Goal: Information Seeking & Learning: Learn about a topic

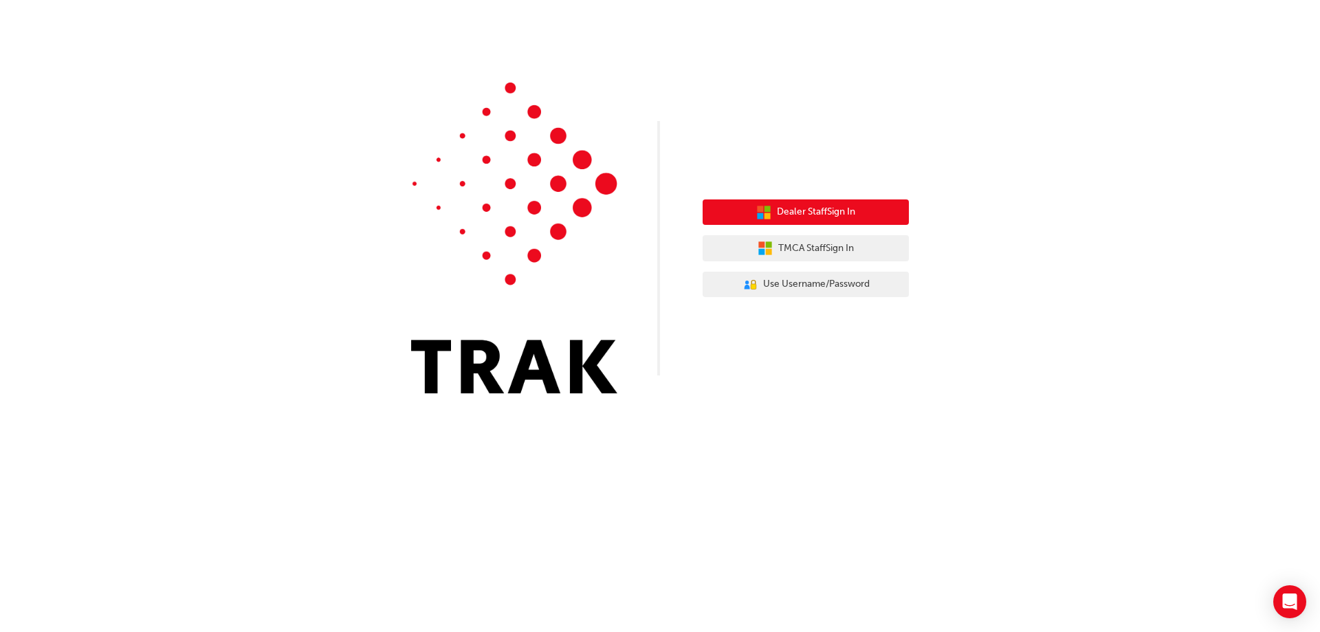
click at [889, 215] on button "Dealer Staff Sign In" at bounding box center [806, 212] width 206 height 26
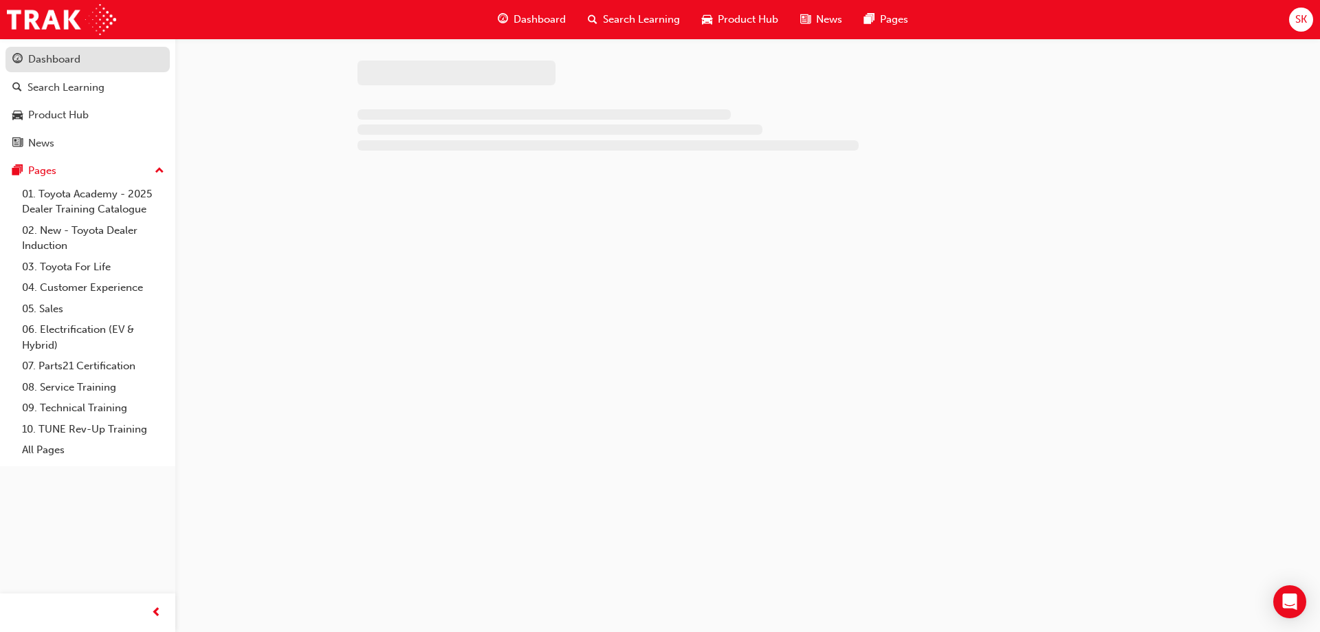
click at [30, 50] on link "Dashboard" at bounding box center [88, 59] width 164 height 25
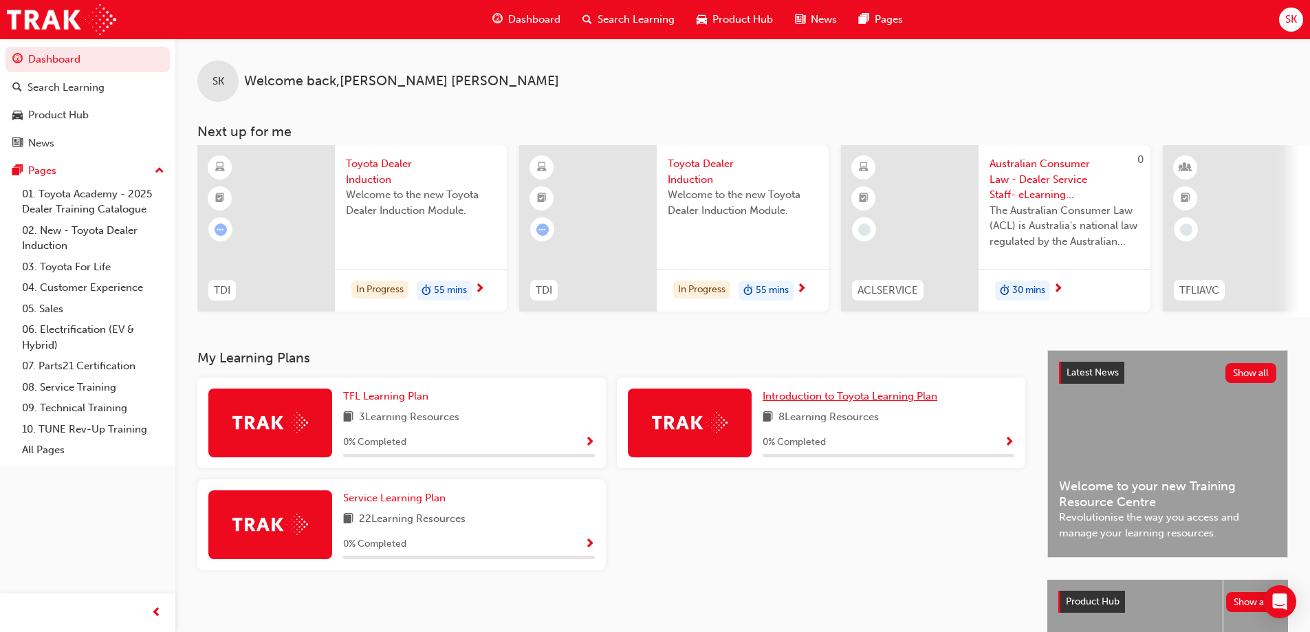
click at [875, 400] on span "Introduction to Toyota Learning Plan" at bounding box center [850, 396] width 175 height 12
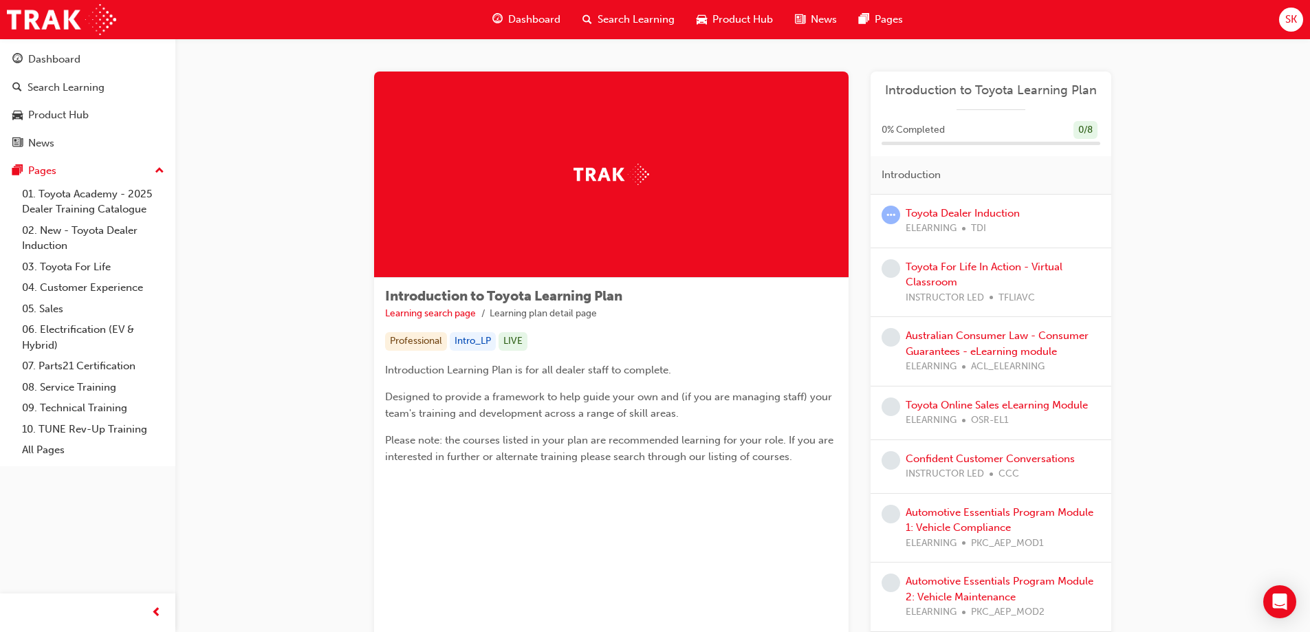
click at [542, 20] on span "Dashboard" at bounding box center [534, 20] width 52 height 16
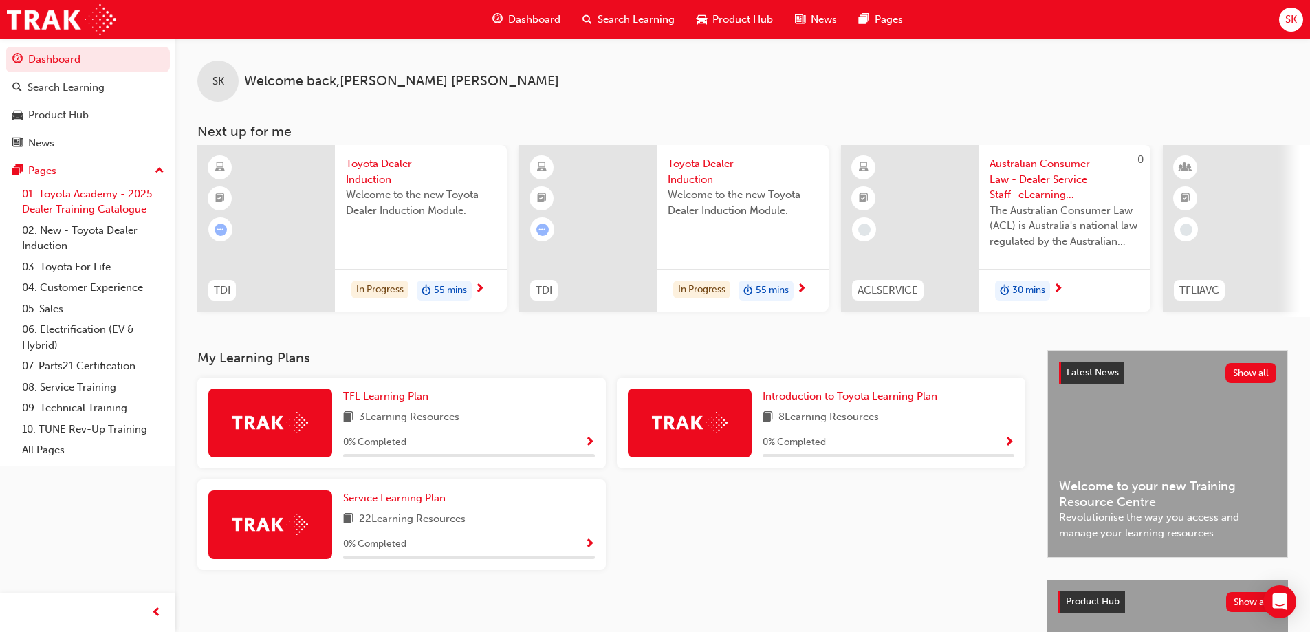
click at [103, 204] on link "01. Toyota Academy - 2025 Dealer Training Catalogue" at bounding box center [93, 202] width 153 height 36
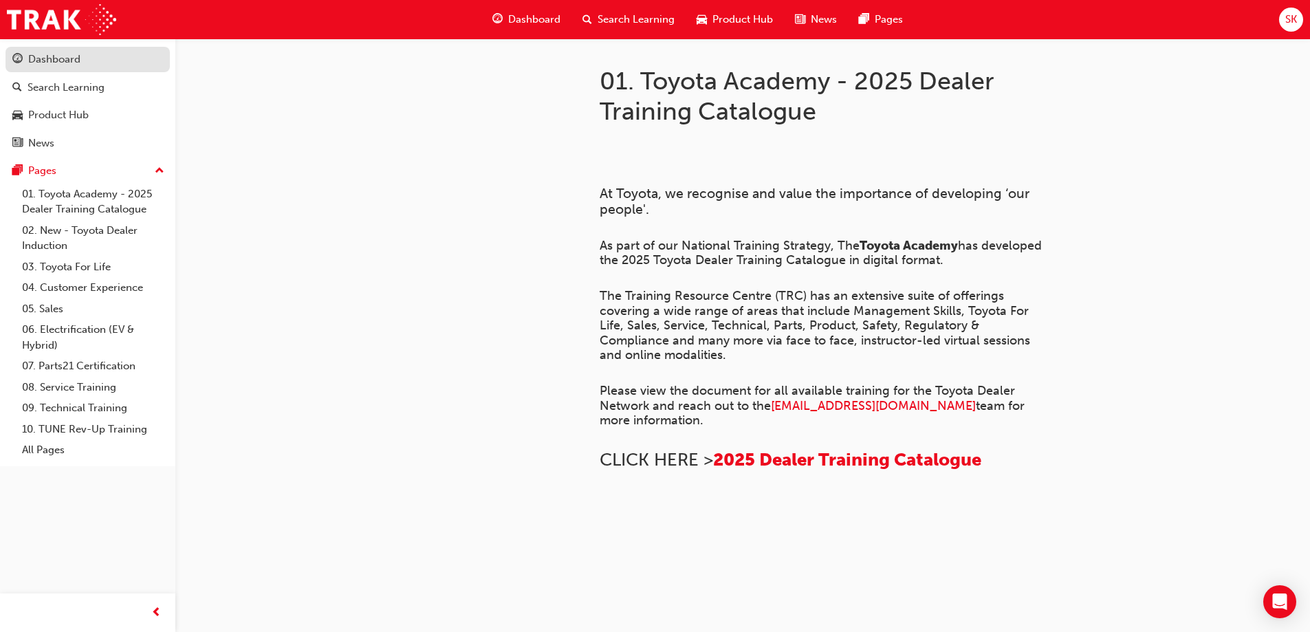
click at [85, 68] on link "Dashboard" at bounding box center [88, 59] width 164 height 25
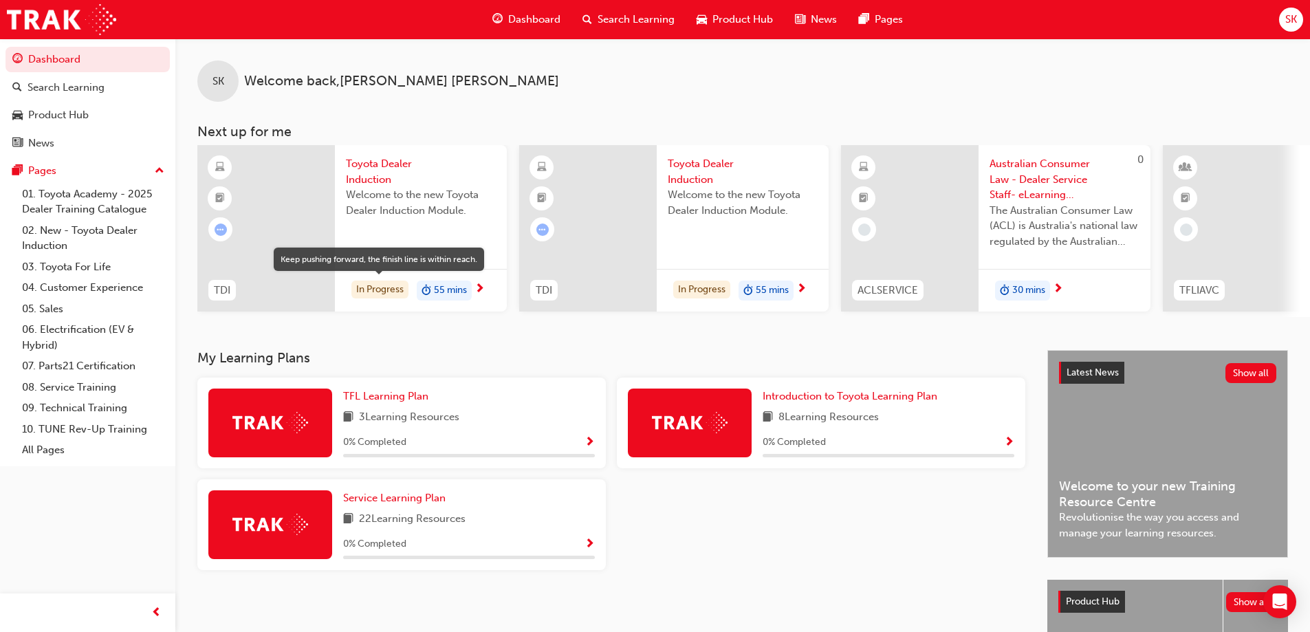
click at [375, 284] on div "In Progress" at bounding box center [379, 290] width 57 height 19
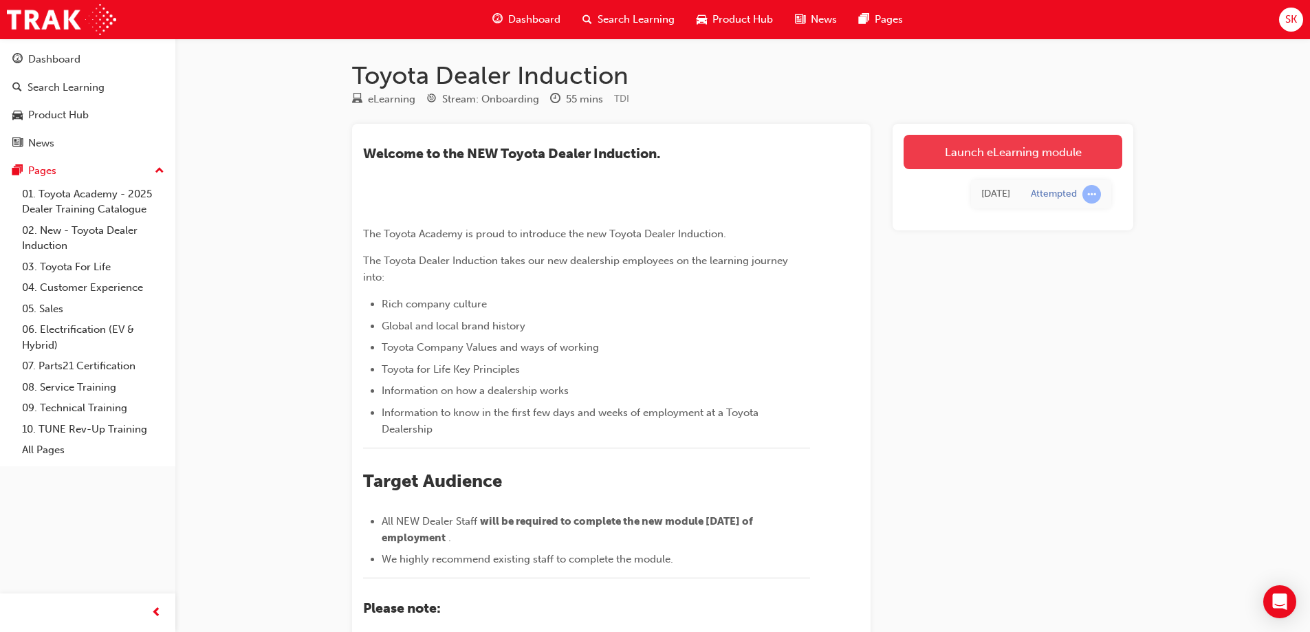
click at [1025, 147] on link "Launch eLearning module" at bounding box center [1013, 152] width 219 height 34
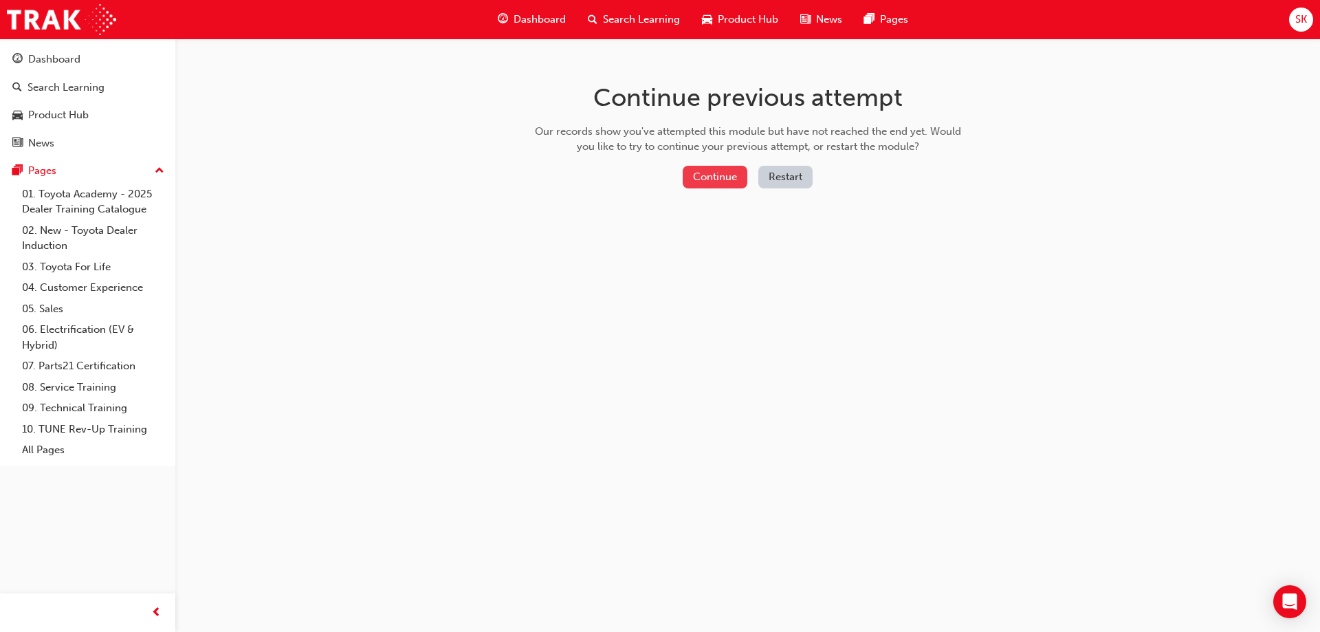
click at [715, 168] on button "Continue" at bounding box center [715, 177] width 65 height 23
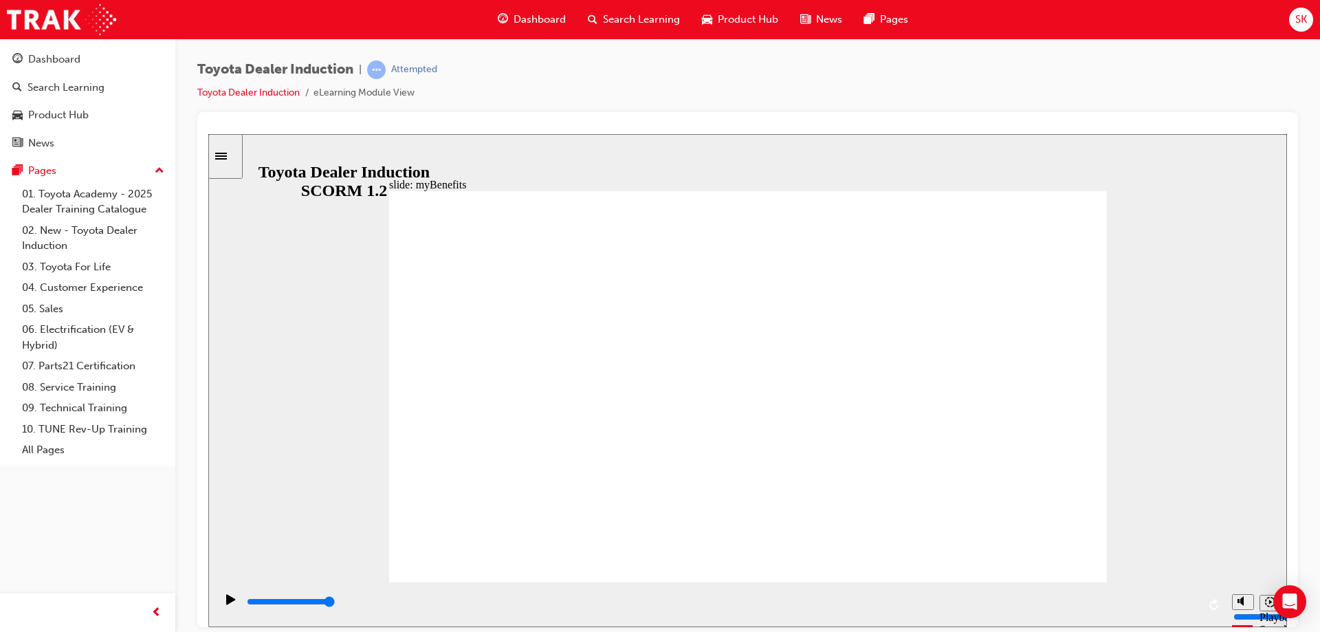
drag, startPoint x: 855, startPoint y: 360, endPoint x: 810, endPoint y: 372, distance: 46.4
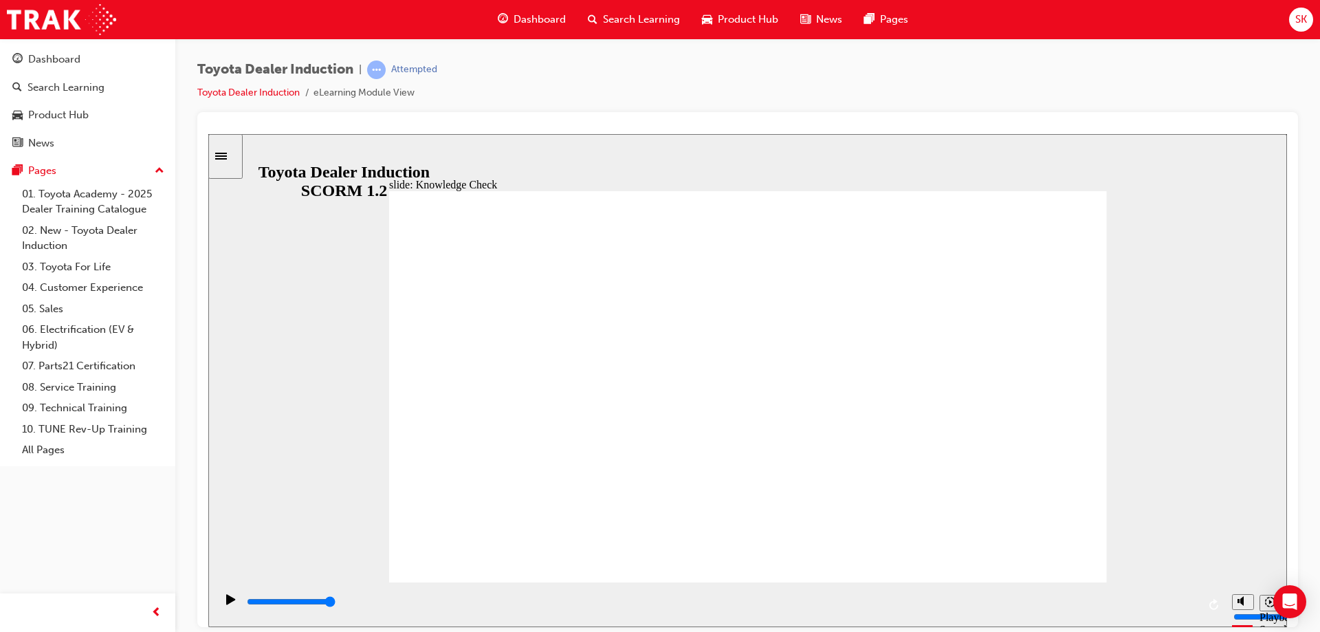
type input "2400"
type input "e"
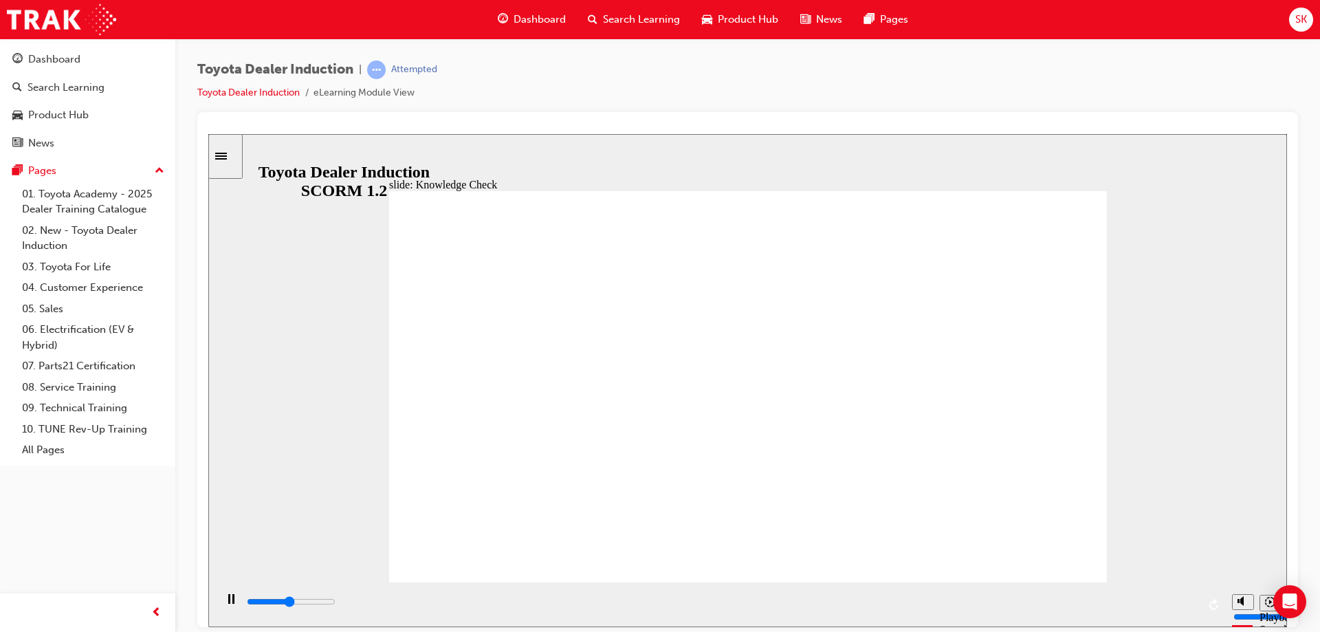
type input "e"
type input "2600"
type input "en"
type input "2800"
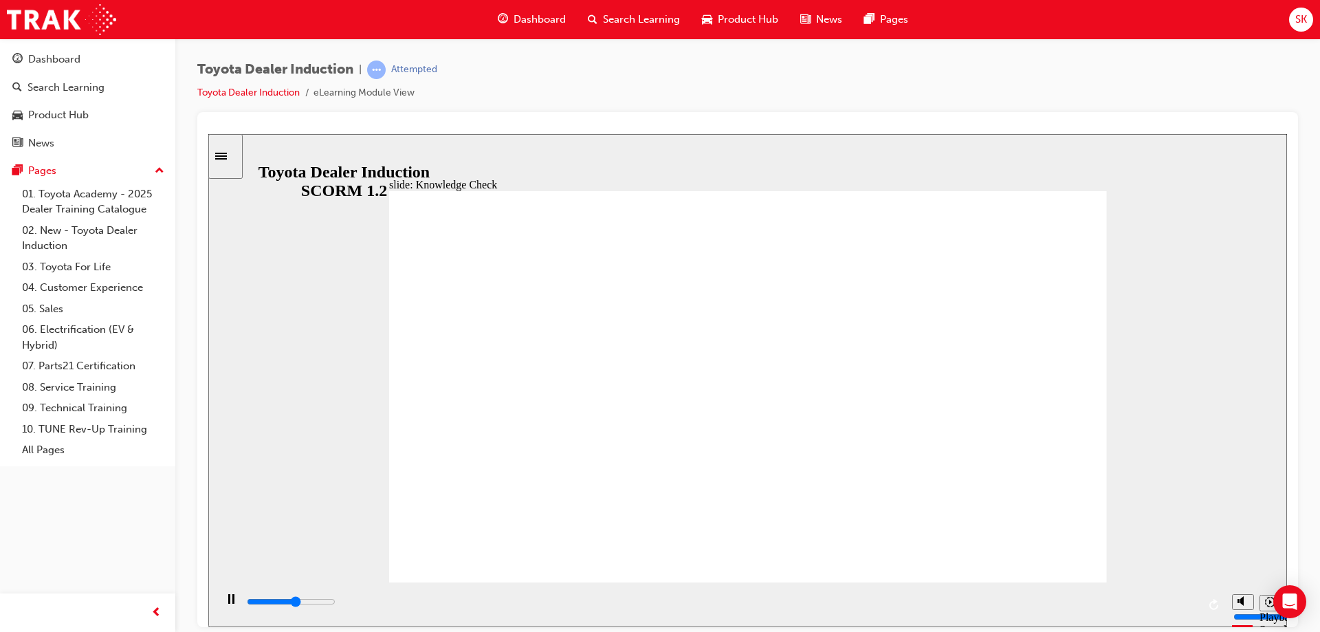
type input "eng"
type input "2900"
type input "enga"
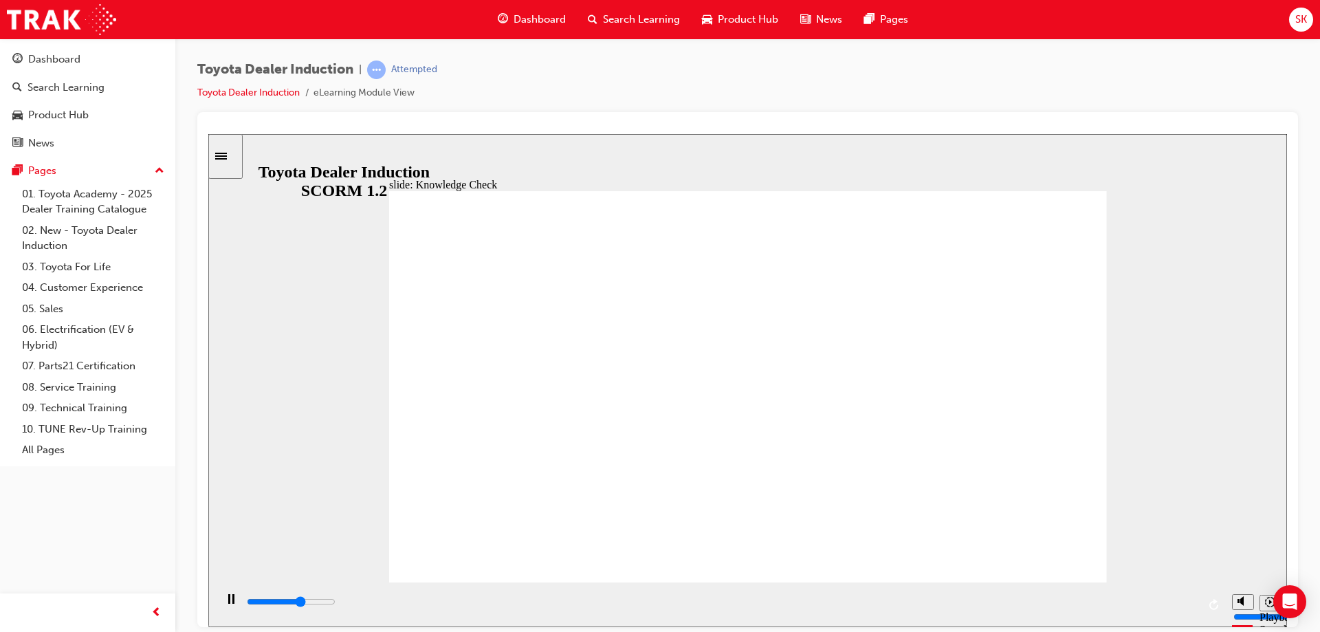
type input "3200"
type input "engag"
type input "3300"
type input "engage"
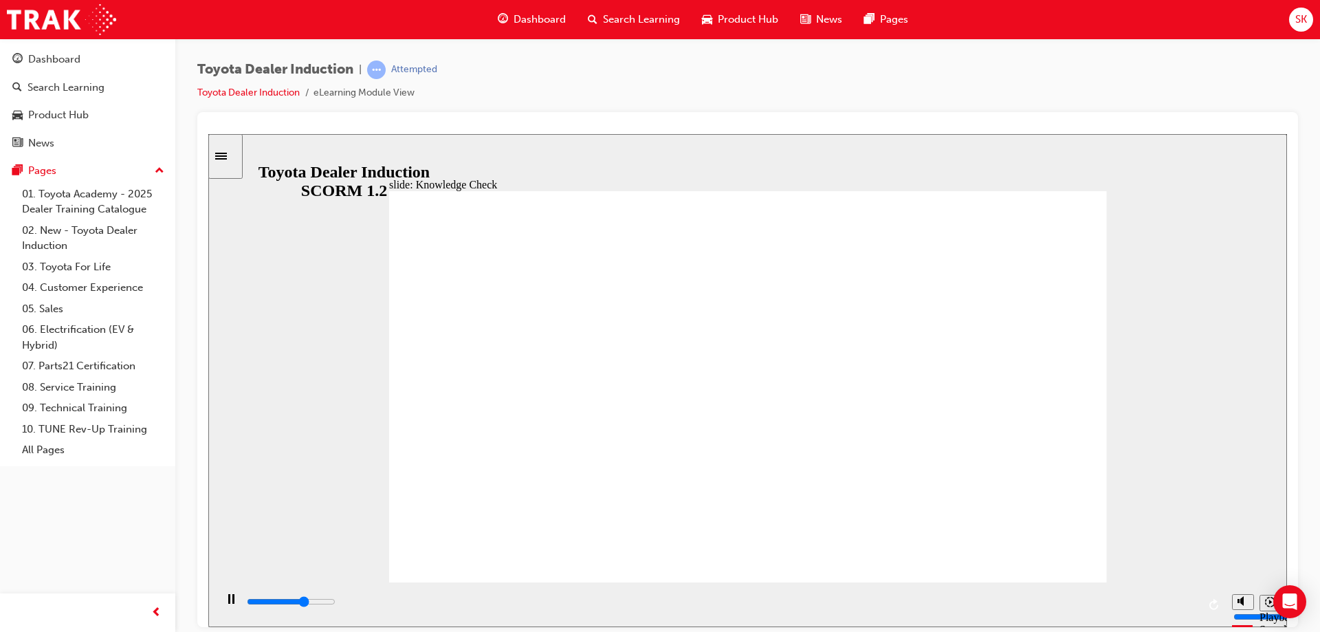
type input "engage"
type input "3600"
type input "engage"
type input "3800"
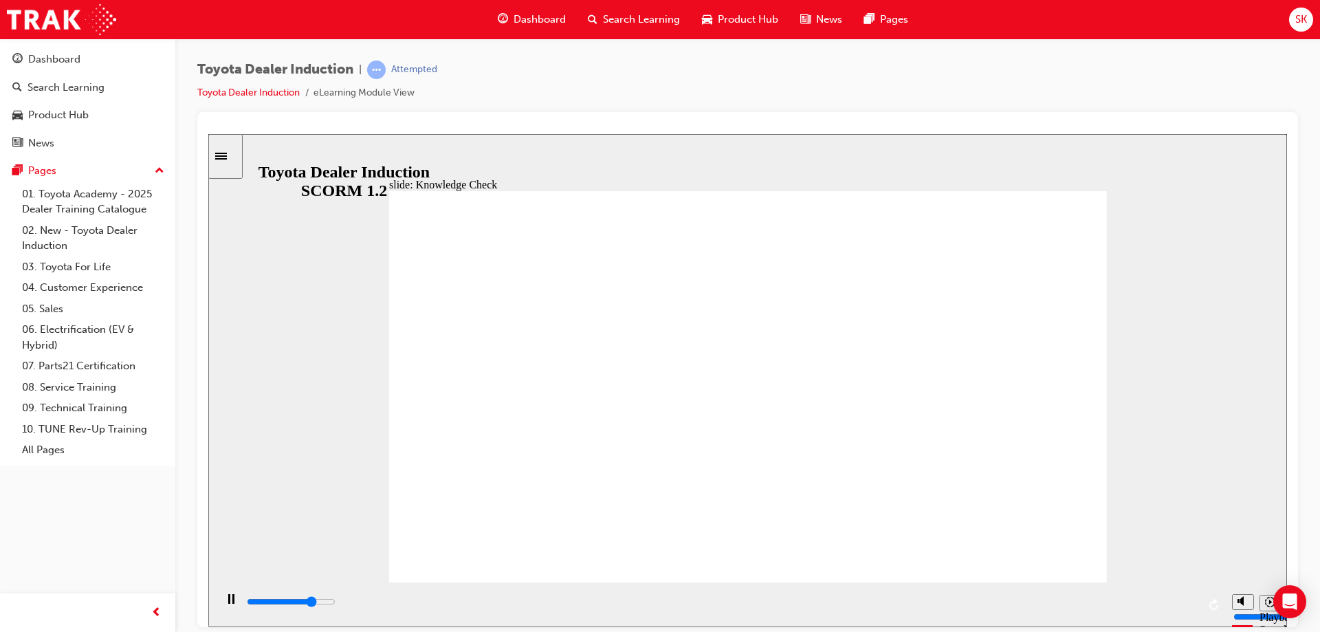
type input "engage m"
type input "4000"
type input "engage mo"
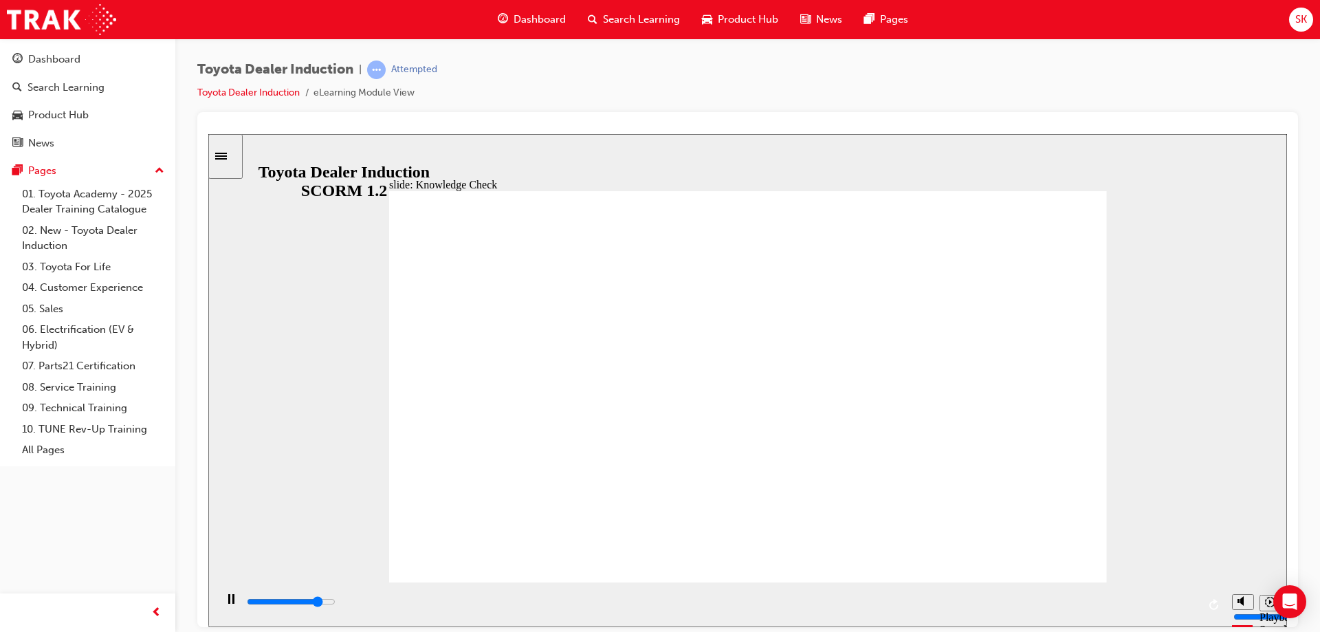
type input "4300"
type input "engage mob"
type input "4500"
type input "engage mobi"
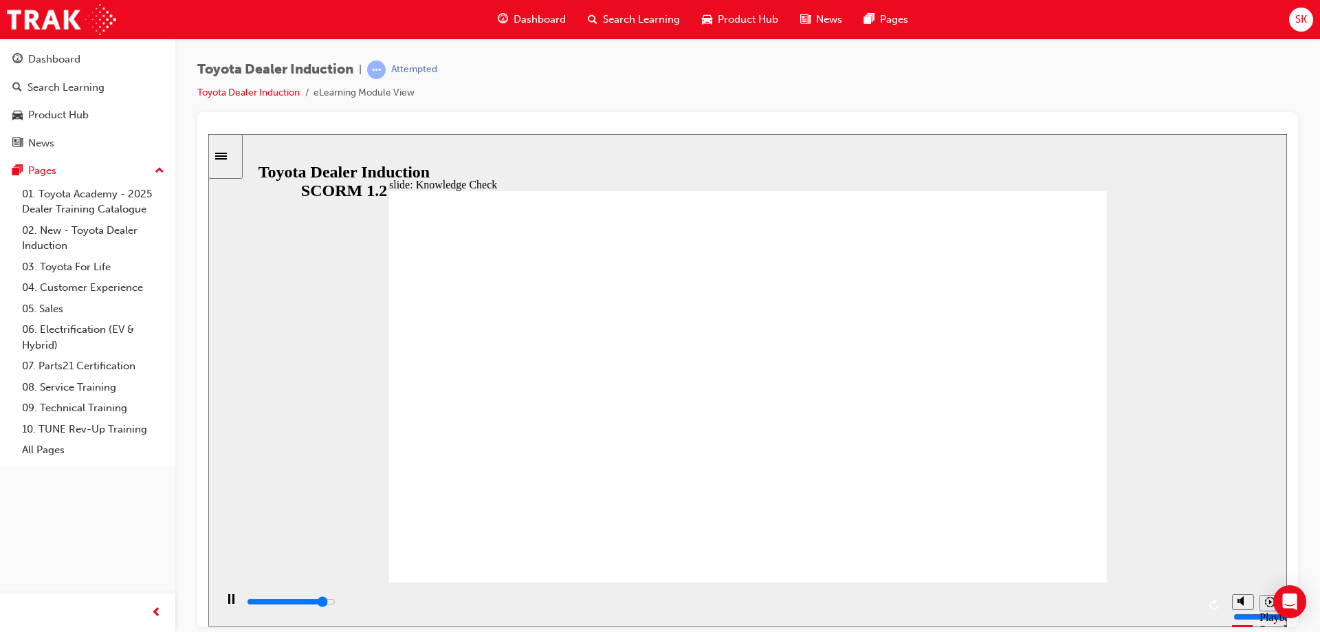
type input "engage mobi"
type input "4700"
type input "engage mobil"
type input "4800"
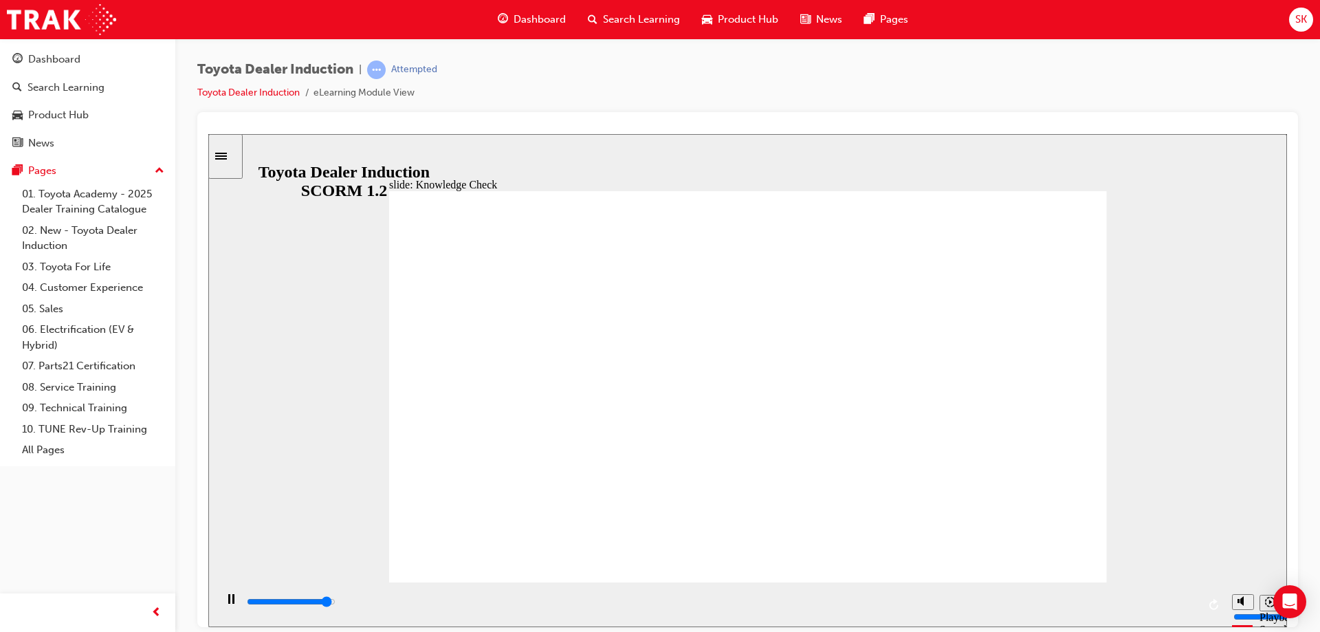
type input "engage mobile"
type input "5000"
type input "engage mobil"
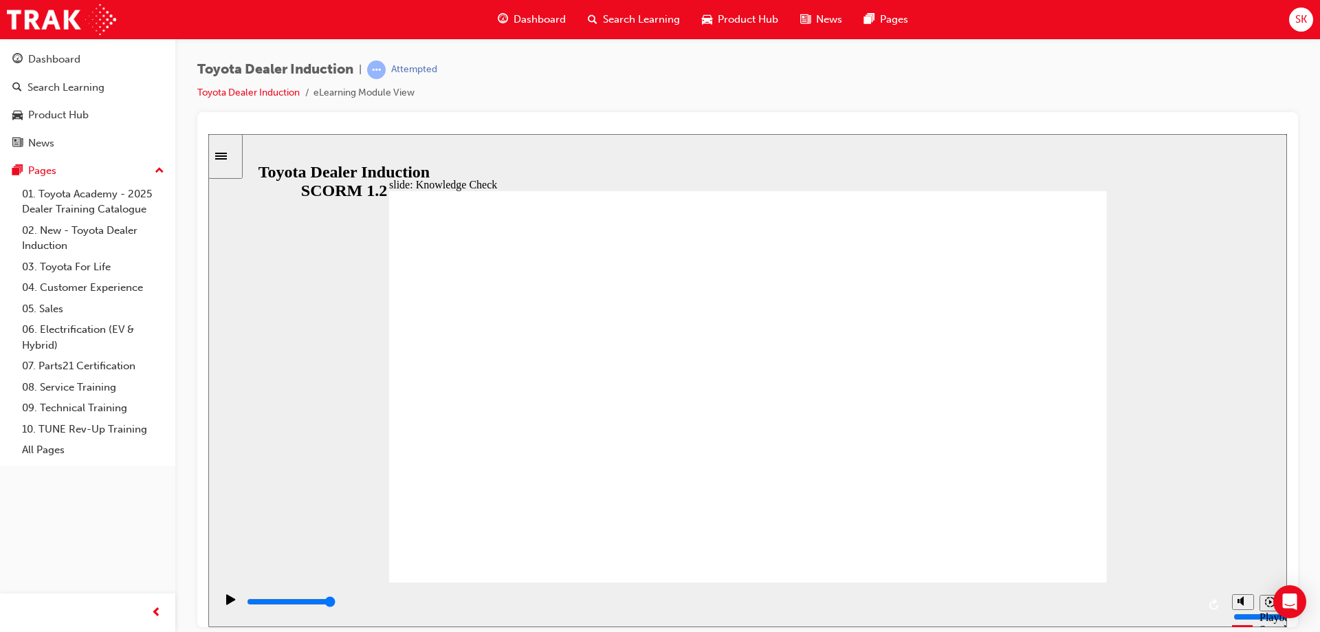
type input "engage mobi"
type input "engage mob"
type input "engage mo"
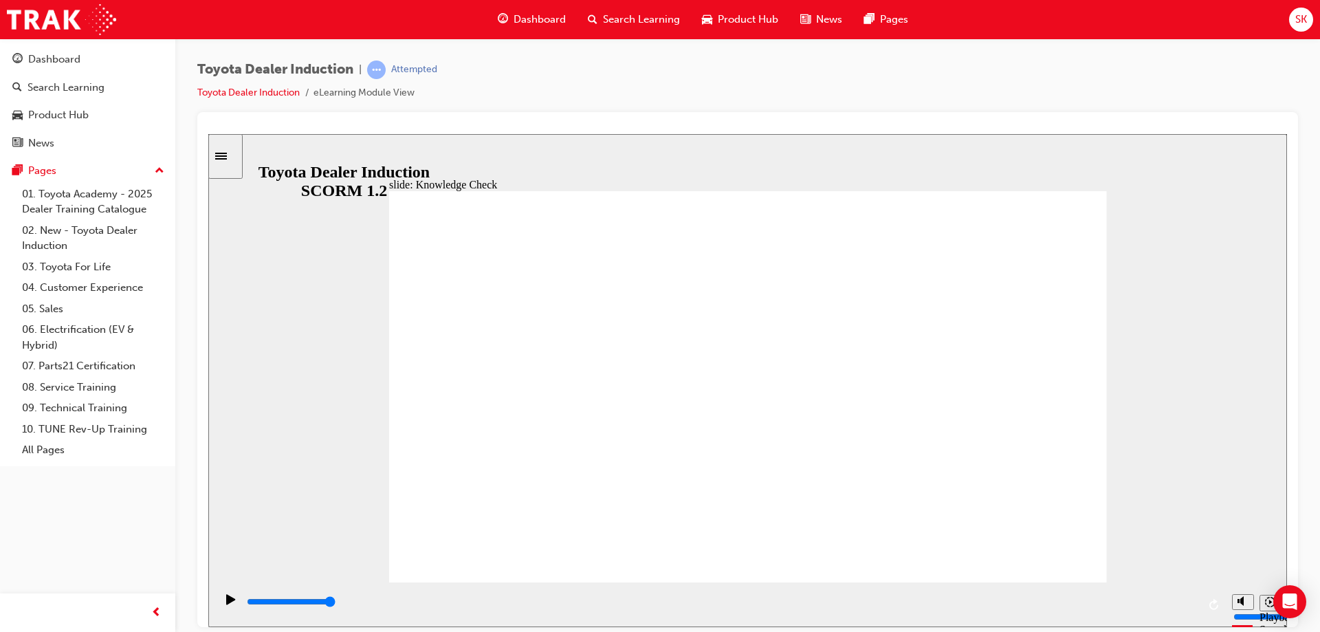
type input "engage mo"
type input "engage m"
type input "engage"
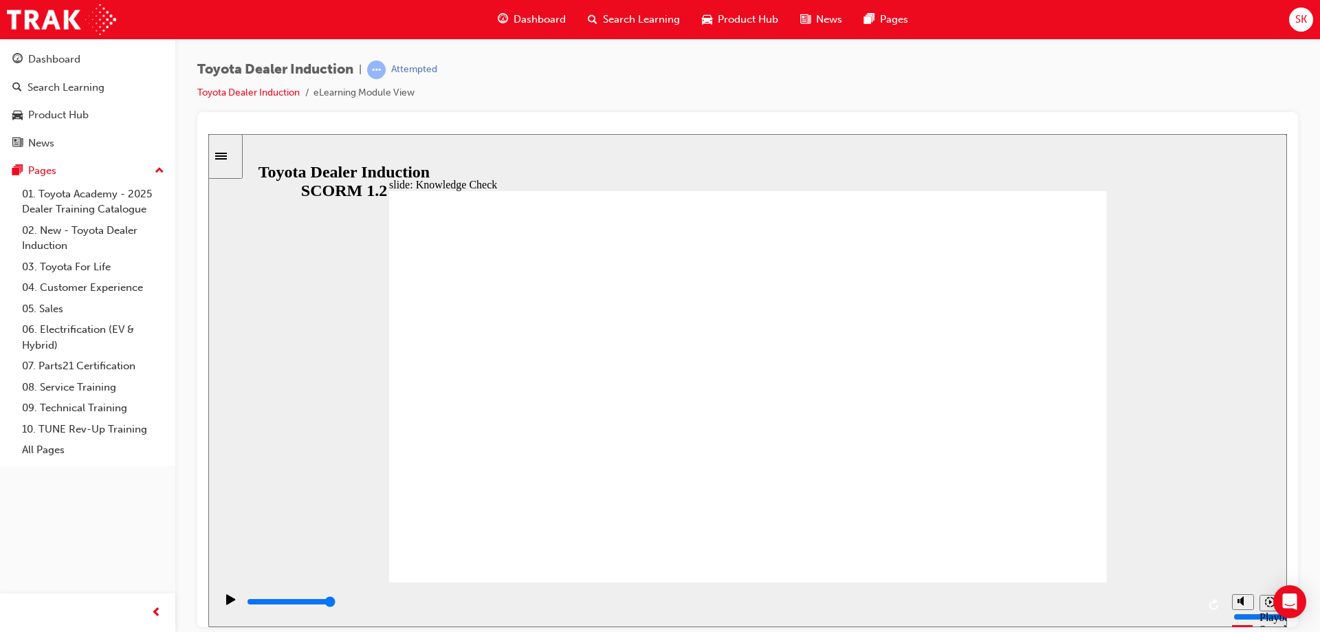
type input "engage"
type input "engag"
type input "enga"
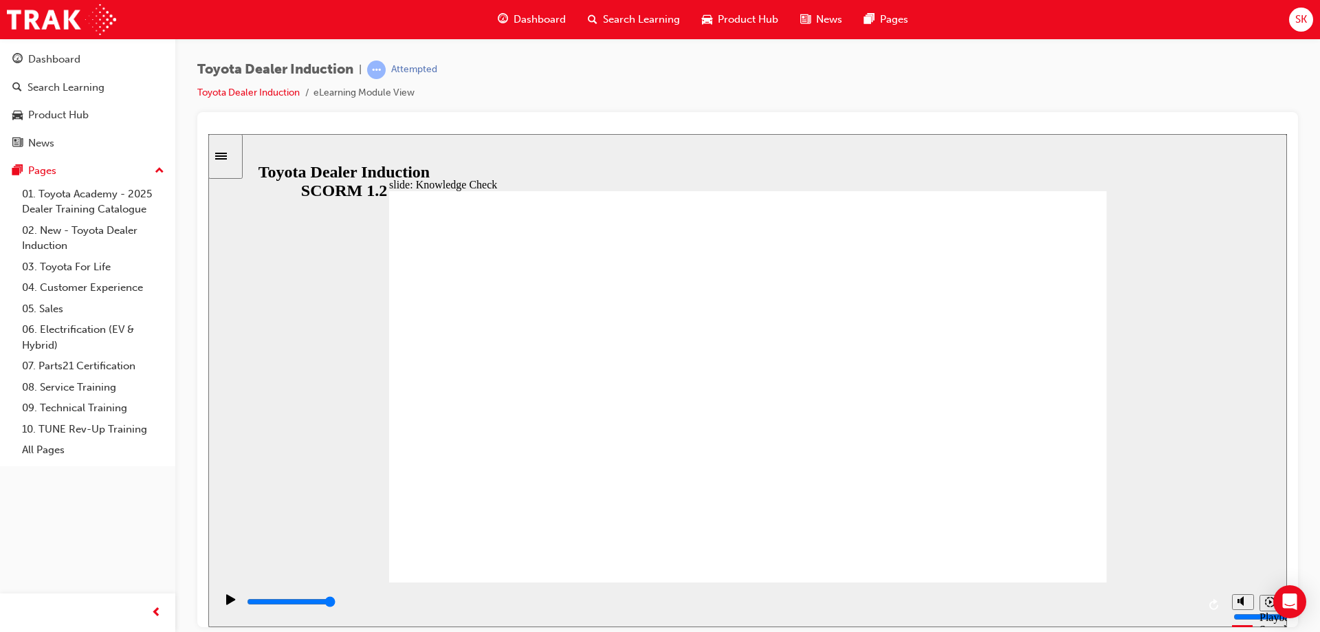
type input "enga"
type input "eng"
type input "en"
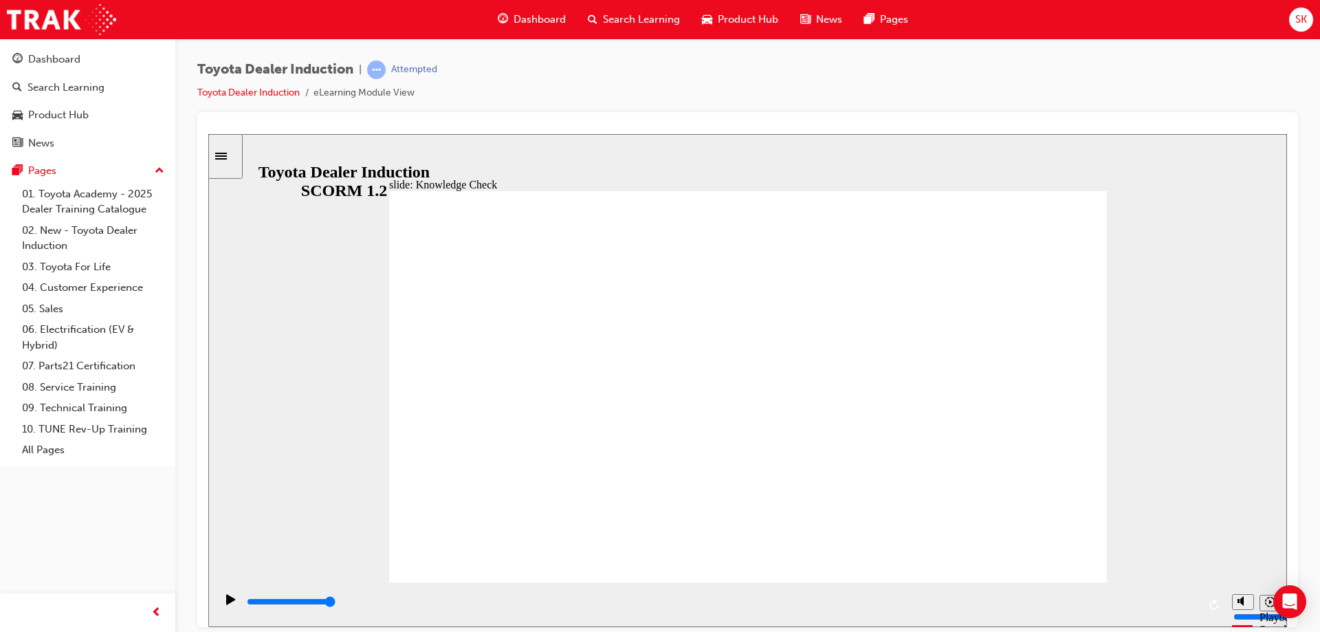
type input "e"
type input "a"
type input "ap"
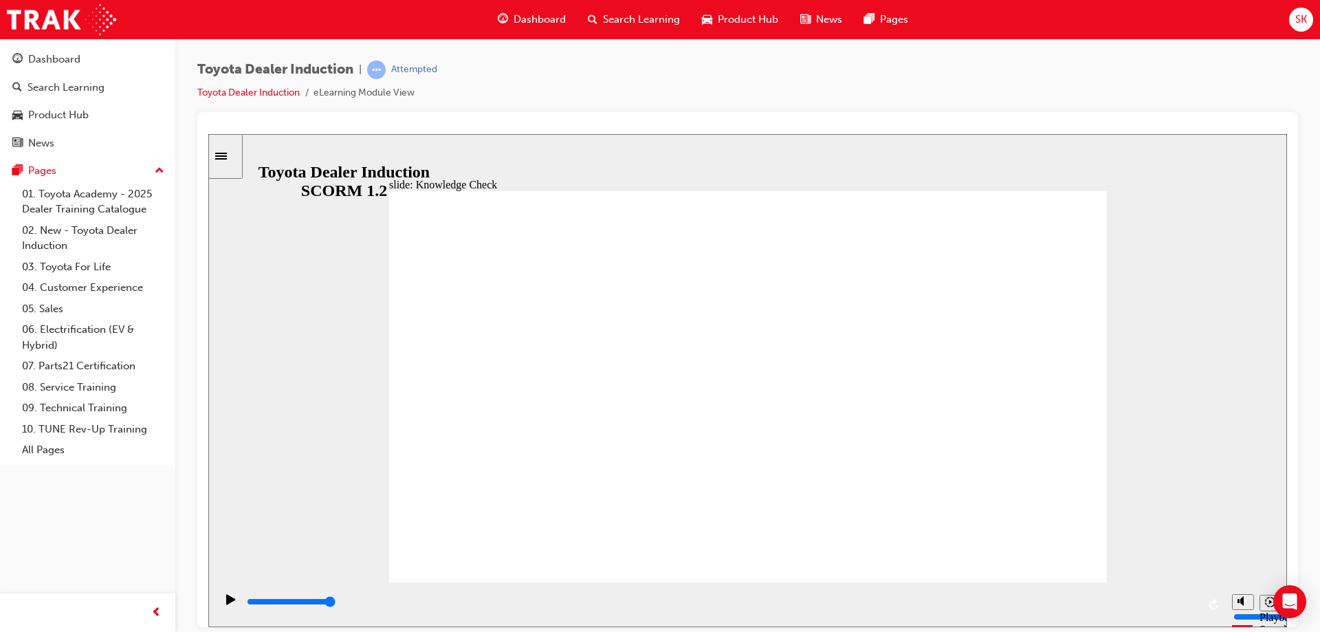
type input "ap"
type input "app"
click at [263, 600] on div "playback controls" at bounding box center [722, 601] width 952 height 15
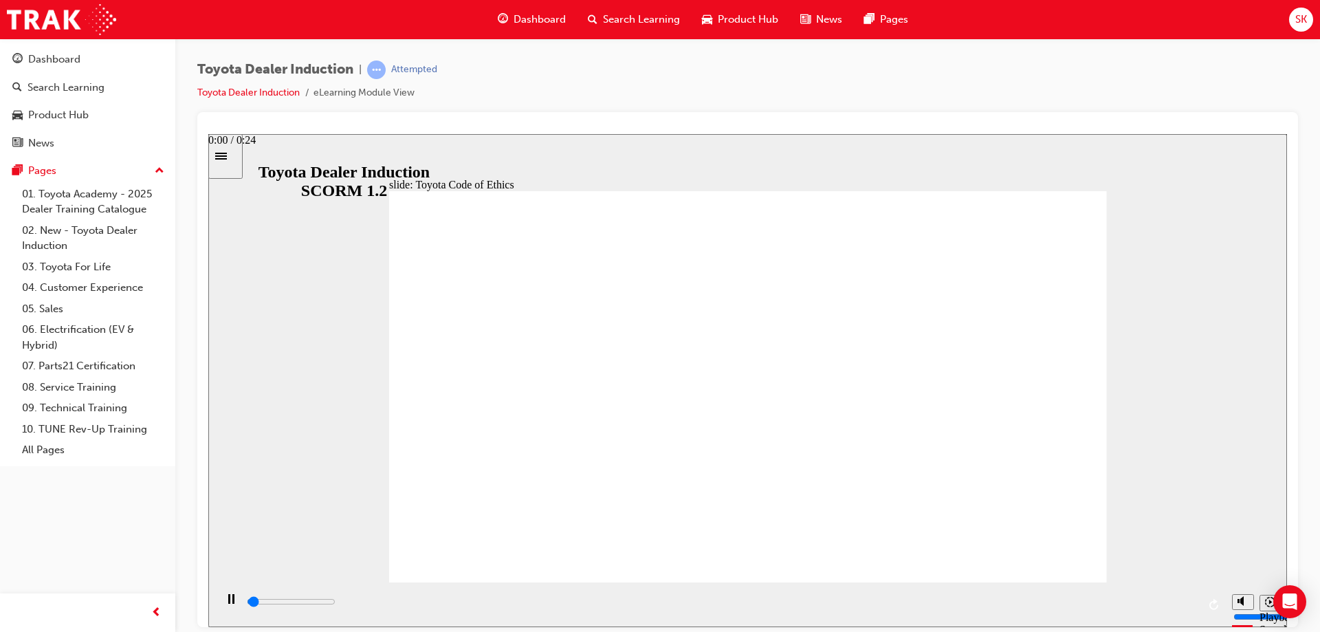
click at [261, 604] on input "slide progress" at bounding box center [291, 601] width 89 height 11
click at [220, 605] on div "Pause (Ctrl+Alt+P)" at bounding box center [230, 604] width 23 height 23
click at [464, 609] on div "playback controls" at bounding box center [722, 601] width 952 height 15
click at [227, 603] on icon "Play (Ctrl+Alt+P)" at bounding box center [230, 598] width 9 height 10
click at [228, 603] on icon "Pause (Ctrl+Alt+P)" at bounding box center [231, 598] width 6 height 10
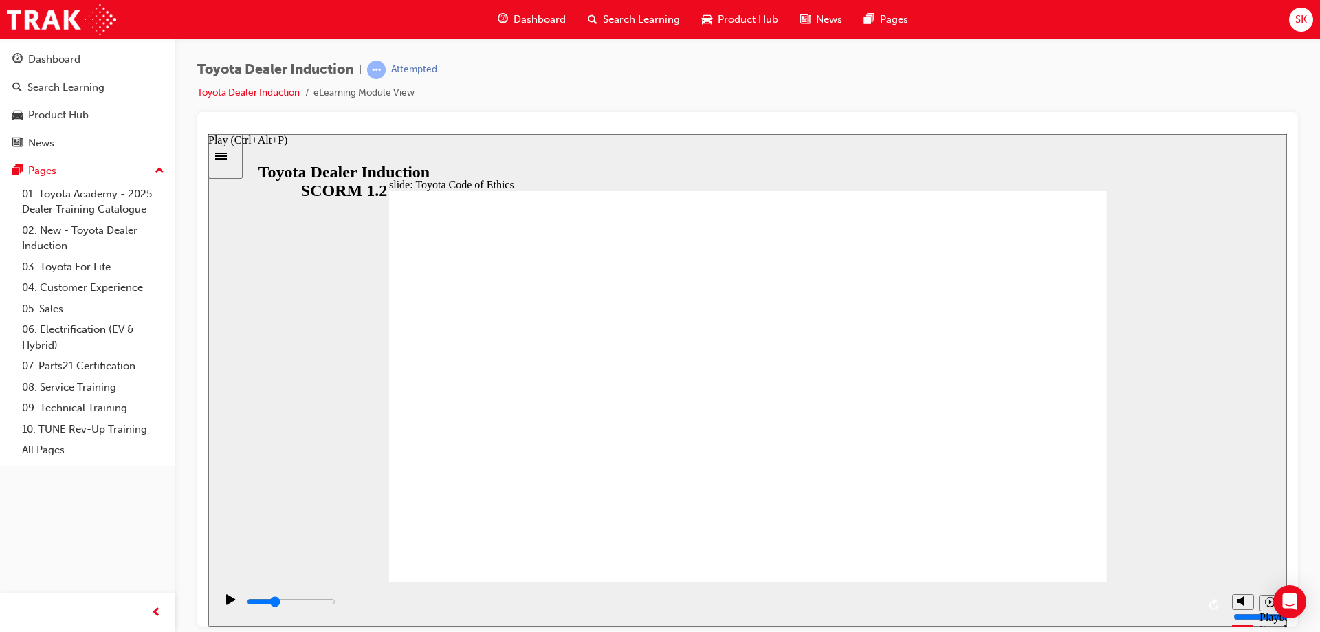
click at [227, 603] on icon "Play (Ctrl+Alt+P)" at bounding box center [230, 598] width 9 height 10
click at [228, 602] on rect "Pause (Ctrl+Alt+P)" at bounding box center [229, 598] width 2 height 10
click at [226, 602] on icon "Play (Ctrl+Alt+P)" at bounding box center [230, 598] width 9 height 10
click at [228, 602] on rect "Pause (Ctrl+Alt+P)" at bounding box center [229, 598] width 2 height 10
click at [226, 602] on icon "Play (Ctrl+Alt+P)" at bounding box center [230, 598] width 9 height 10
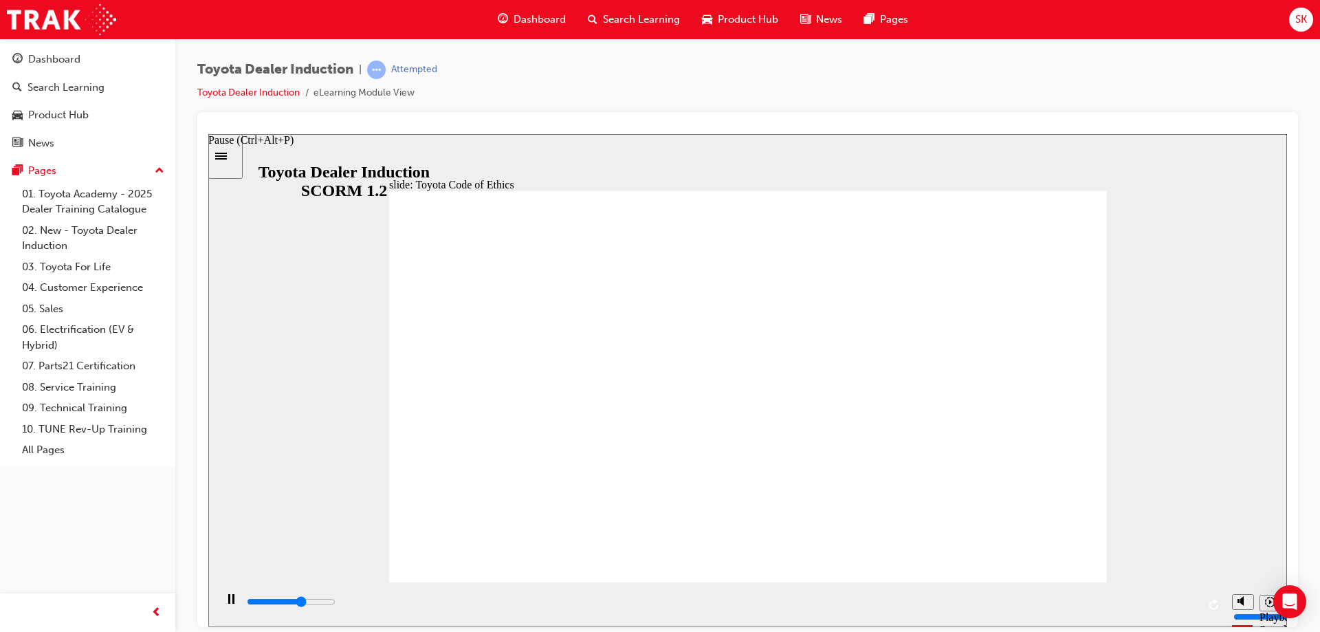
click at [228, 602] on rect "Pause (Ctrl+Alt+P)" at bounding box center [229, 598] width 2 height 10
click at [226, 600] on icon "Play (Ctrl+Alt+P)" at bounding box center [230, 598] width 9 height 10
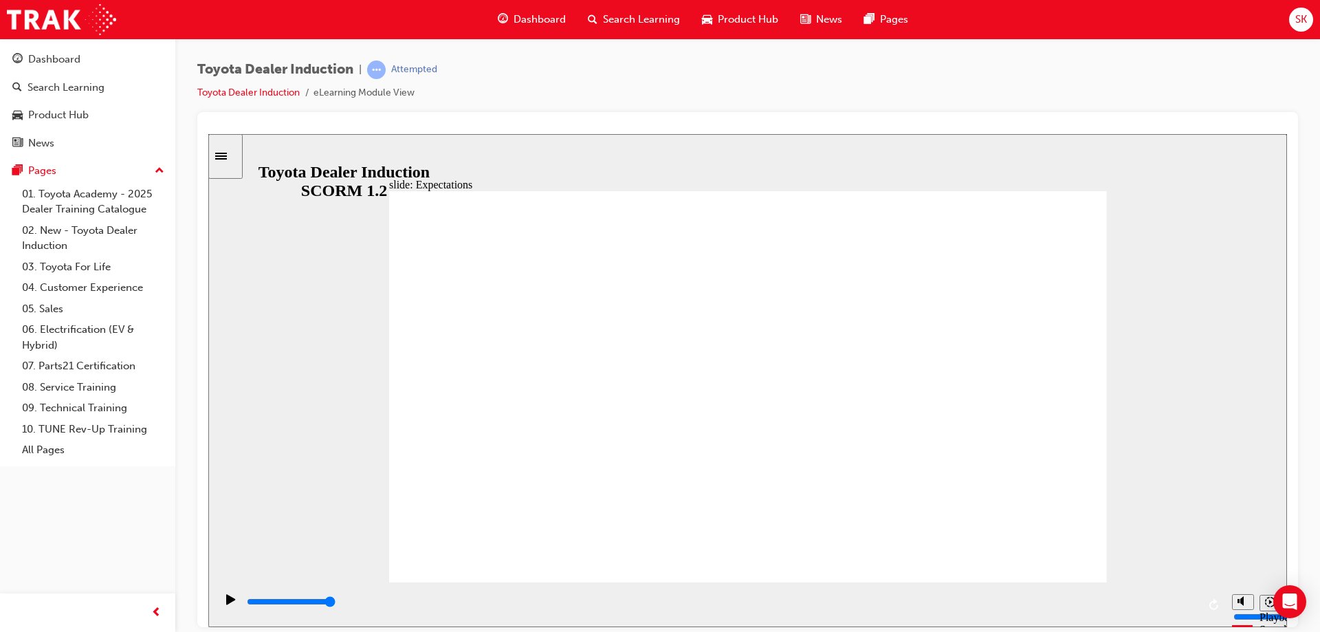
drag, startPoint x: 1079, startPoint y: 537, endPoint x: 1037, endPoint y: 554, distance: 45.3
type input "8400"
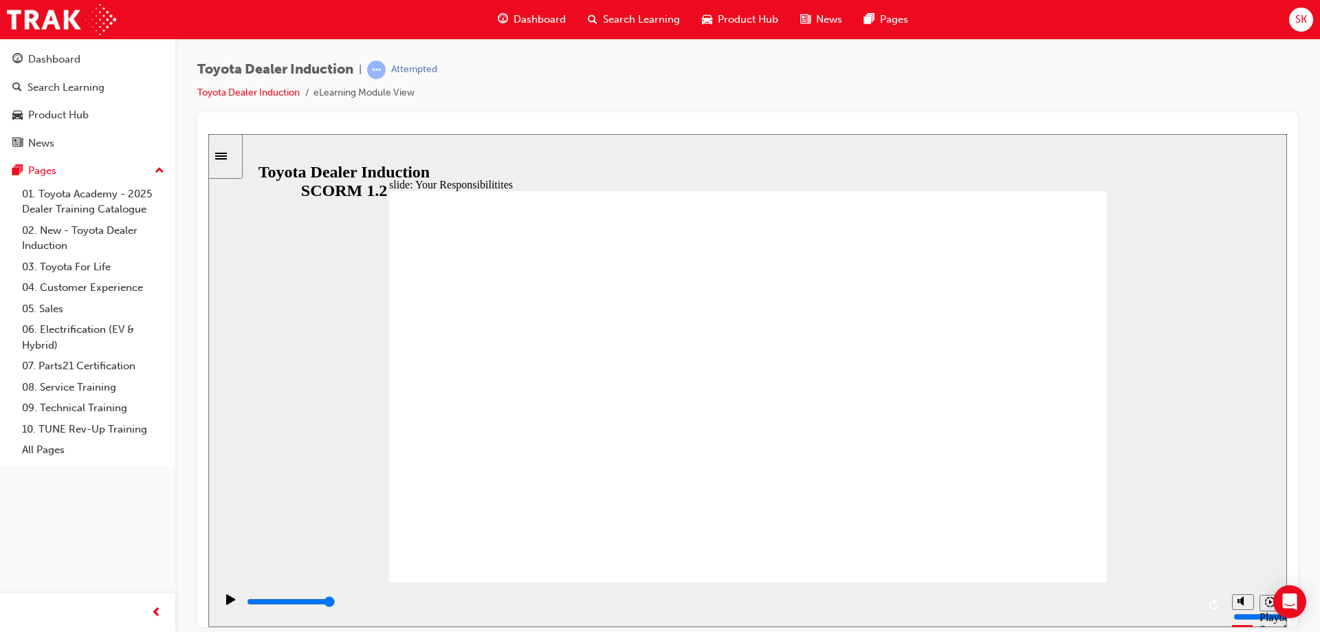
checkbox input "true"
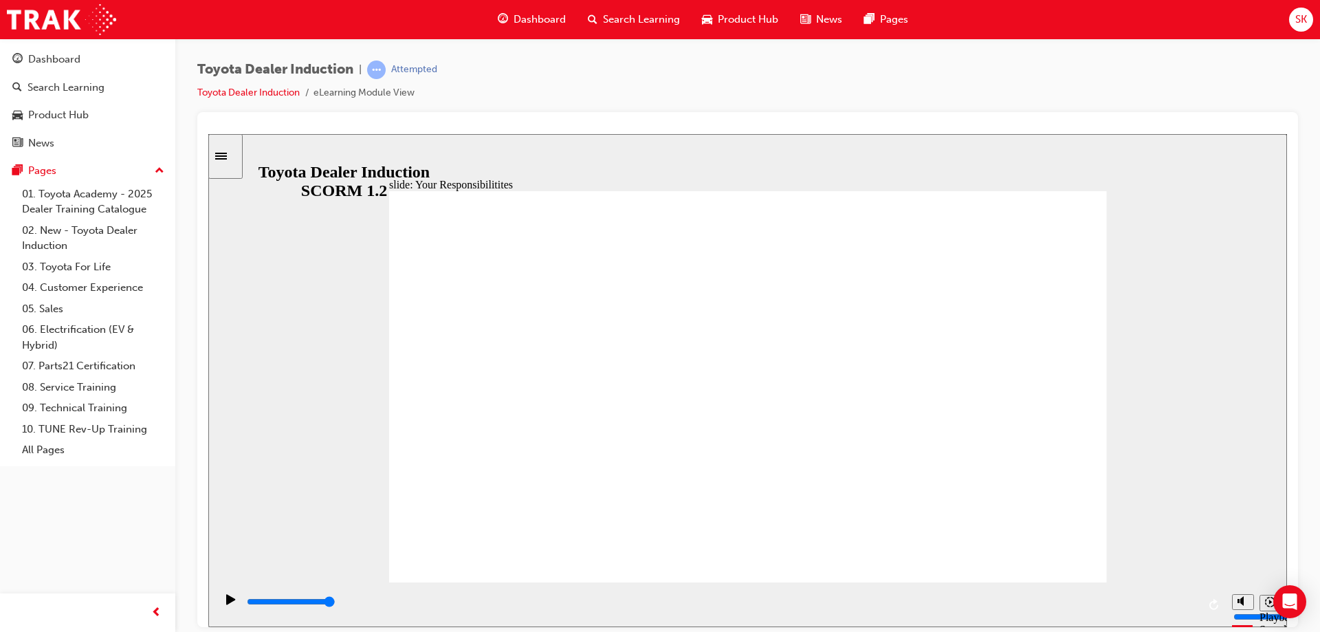
checkbox input "true"
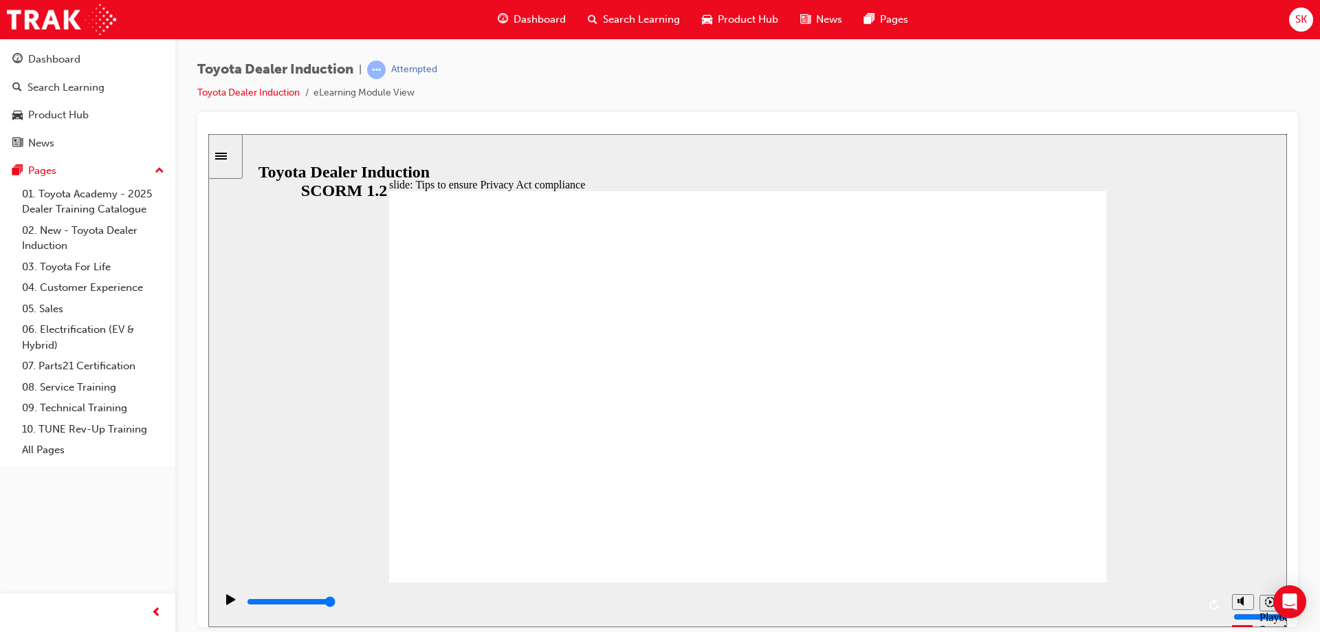
type input "5000"
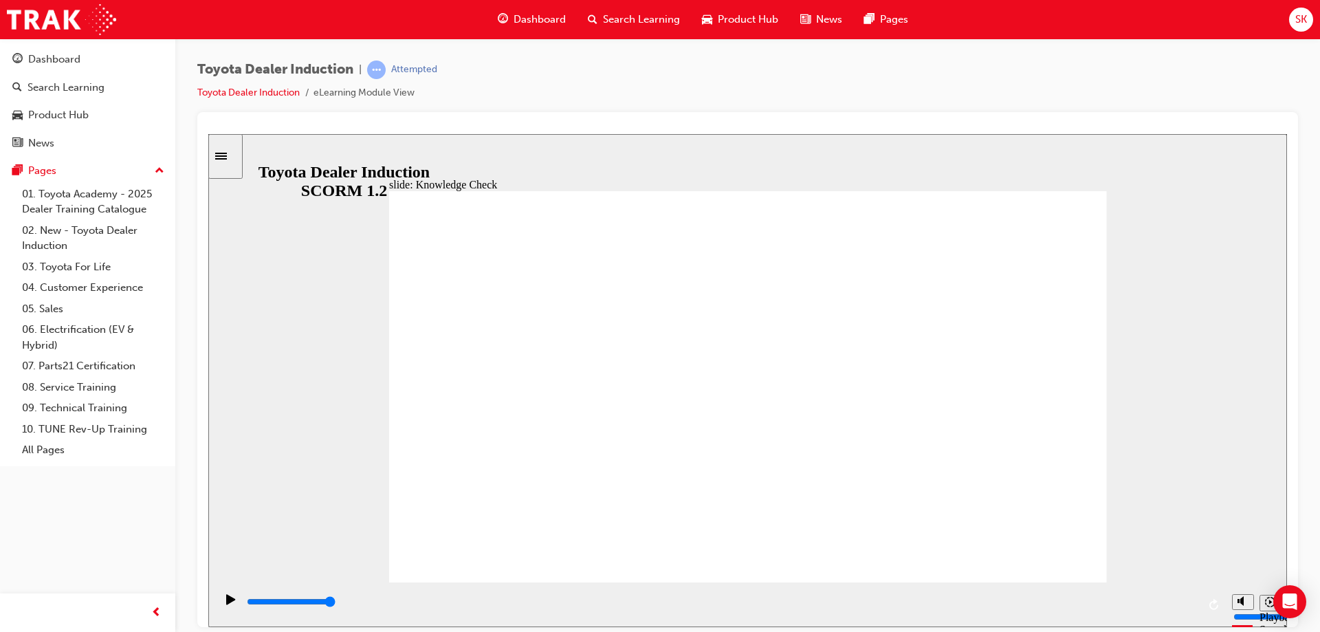
checkbox input "true"
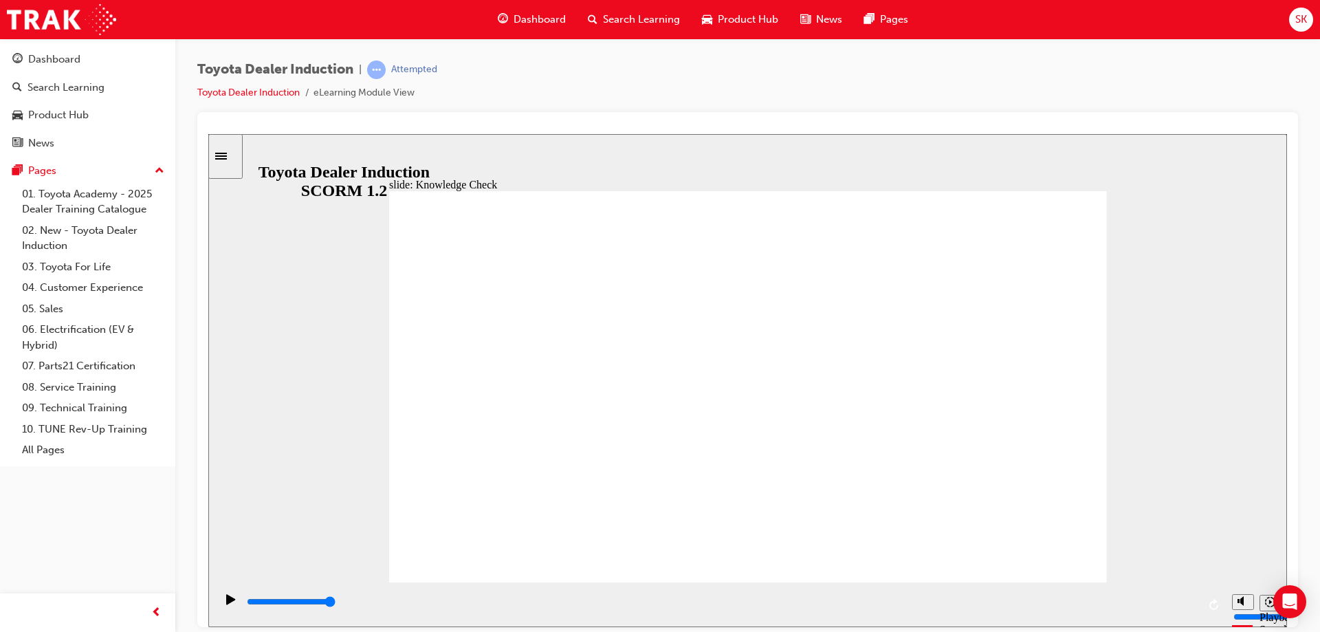
checkbox input "true"
type input "5000"
radio input "true"
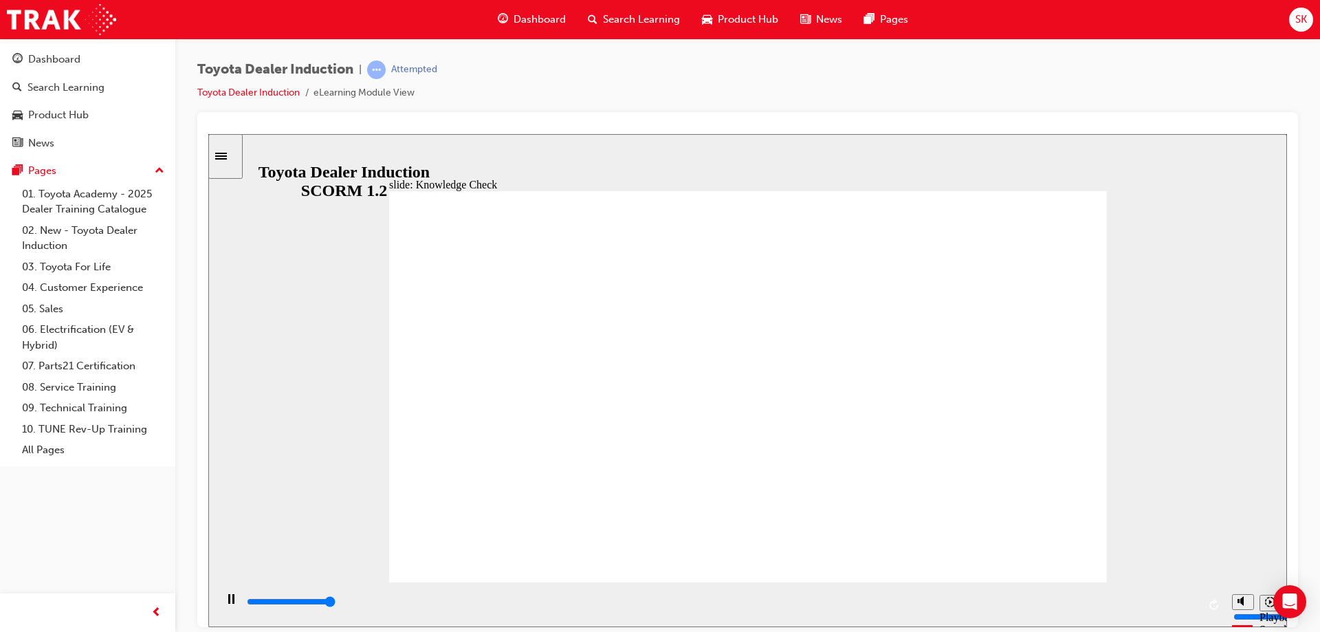
type input "5000"
checkbox input "true"
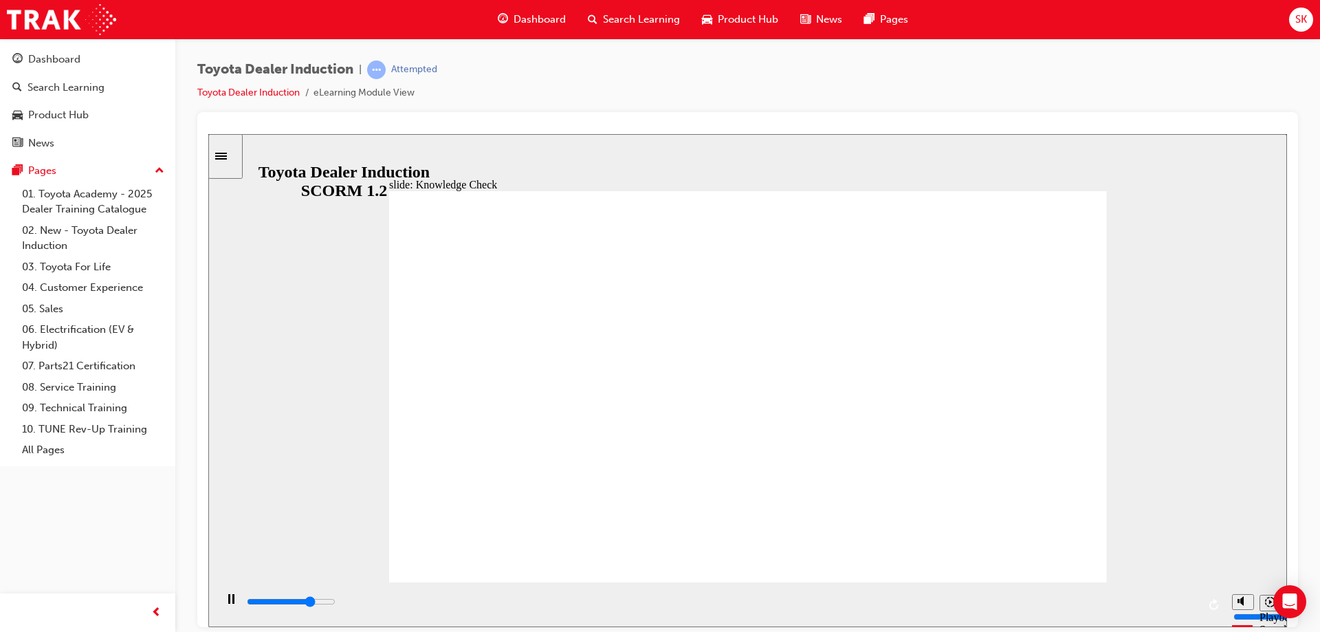
drag, startPoint x: 785, startPoint y: 452, endPoint x: 699, endPoint y: 393, distance: 103.8
type input "3800"
checkbox input "true"
type input "4200"
checkbox input "true"
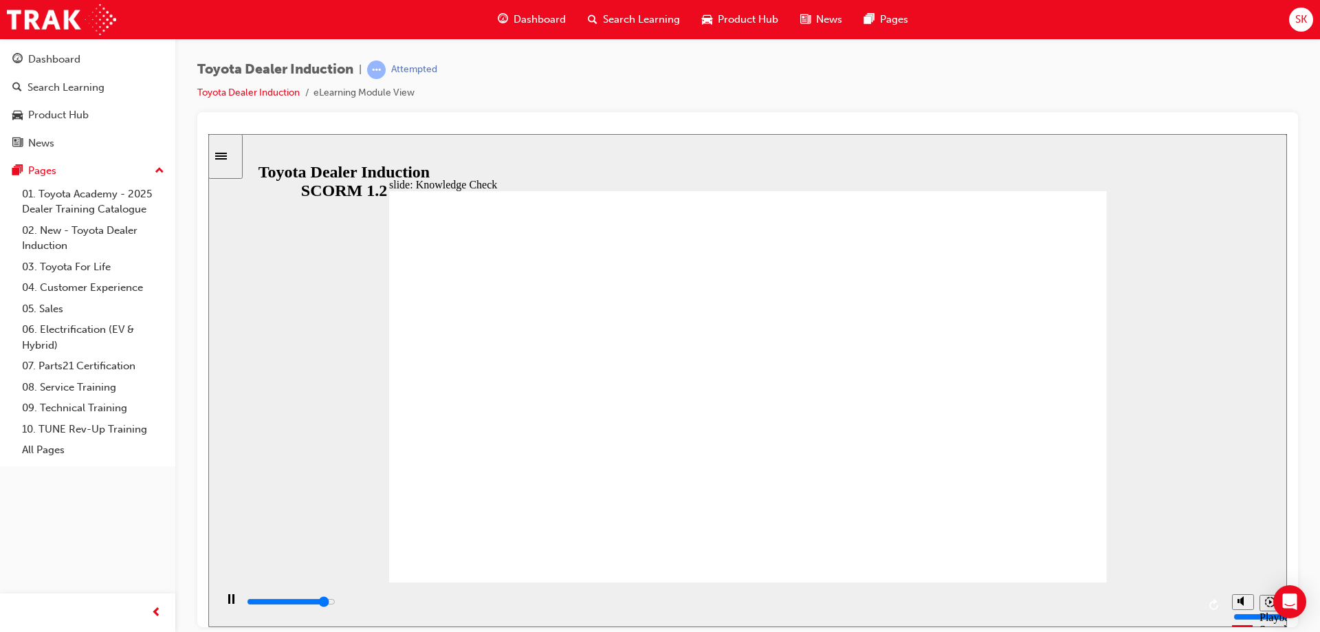
type input "4600"
checkbox input "true"
drag, startPoint x: 695, startPoint y: 435, endPoint x: 699, endPoint y: 470, distance: 35.3
type input "5000"
checkbox input "true"
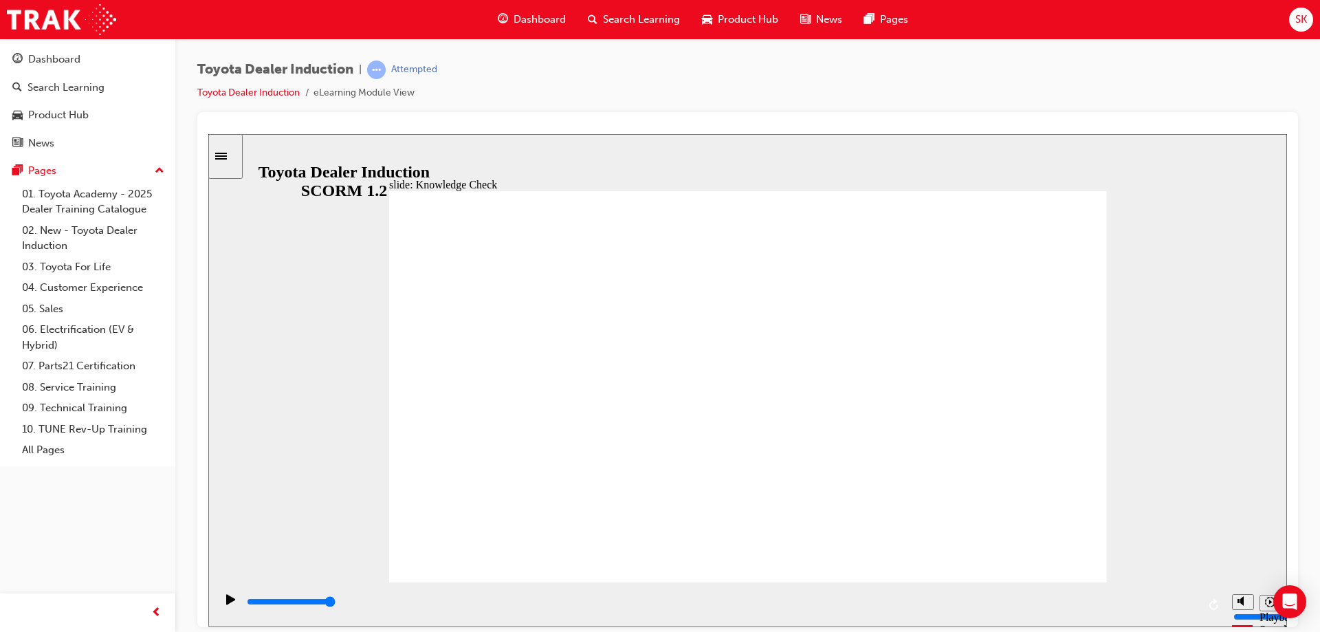
drag, startPoint x: 1058, startPoint y: 199, endPoint x: 1015, endPoint y: 275, distance: 86.8
type input "9900"
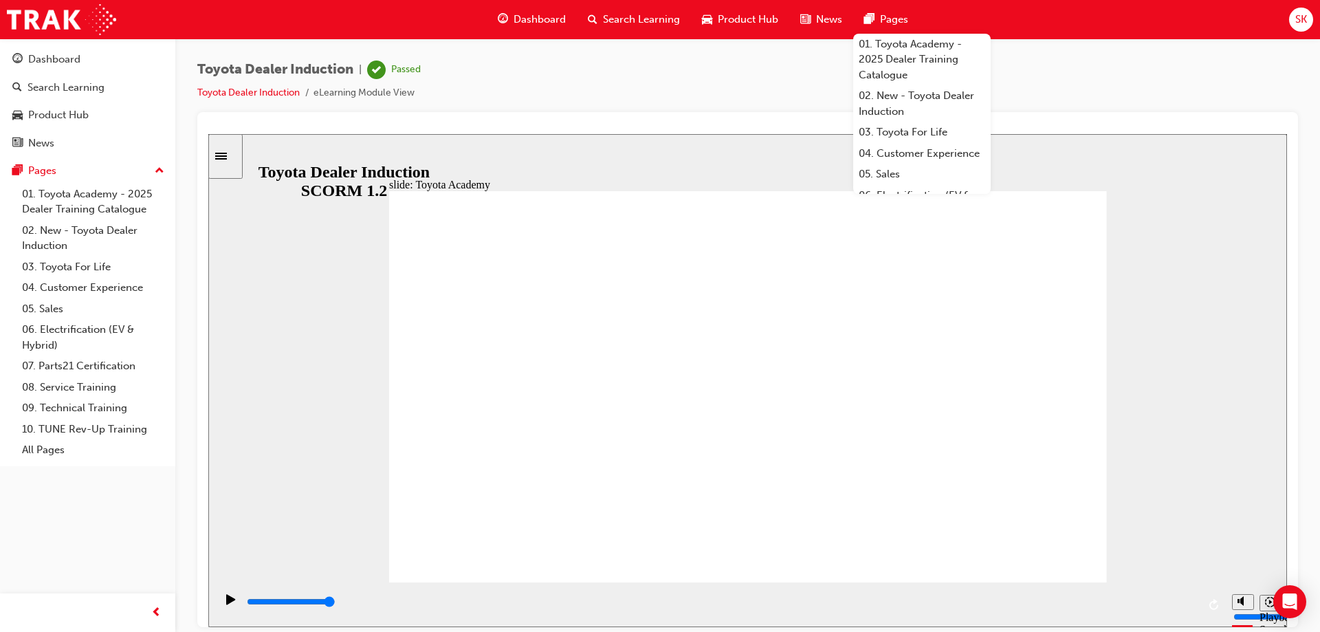
click at [546, 21] on span "Dashboard" at bounding box center [540, 20] width 52 height 16
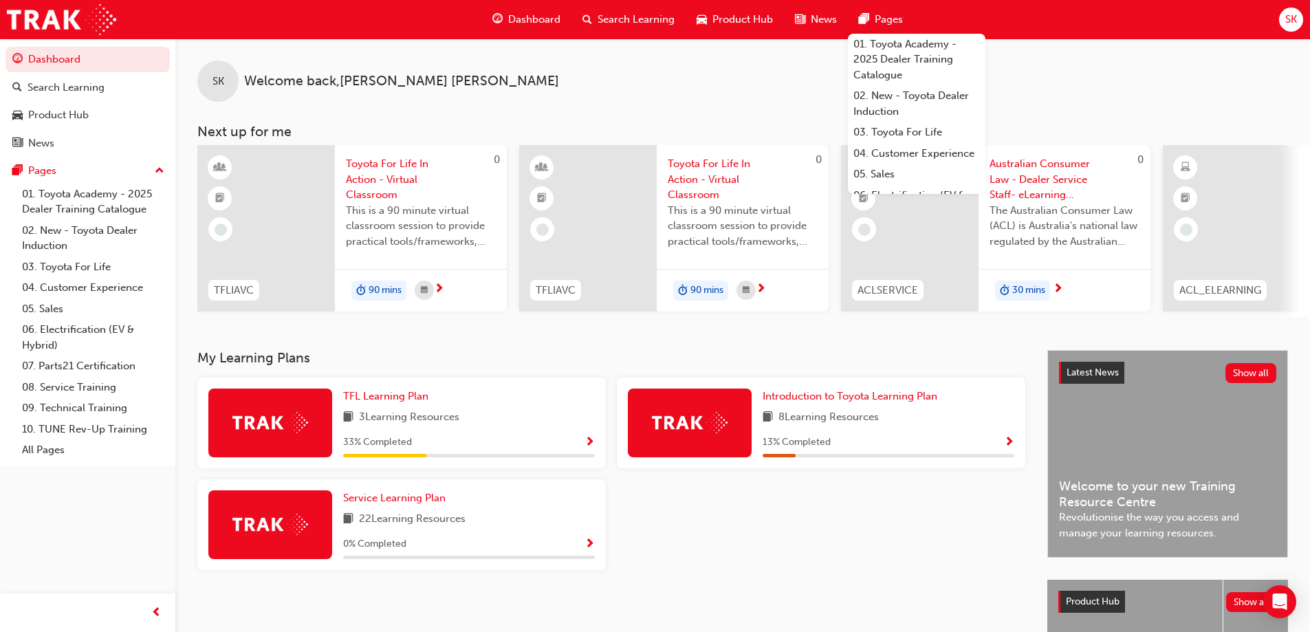
click at [831, 411] on div "Introduction to Toyota Learning Plan 8 Learning Resources 13 % Completed" at bounding box center [889, 423] width 252 height 69
click at [840, 402] on span "Introduction to Toyota Learning Plan" at bounding box center [850, 396] width 175 height 12
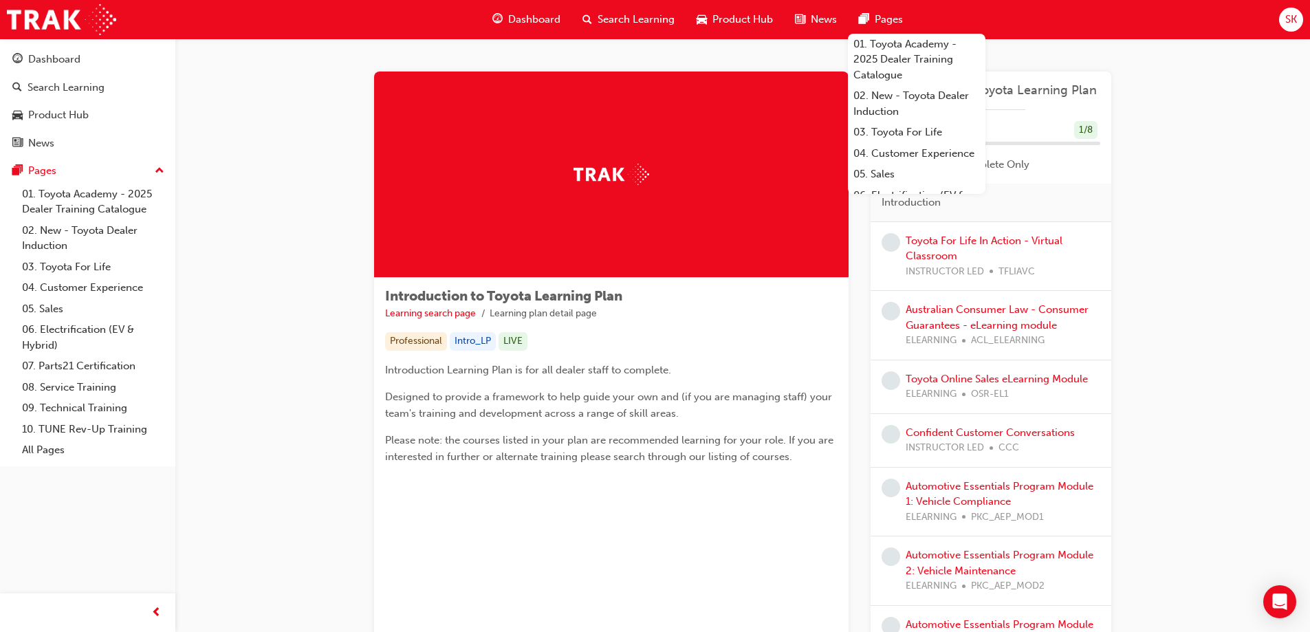
drag, startPoint x: 1219, startPoint y: 266, endPoint x: 1145, endPoint y: 201, distance: 98.4
click at [1217, 266] on div "Introduction to Toyota Learning Plan Learning search page Learning plan detail …" at bounding box center [742, 390] width 1135 height 702
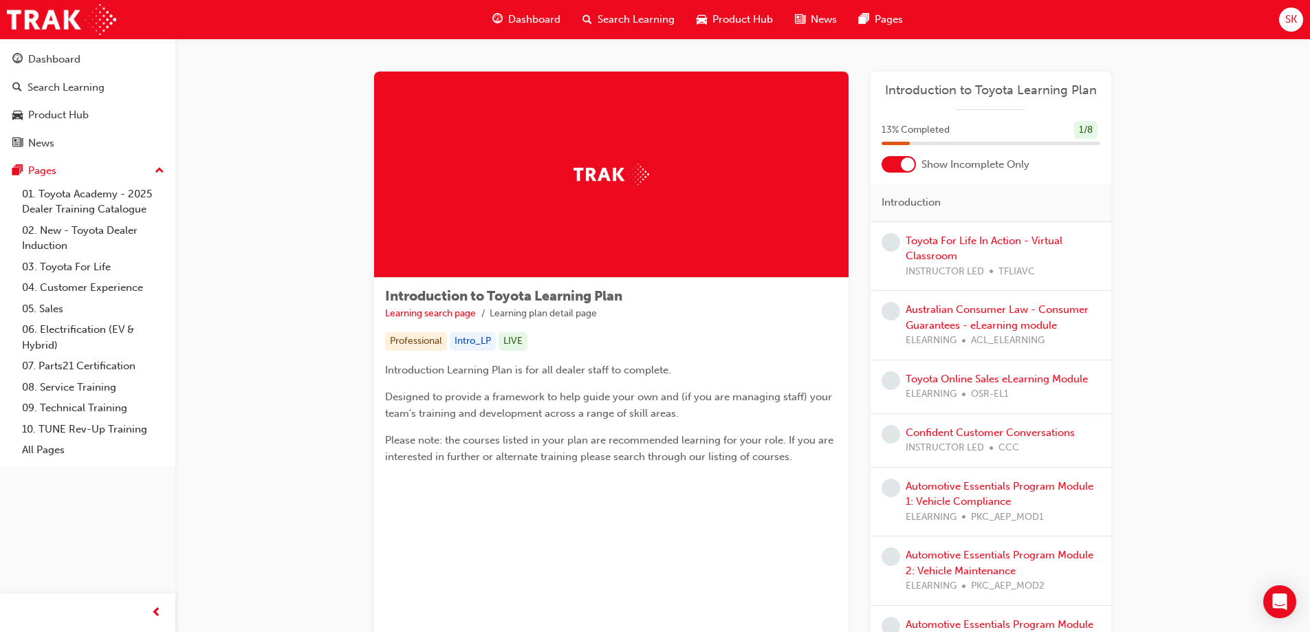
scroll to position [69, 0]
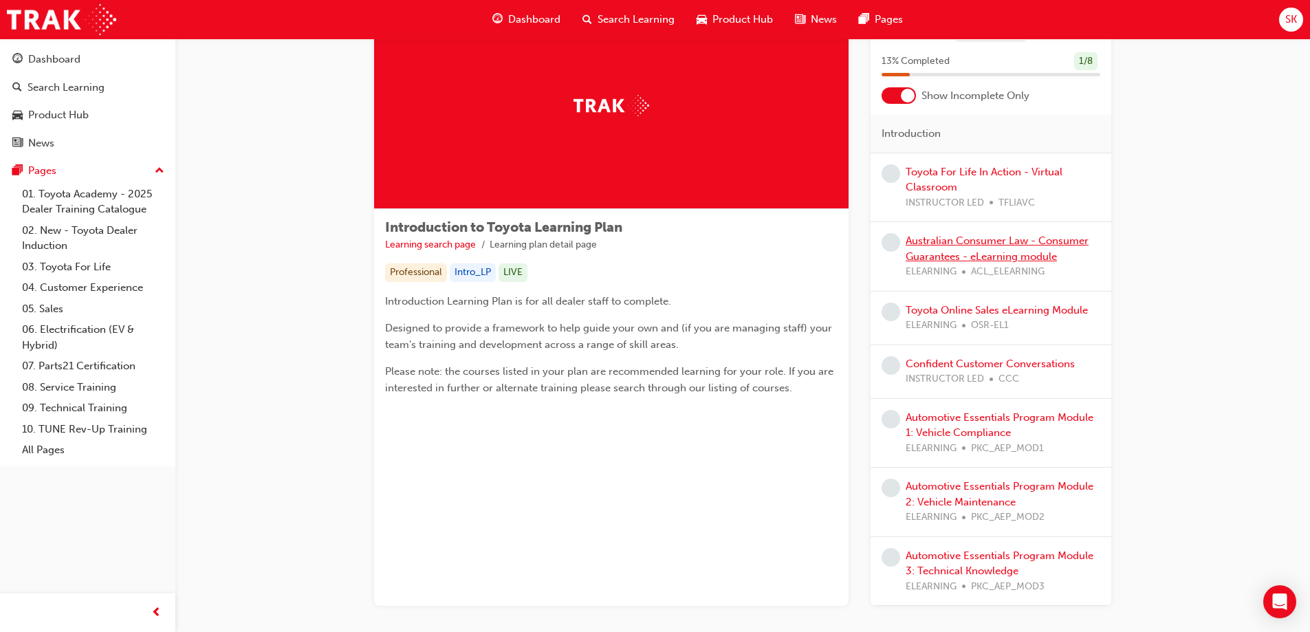
click at [1045, 238] on link "Australian Consumer Law - Consumer Guarantees - eLearning module" at bounding box center [997, 249] width 183 height 28
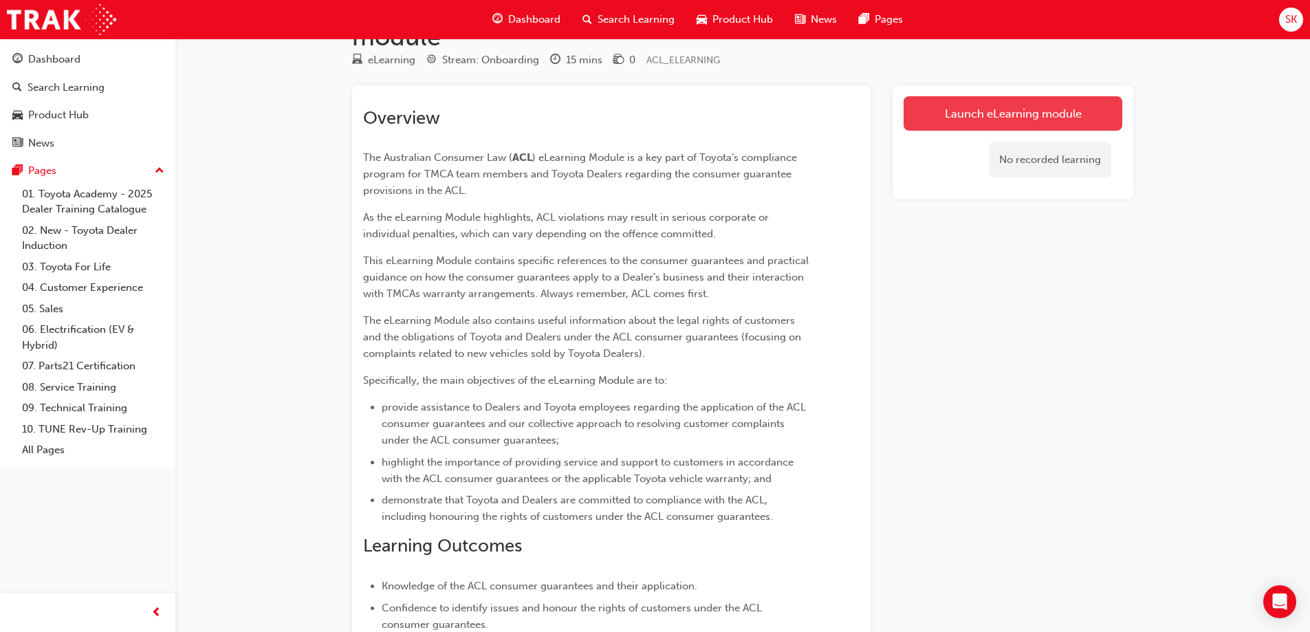
click at [1050, 120] on link "Launch eLearning module" at bounding box center [1013, 113] width 219 height 34
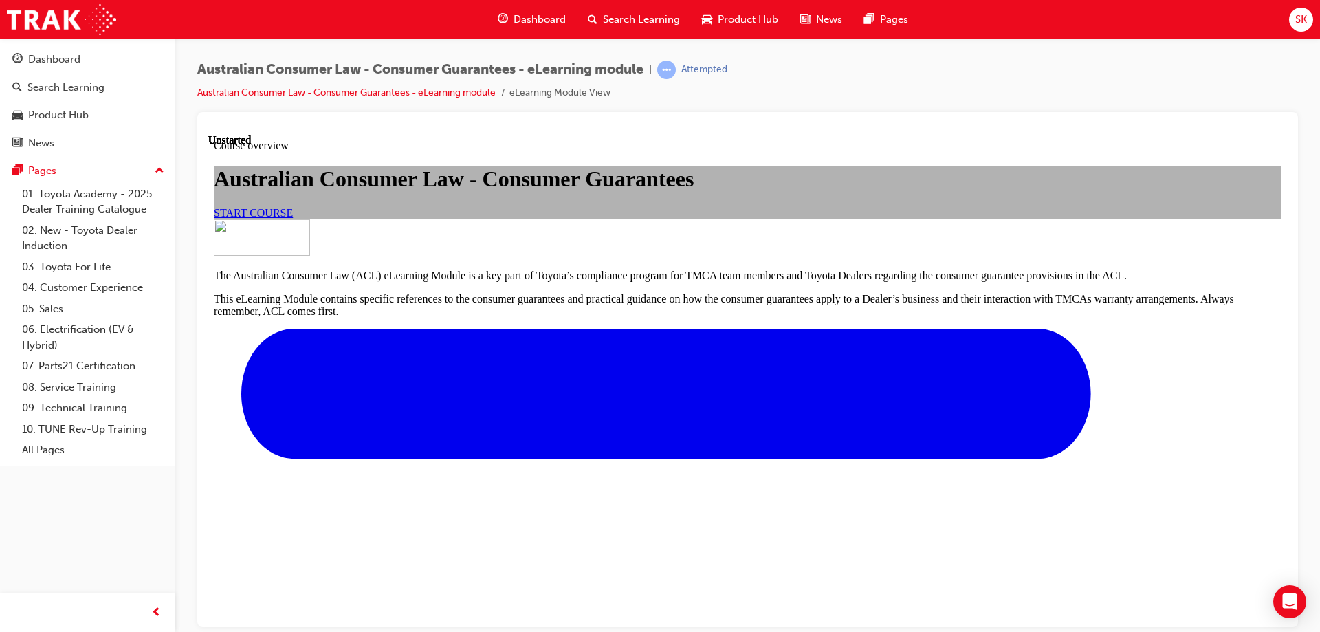
scroll to position [69, 0]
click at [293, 218] on link "START COURSE" at bounding box center [253, 212] width 79 height 12
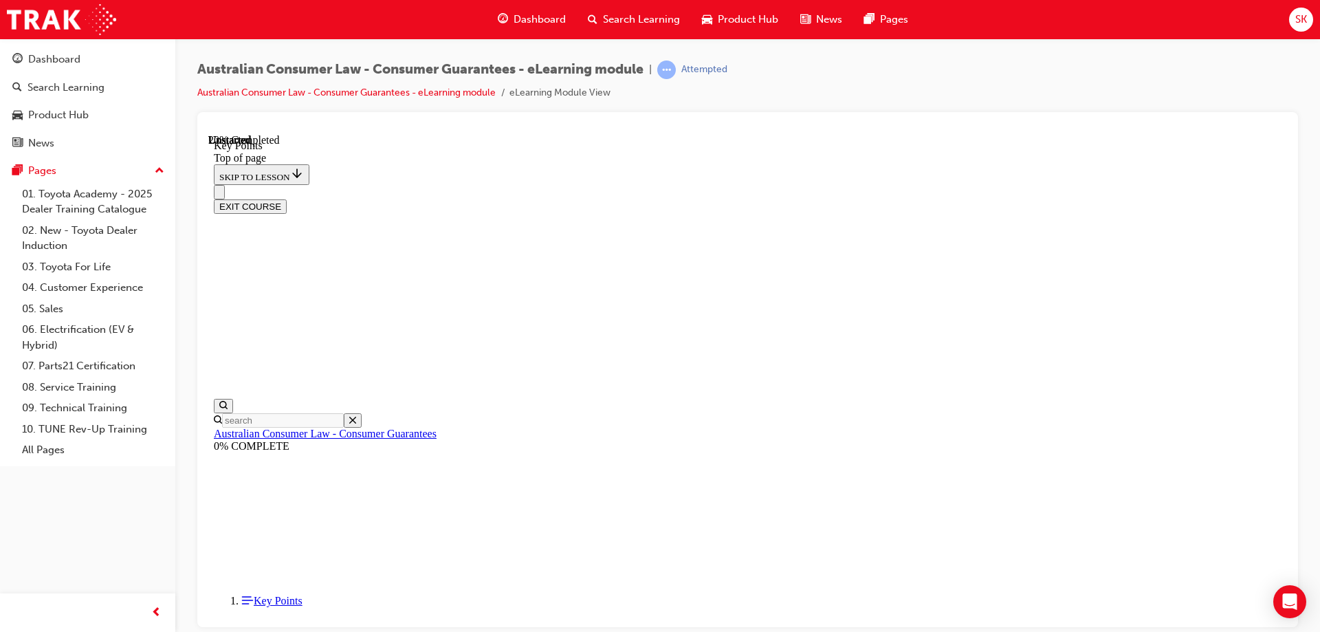
scroll to position [386, 0]
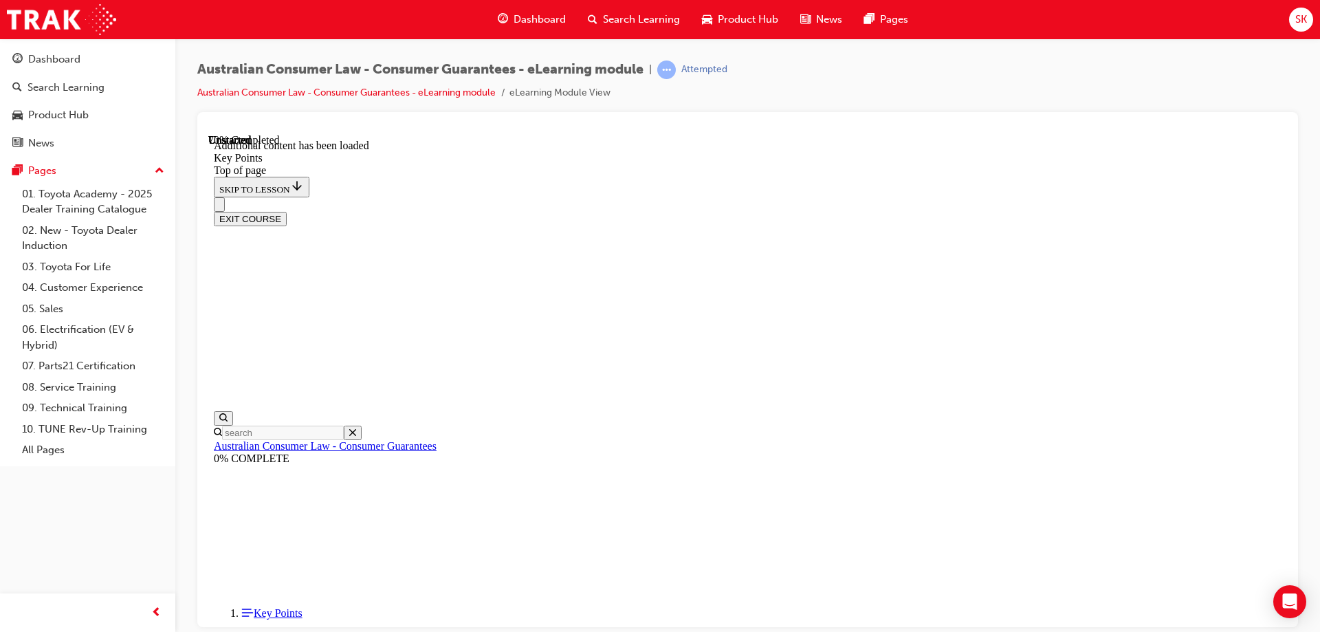
scroll to position [1793, 0]
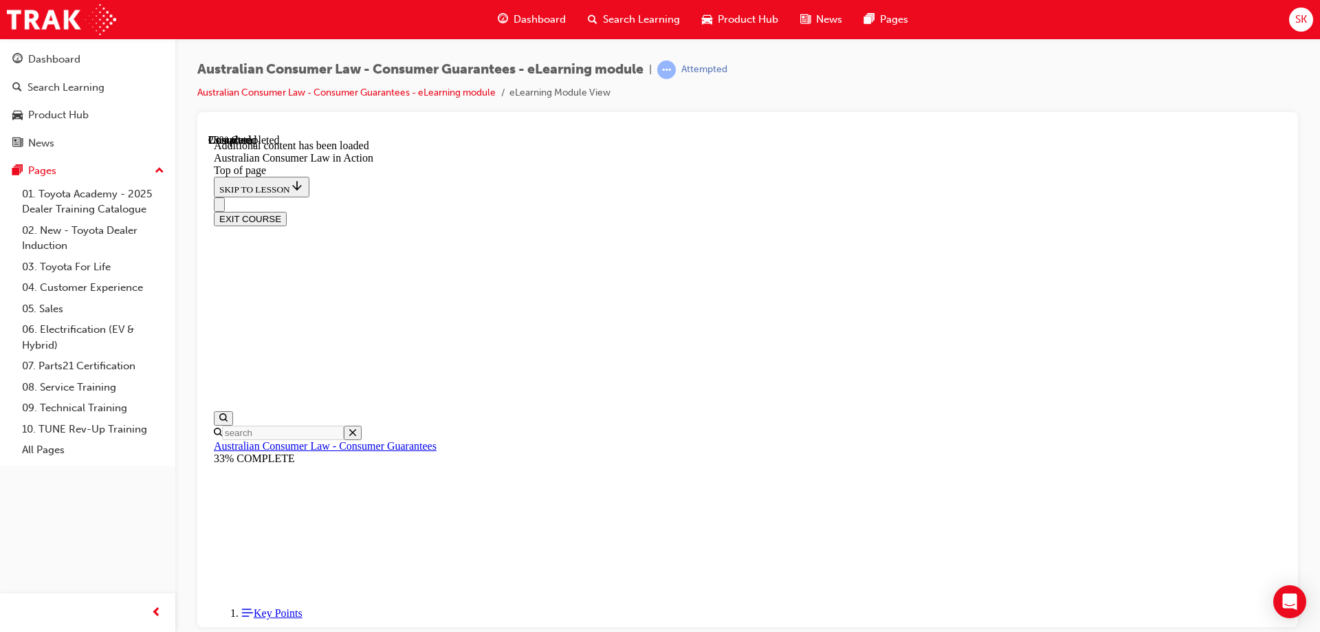
scroll to position [730, 0]
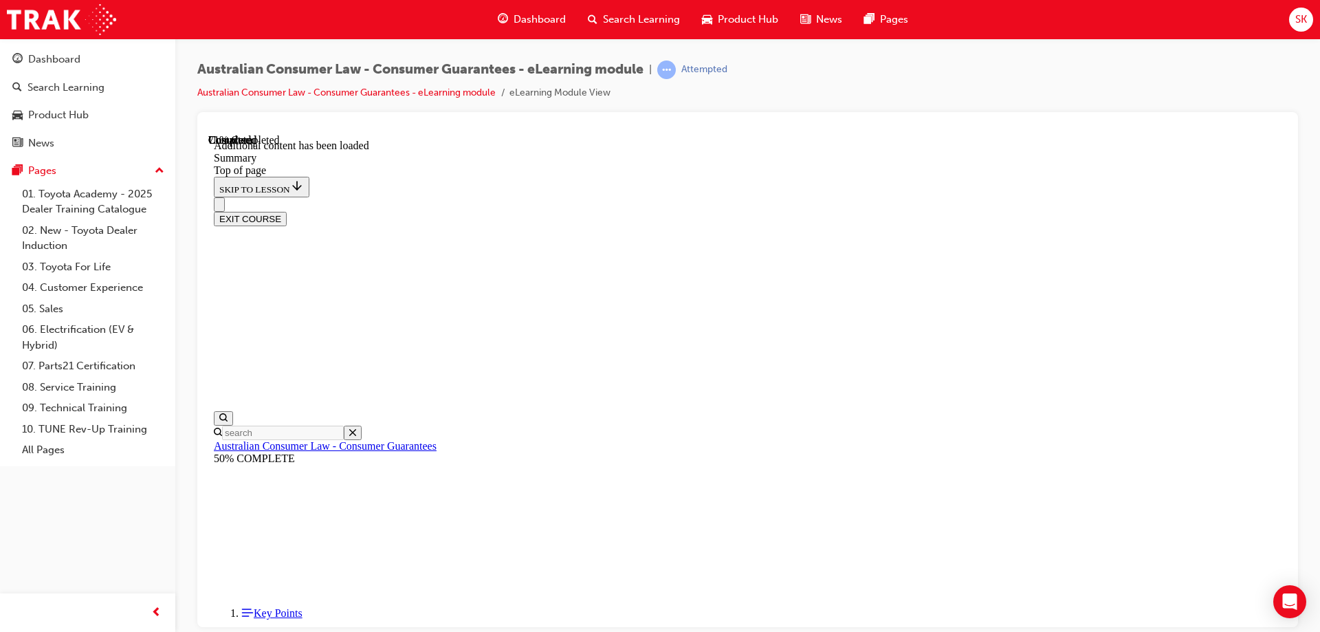
scroll to position [1063, 0]
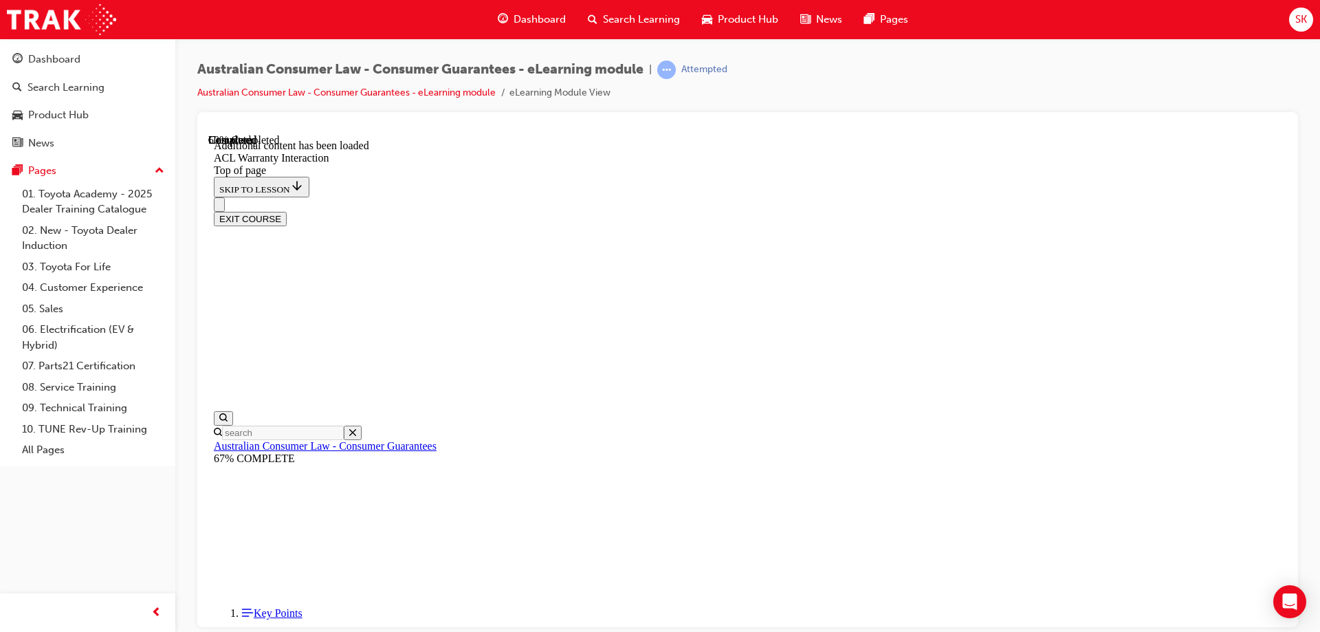
scroll to position [799, 0]
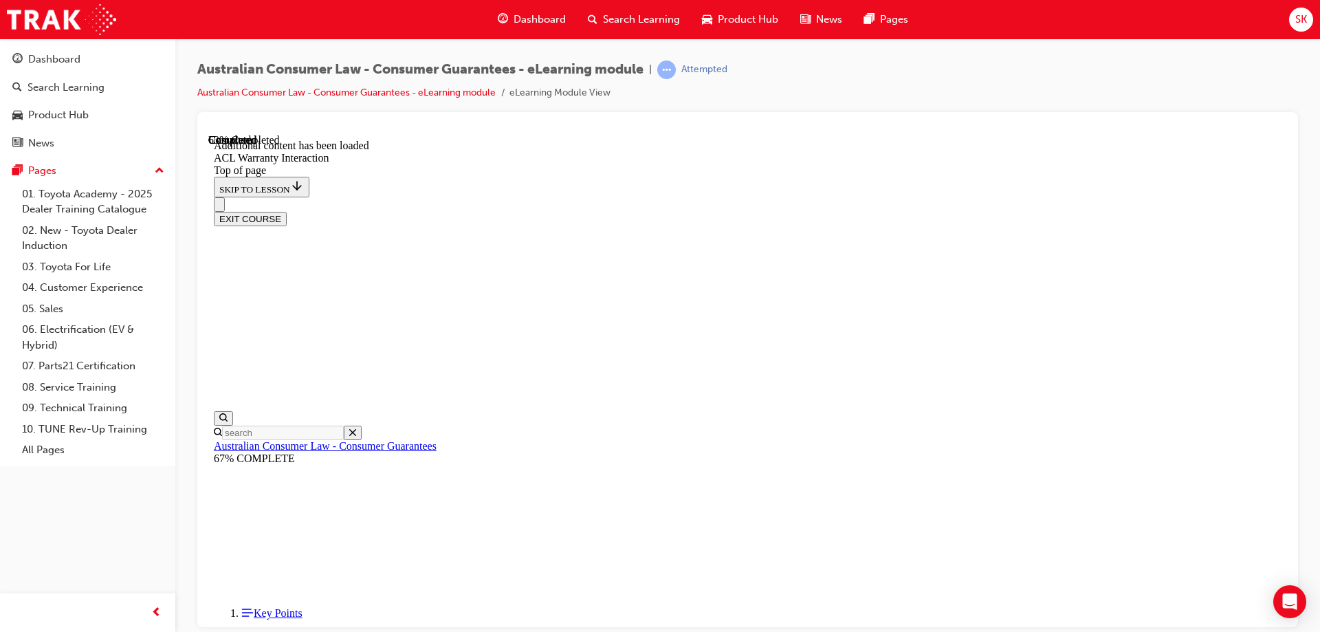
click at [287, 211] on button "EXIT COURSE" at bounding box center [250, 218] width 73 height 14
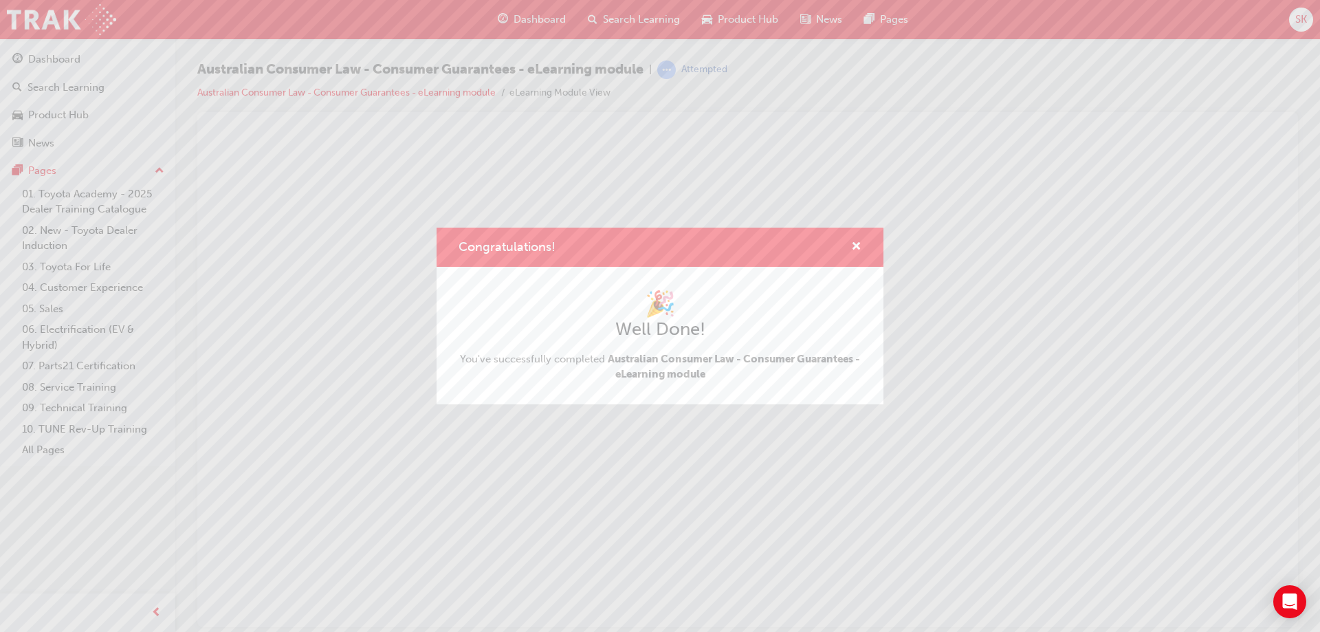
scroll to position [0, 0]
click at [857, 250] on span "cross-icon" at bounding box center [856, 247] width 10 height 12
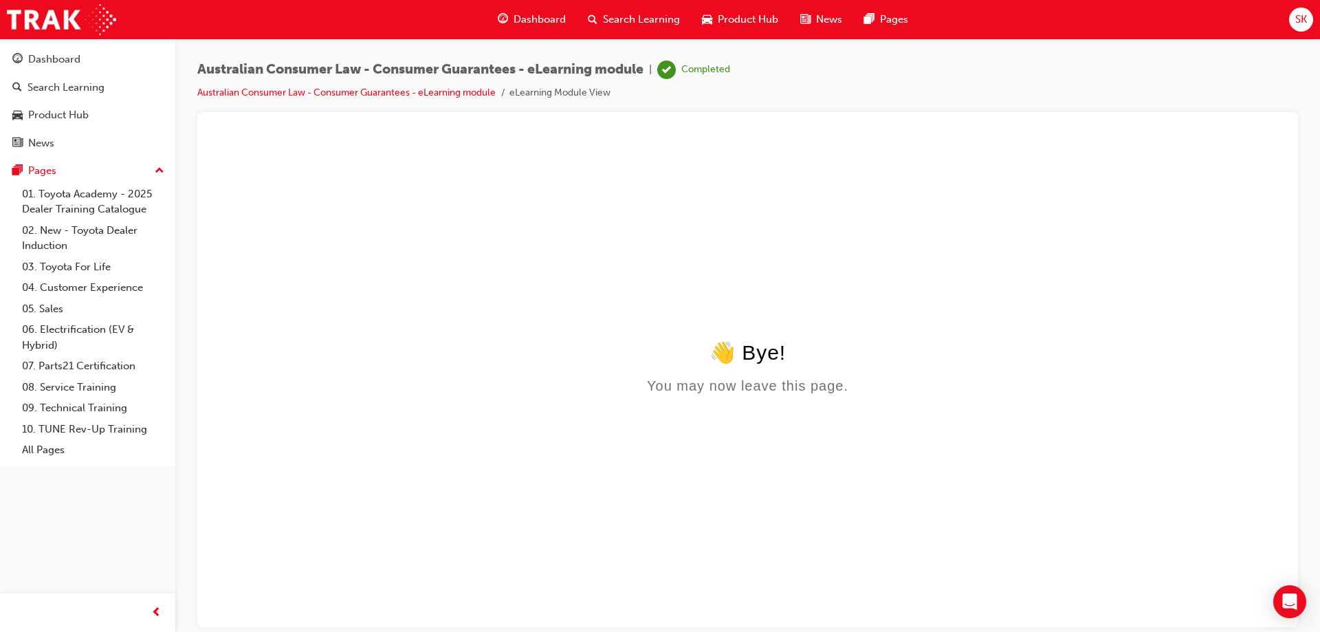
click at [534, 18] on span "Dashboard" at bounding box center [540, 20] width 52 height 16
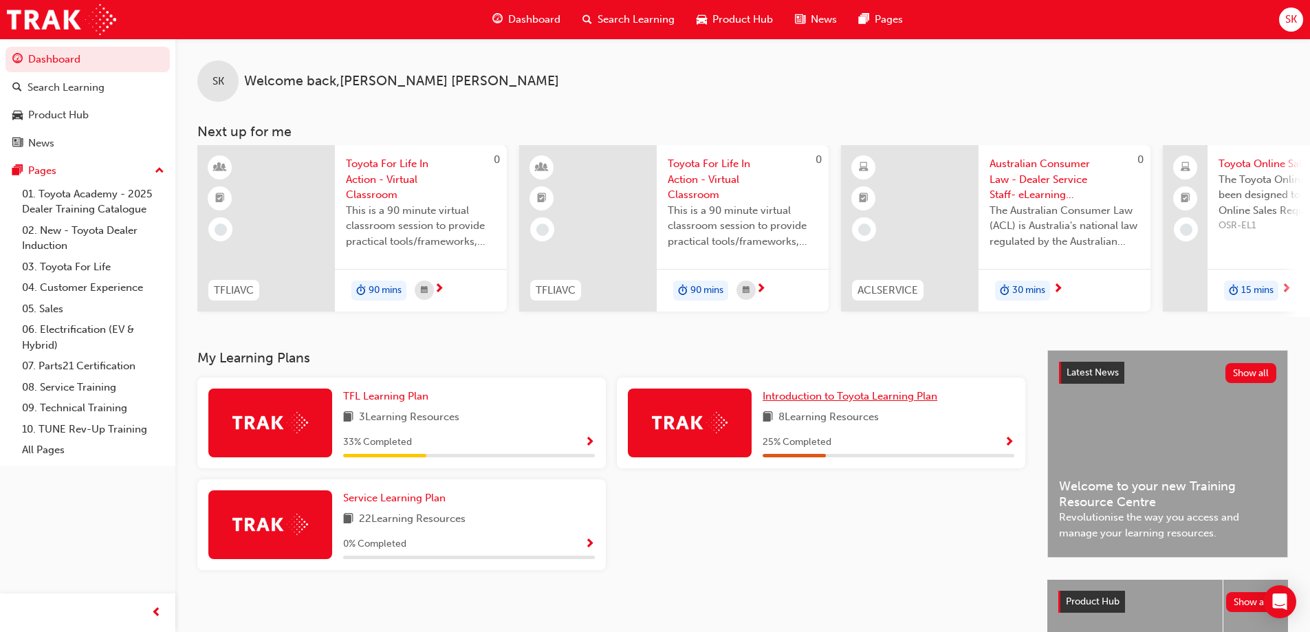
click at [829, 400] on span "Introduction to Toyota Learning Plan" at bounding box center [850, 396] width 175 height 12
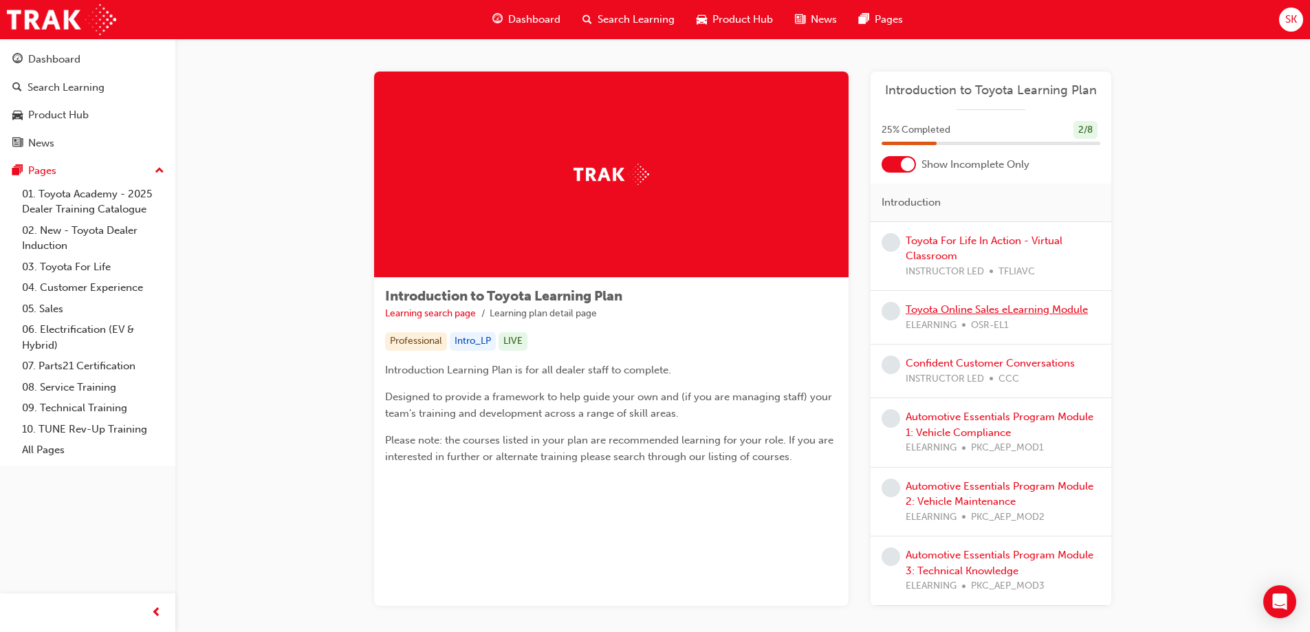
click at [1059, 307] on link "Toyota Online Sales eLearning Module" at bounding box center [997, 309] width 182 height 12
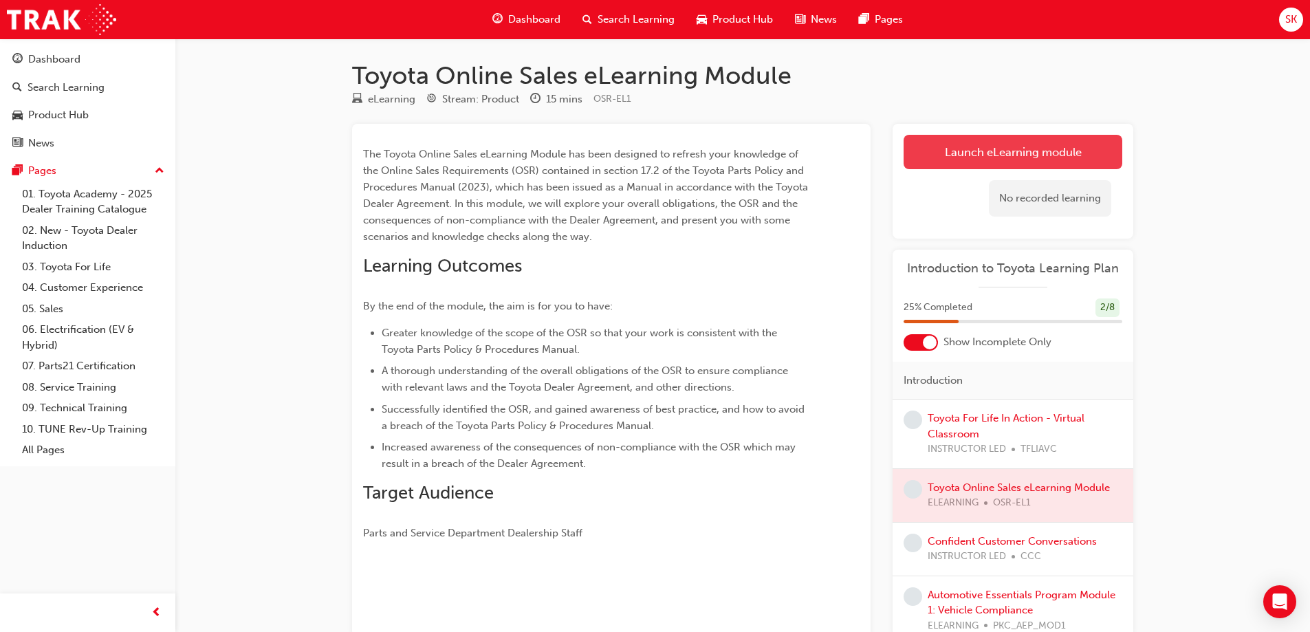
click at [1003, 152] on link "Launch eLearning module" at bounding box center [1013, 152] width 219 height 34
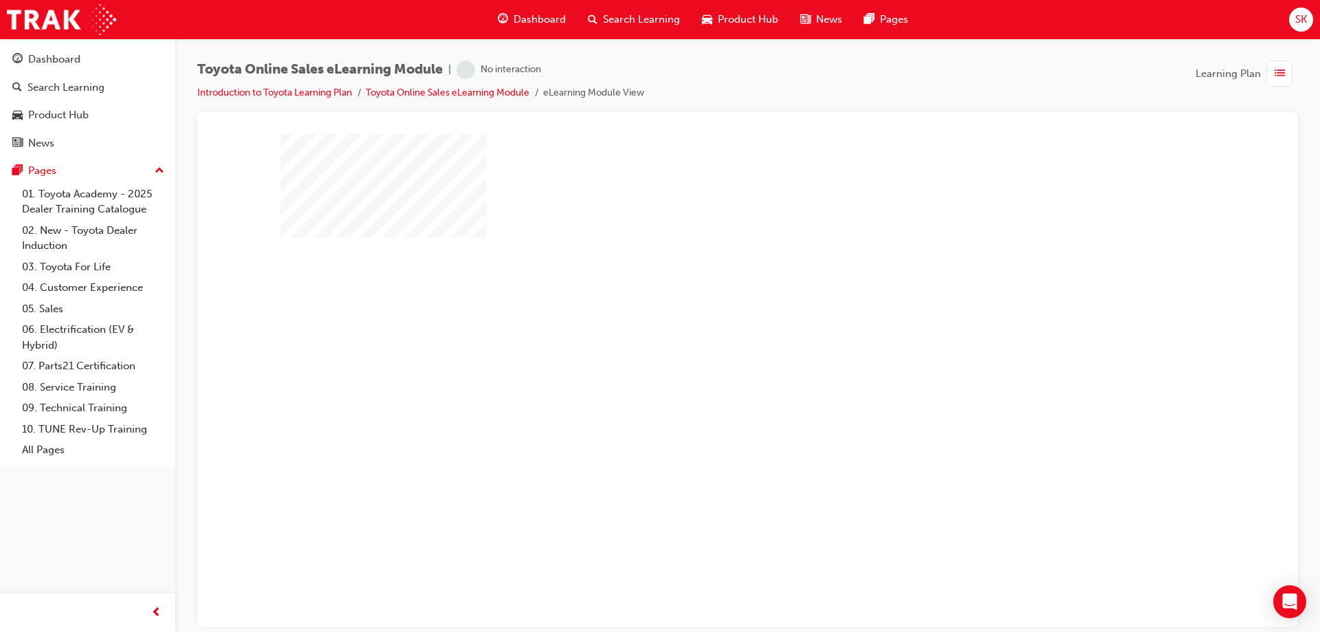
click at [708, 340] on div "play" at bounding box center [708, 340] width 0 height 0
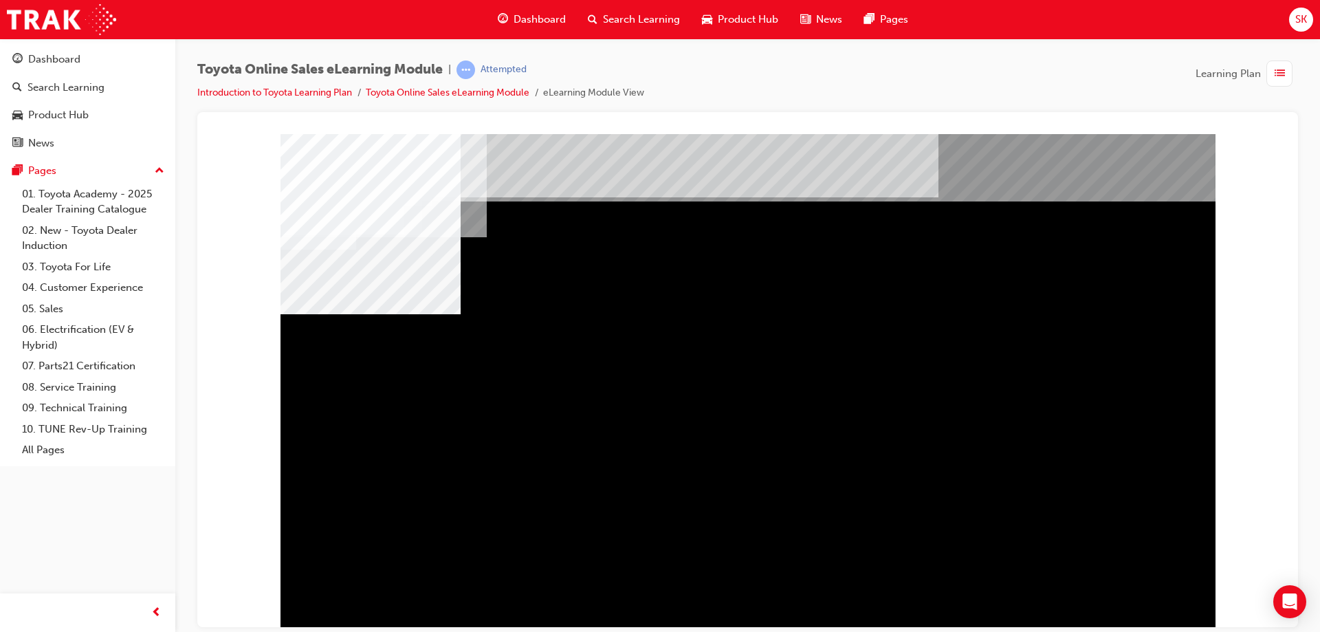
scroll to position [23, 0]
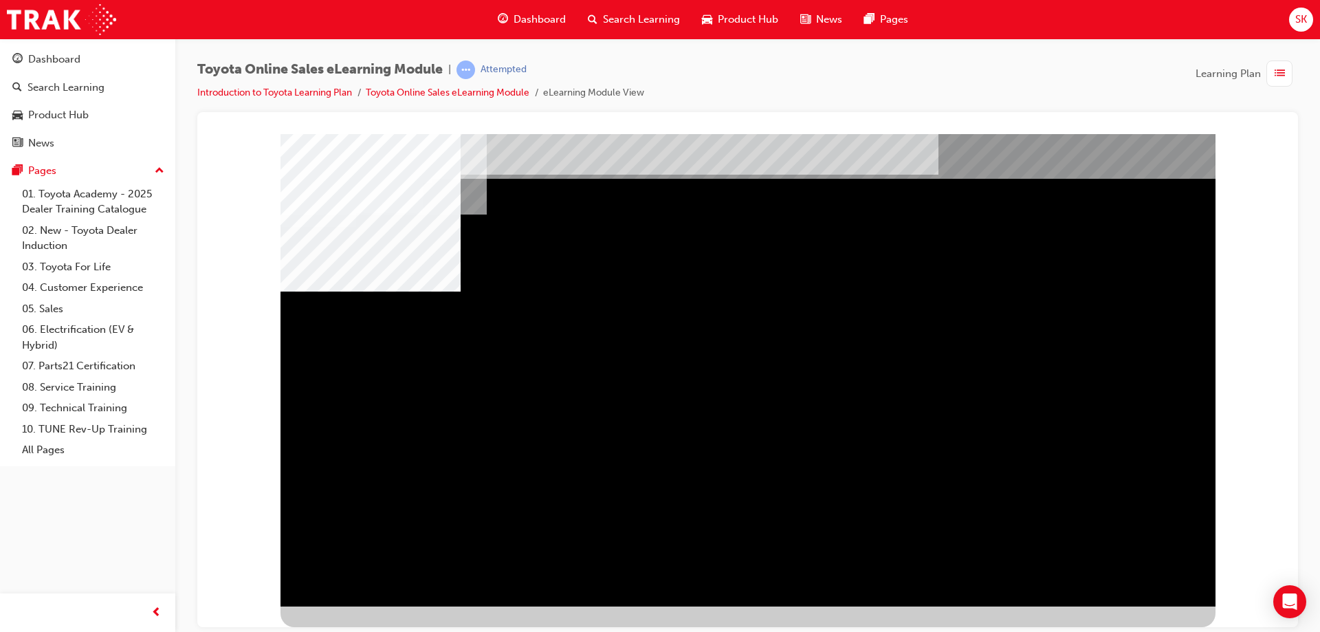
scroll to position [0, 0]
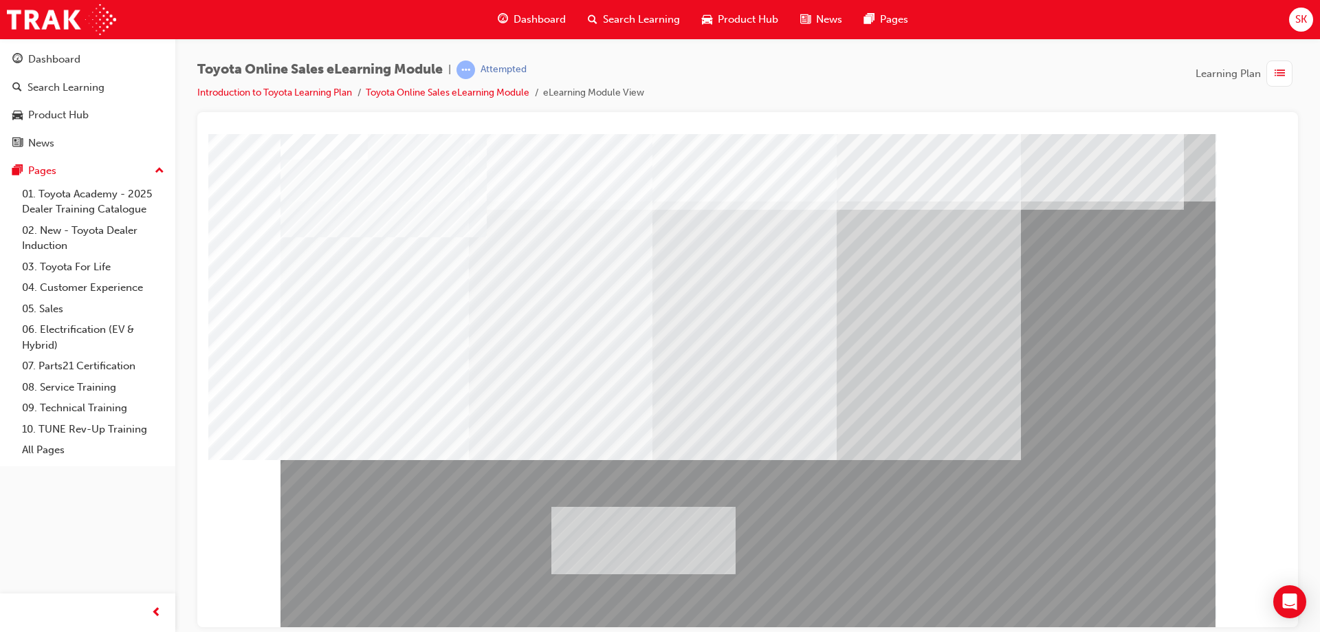
drag, startPoint x: 739, startPoint y: 541, endPoint x: 554, endPoint y: 536, distance: 185.1
click at [554, 536] on div at bounding box center [748, 380] width 935 height 495
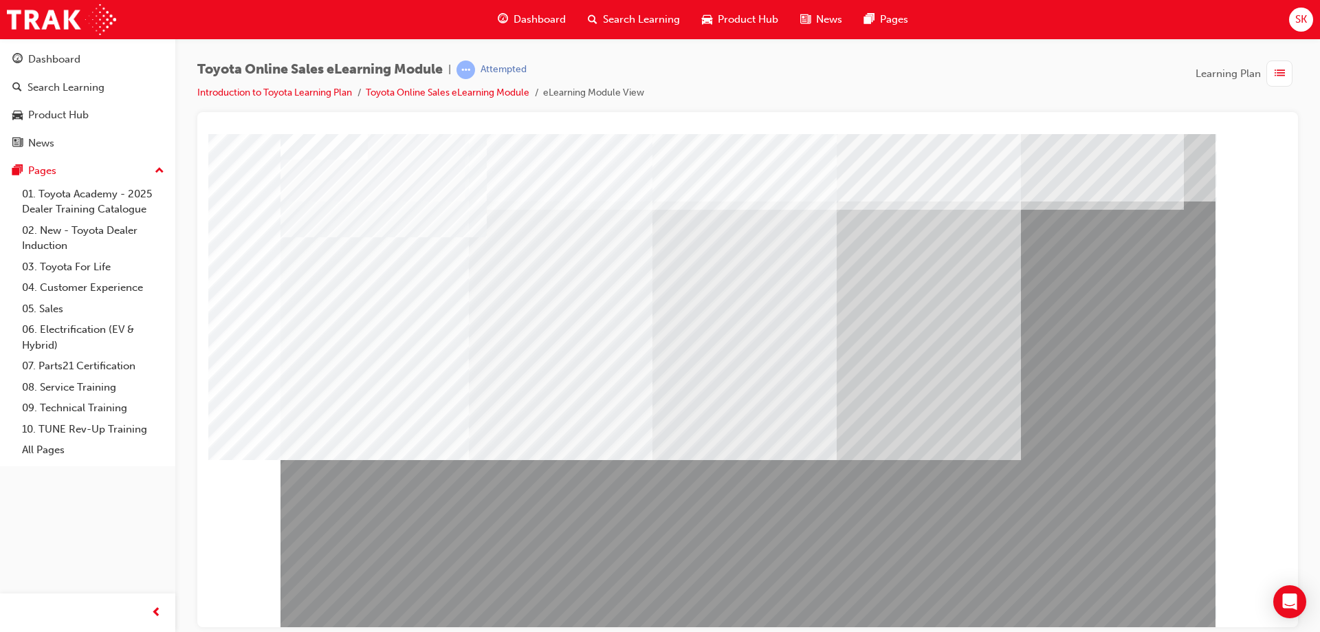
drag, startPoint x: 309, startPoint y: 455, endPoint x: 320, endPoint y: 461, distance: 12.6
click at [320, 461] on div at bounding box center [748, 380] width 935 height 495
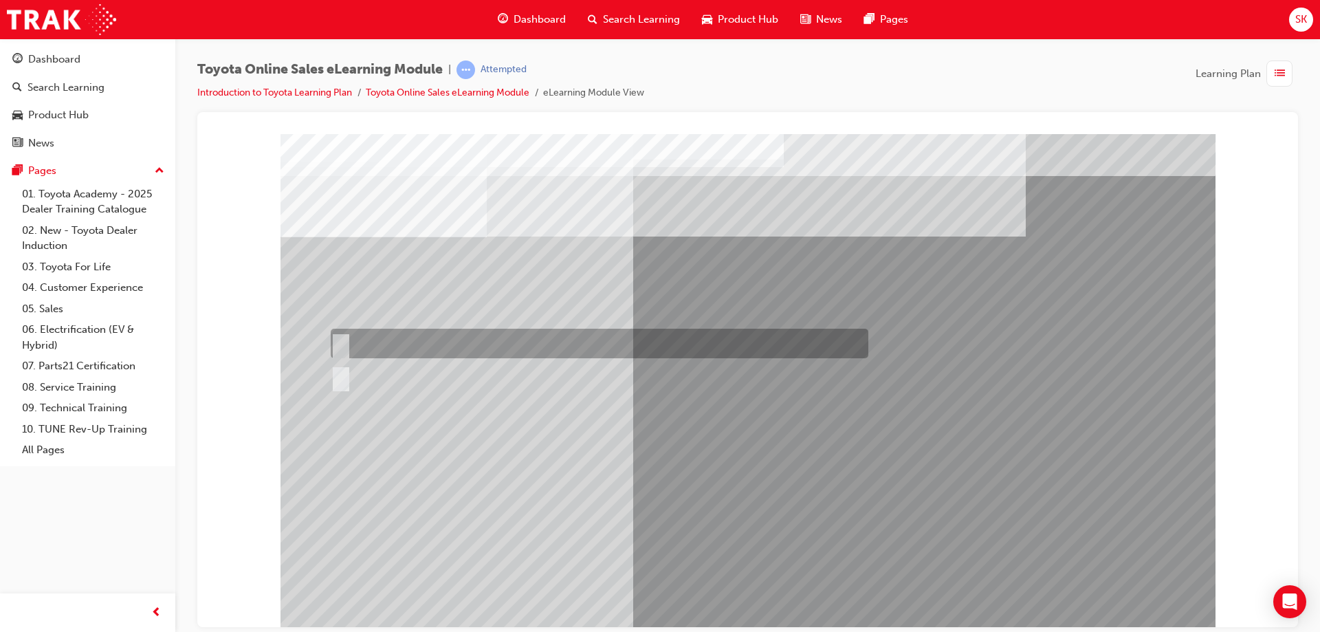
click at [378, 336] on div at bounding box center [596, 344] width 538 height 30
radio input "true"
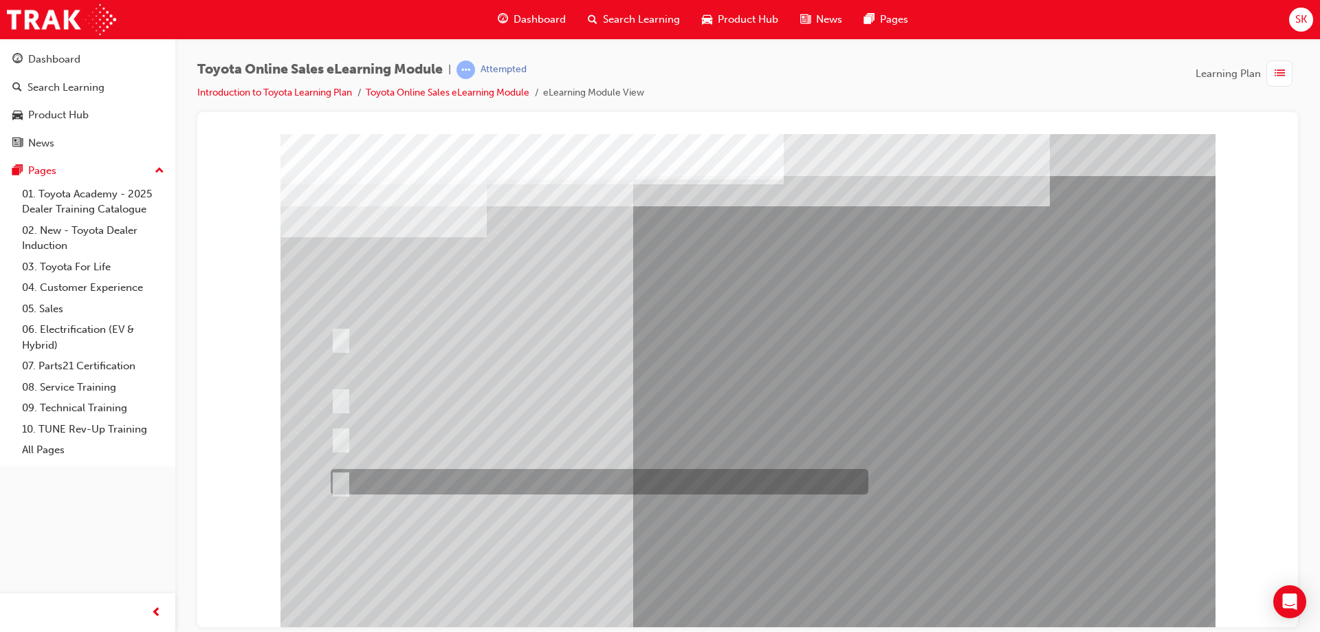
click at [548, 479] on div at bounding box center [596, 481] width 538 height 25
radio input "true"
click at [566, 471] on div at bounding box center [596, 481] width 538 height 25
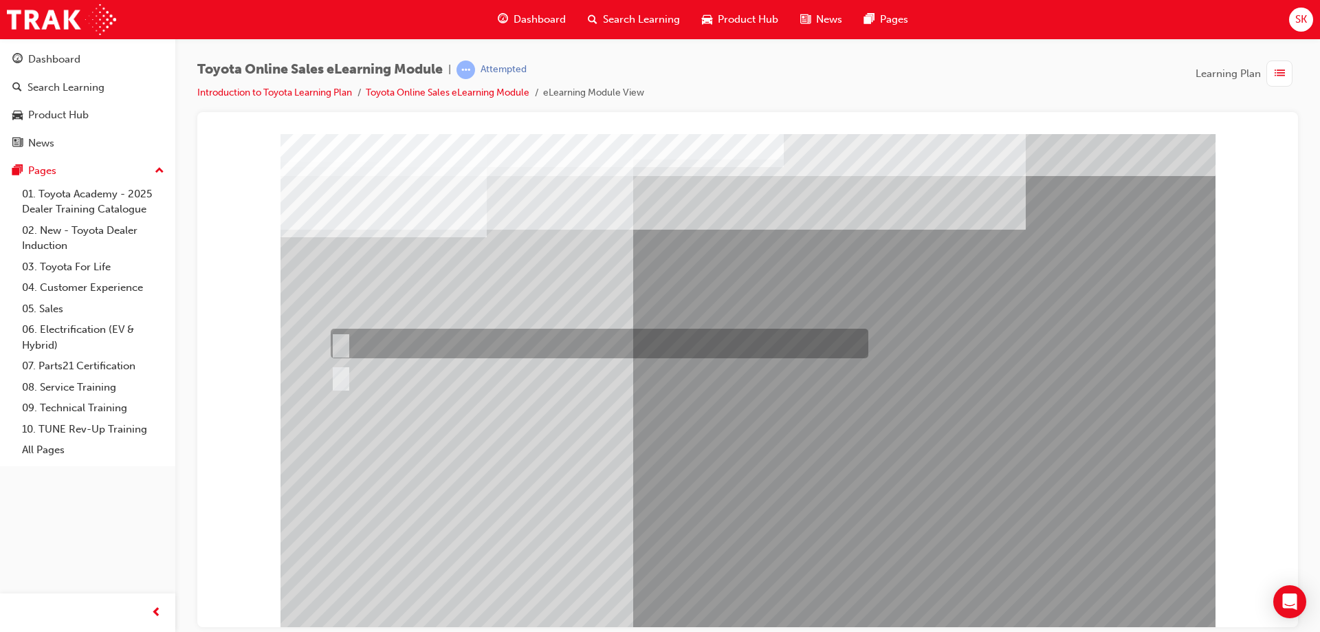
click at [472, 356] on div at bounding box center [596, 344] width 538 height 30
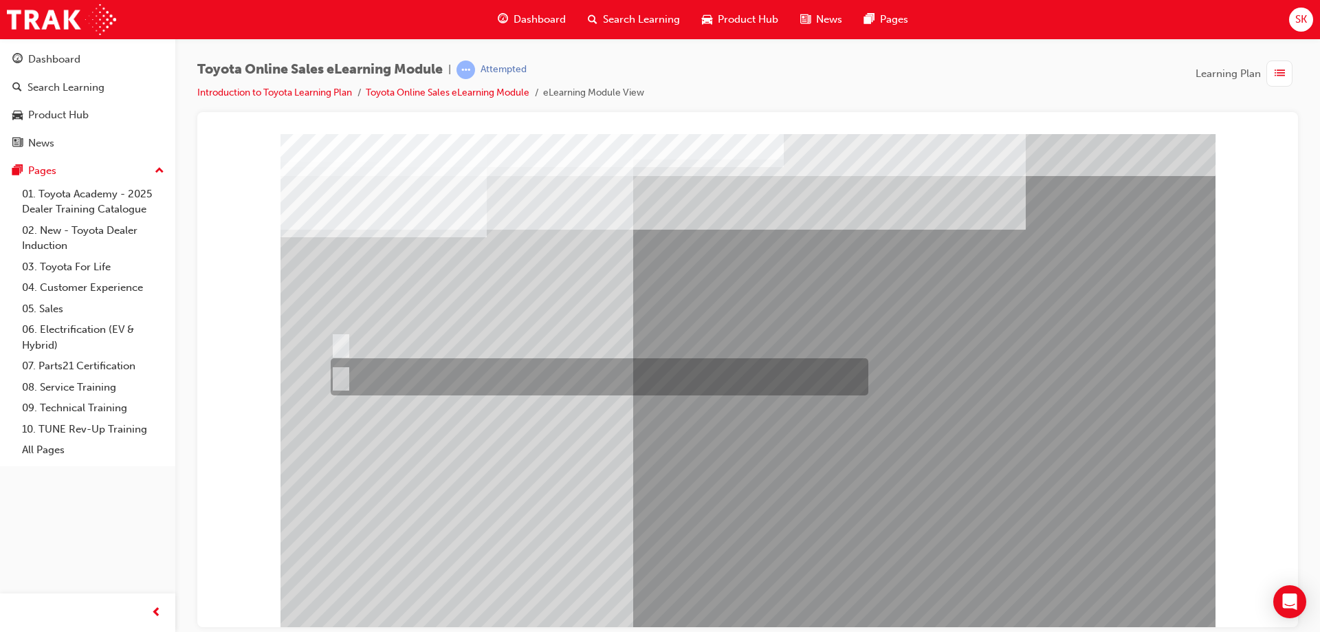
click at [418, 370] on div at bounding box center [596, 376] width 538 height 37
radio input "false"
radio input "true"
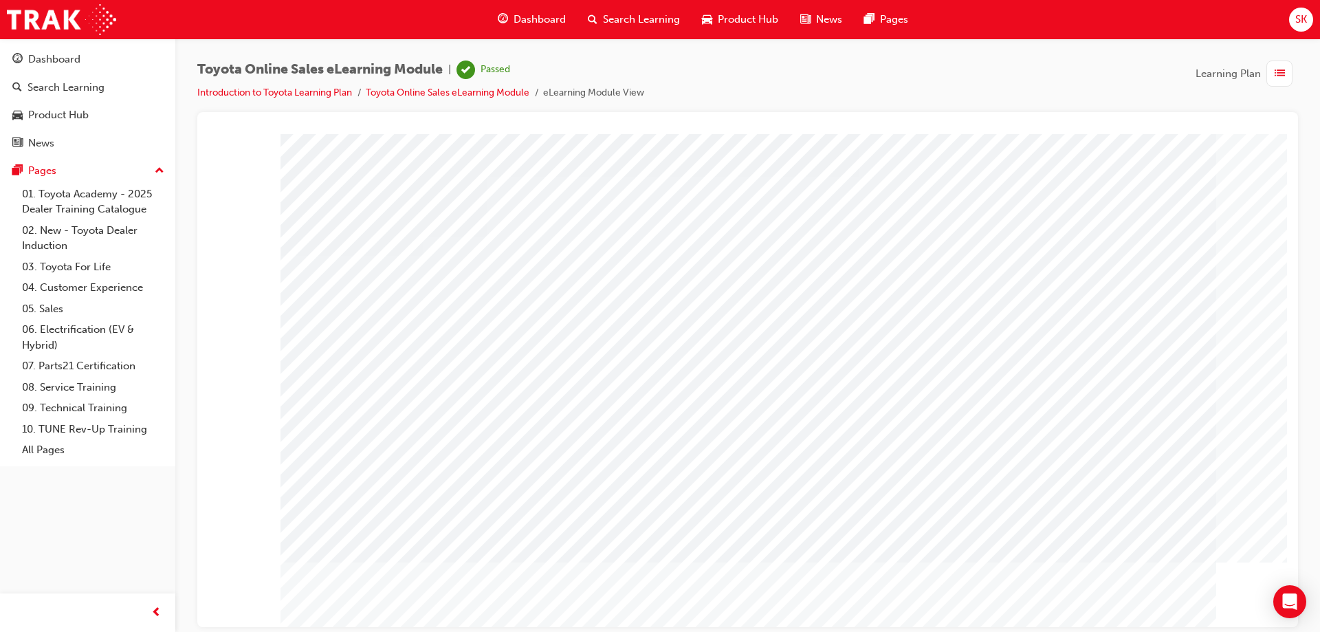
click at [534, 19] on span "Dashboard" at bounding box center [540, 20] width 52 height 16
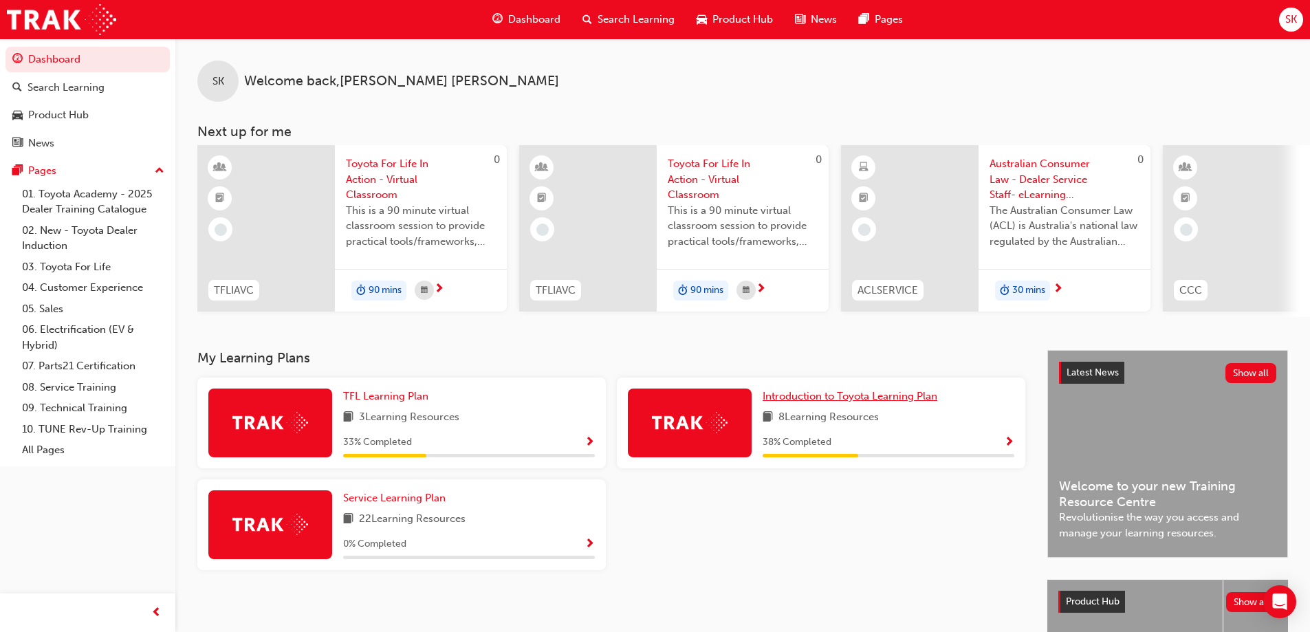
click at [831, 402] on span "Introduction to Toyota Learning Plan" at bounding box center [850, 396] width 175 height 12
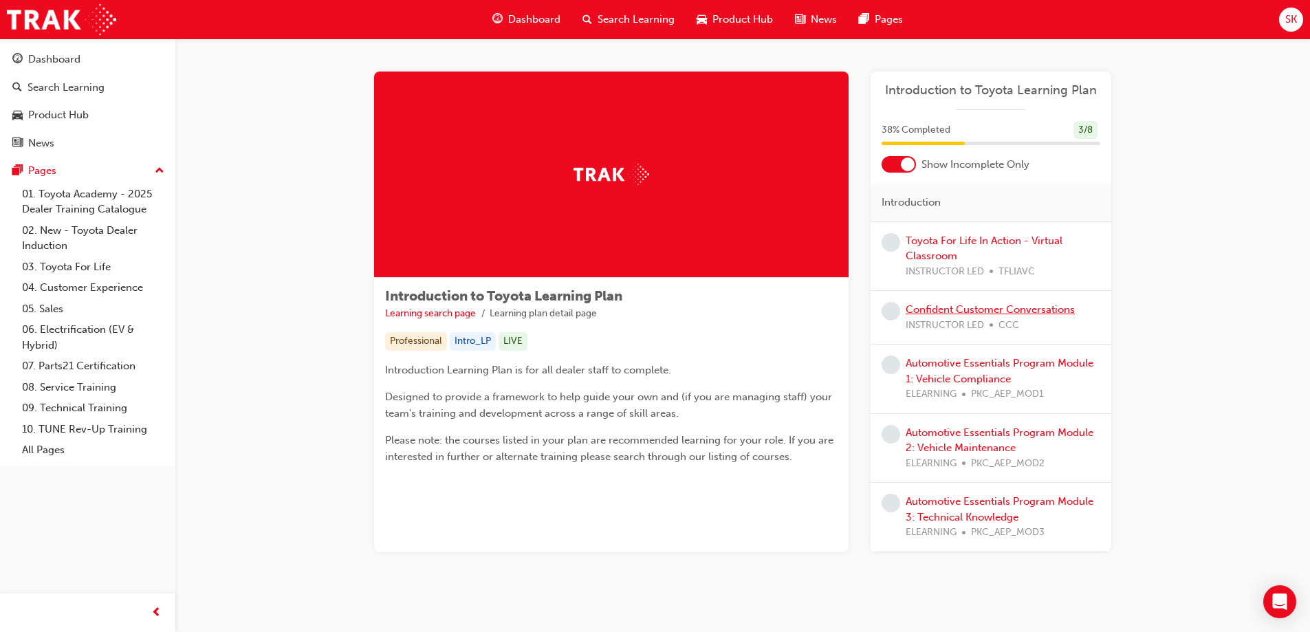
click at [1047, 309] on link "Confident Customer Conversations" at bounding box center [990, 309] width 169 height 12
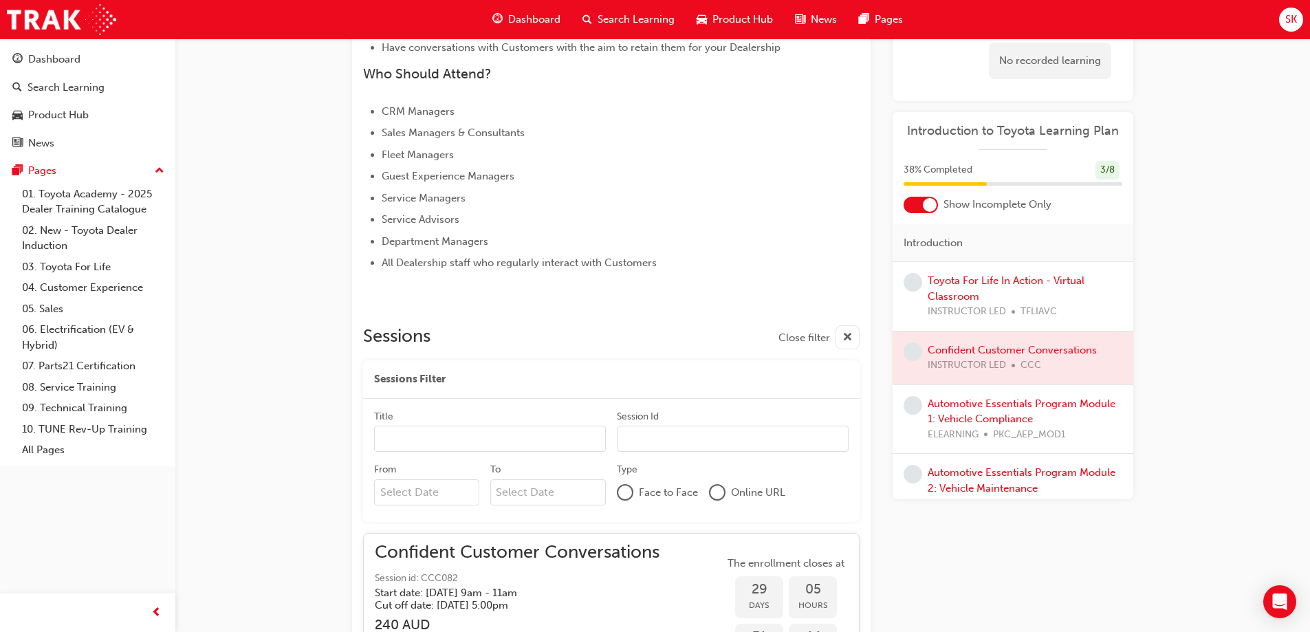
scroll to position [591, 0]
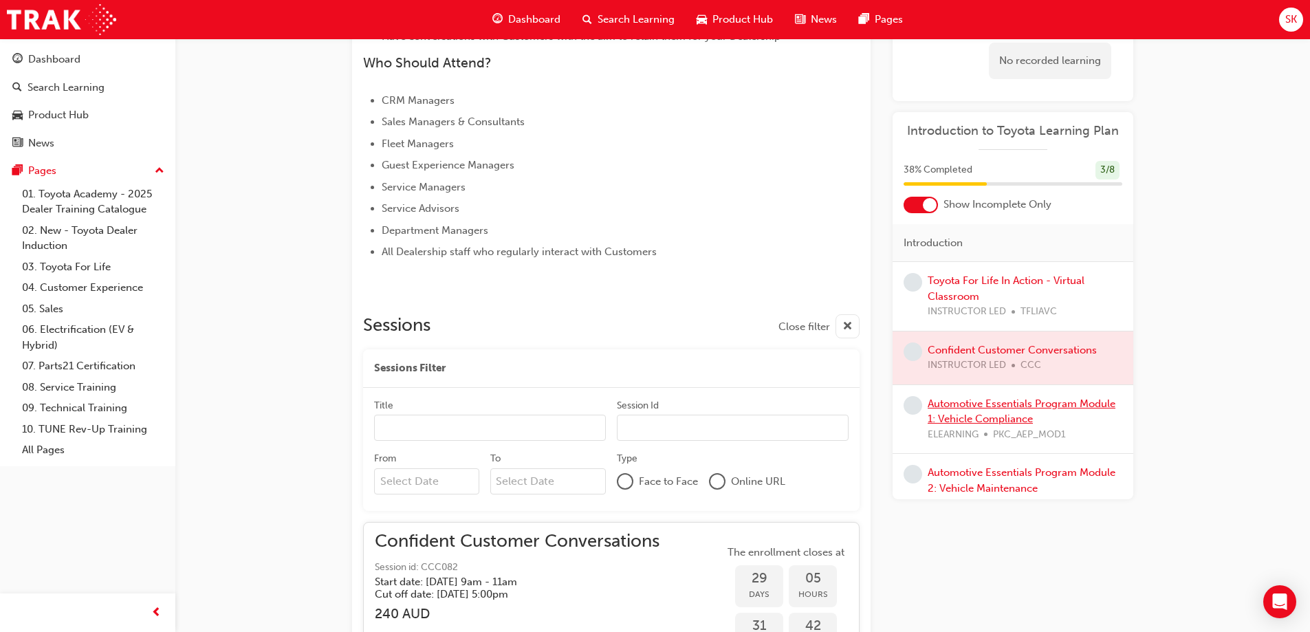
click at [1006, 401] on link "Automotive Essentials Program Module 1: Vehicle Compliance" at bounding box center [1022, 411] width 188 height 28
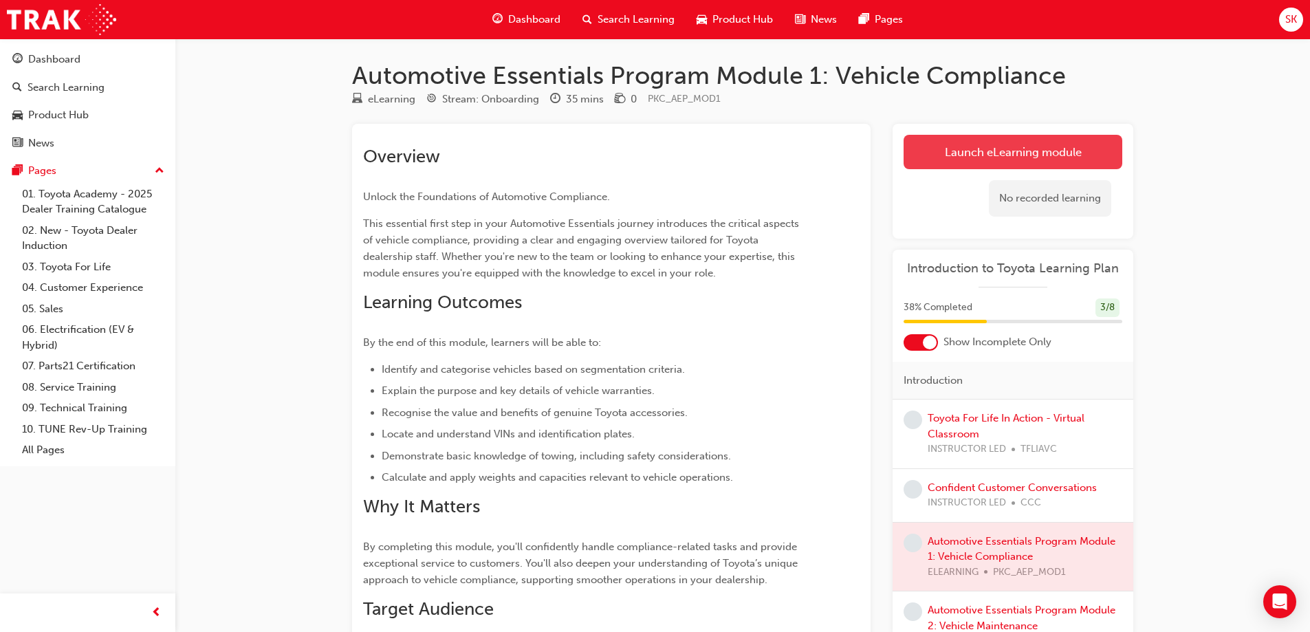
click at [1026, 166] on link "Launch eLearning module" at bounding box center [1013, 152] width 219 height 34
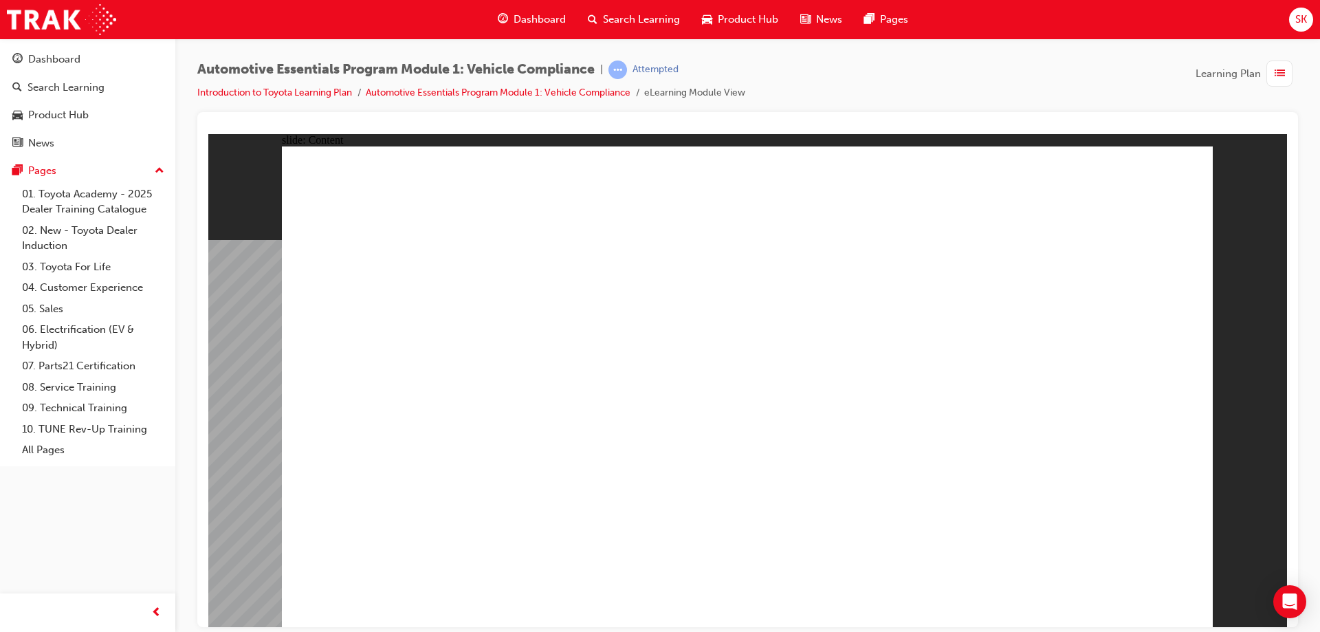
drag, startPoint x: 757, startPoint y: 553, endPoint x: 728, endPoint y: 527, distance: 39.0
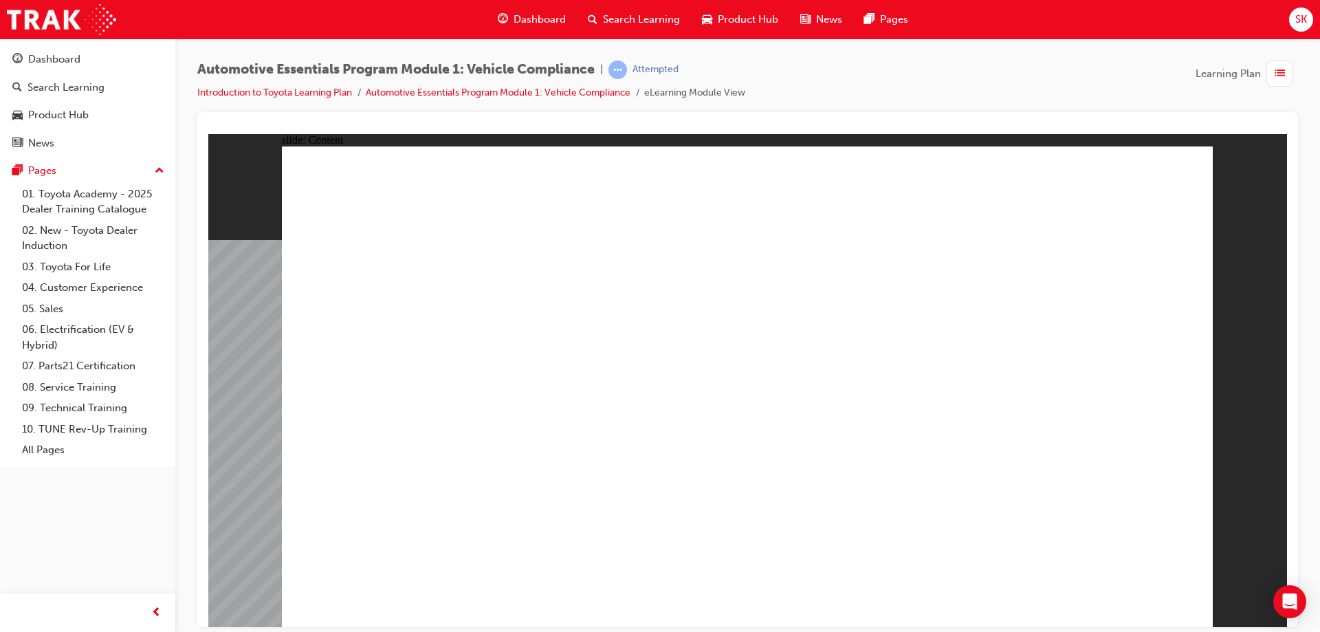
drag, startPoint x: 688, startPoint y: 437, endPoint x: 1122, endPoint y: 624, distance: 472.8
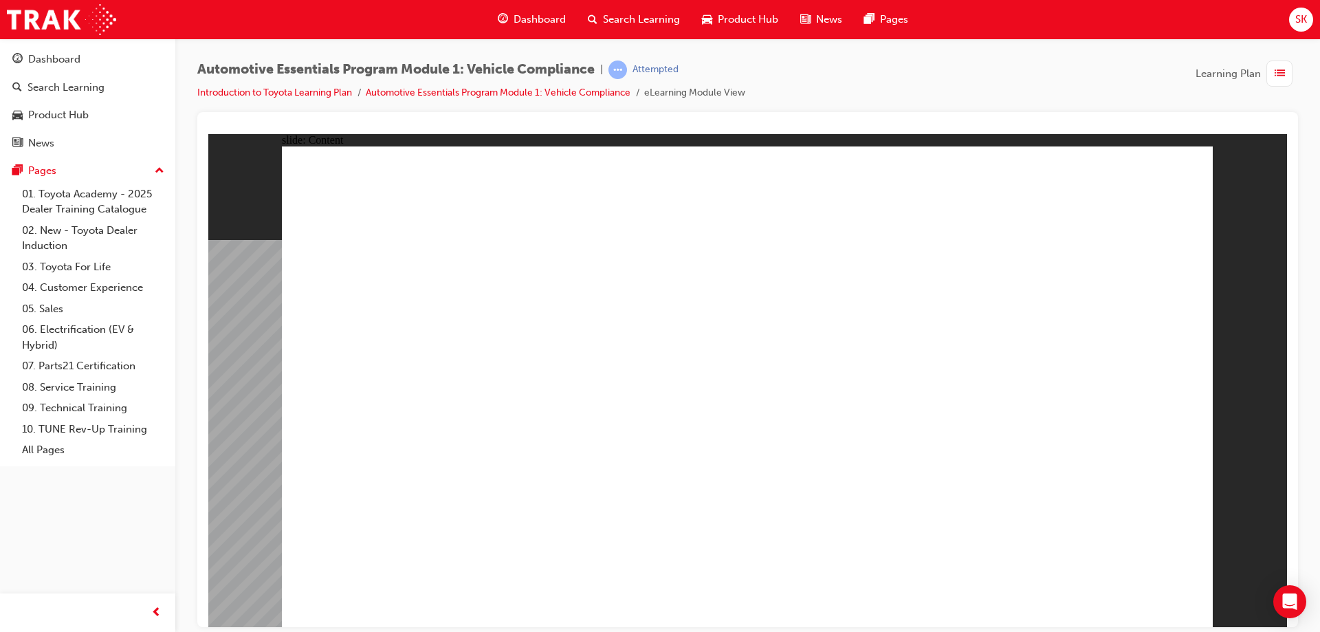
drag, startPoint x: 511, startPoint y: 371, endPoint x: 510, endPoint y: 397, distance: 25.5
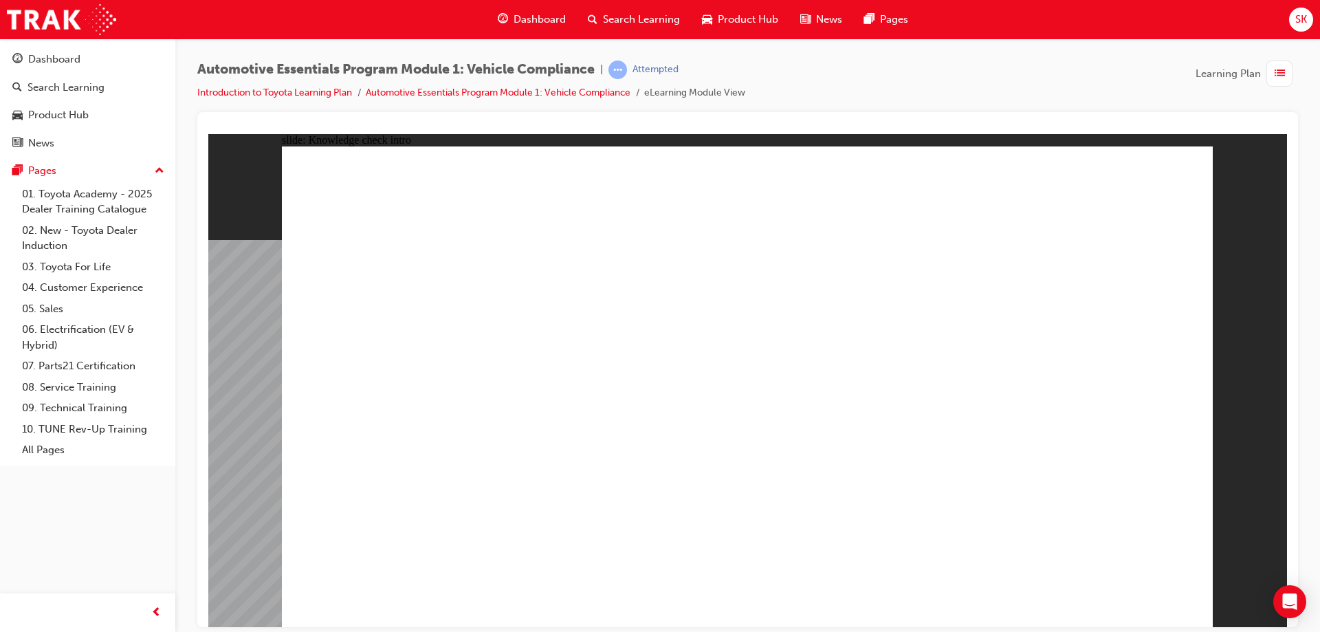
radio input "true"
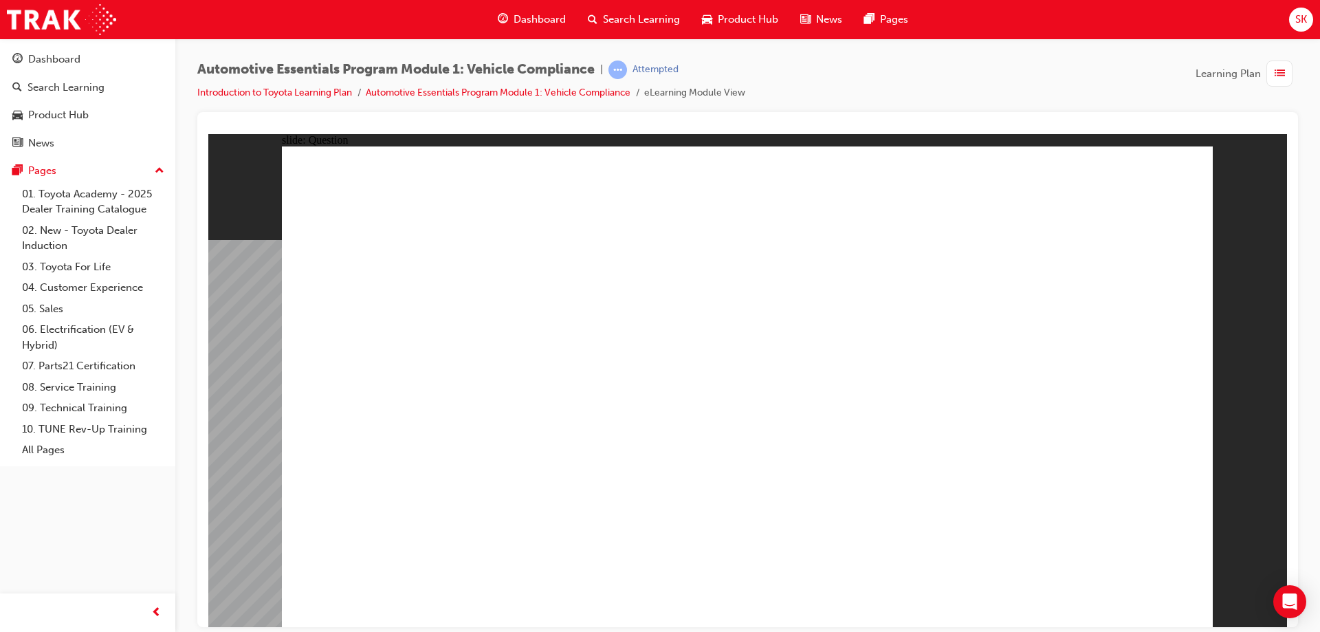
radio input "true"
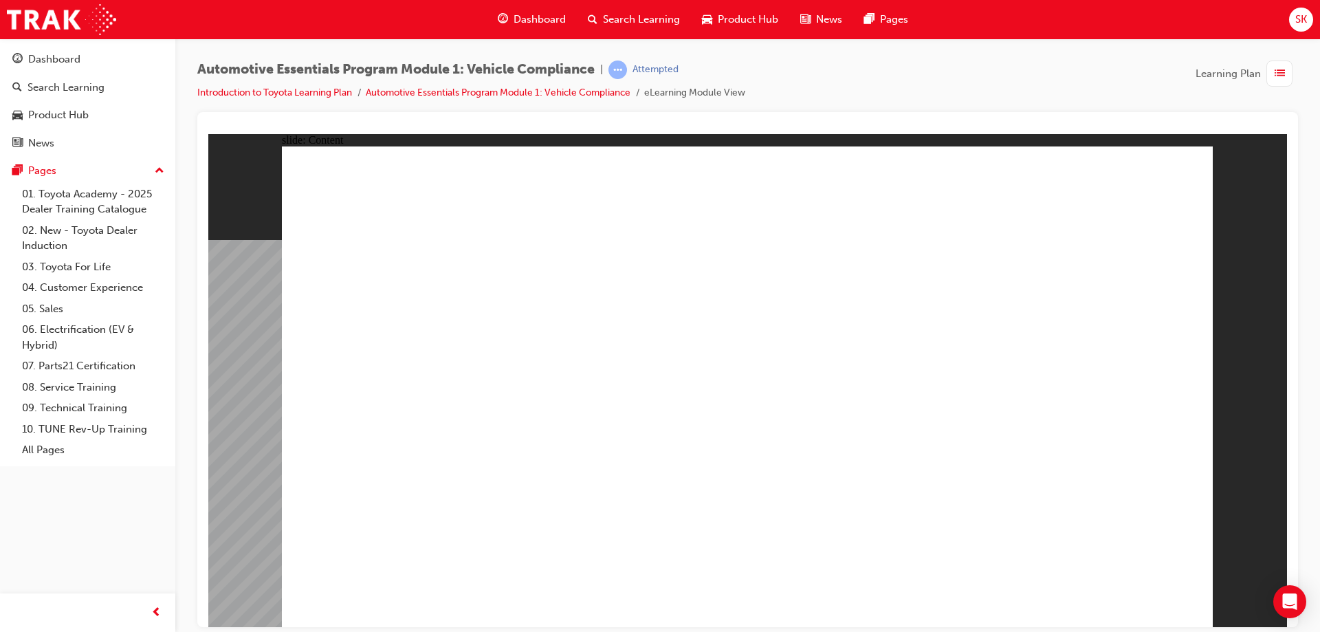
drag, startPoint x: 1174, startPoint y: 160, endPoint x: 1181, endPoint y: 166, distance: 9.8
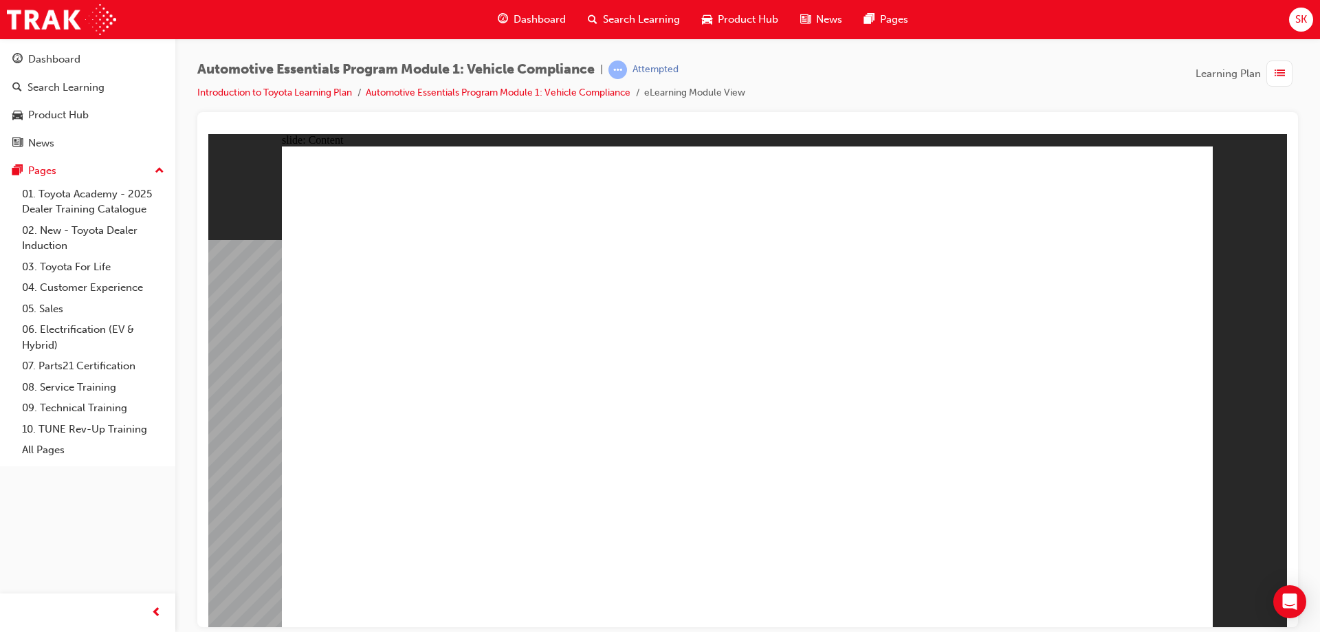
drag, startPoint x: 721, startPoint y: 553, endPoint x: 748, endPoint y: 569, distance: 31.5
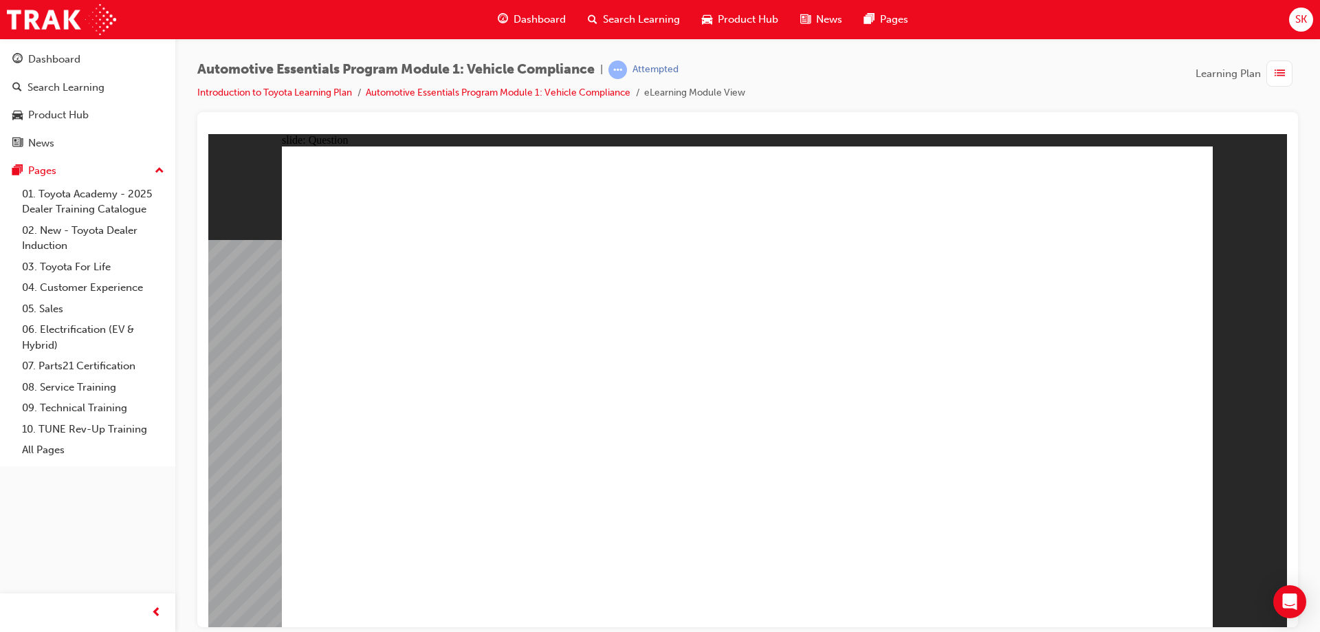
radio input "true"
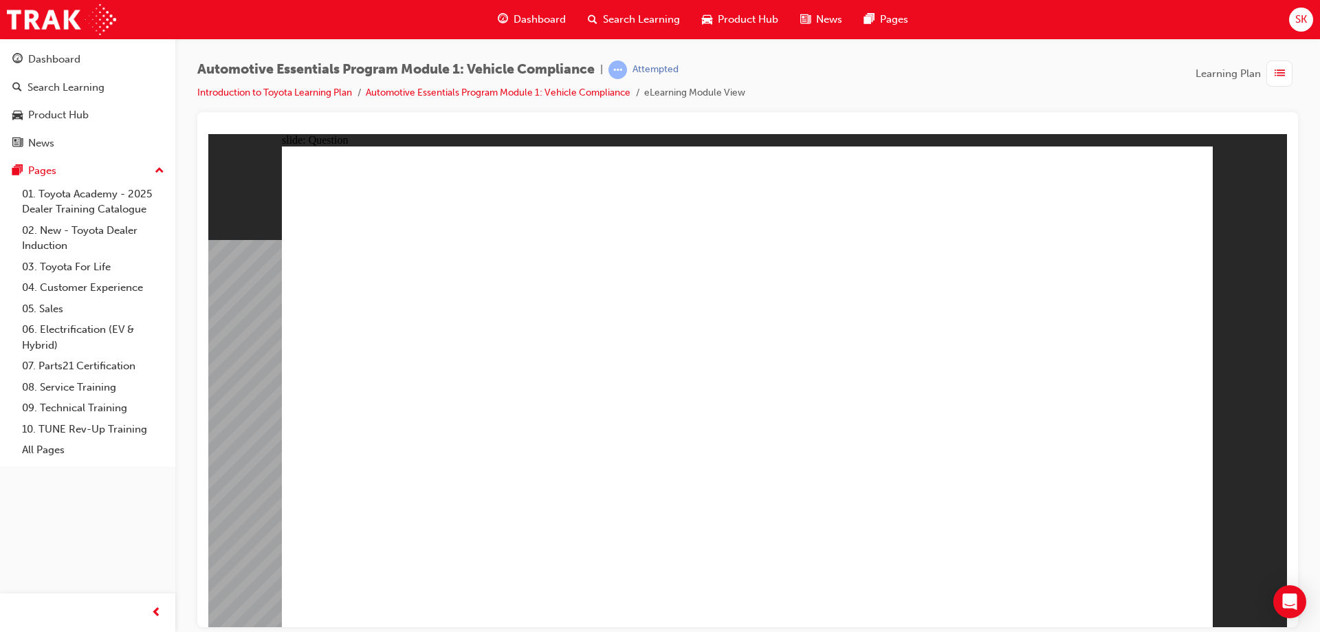
radio input "true"
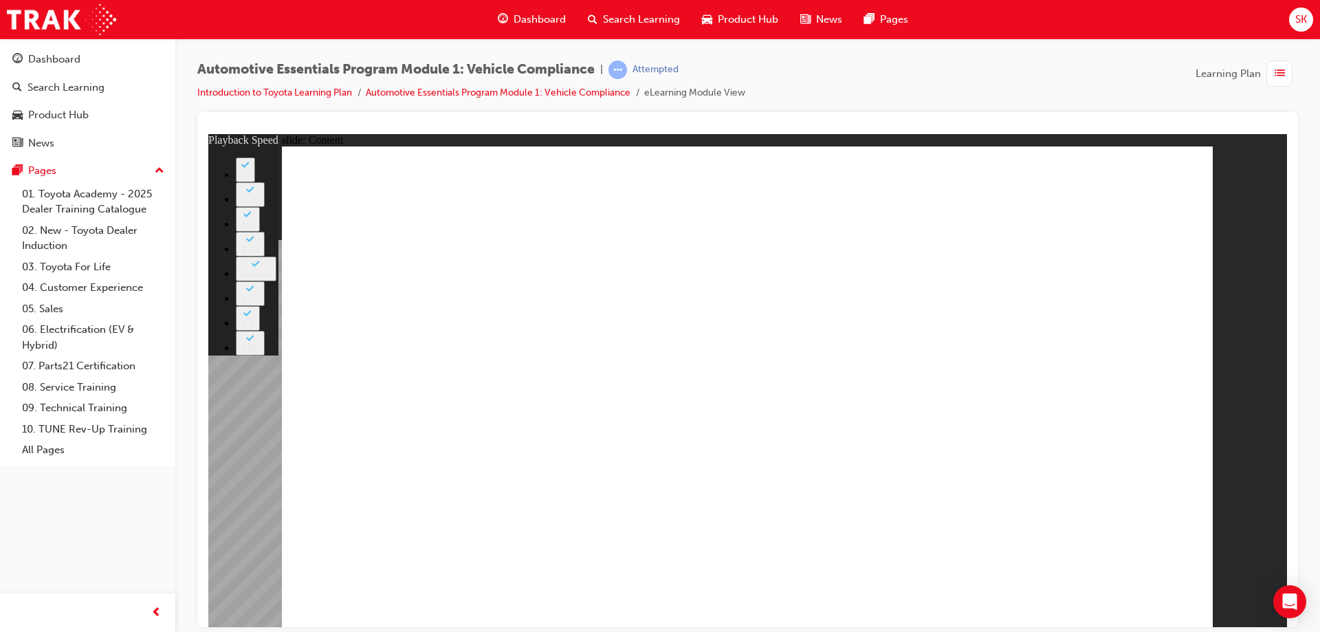
type input "43"
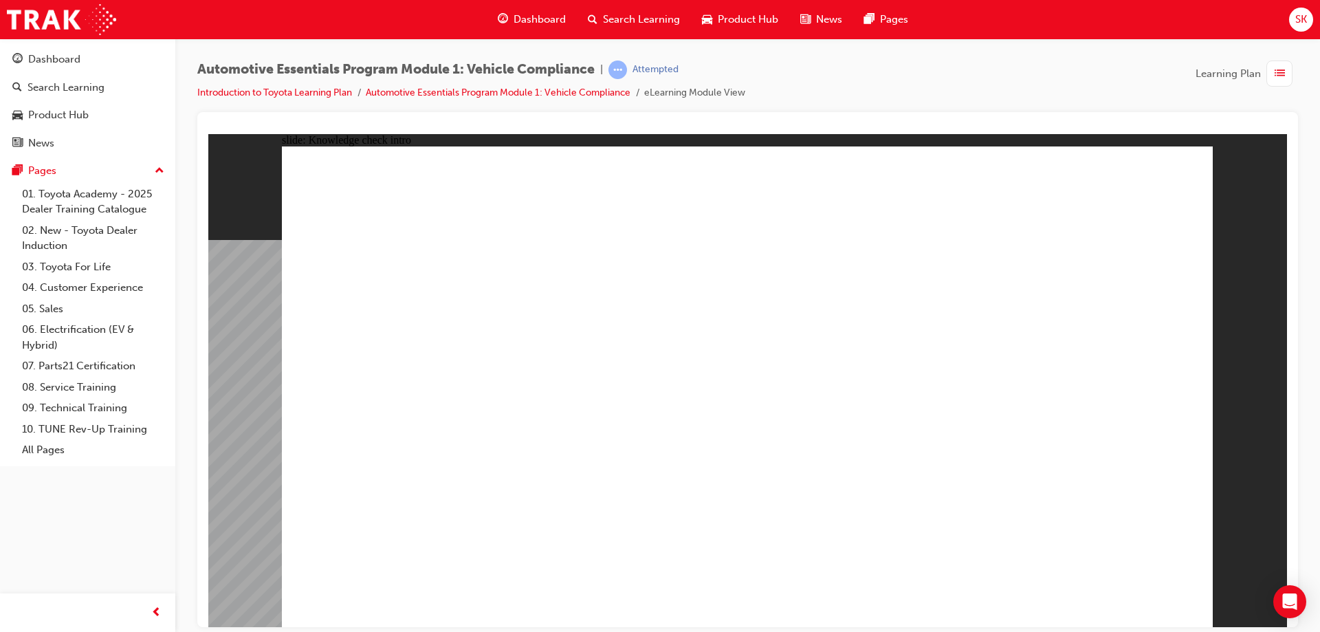
radio input "true"
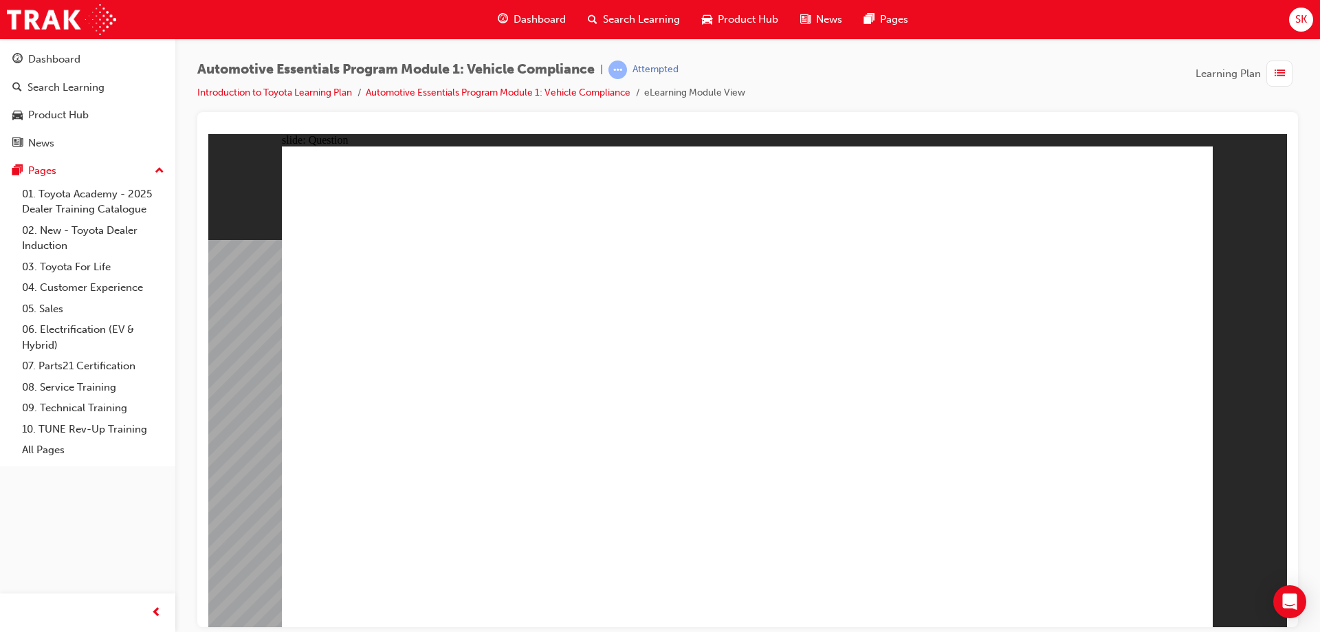
radio input "true"
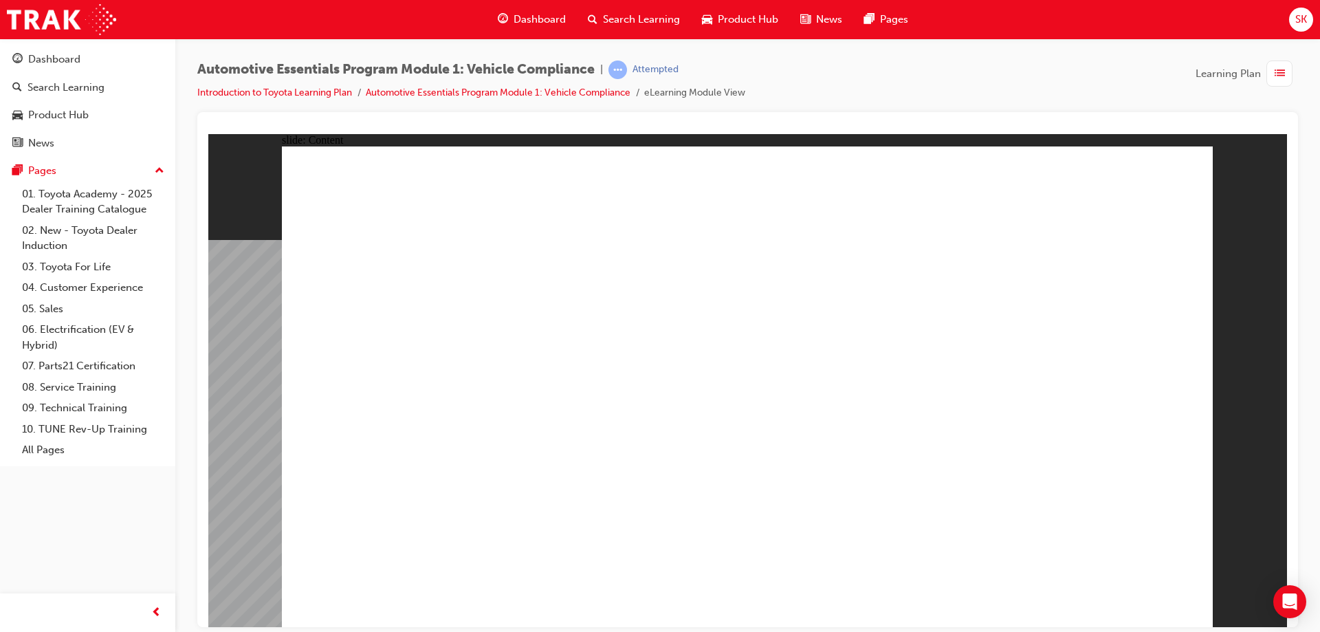
drag, startPoint x: 968, startPoint y: 250, endPoint x: 952, endPoint y: 248, distance: 16.0
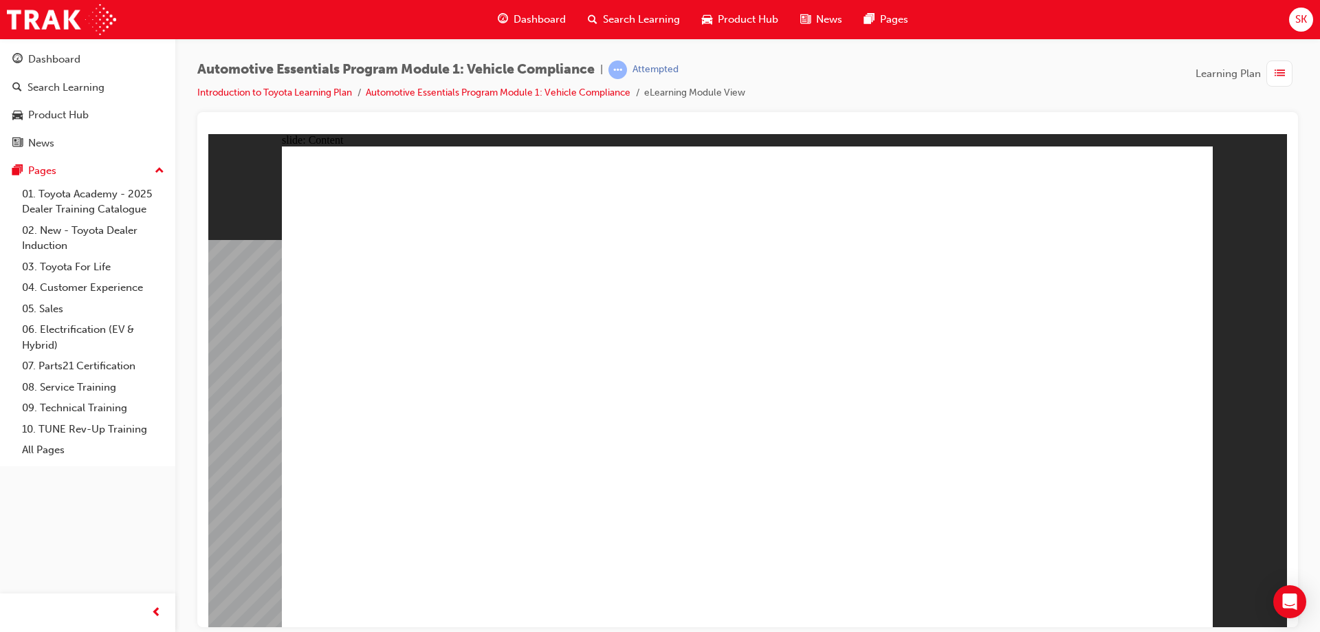
radio input "true"
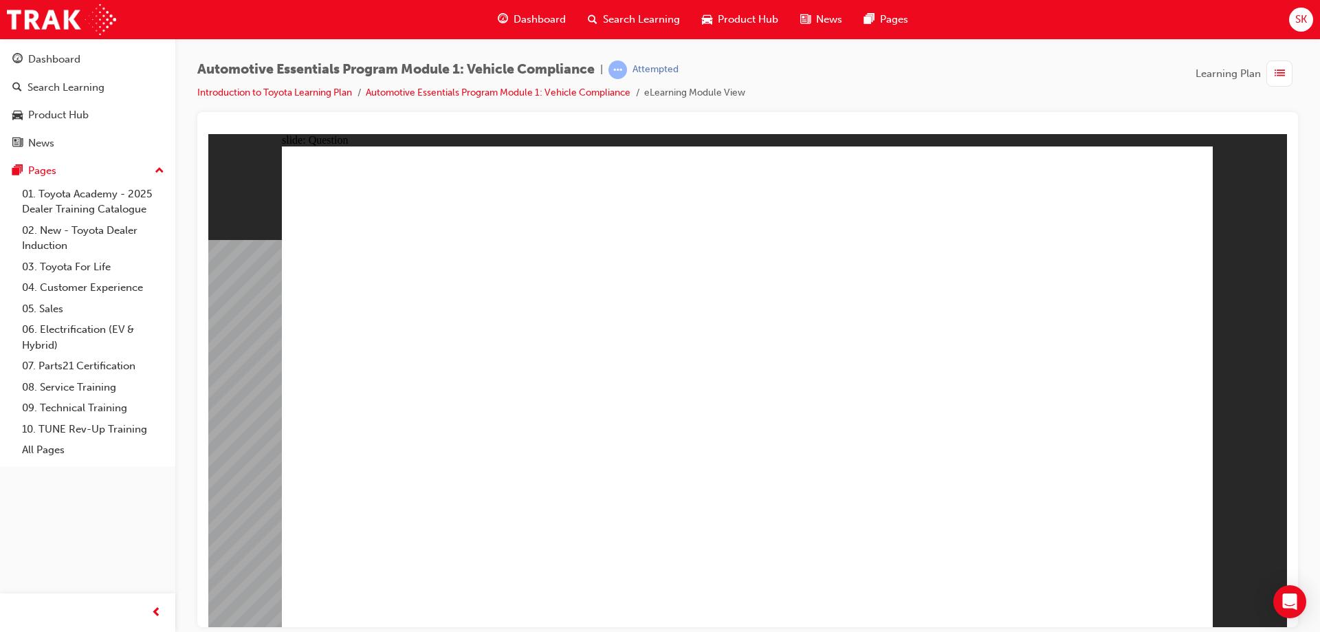
radio input "true"
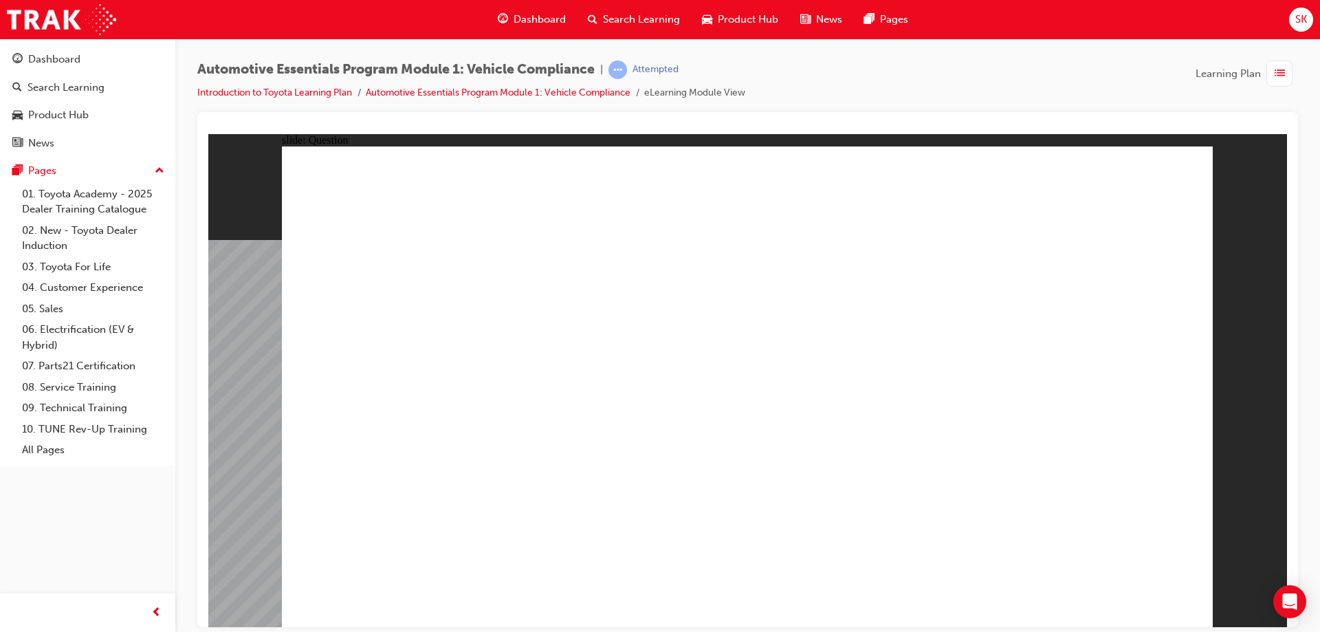
radio input "true"
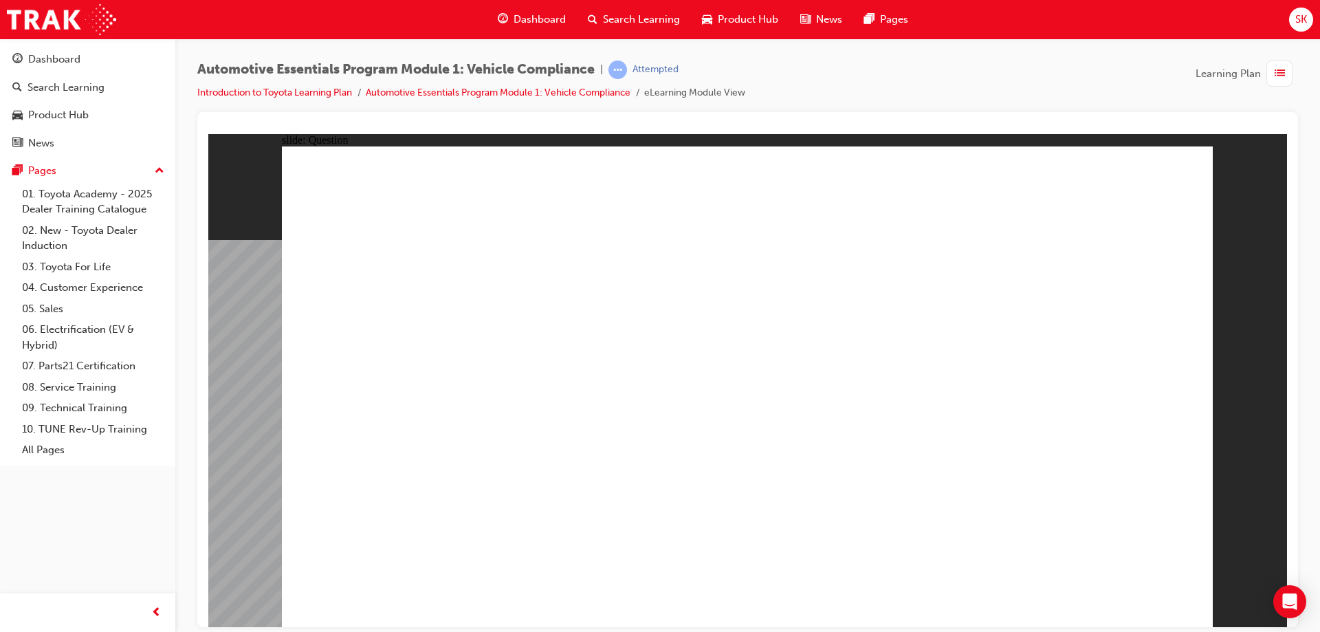
radio input "true"
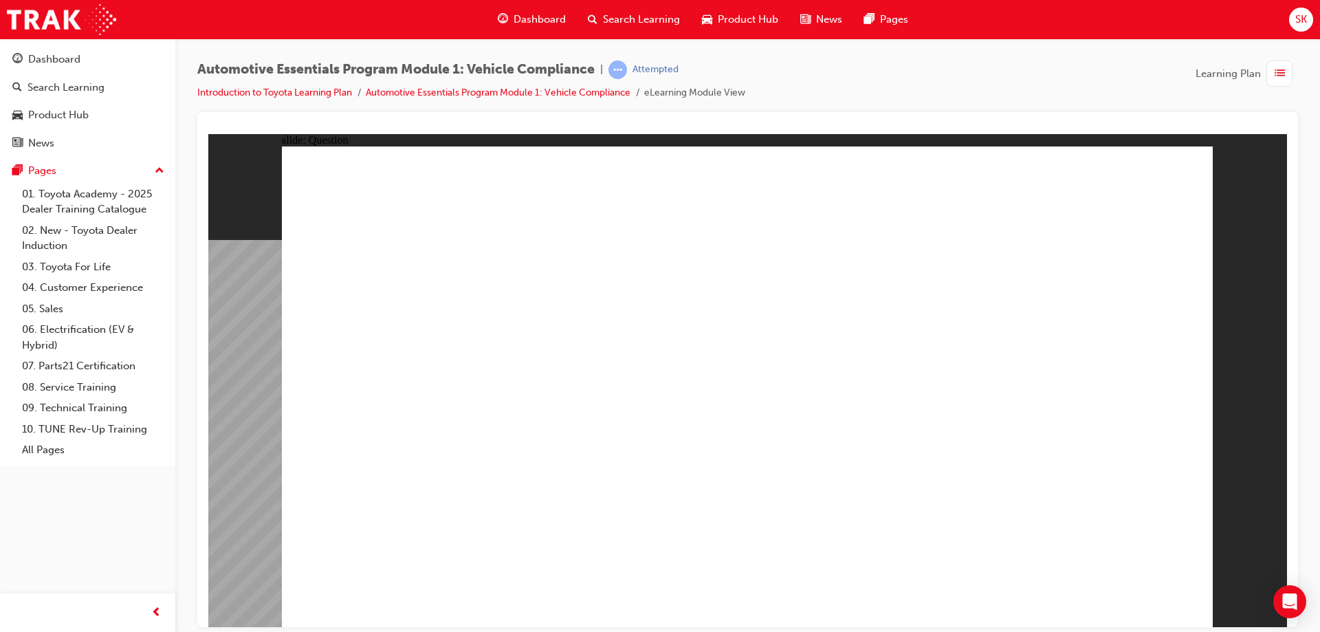
radio input "true"
drag, startPoint x: 839, startPoint y: 351, endPoint x: 852, endPoint y: 367, distance: 21.1
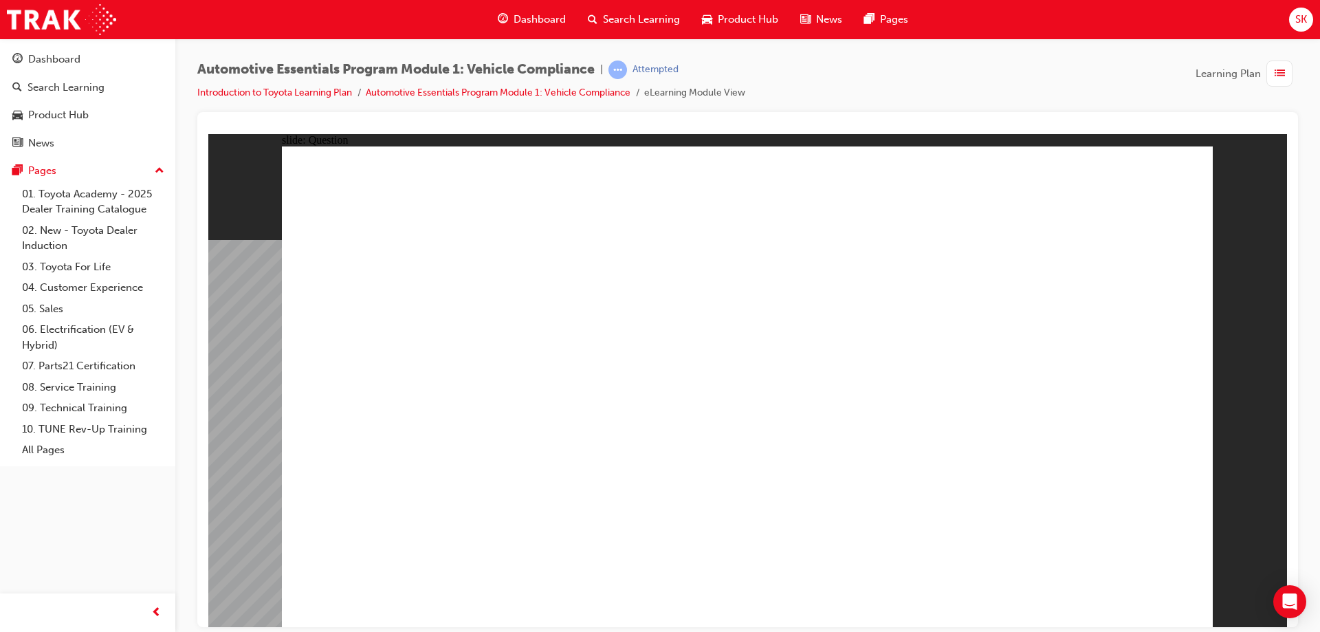
radio input "true"
drag, startPoint x: 877, startPoint y: 422, endPoint x: 885, endPoint y: 411, distance: 13.8
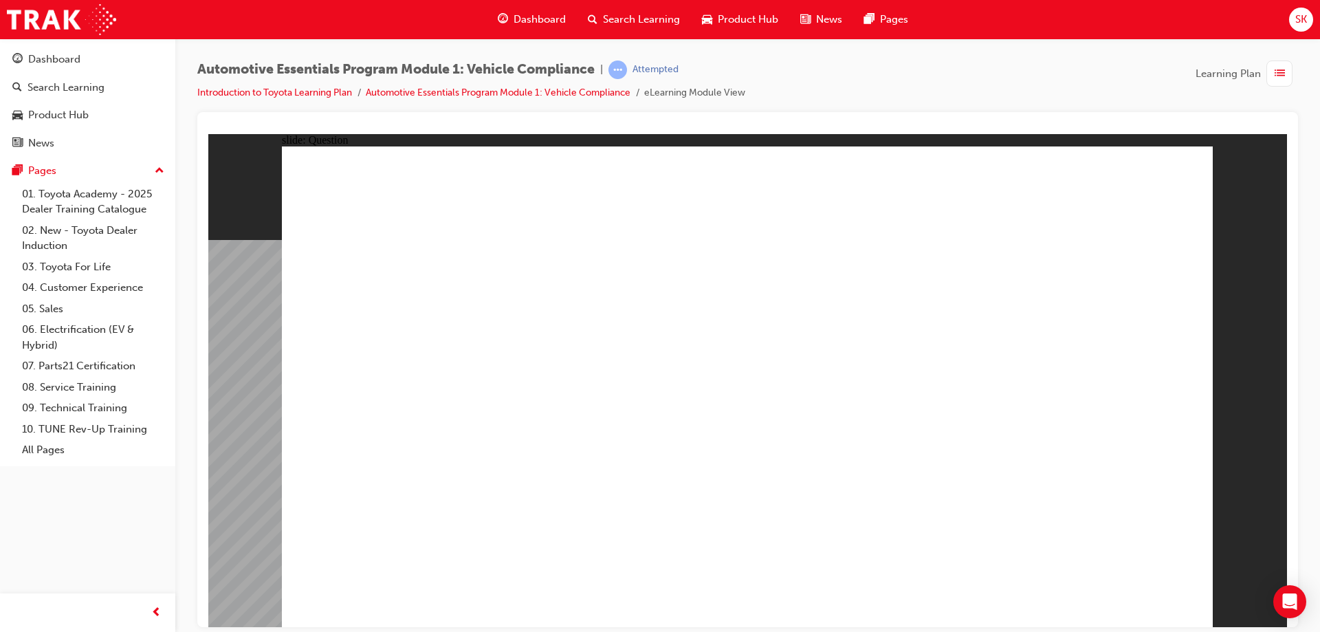
radio input "true"
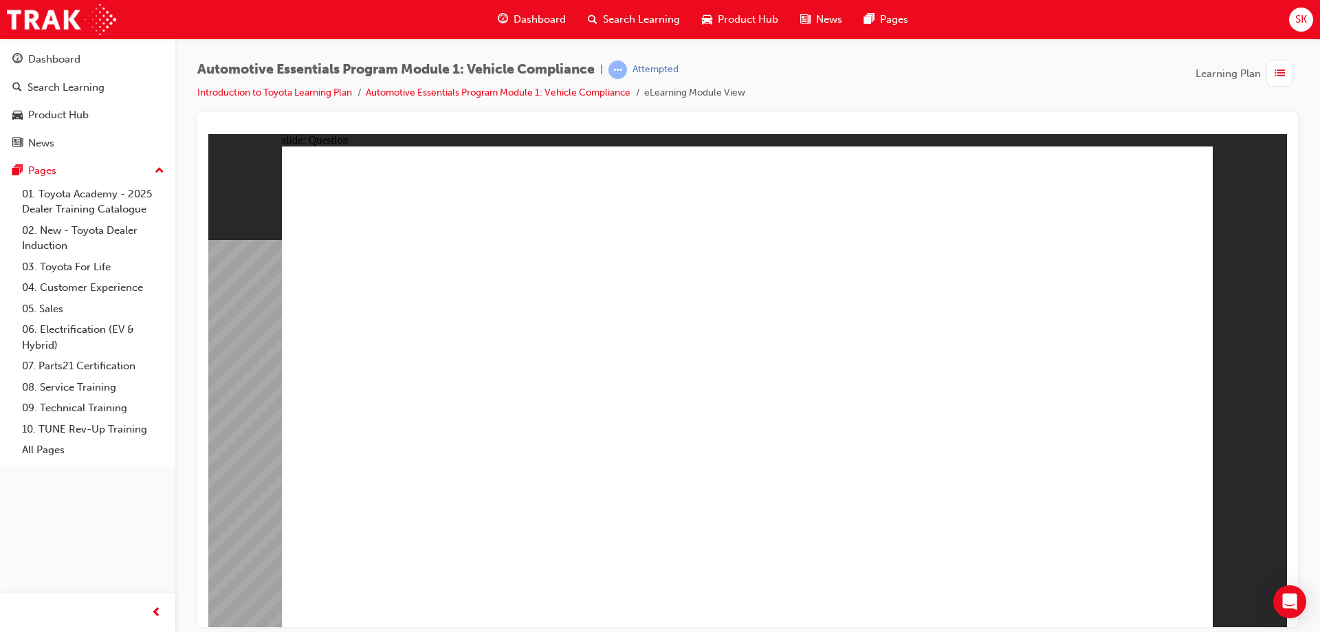
radio input "true"
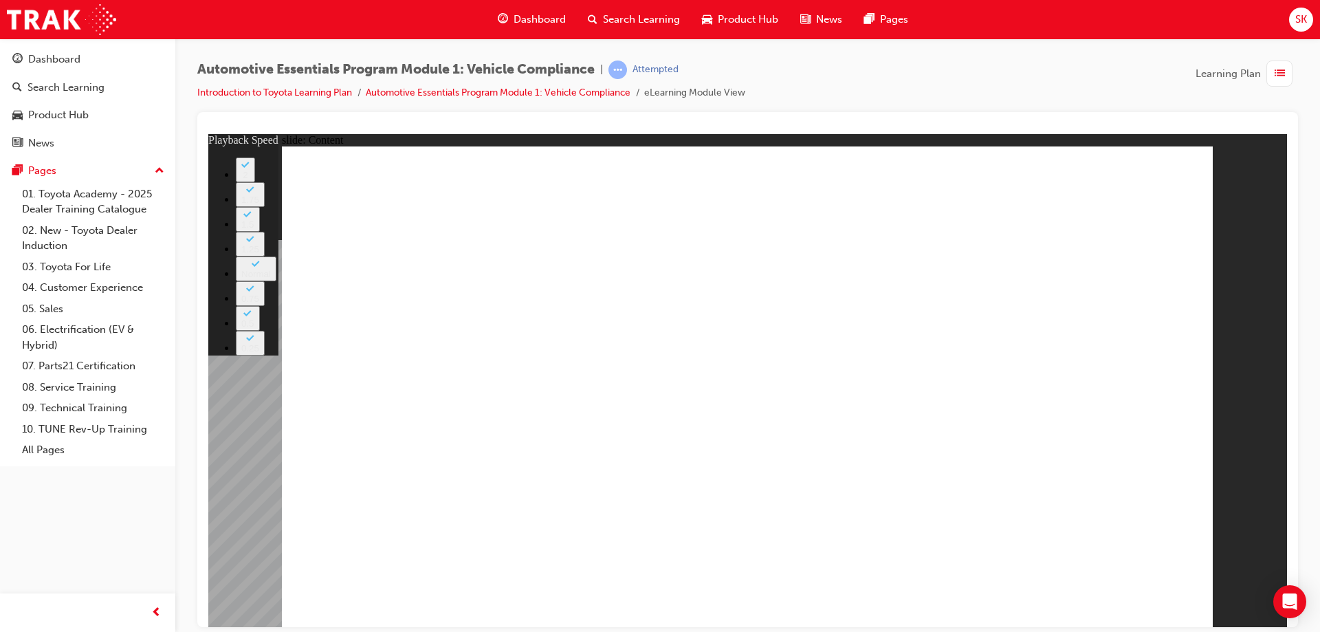
type input "35"
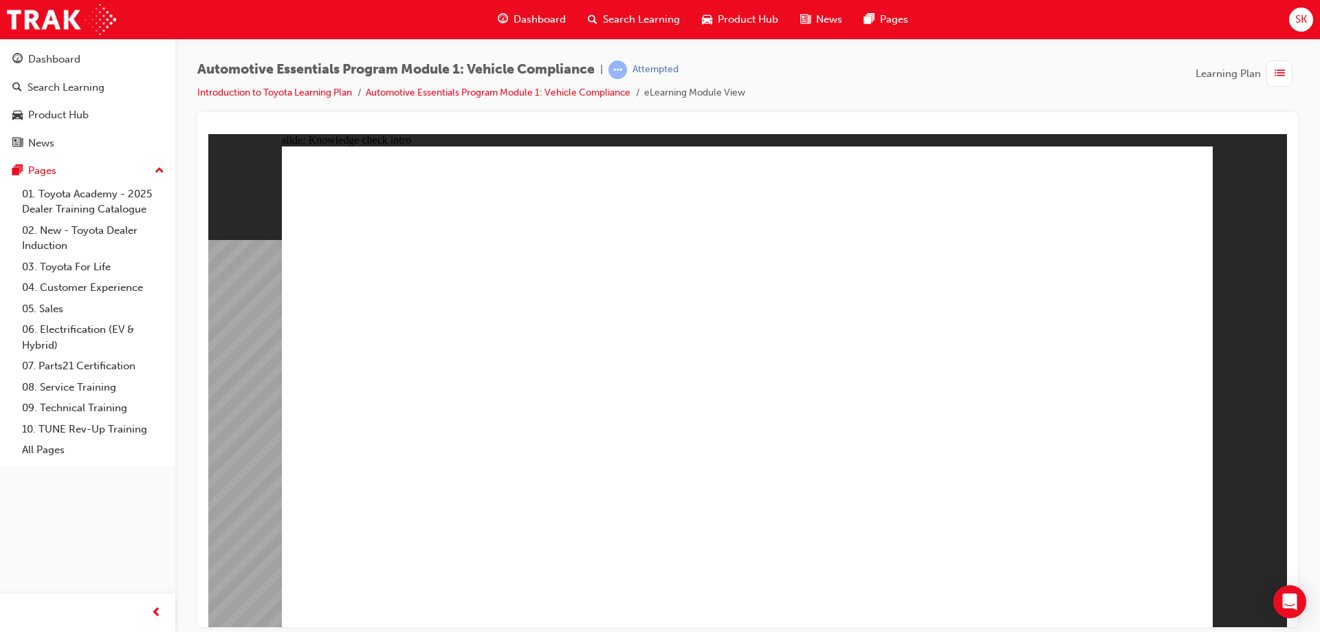
radio input "true"
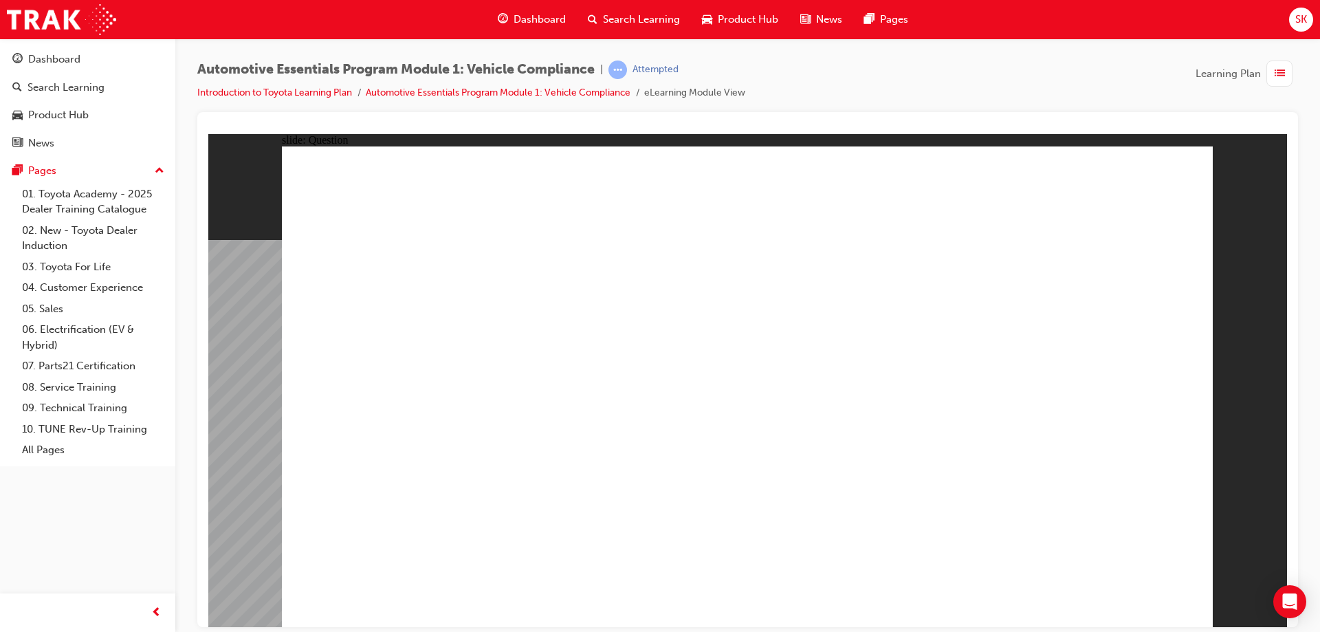
radio input "true"
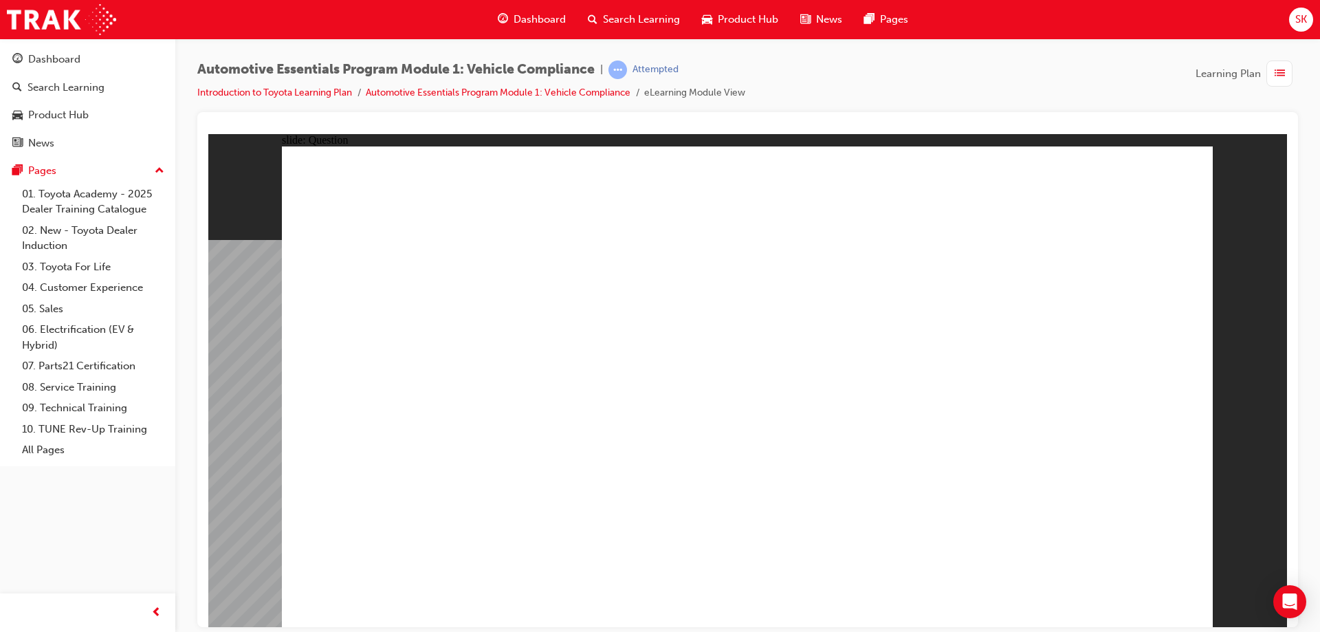
radio input "true"
drag, startPoint x: 734, startPoint y: 453, endPoint x: 737, endPoint y: 459, distance: 7.1
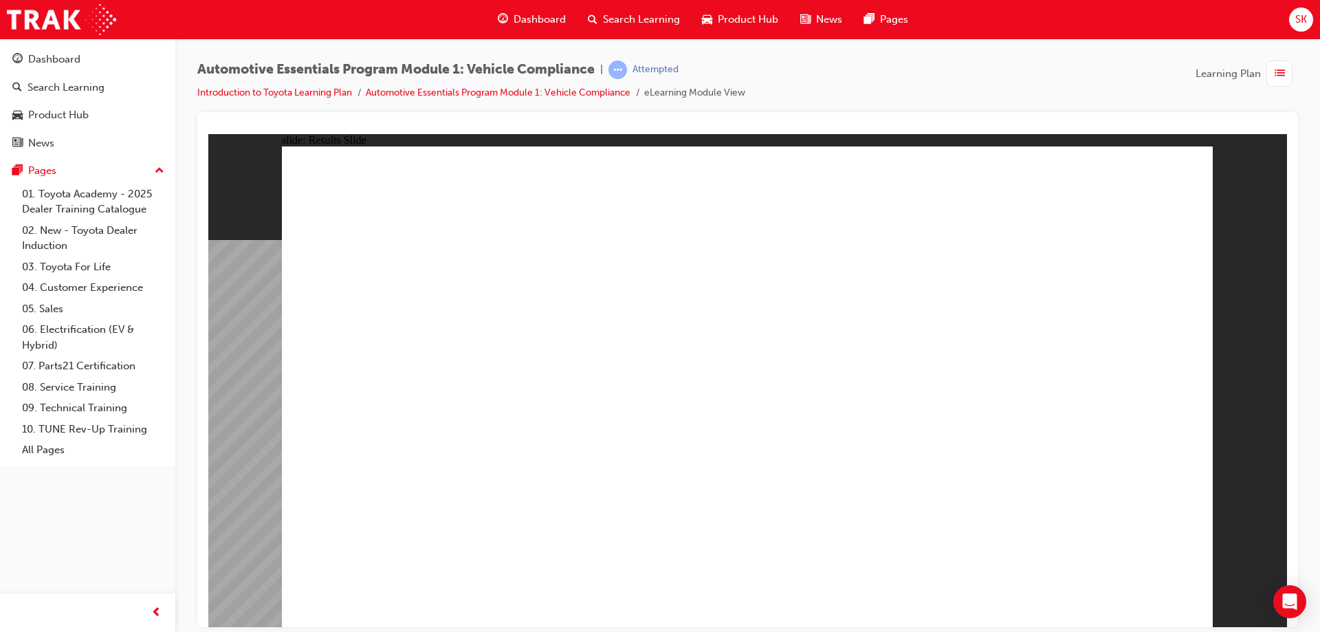
radio input "true"
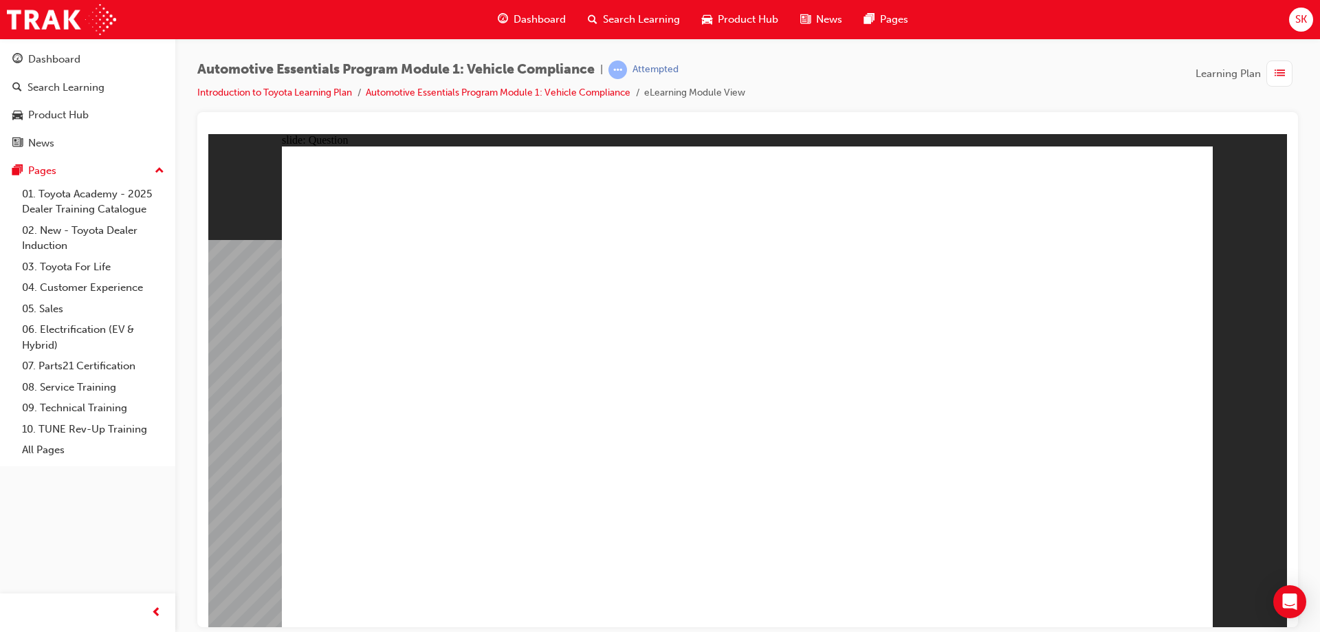
drag, startPoint x: 835, startPoint y: 316, endPoint x: 1038, endPoint y: 522, distance: 288.9
radio input "true"
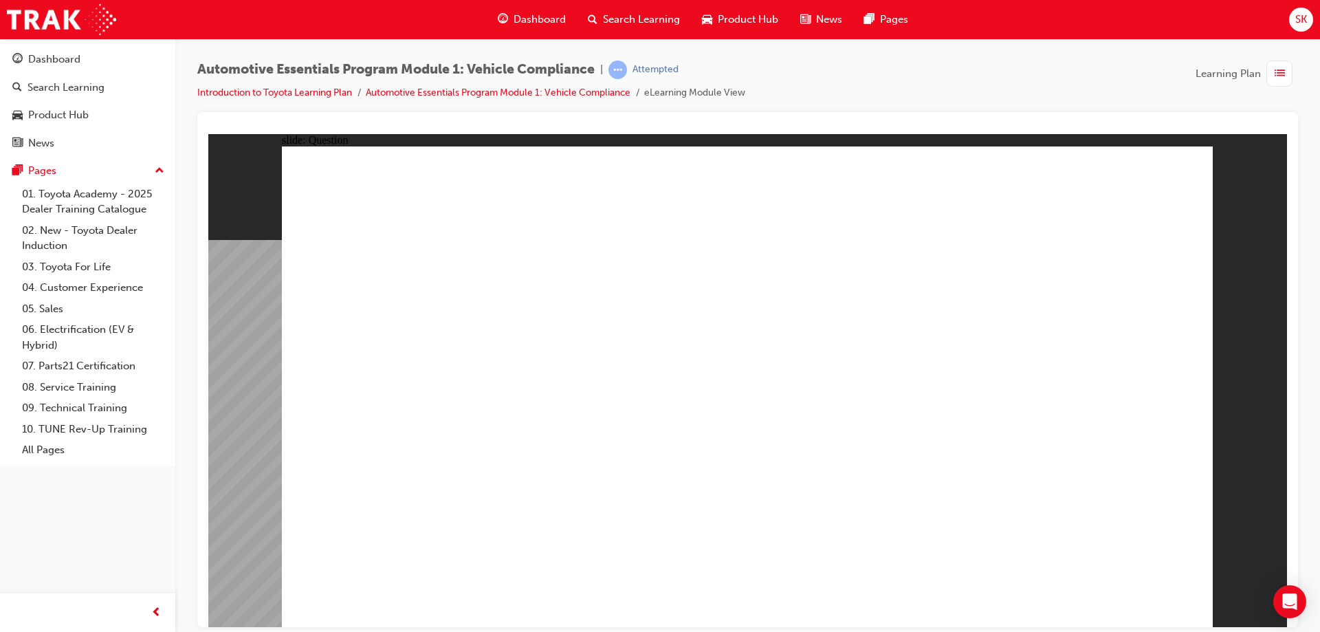
radio input "true"
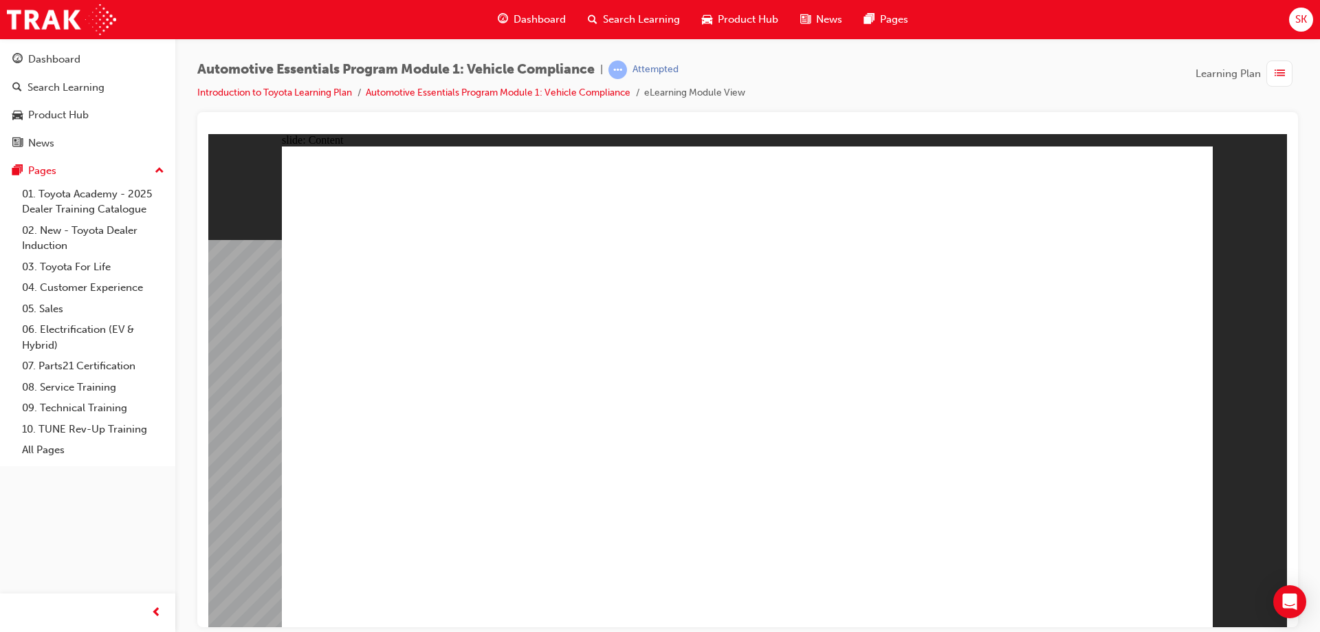
drag, startPoint x: 891, startPoint y: 321, endPoint x: 882, endPoint y: 328, distance: 11.3
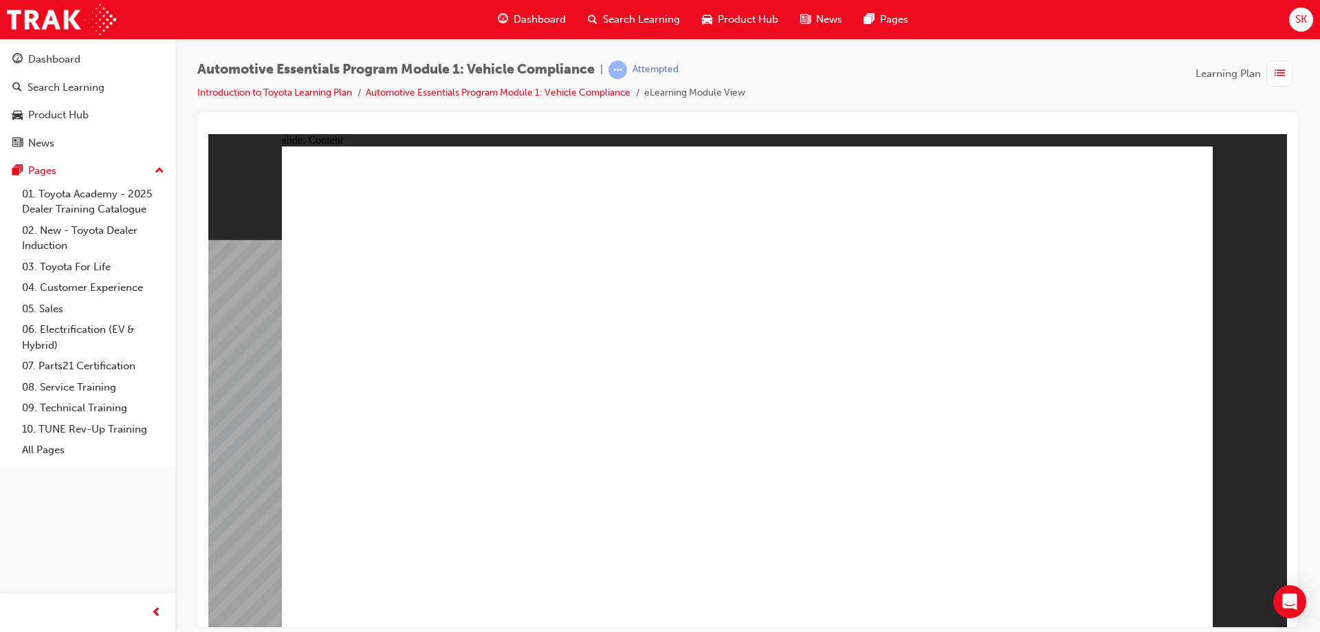
drag, startPoint x: 1101, startPoint y: 351, endPoint x: 1082, endPoint y: 351, distance: 19.3
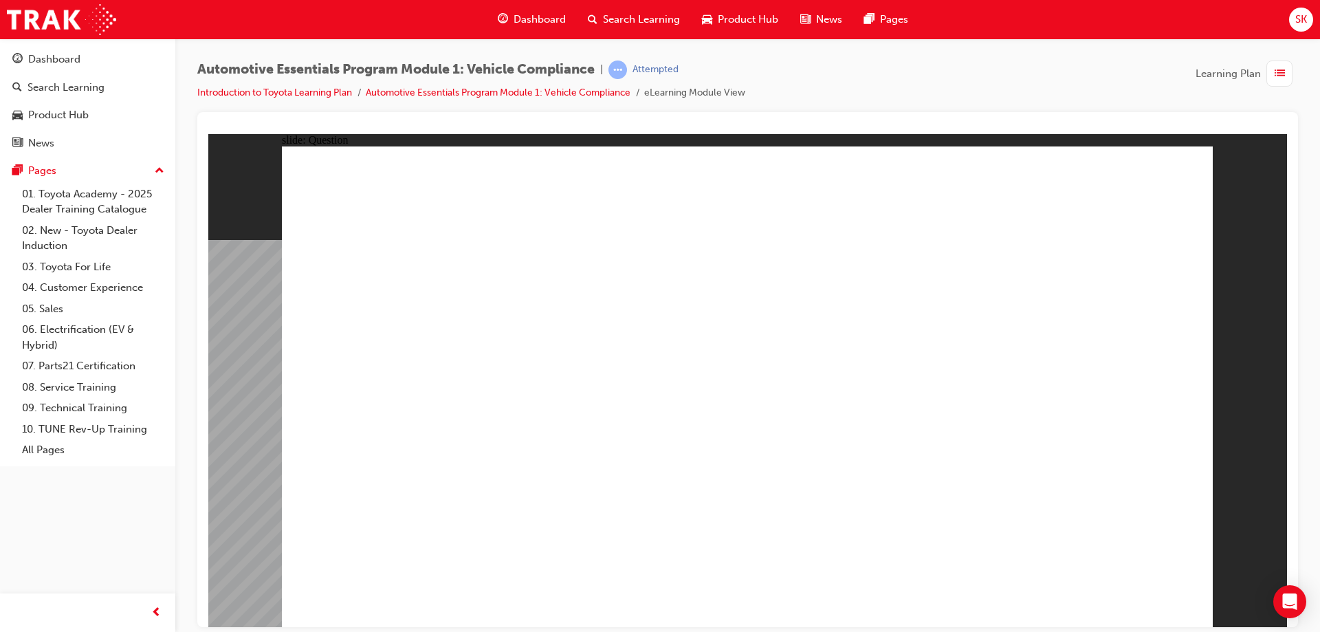
radio input "true"
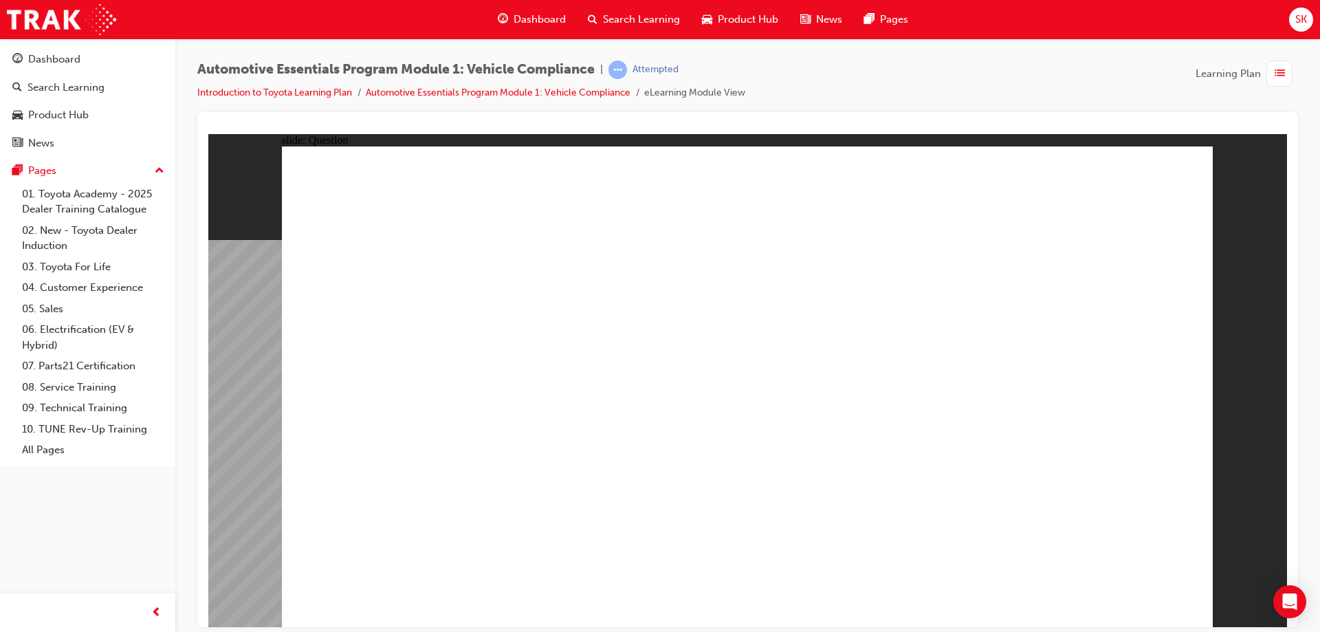
radio input "true"
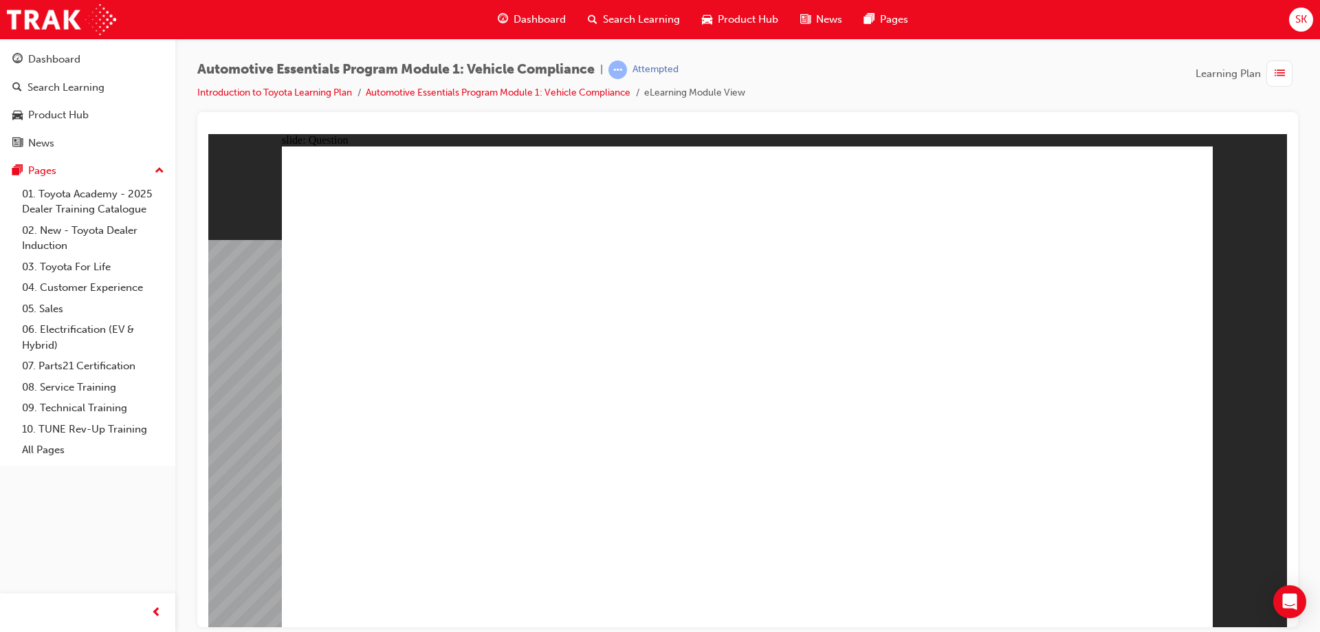
radio input "true"
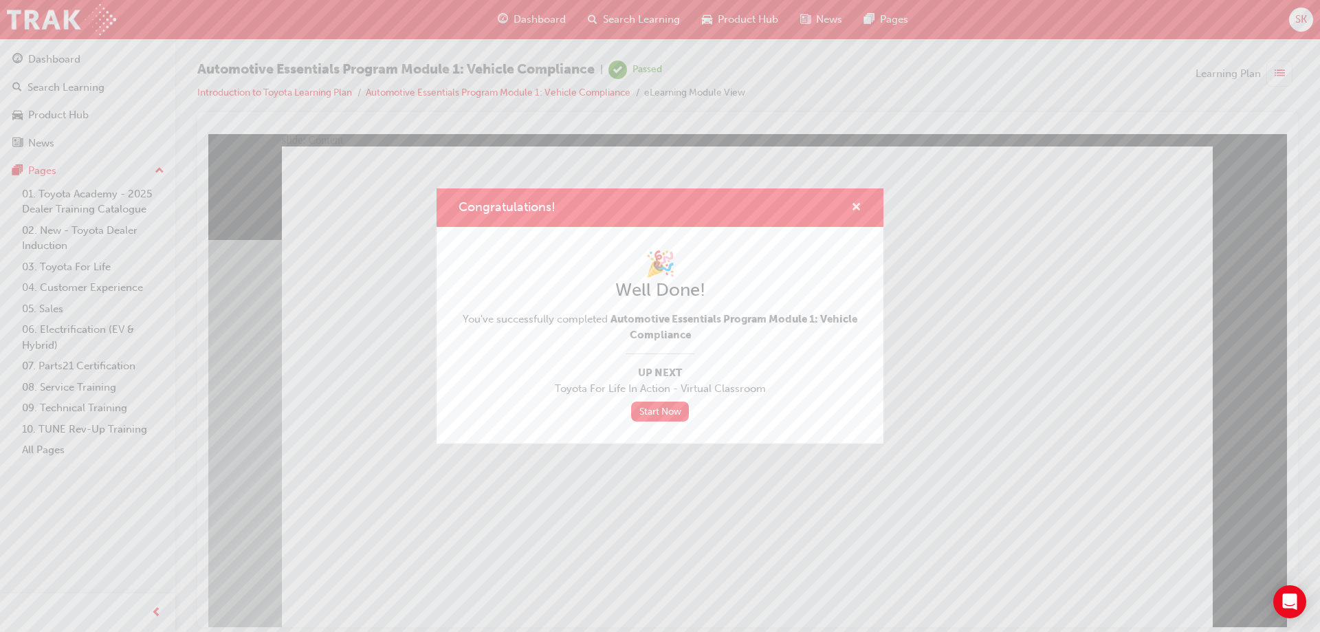
click at [859, 202] on span "cross-icon" at bounding box center [856, 208] width 10 height 12
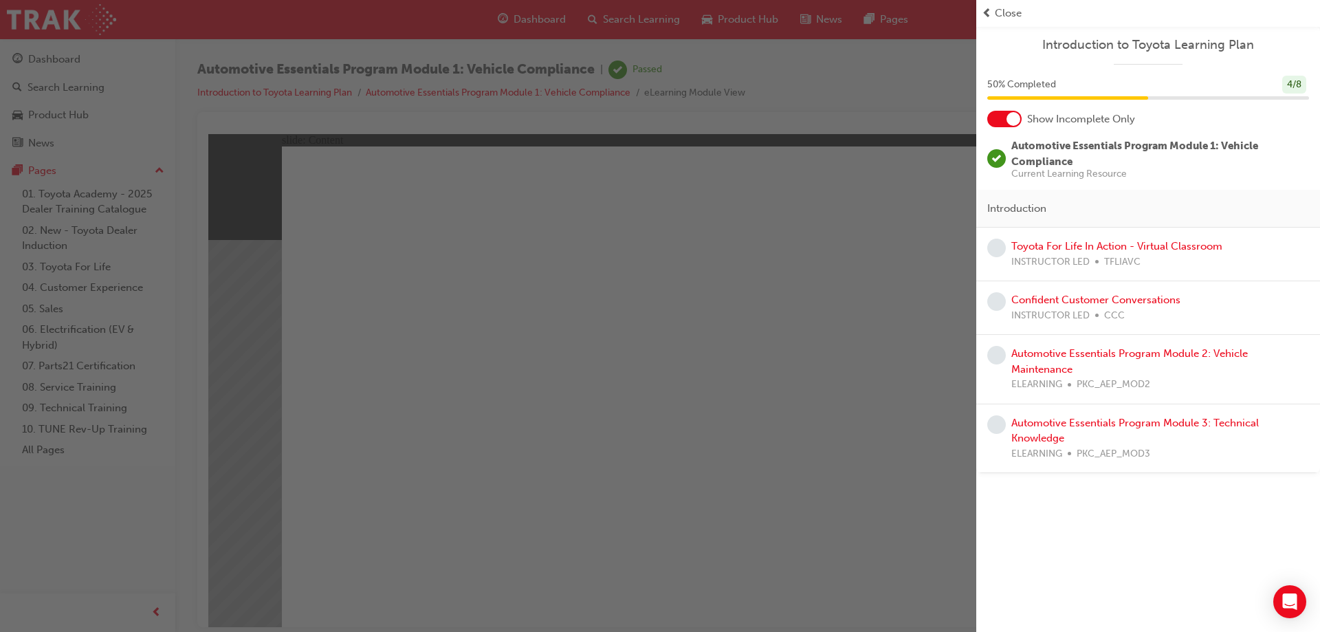
drag, startPoint x: 964, startPoint y: 8, endPoint x: 991, endPoint y: 8, distance: 26.8
click at [966, 8] on div "button" at bounding box center [488, 316] width 977 height 632
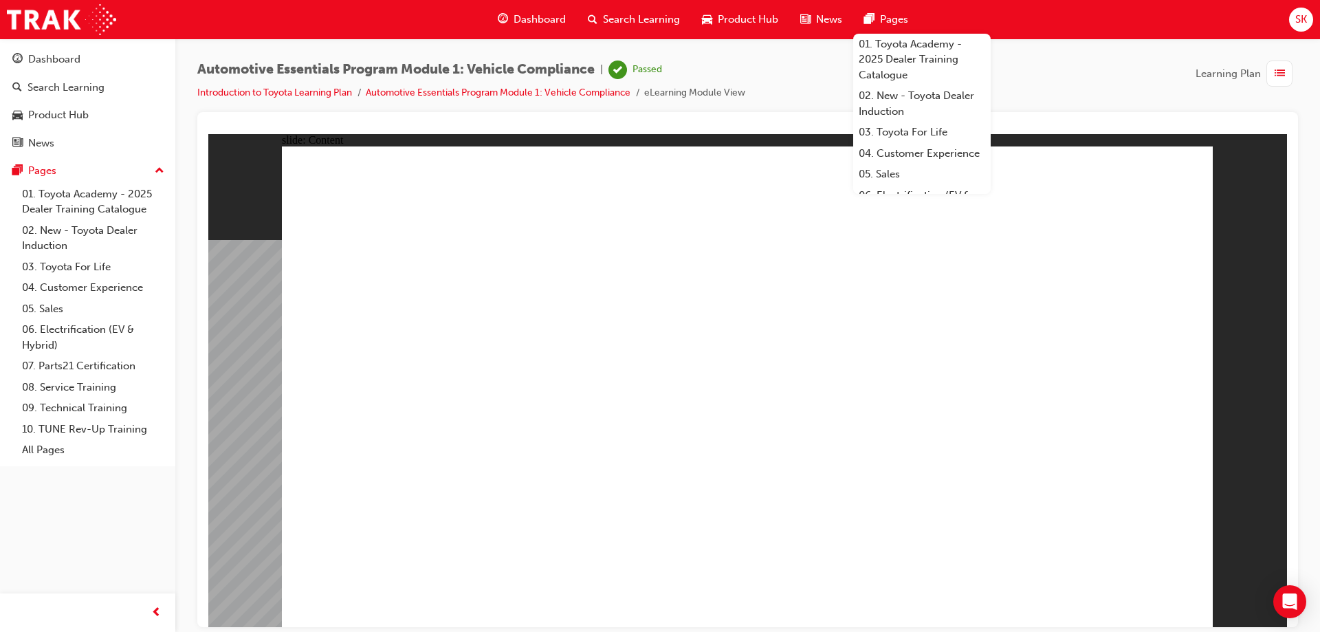
click at [534, 25] on span "Dashboard" at bounding box center [540, 20] width 52 height 16
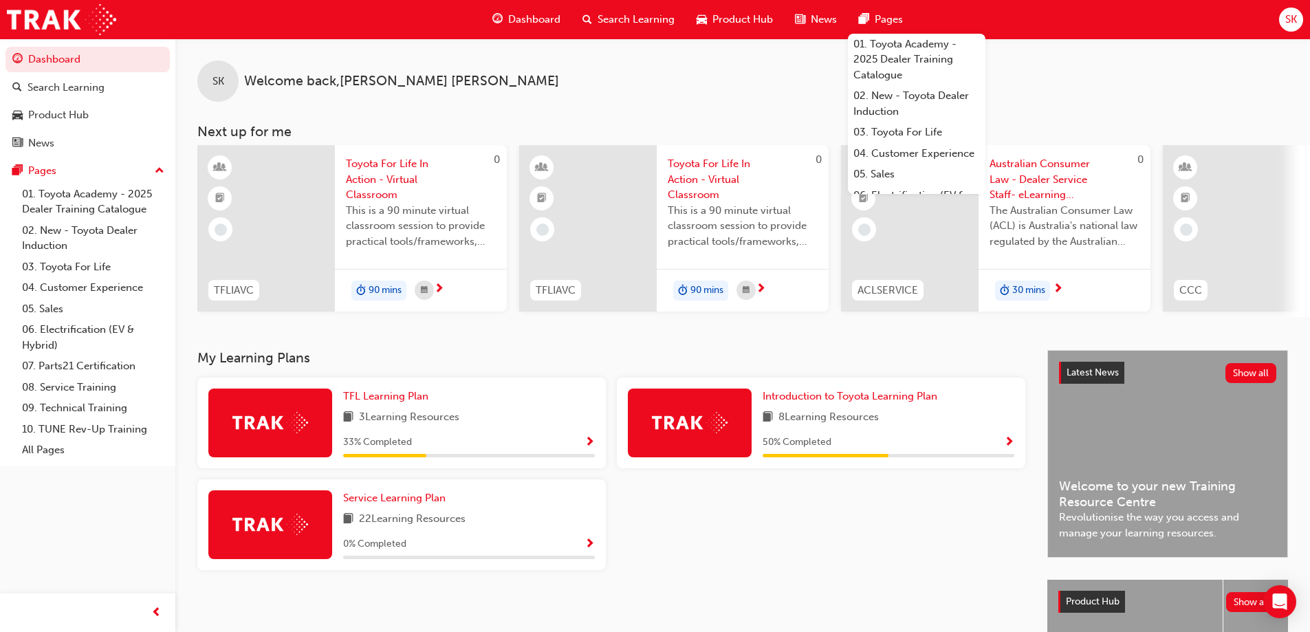
scroll to position [69, 0]
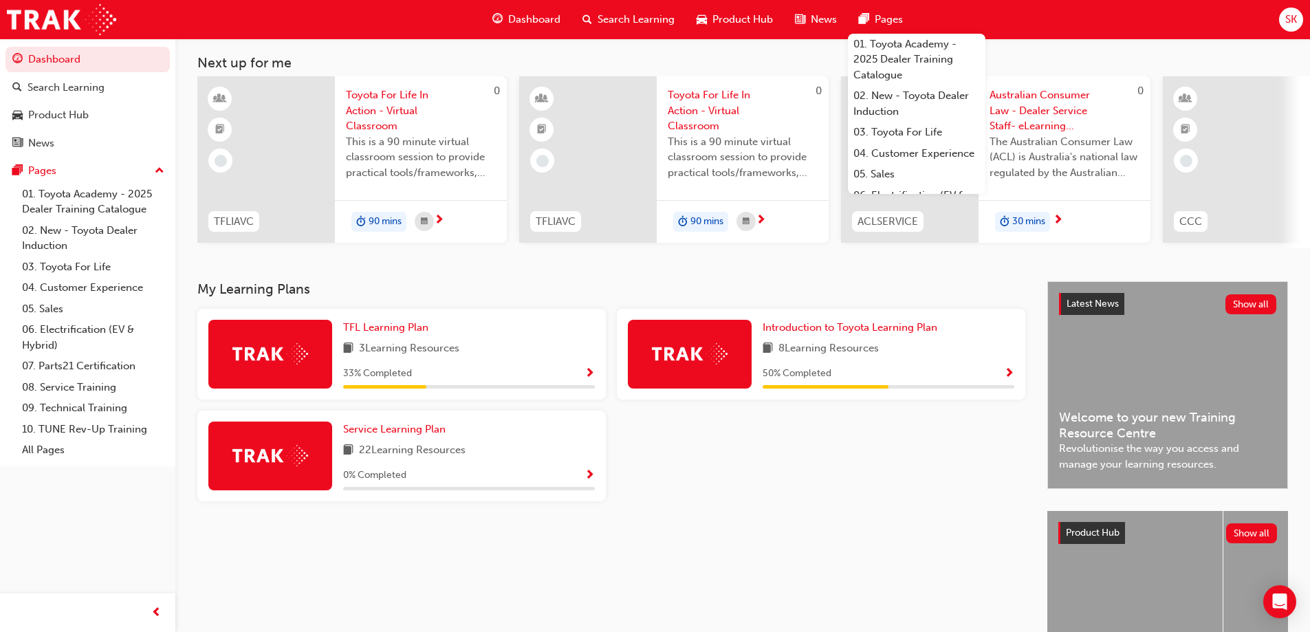
click at [724, 551] on div "My Learning Plans TFL Learning Plan 3 Learning Resources 33 % Completed Introdu…" at bounding box center [622, 494] width 850 height 426
click at [785, 334] on span "Introduction to Toyota Learning Plan" at bounding box center [850, 327] width 175 height 12
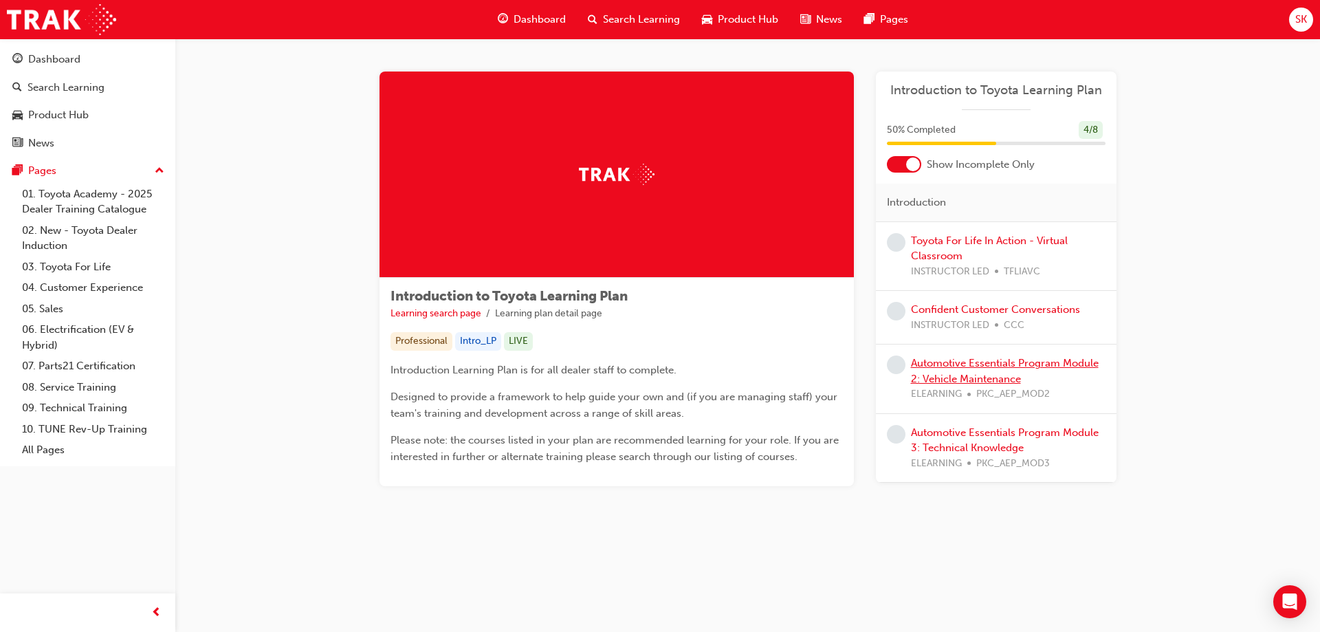
click at [1047, 362] on link "Automotive Essentials Program Module 2: Vehicle Maintenance" at bounding box center [1005, 371] width 188 height 28
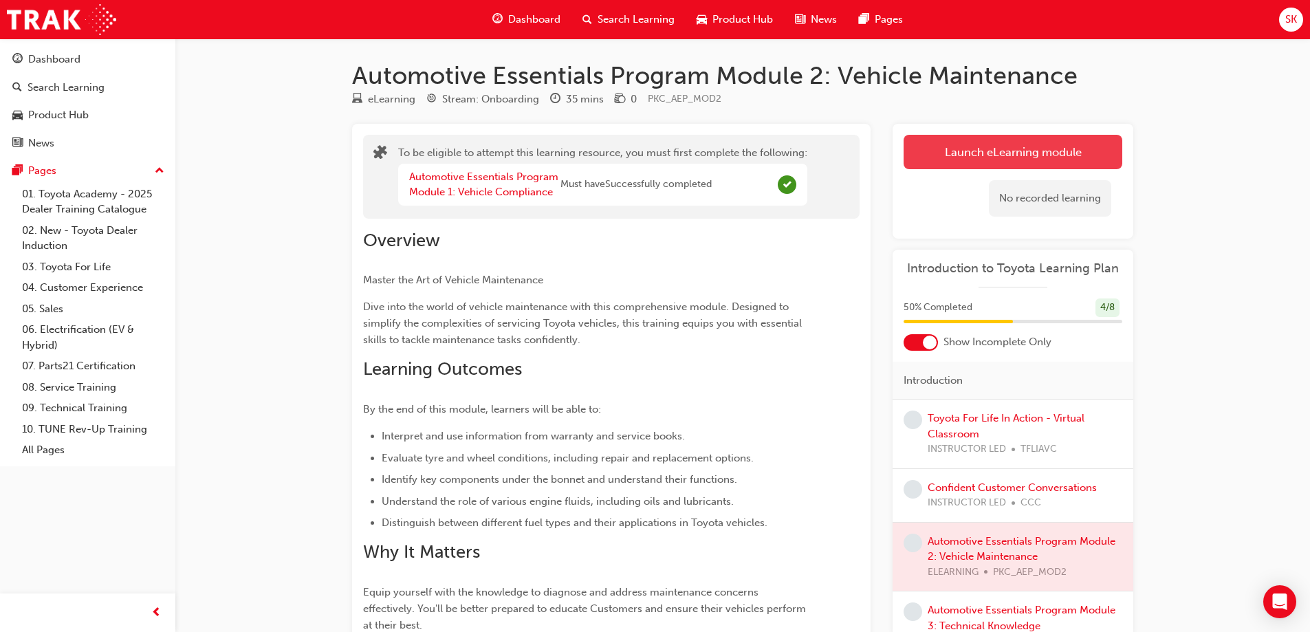
click at [1036, 151] on button "Launch eLearning module" at bounding box center [1013, 152] width 219 height 34
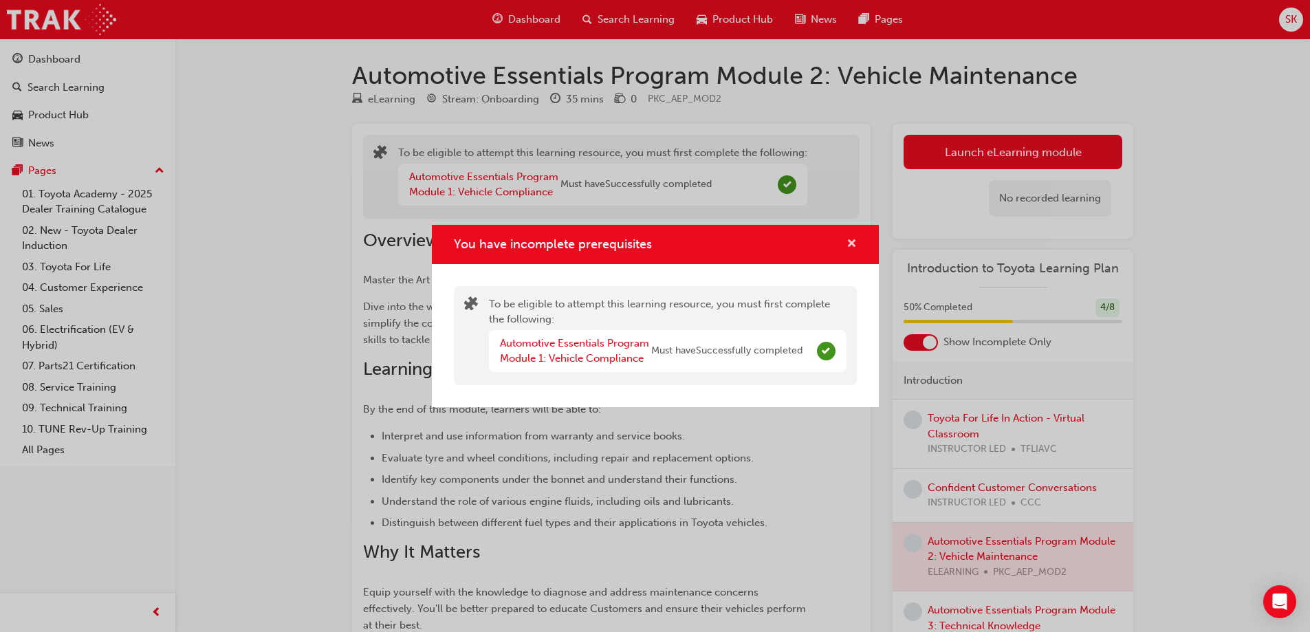
click at [849, 239] on span "cross-icon" at bounding box center [852, 245] width 10 height 12
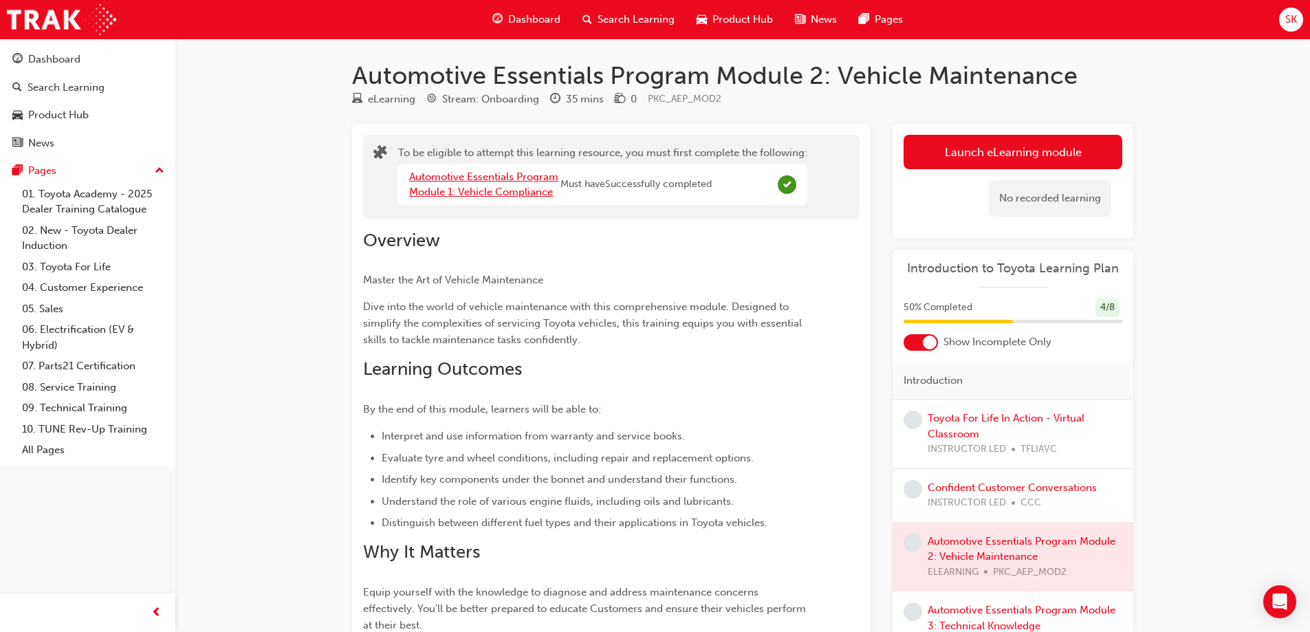
click at [521, 179] on link "Automotive Essentials Program Module 1: Vehicle Compliance" at bounding box center [483, 185] width 149 height 28
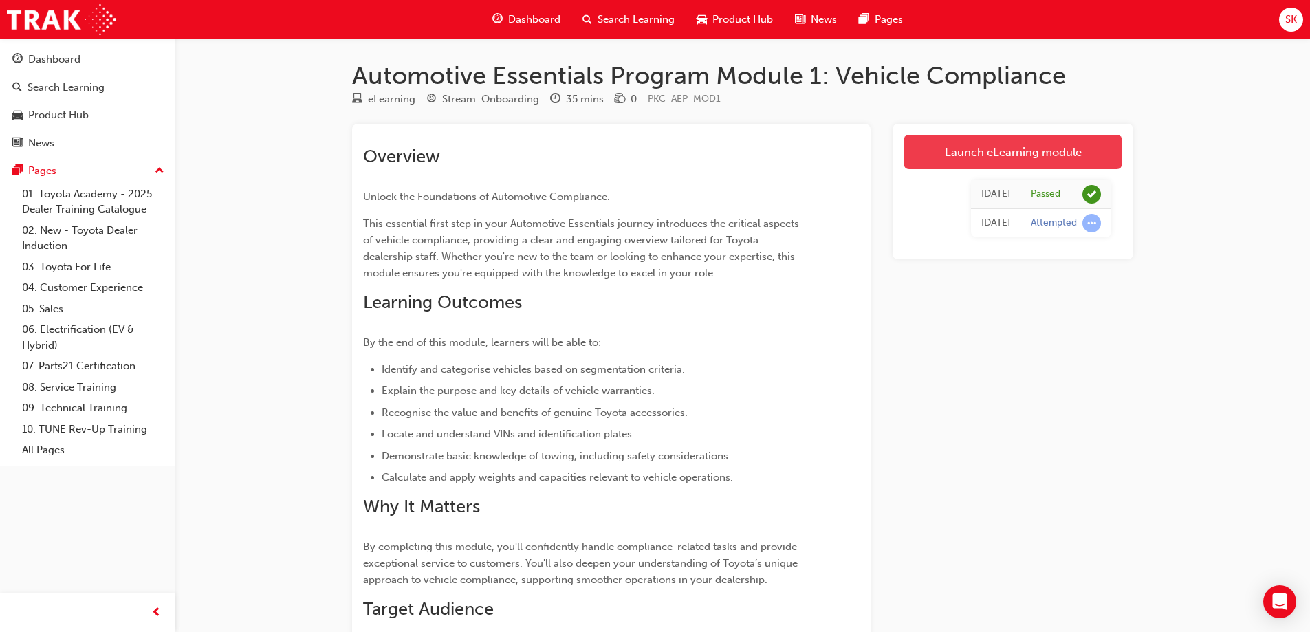
click at [1022, 151] on link "Launch eLearning module" at bounding box center [1013, 152] width 219 height 34
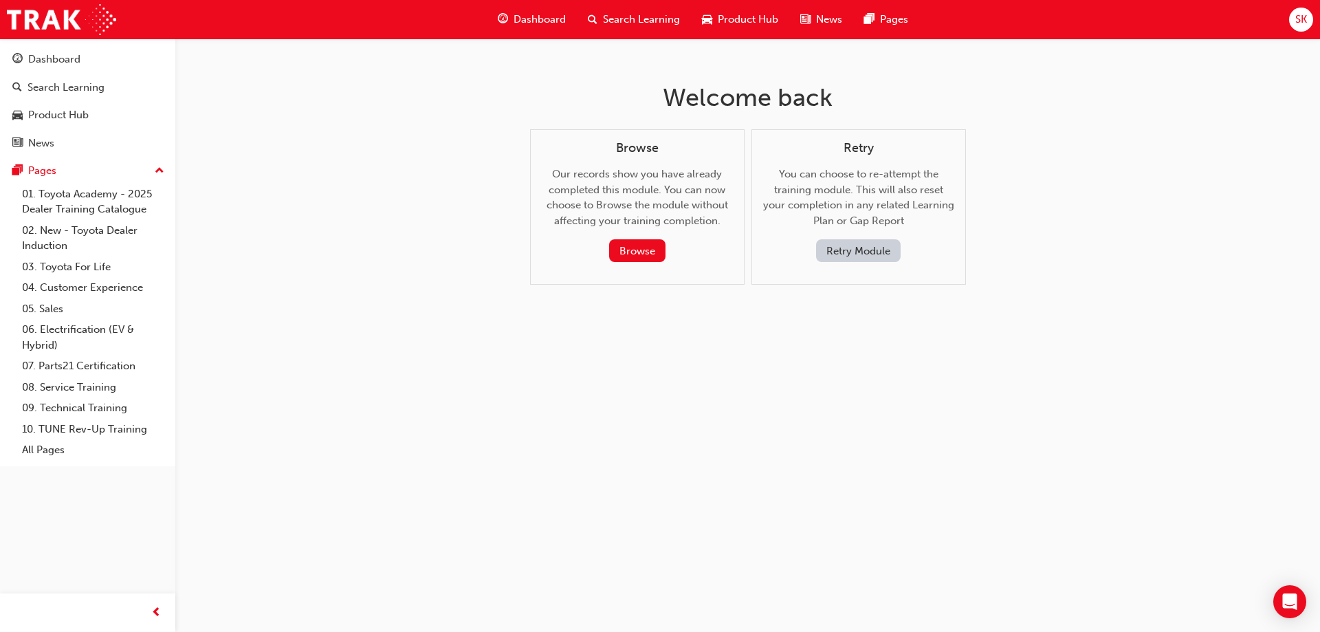
click at [563, 19] on span "Dashboard" at bounding box center [540, 20] width 52 height 16
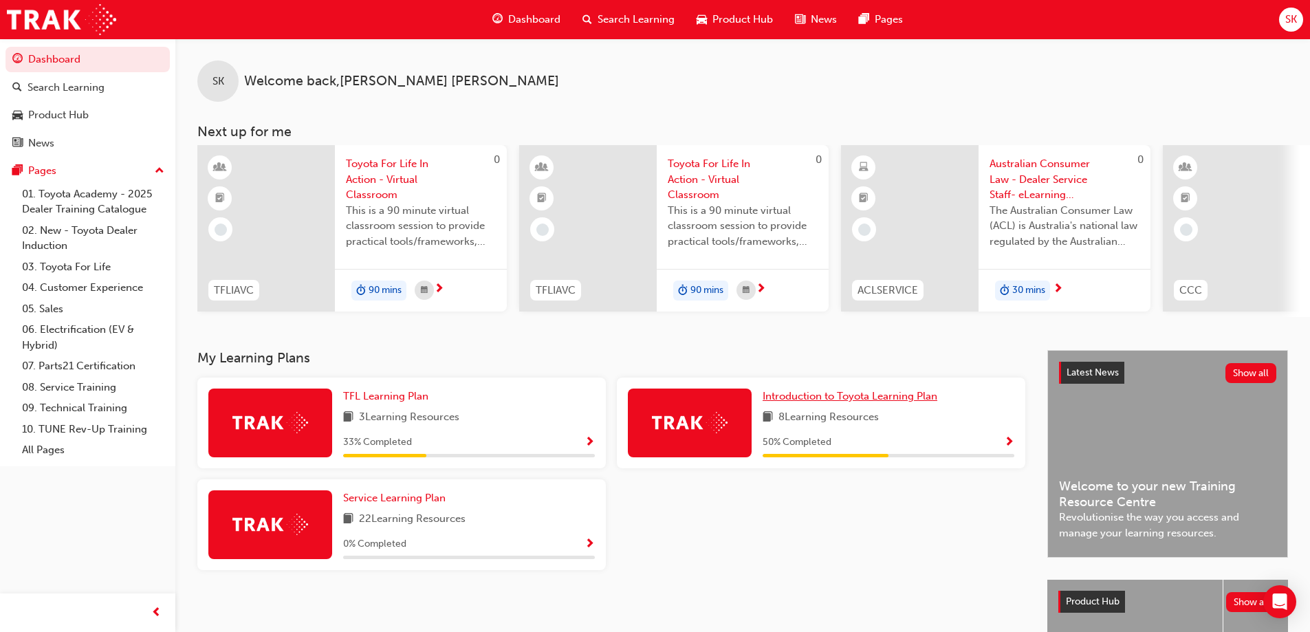
click at [891, 399] on span "Introduction to Toyota Learning Plan" at bounding box center [850, 396] width 175 height 12
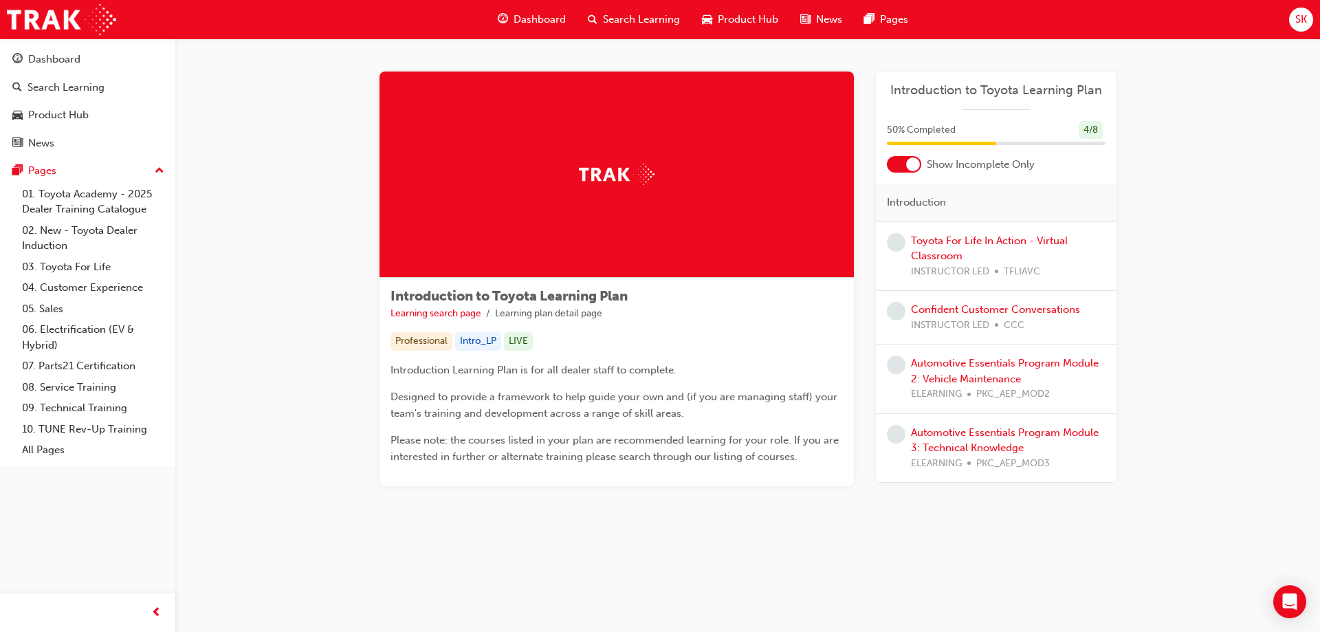
click at [1003, 354] on div "Automotive Essentials Program Module 2: Vehicle Maintenance ELEARNING PKC_AEP_M…" at bounding box center [996, 379] width 241 height 69
click at [1002, 361] on link "Automotive Essentials Program Module 2: Vehicle Maintenance" at bounding box center [1005, 371] width 188 height 28
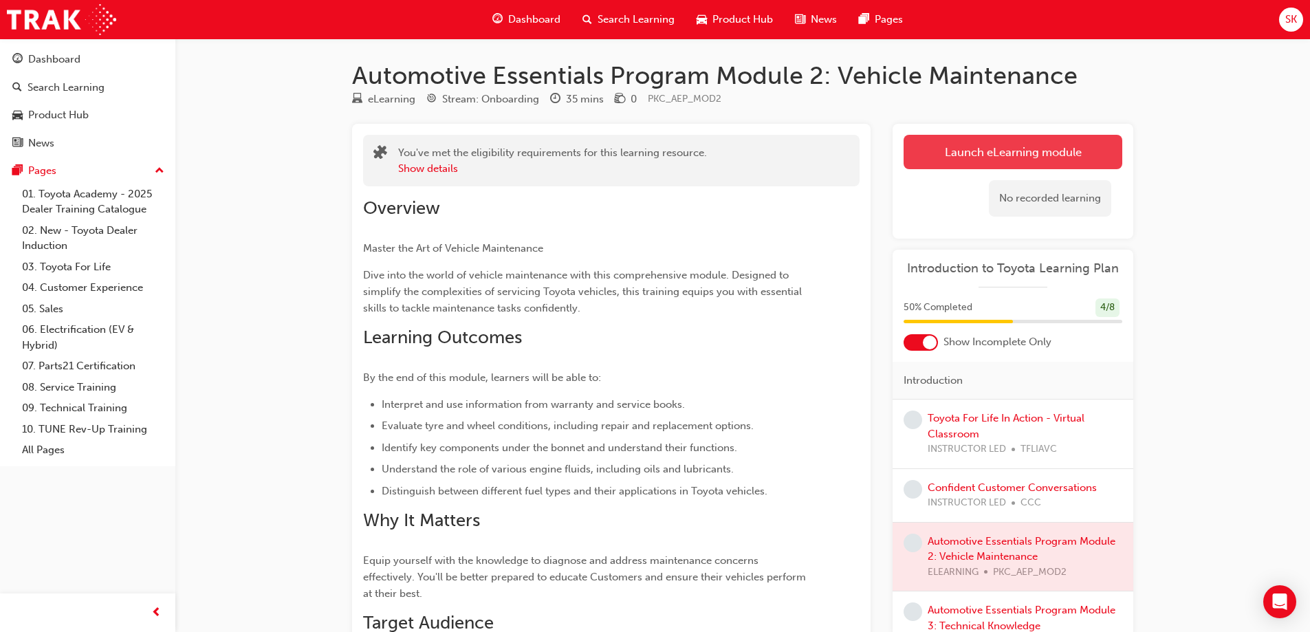
click at [1011, 153] on button "Launch eLearning module" at bounding box center [1013, 152] width 219 height 34
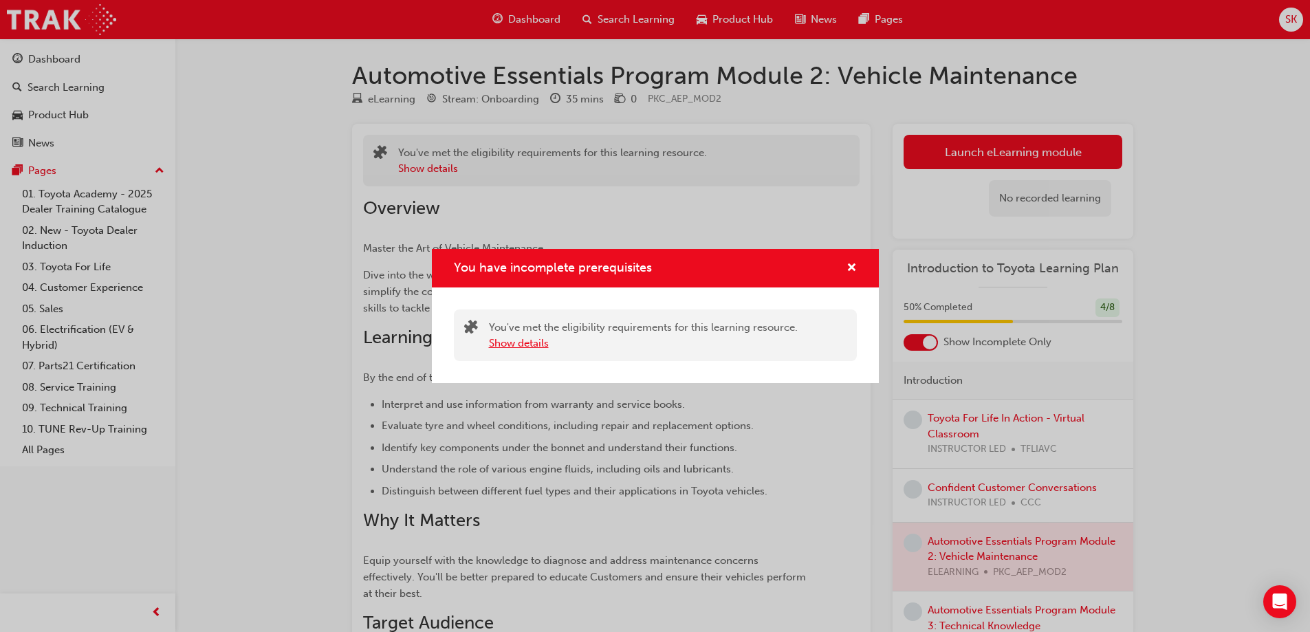
click at [531, 340] on button "Show details" at bounding box center [519, 344] width 60 height 16
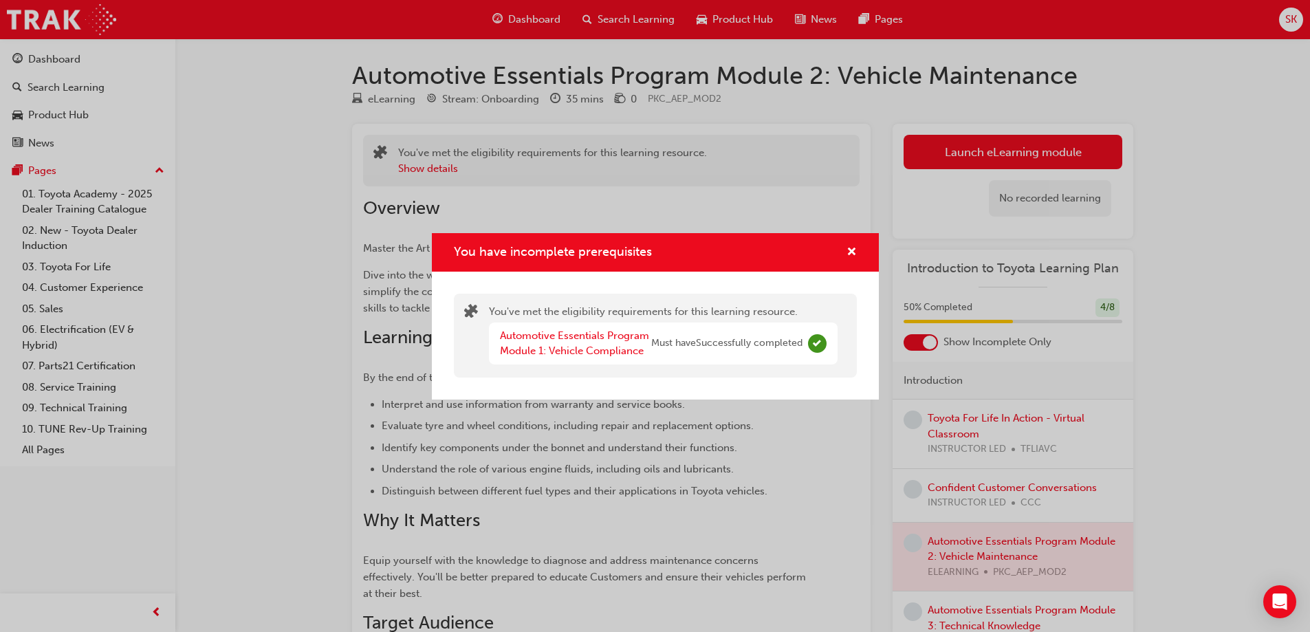
click at [860, 249] on div "You have incomplete prerequisites" at bounding box center [655, 252] width 447 height 39
click at [833, 250] on div "You have incomplete prerequisites" at bounding box center [655, 252] width 403 height 17
click at [851, 250] on span "cross-icon" at bounding box center [852, 253] width 10 height 12
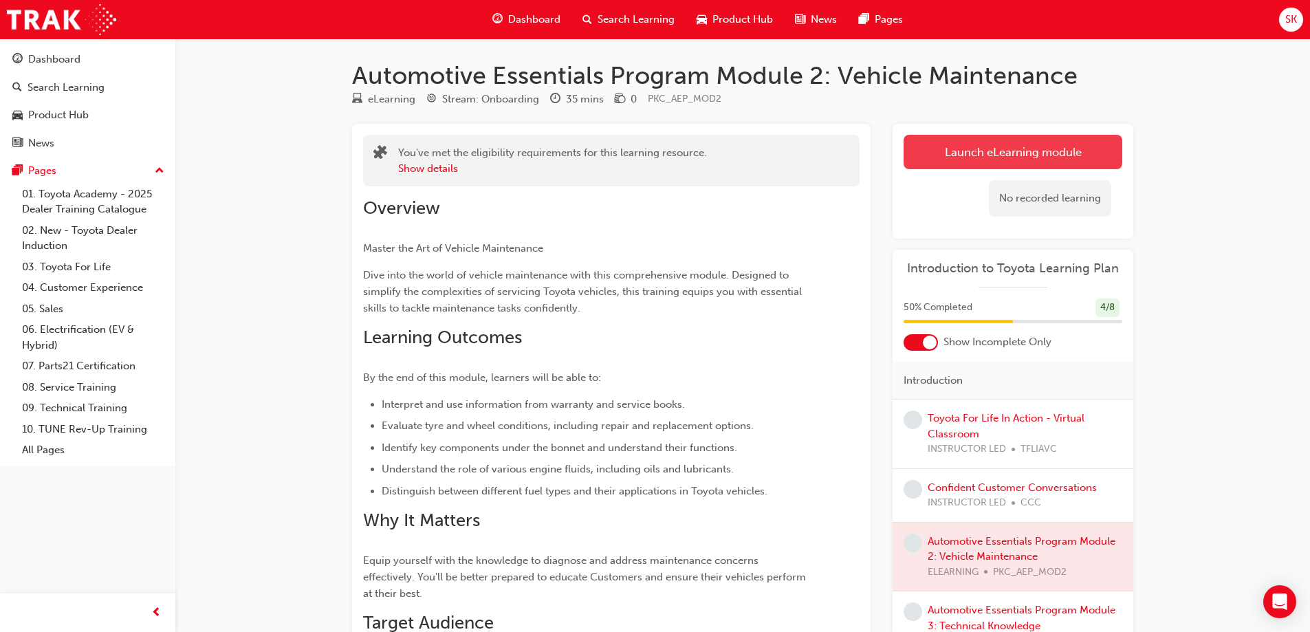
click at [1025, 152] on button "Launch eLearning module" at bounding box center [1013, 152] width 219 height 34
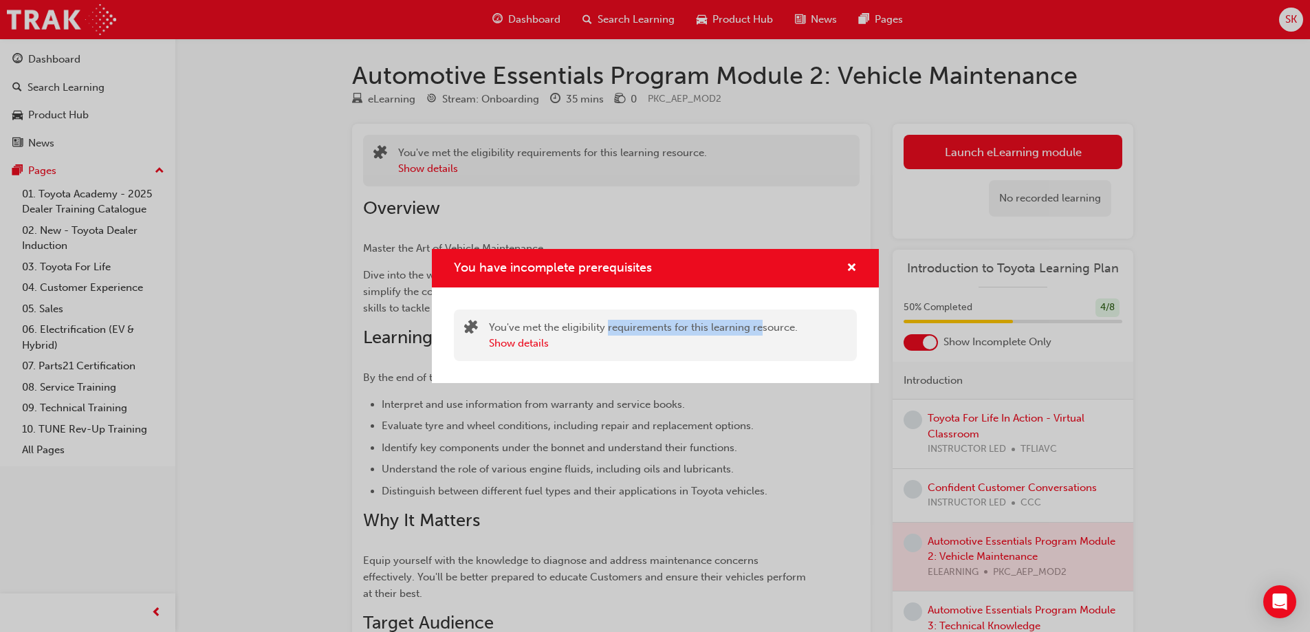
drag, startPoint x: 642, startPoint y: 328, endPoint x: 761, endPoint y: 329, distance: 119.7
click at [761, 329] on div "You've met the eligibility requirements for this learning resource. Show details" at bounding box center [643, 335] width 309 height 31
click at [516, 338] on button "Show details" at bounding box center [519, 344] width 60 height 16
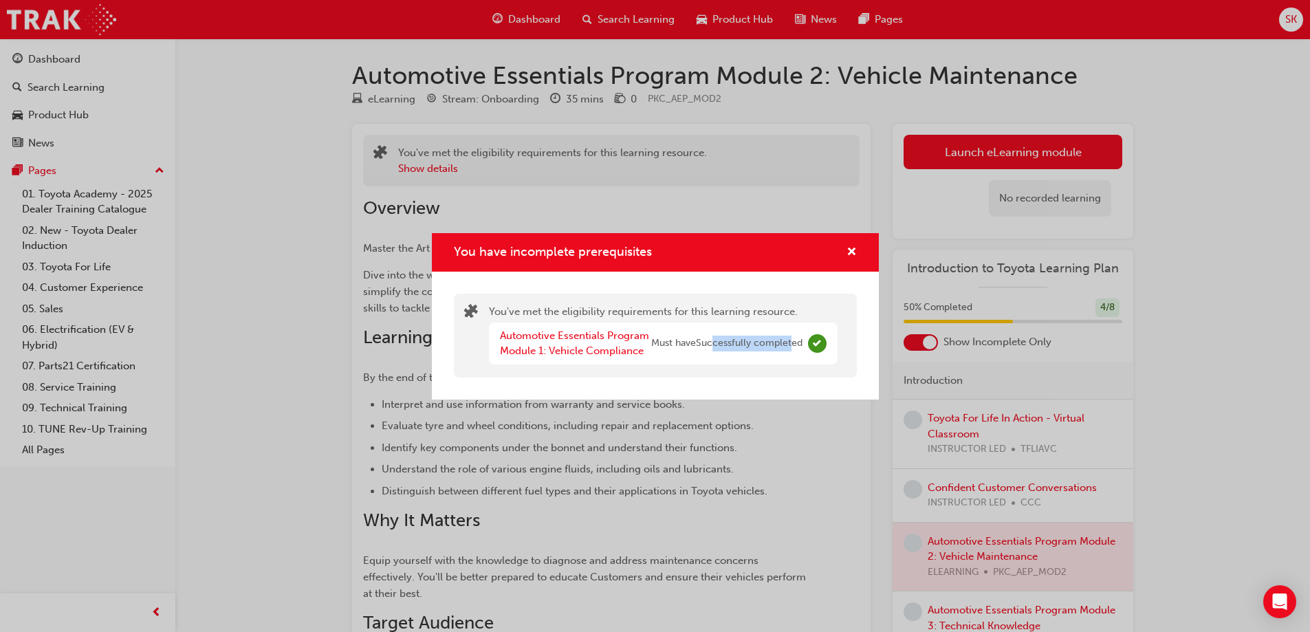
drag, startPoint x: 714, startPoint y: 340, endPoint x: 794, endPoint y: 348, distance: 80.1
click at [794, 348] on span "Must have Successfully completed" at bounding box center [726, 344] width 151 height 16
click at [583, 334] on link "Automotive Essentials Program Module 1: Vehicle Compliance" at bounding box center [574, 343] width 149 height 28
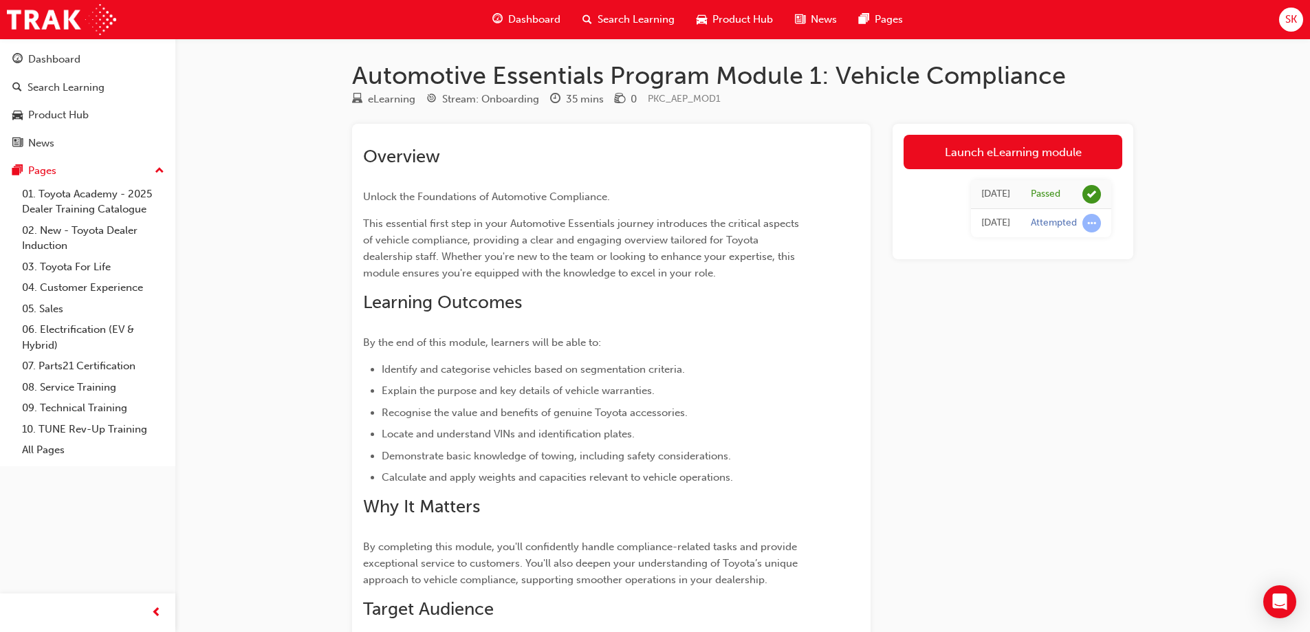
click at [1038, 193] on div "Passed" at bounding box center [1046, 194] width 30 height 13
click at [1016, 138] on link "Launch eLearning module" at bounding box center [1013, 152] width 219 height 34
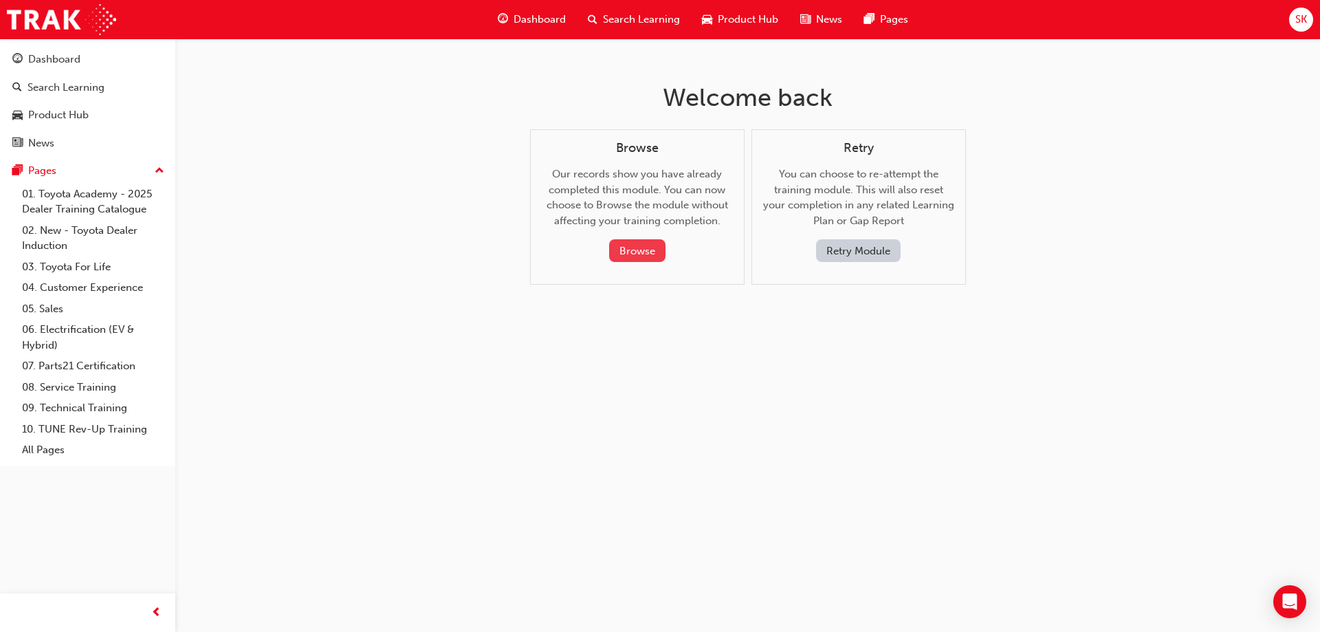
click at [653, 248] on button "Browse" at bounding box center [637, 250] width 56 height 23
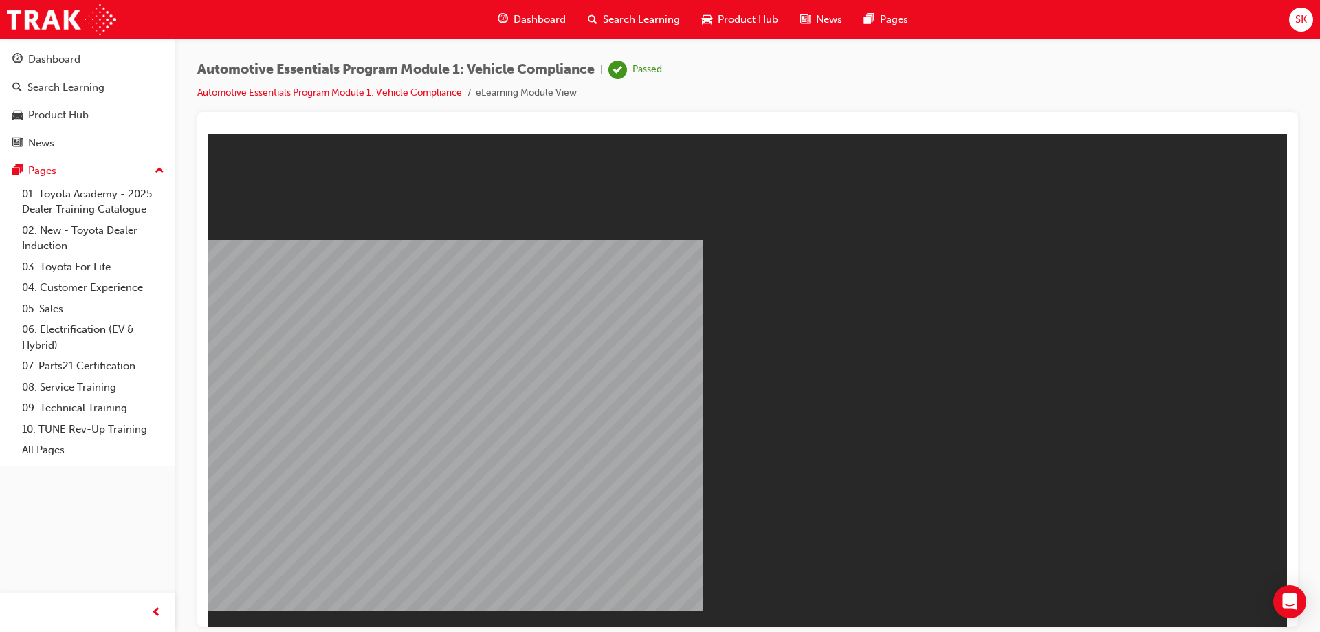
click at [546, 35] on div "Dashboard Search Learning Product Hub News Pages" at bounding box center [703, 19] width 444 height 39
click at [543, 24] on span "Dashboard" at bounding box center [540, 20] width 52 height 16
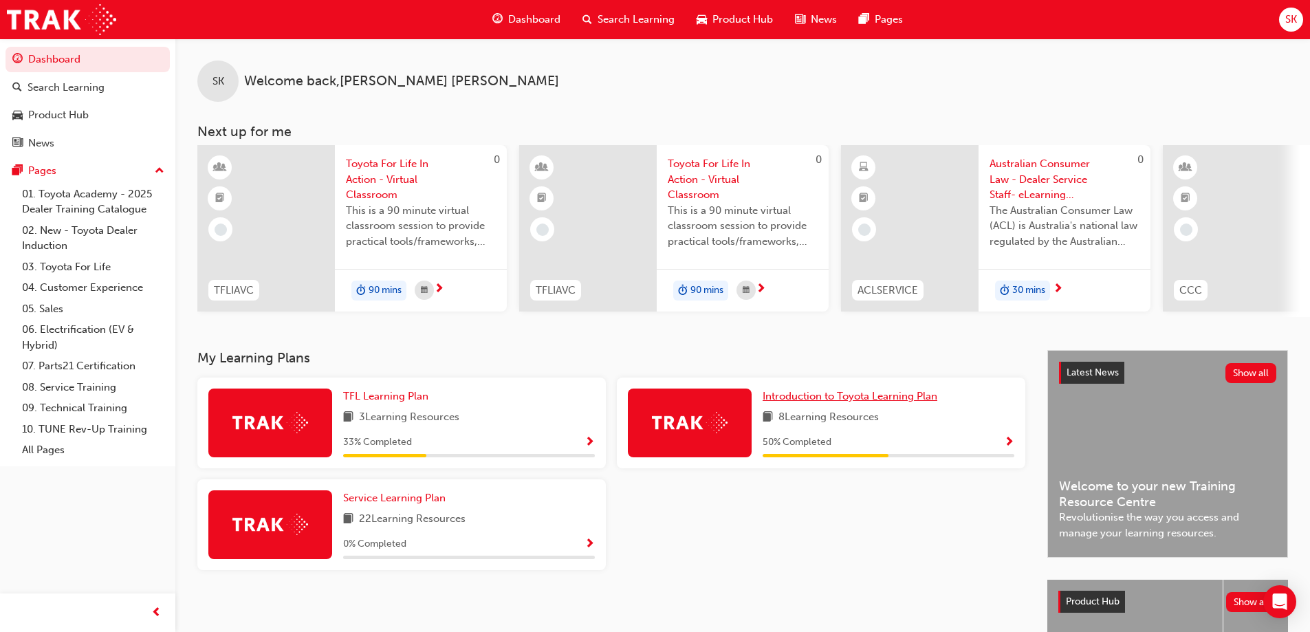
click at [825, 397] on span "Introduction to Toyota Learning Plan" at bounding box center [850, 396] width 175 height 12
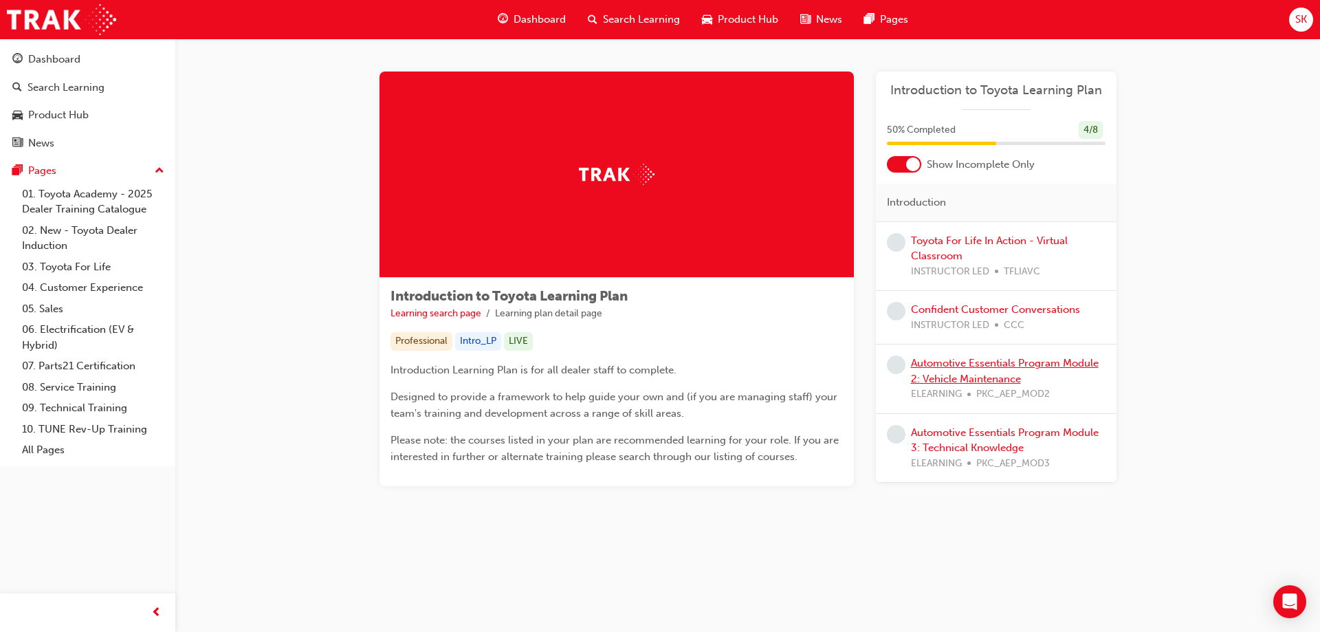
click at [990, 380] on link "Automotive Essentials Program Module 2: Vehicle Maintenance" at bounding box center [1005, 371] width 188 height 28
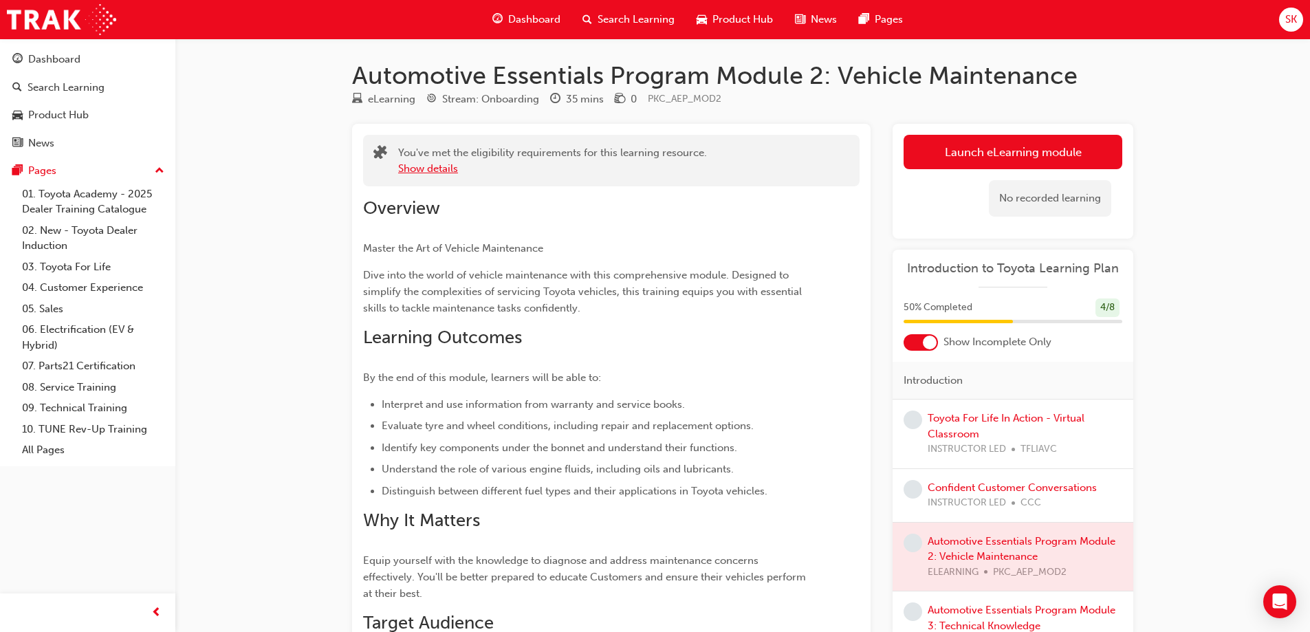
click at [446, 173] on button "Show details" at bounding box center [428, 169] width 60 height 16
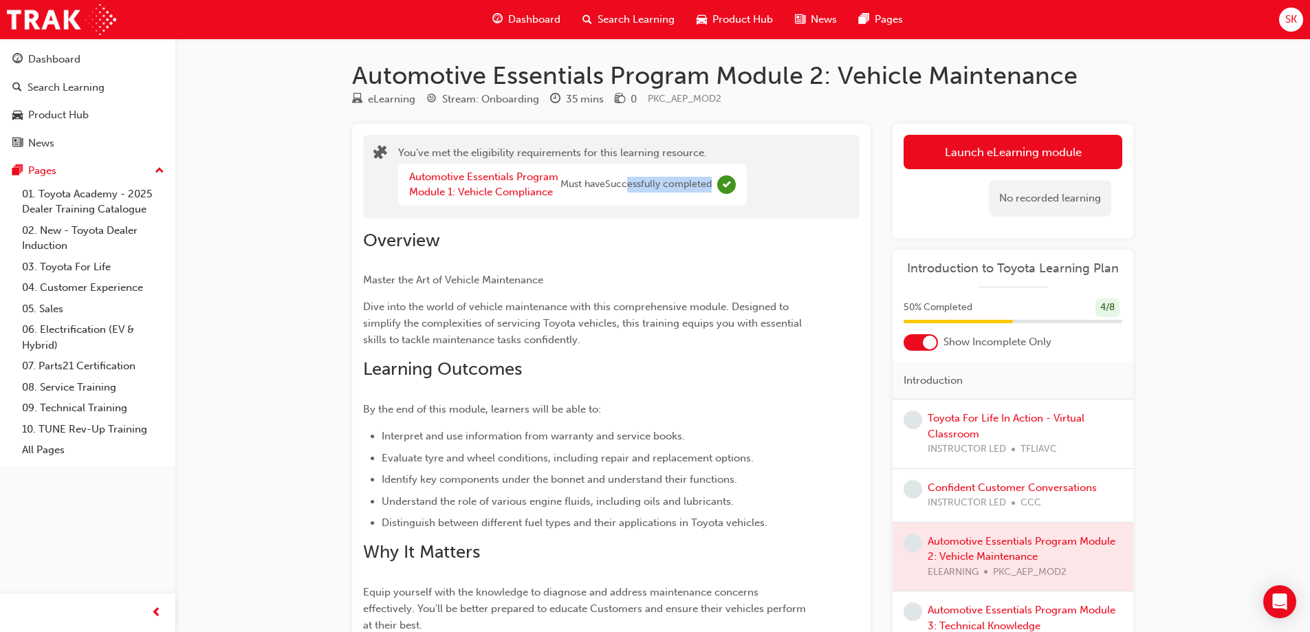
drag, startPoint x: 629, startPoint y: 188, endPoint x: 745, endPoint y: 196, distance: 117.2
click at [745, 196] on div "Automotive Essentials Program Module 1: Vehicle Compliance Must have Successful…" at bounding box center [572, 185] width 349 height 42
click at [497, 23] on span "guage-icon" at bounding box center [497, 19] width 10 height 17
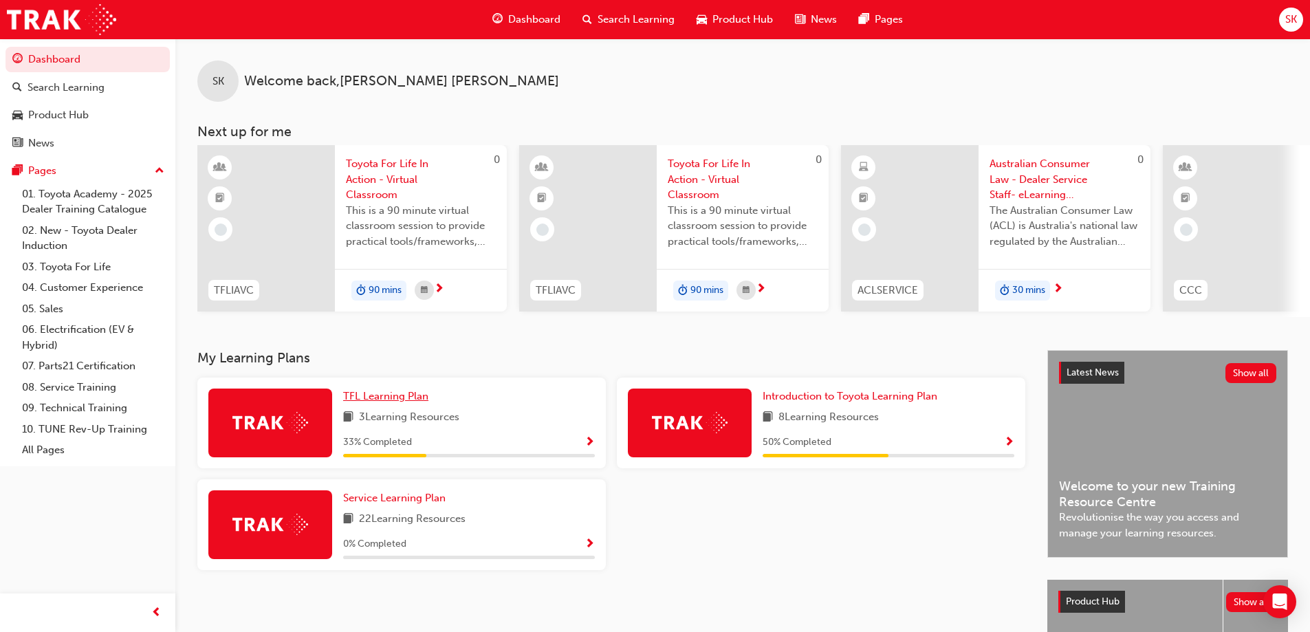
click at [371, 402] on span "TFL Learning Plan" at bounding box center [385, 396] width 85 height 12
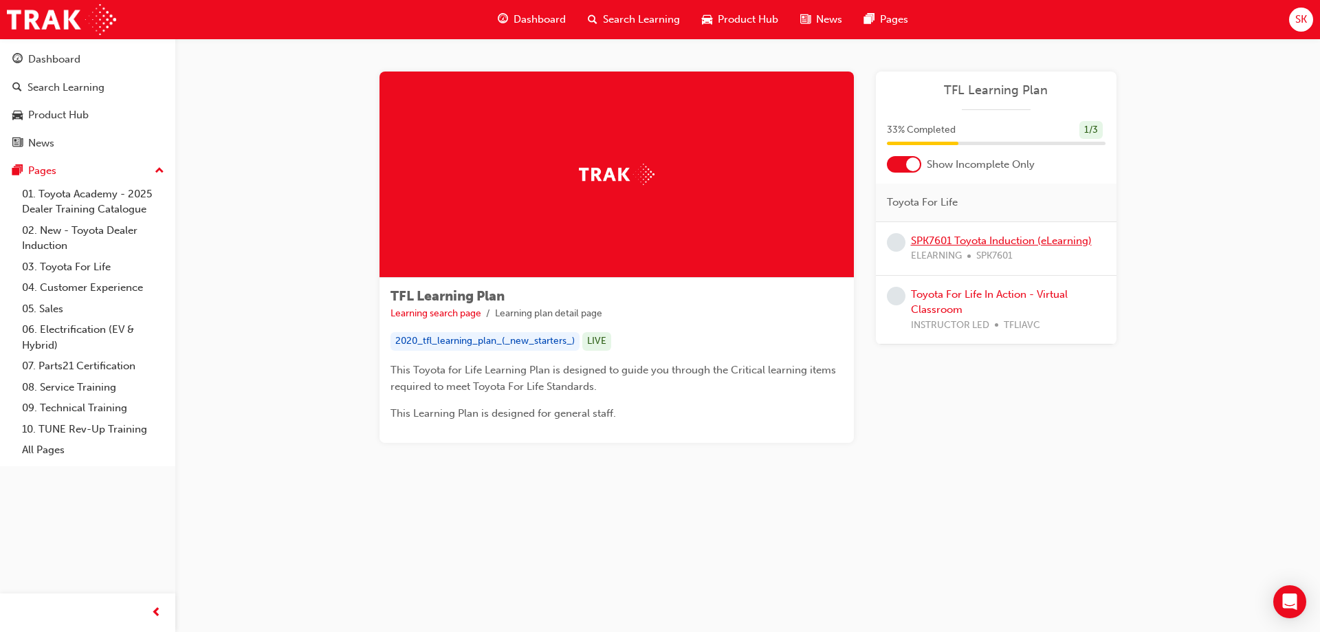
click at [1060, 241] on link "SPK7601 Toyota Induction (eLearning)" at bounding box center [1001, 241] width 181 height 12
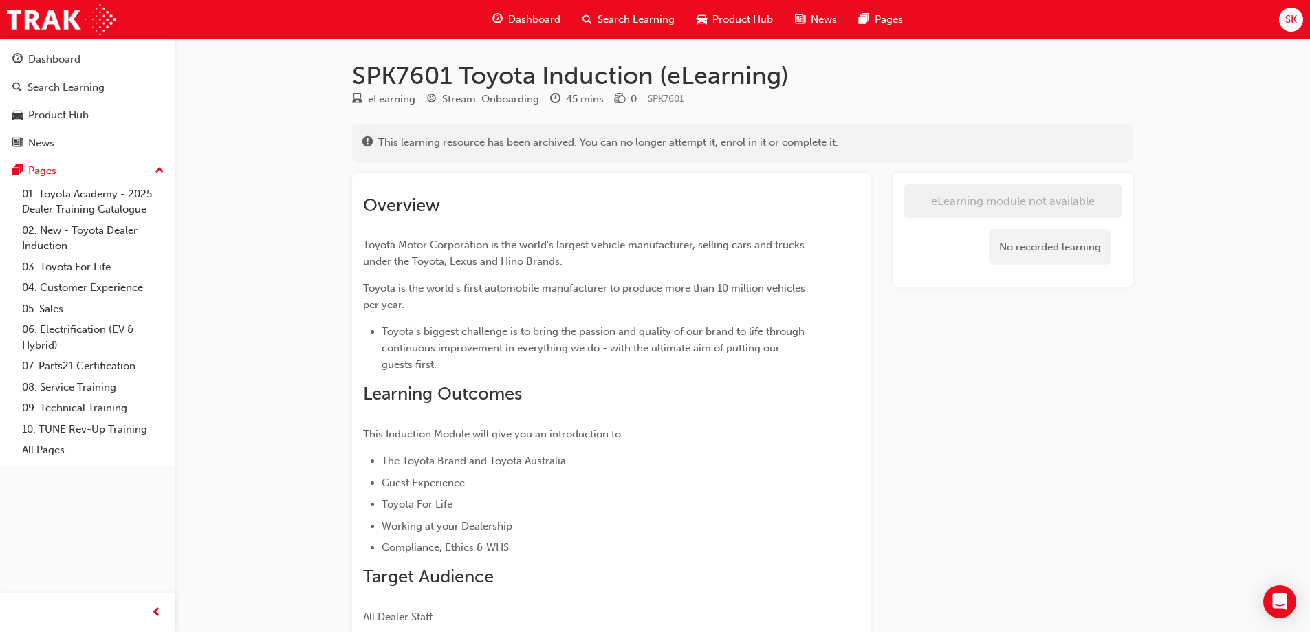
click at [534, 11] on div "Dashboard" at bounding box center [526, 20] width 90 height 28
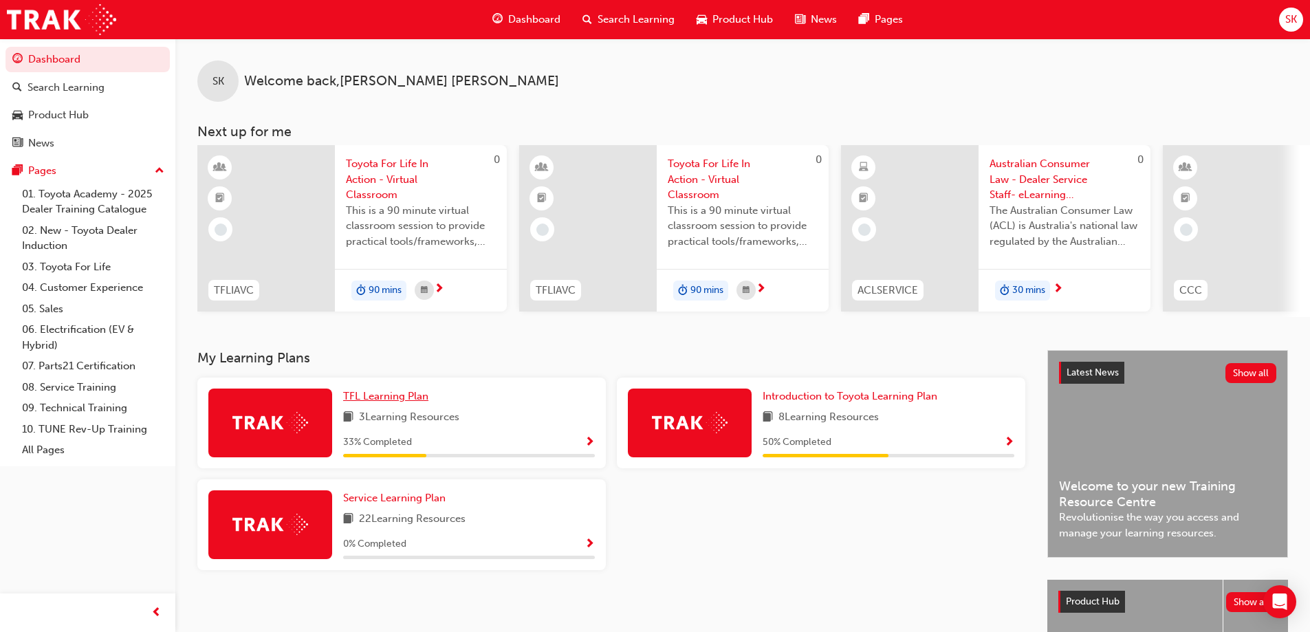
click at [391, 402] on span "TFL Learning Plan" at bounding box center [385, 396] width 85 height 12
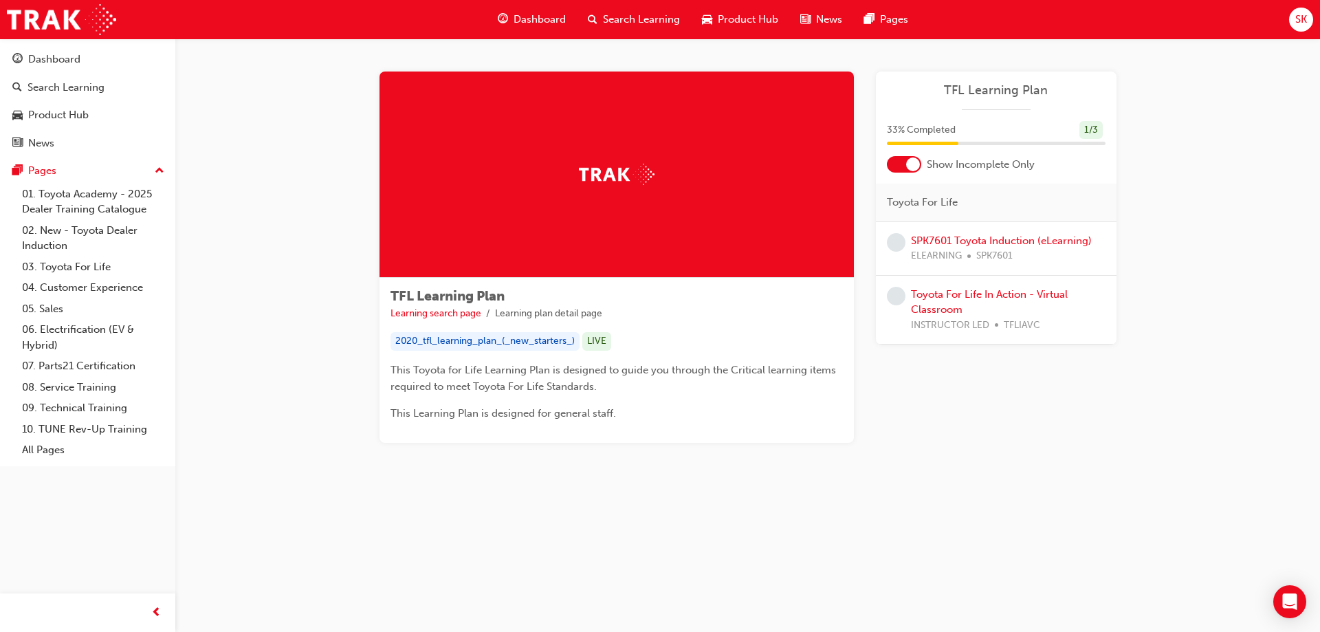
click at [510, 9] on div "Dashboard" at bounding box center [532, 20] width 90 height 28
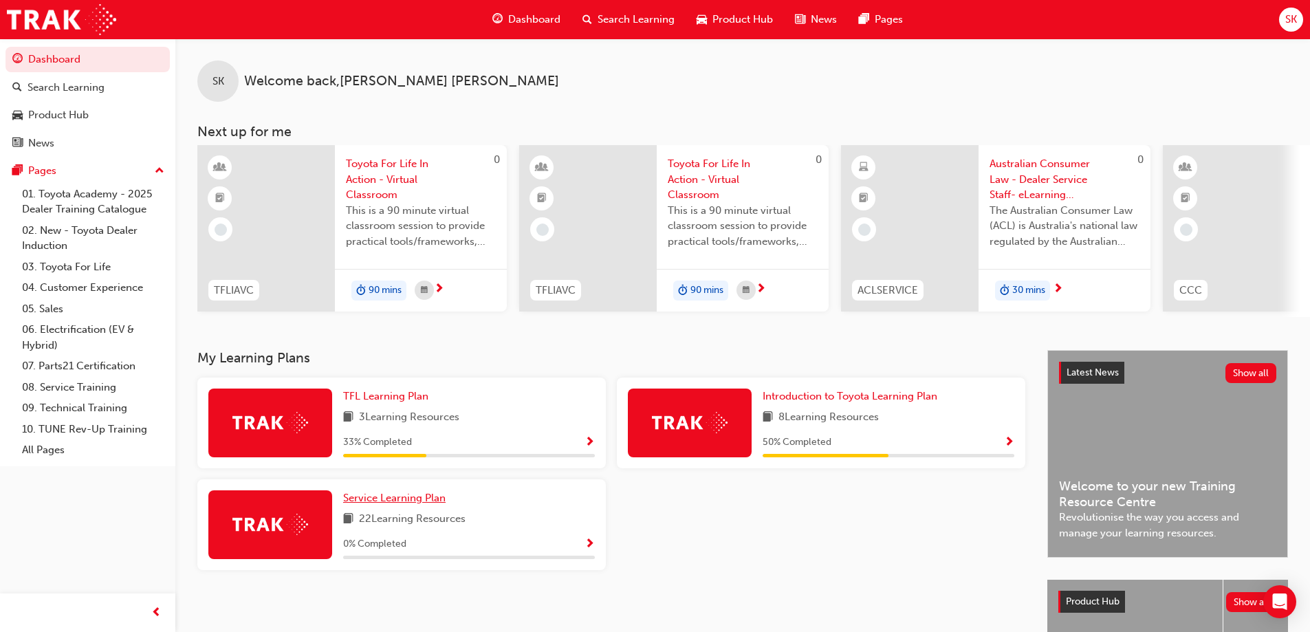
click at [371, 501] on span "Service Learning Plan" at bounding box center [394, 498] width 102 height 12
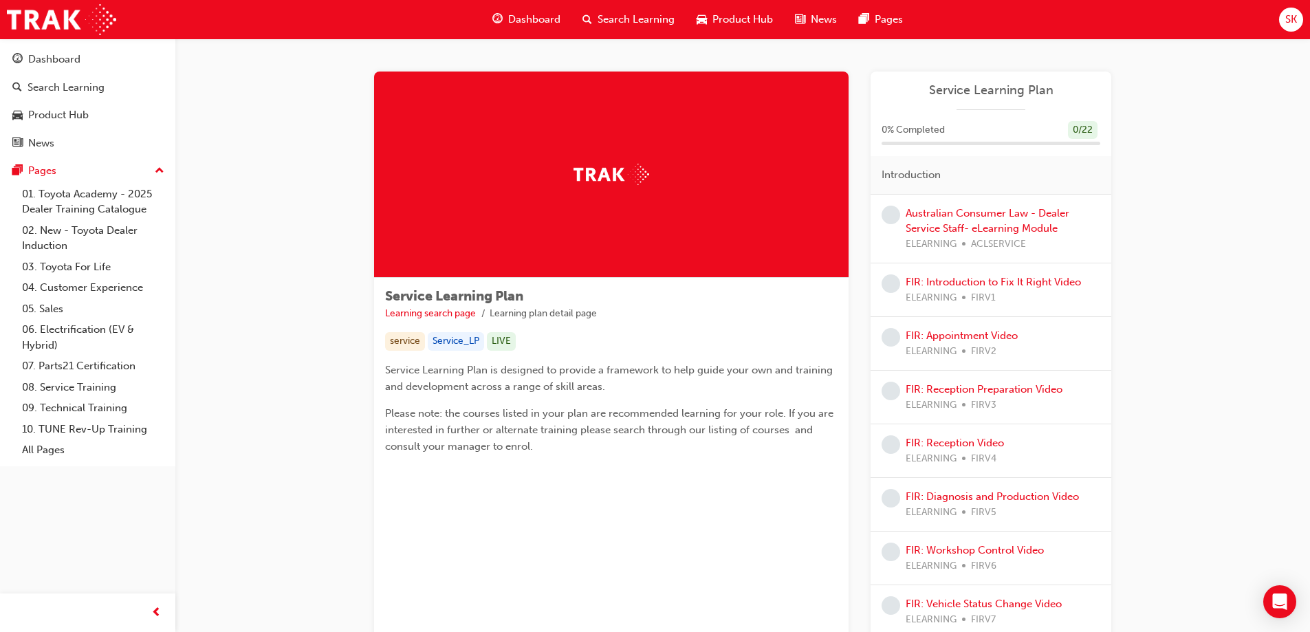
click at [1003, 221] on div "Australian Consumer Law - Dealer Service Staff- eLearning Module ELEARNING ACLS…" at bounding box center [1003, 229] width 195 height 47
click at [1024, 215] on link "Australian Consumer Law - Dealer Service Staff- eLearning Module" at bounding box center [988, 221] width 164 height 28
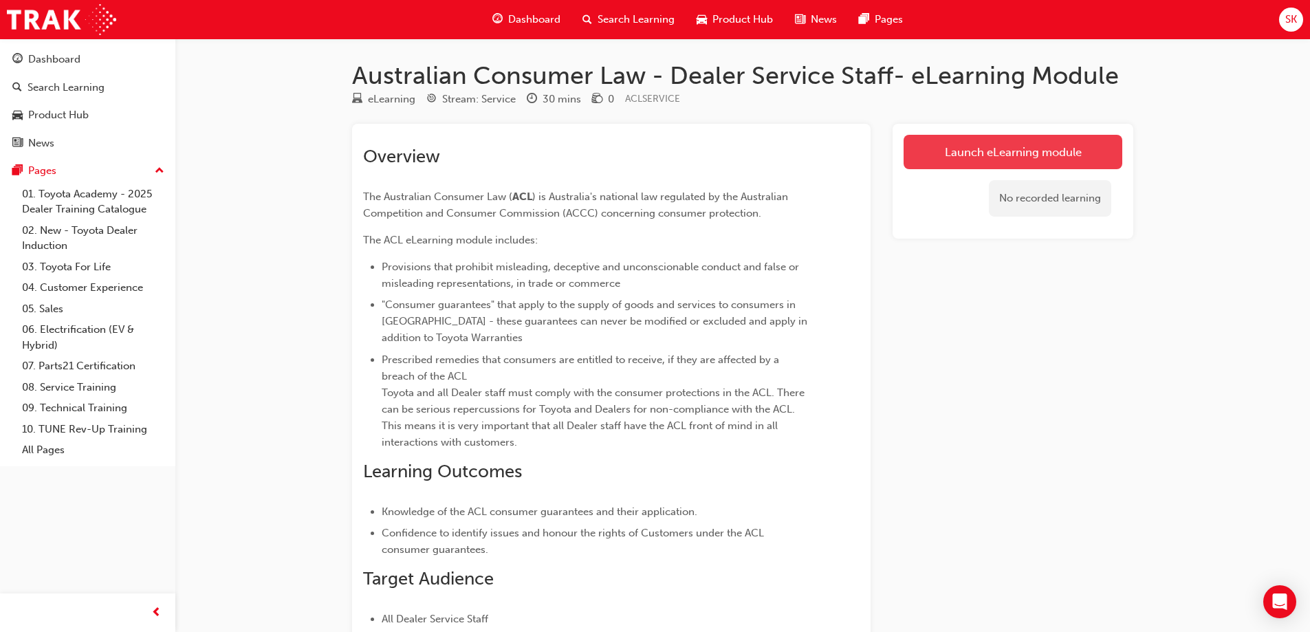
click at [1084, 144] on link "Launch eLearning module" at bounding box center [1013, 152] width 219 height 34
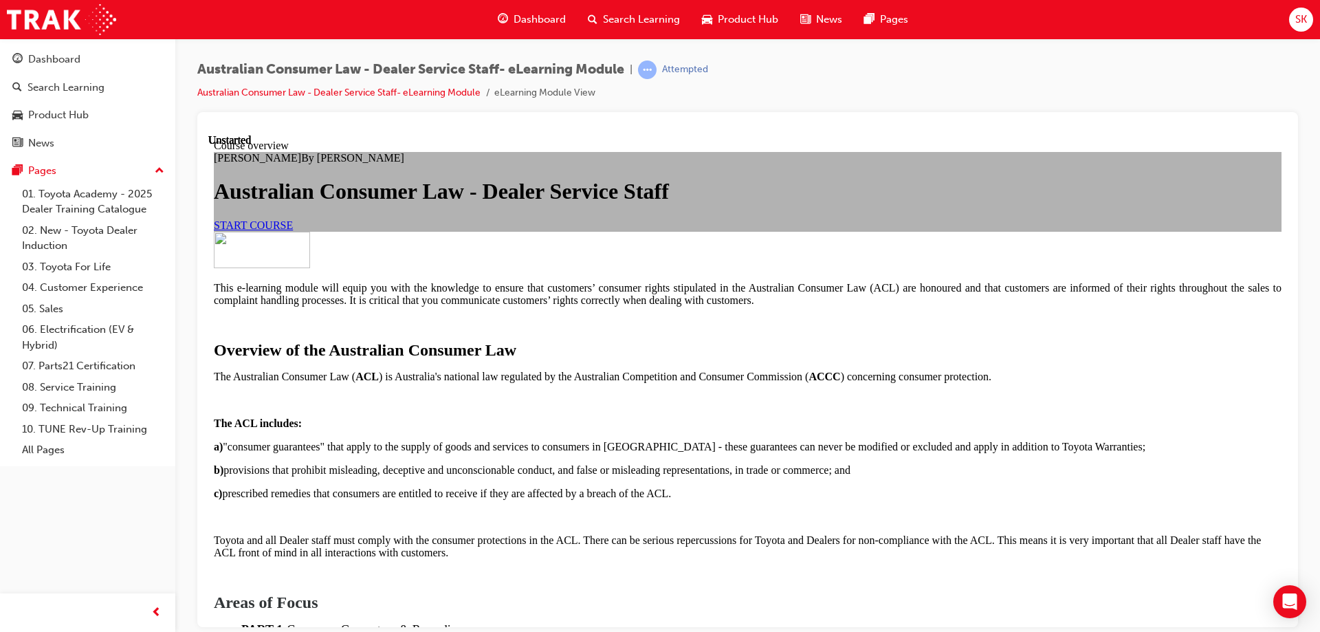
click at [293, 230] on link "START COURSE" at bounding box center [253, 225] width 79 height 12
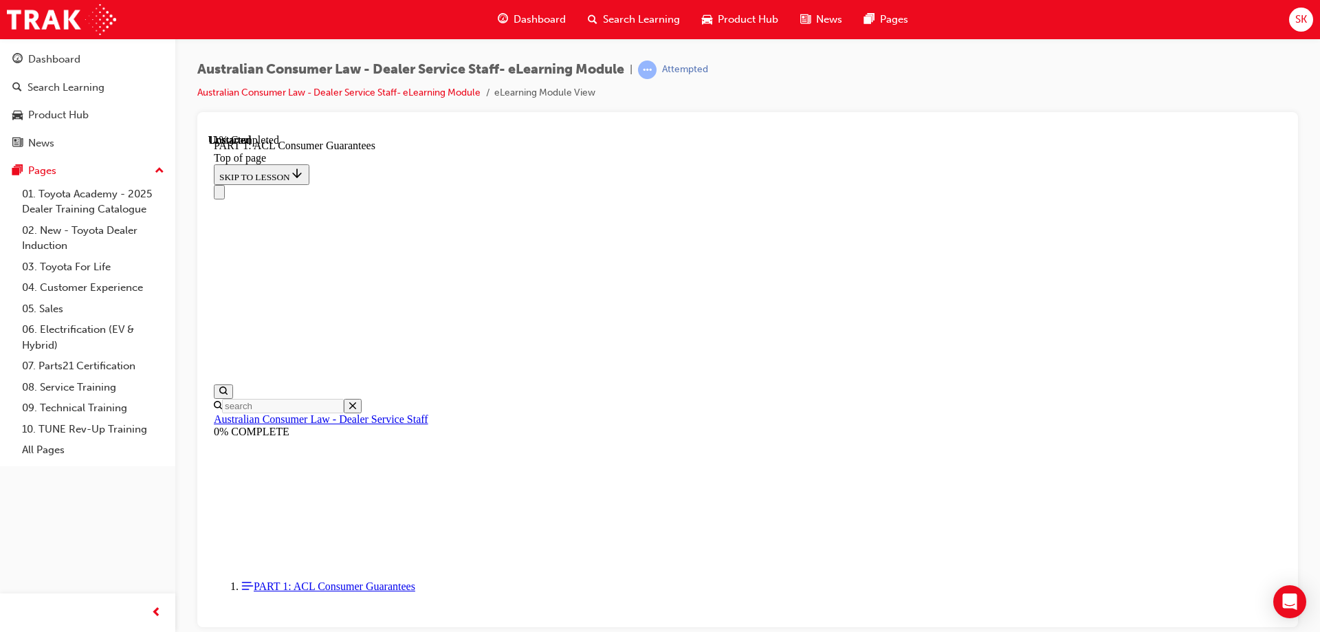
scroll to position [2175, 0]
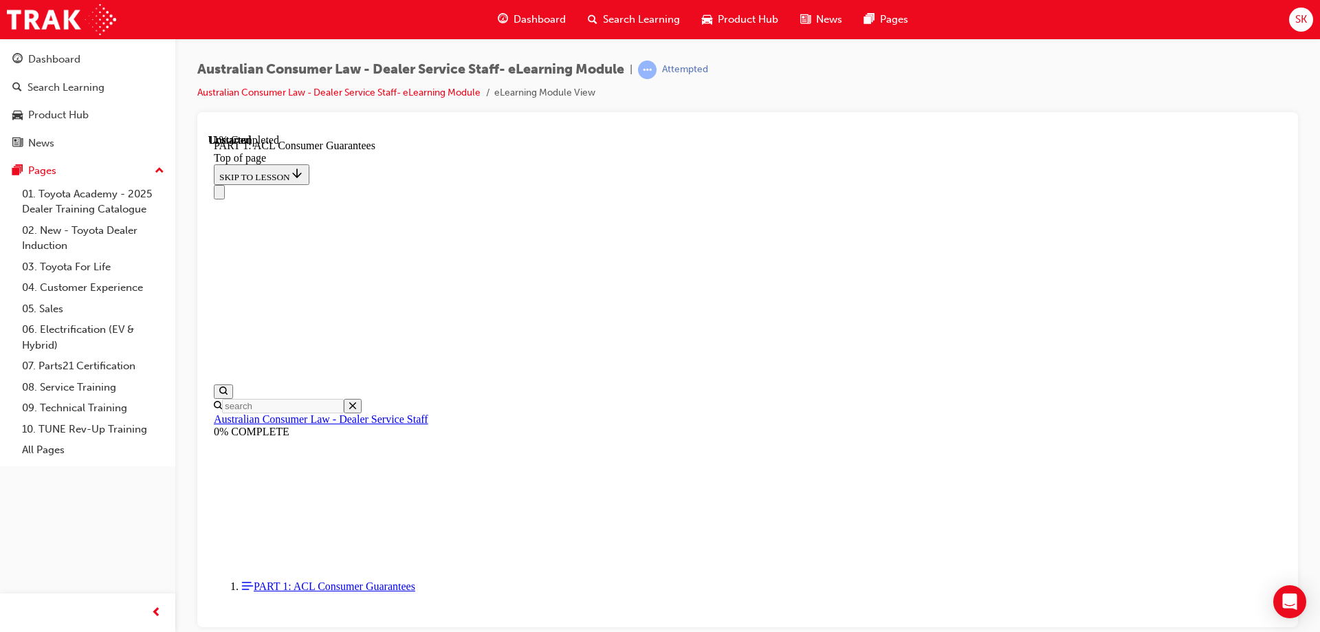
scroll to position [2221, 0]
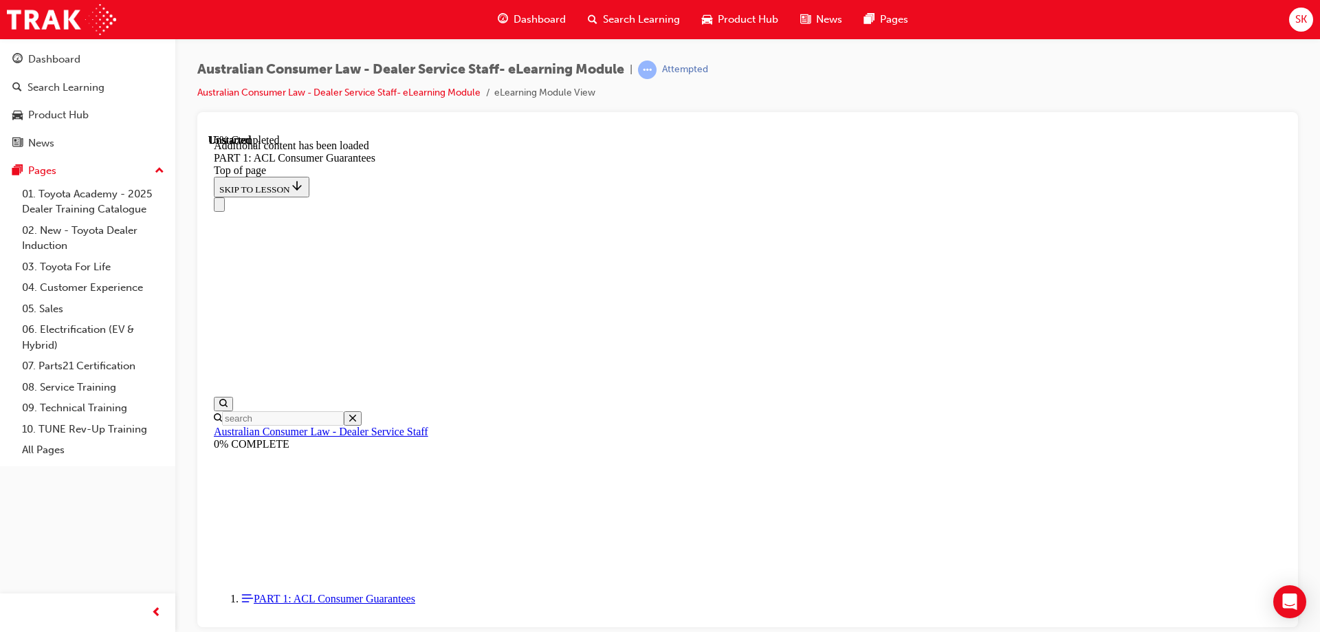
scroll to position [2627, 0]
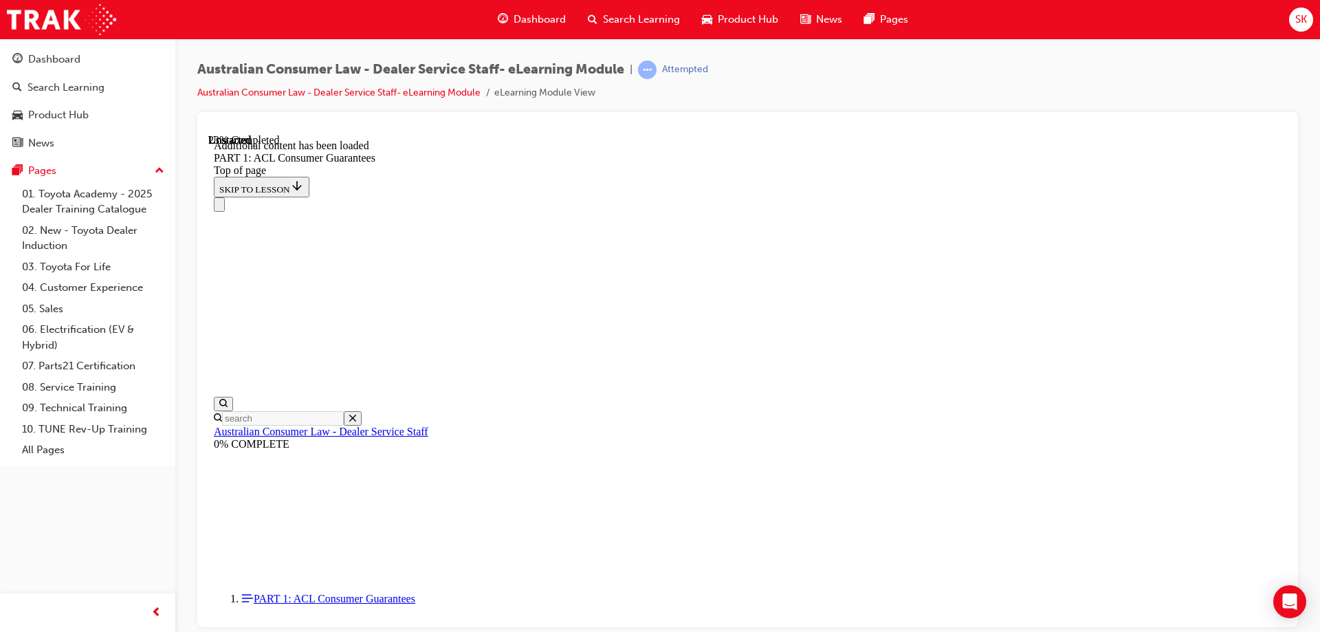
scroll to position [3480, 0]
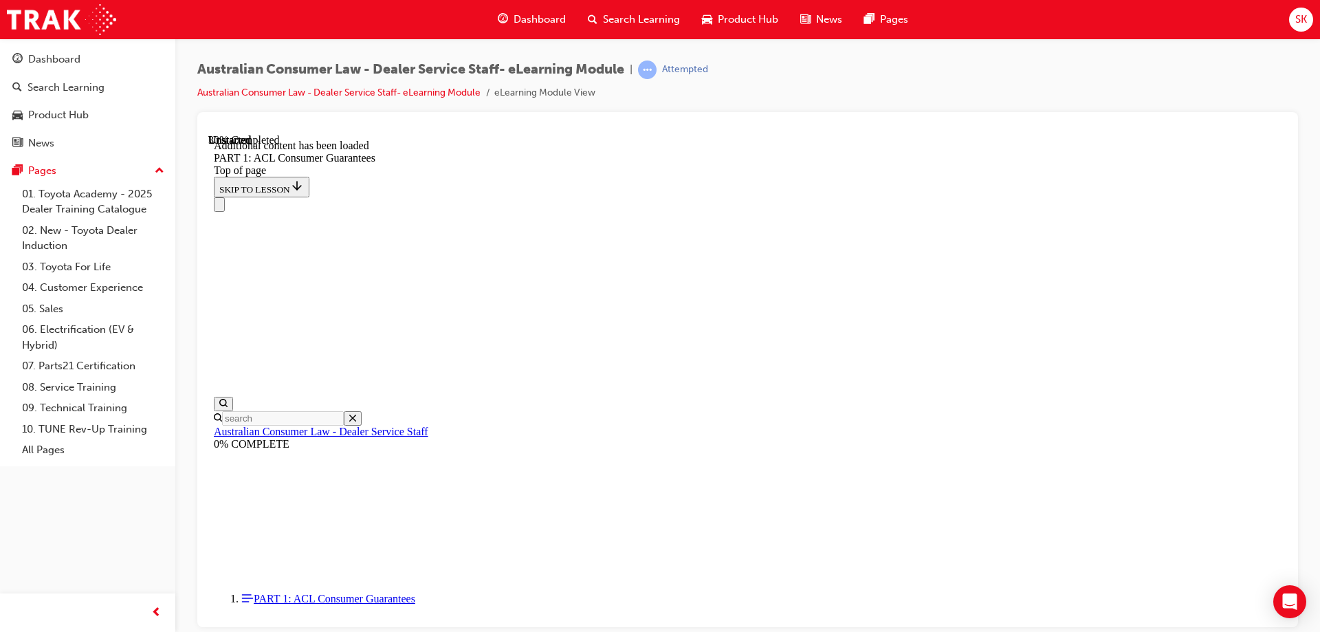
scroll to position [3786, 0]
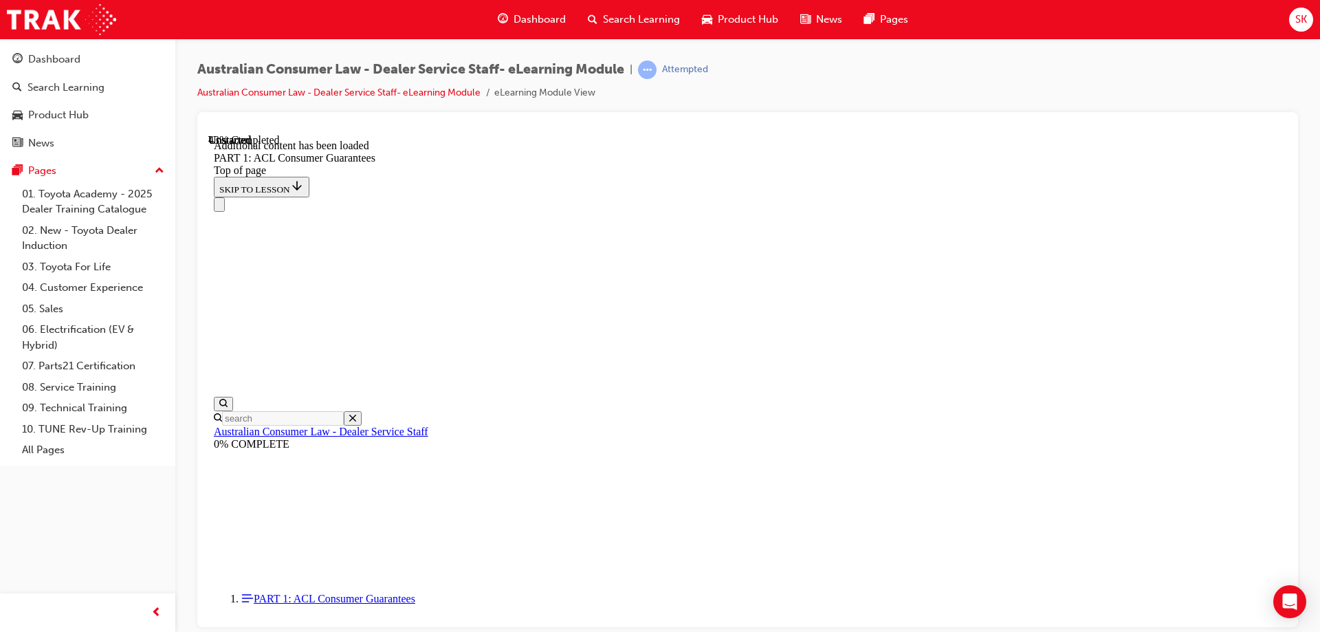
scroll to position [5346, 0]
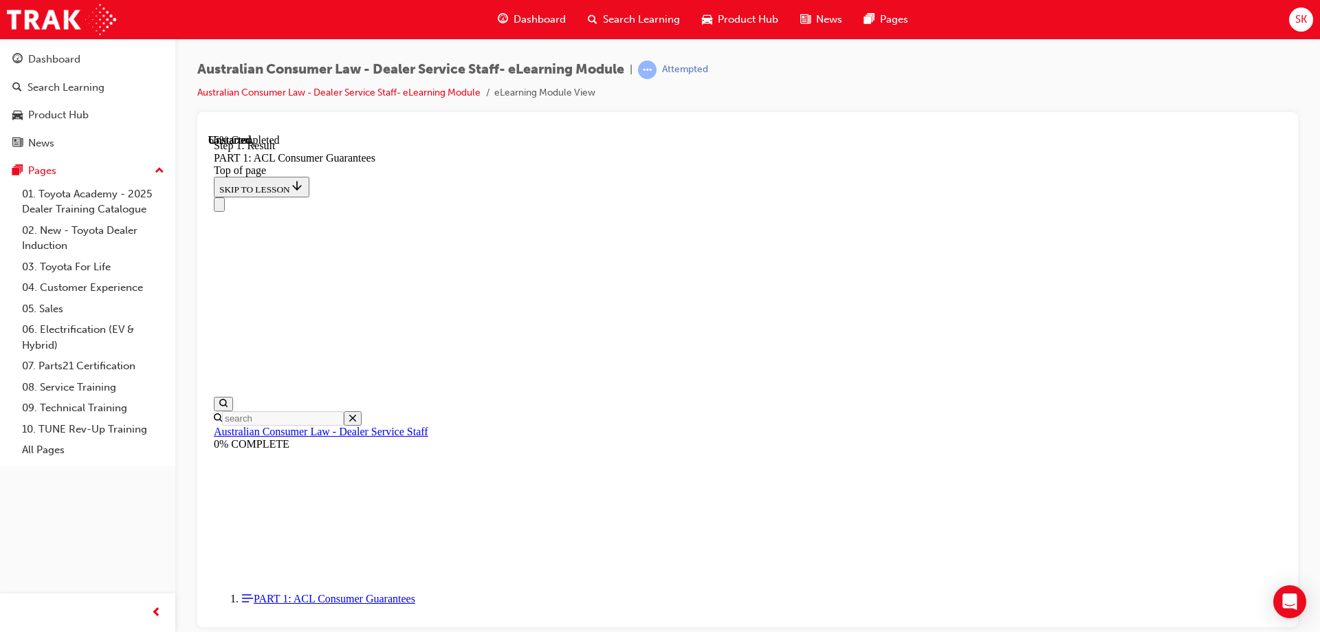
scroll to position [8330, 0]
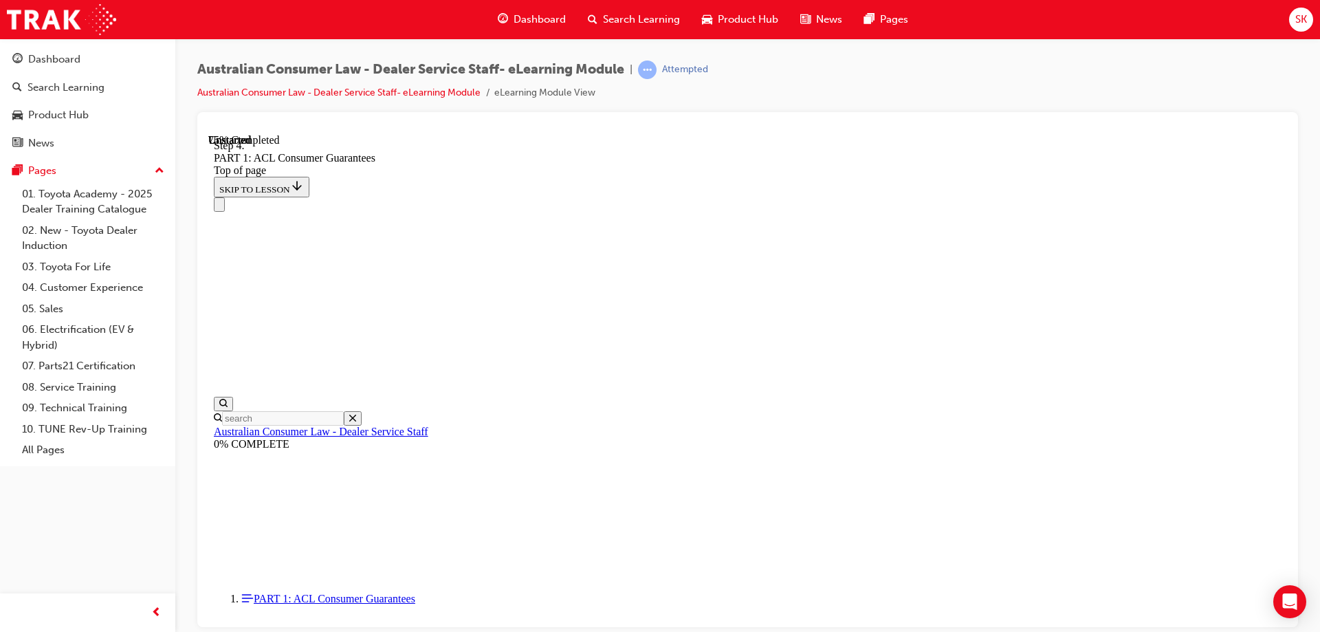
scroll to position [10561, 0]
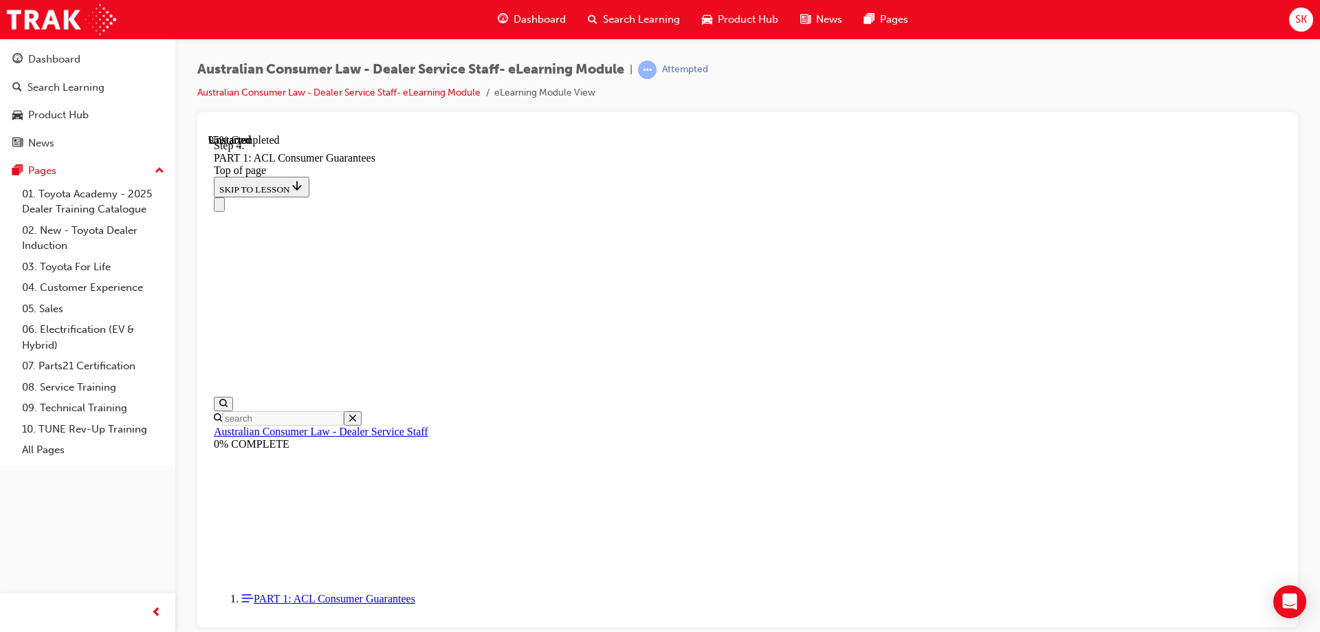
drag, startPoint x: 922, startPoint y: 217, endPoint x: 813, endPoint y: 217, distance: 108.7
drag, startPoint x: 930, startPoint y: 212, endPoint x: 853, endPoint y: 202, distance: 77.7
drag, startPoint x: 693, startPoint y: 186, endPoint x: 798, endPoint y: 185, distance: 105.2
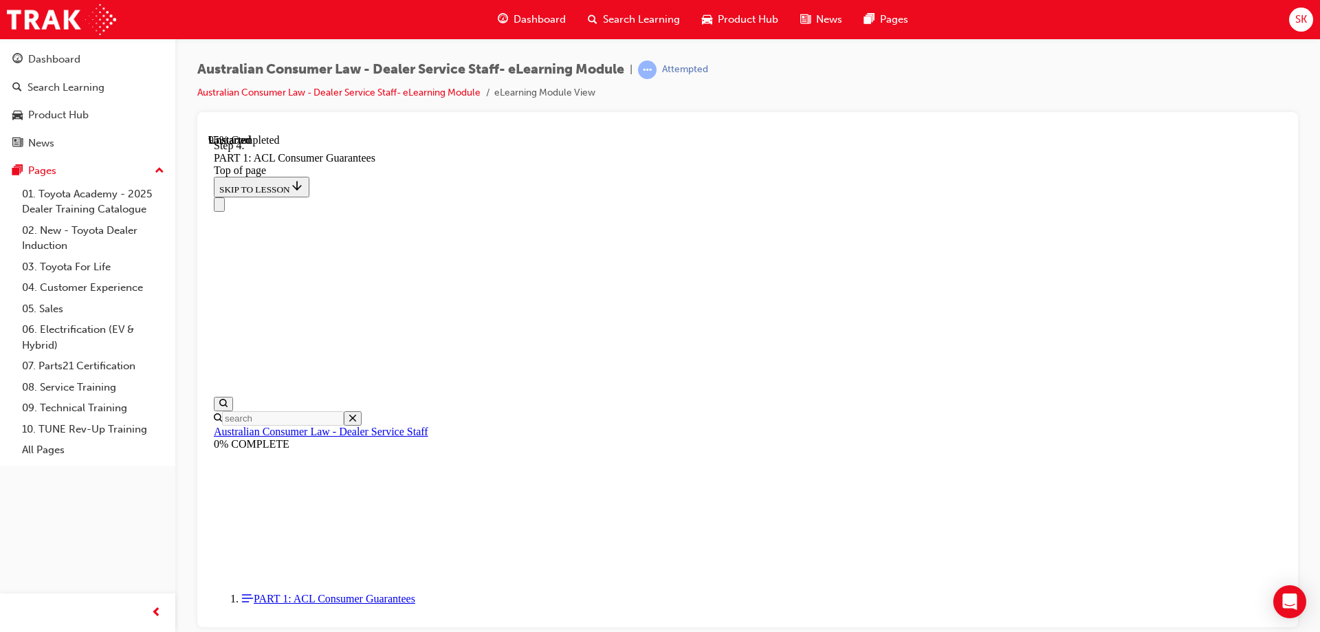
drag, startPoint x: 759, startPoint y: 298, endPoint x: 840, endPoint y: 543, distance: 257.7
drag, startPoint x: 717, startPoint y: 295, endPoint x: 823, endPoint y: 299, distance: 106.0
drag, startPoint x: 767, startPoint y: 377, endPoint x: 873, endPoint y: 374, distance: 105.9
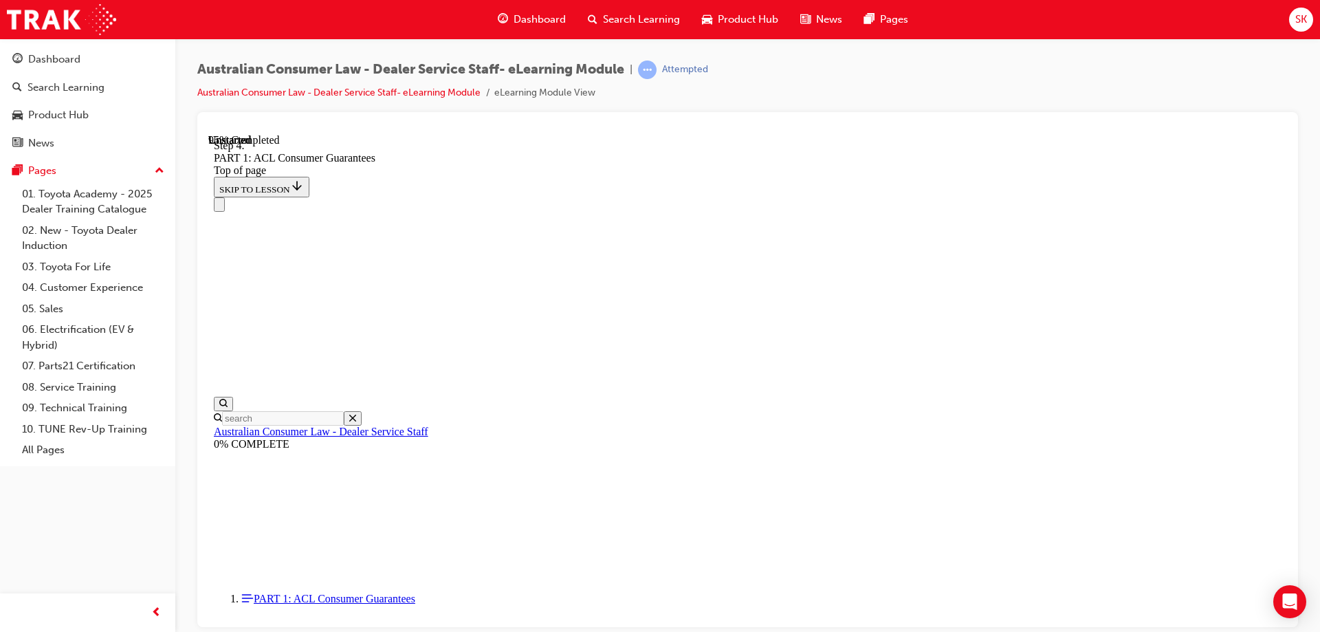
drag, startPoint x: 781, startPoint y: 433, endPoint x: 891, endPoint y: 444, distance: 111.3
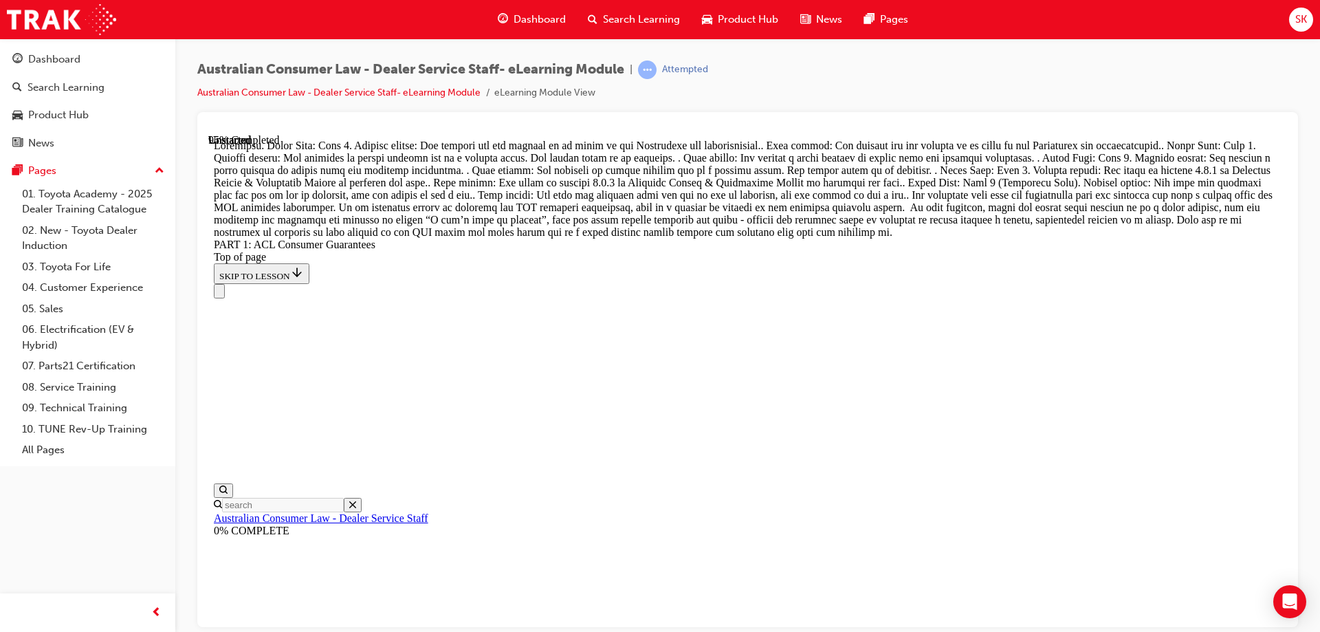
scroll to position [15150, 0]
drag, startPoint x: 738, startPoint y: 226, endPoint x: 891, endPoint y: 231, distance: 152.7
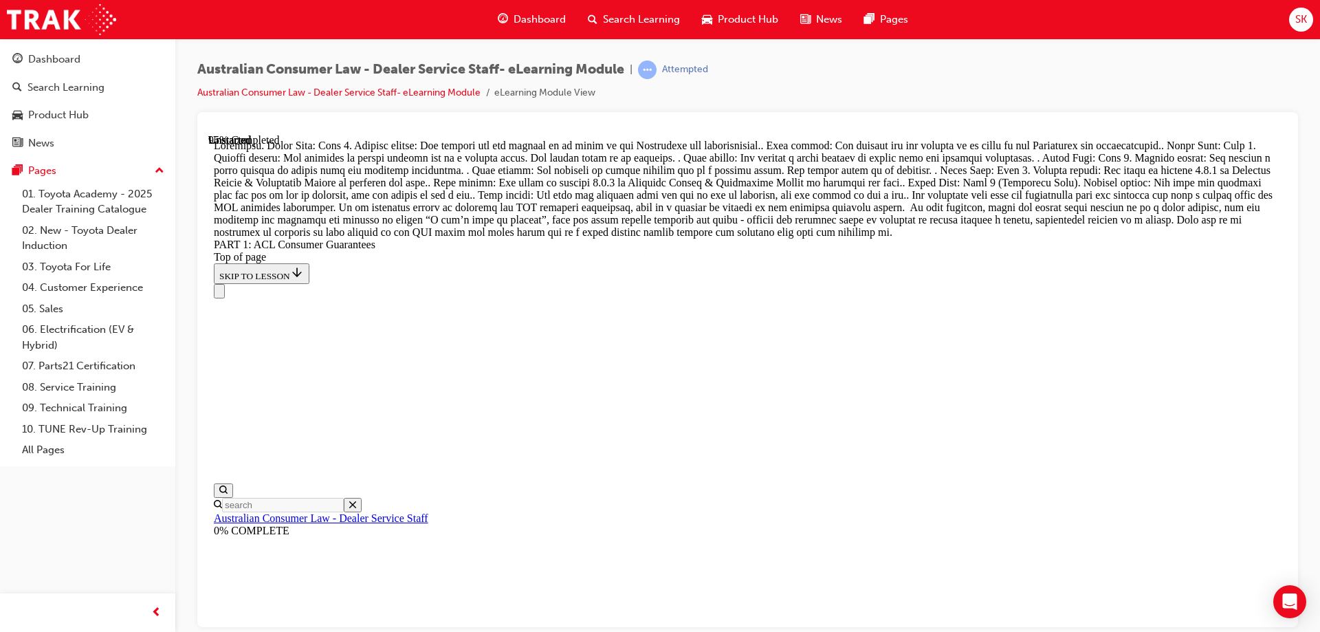
drag, startPoint x: 730, startPoint y: 407, endPoint x: 900, endPoint y: 316, distance: 192.9
drag, startPoint x: 723, startPoint y: 561, endPoint x: 846, endPoint y: 386, distance: 213.3
drag, startPoint x: 748, startPoint y: 560, endPoint x: 860, endPoint y: 468, distance: 145.6
drag, startPoint x: 740, startPoint y: 552, endPoint x: 862, endPoint y: 547, distance: 122.5
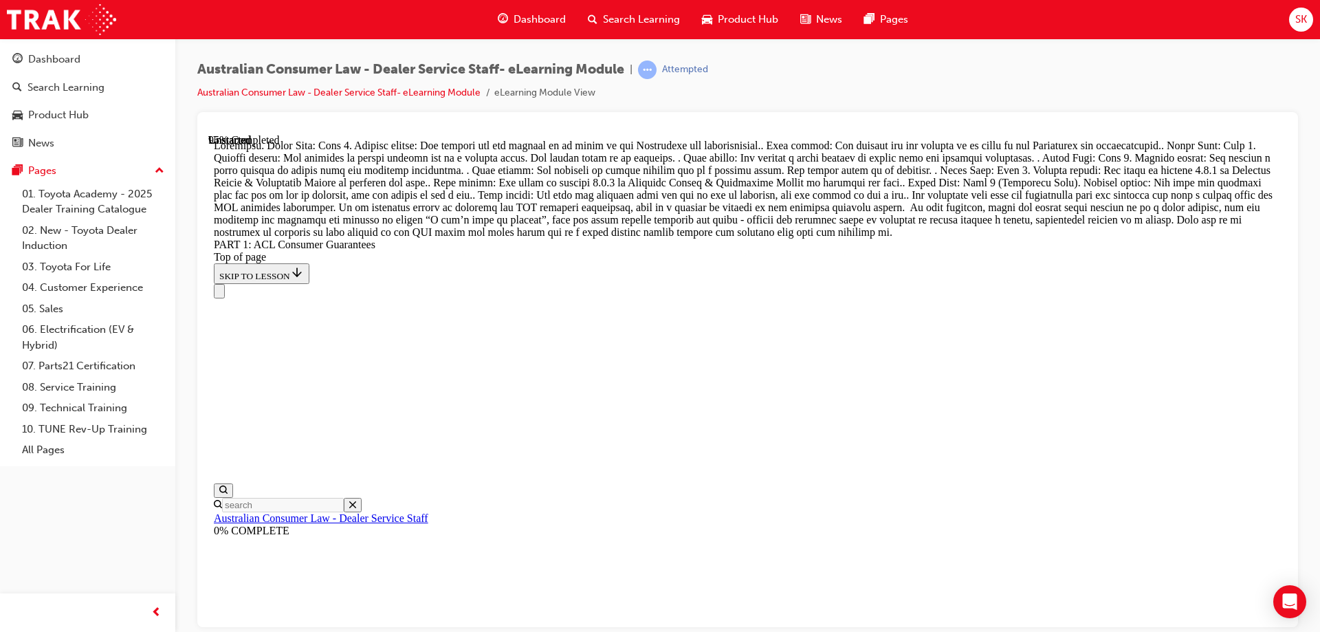
drag, startPoint x: 849, startPoint y: 239, endPoint x: 922, endPoint y: 285, distance: 86.2
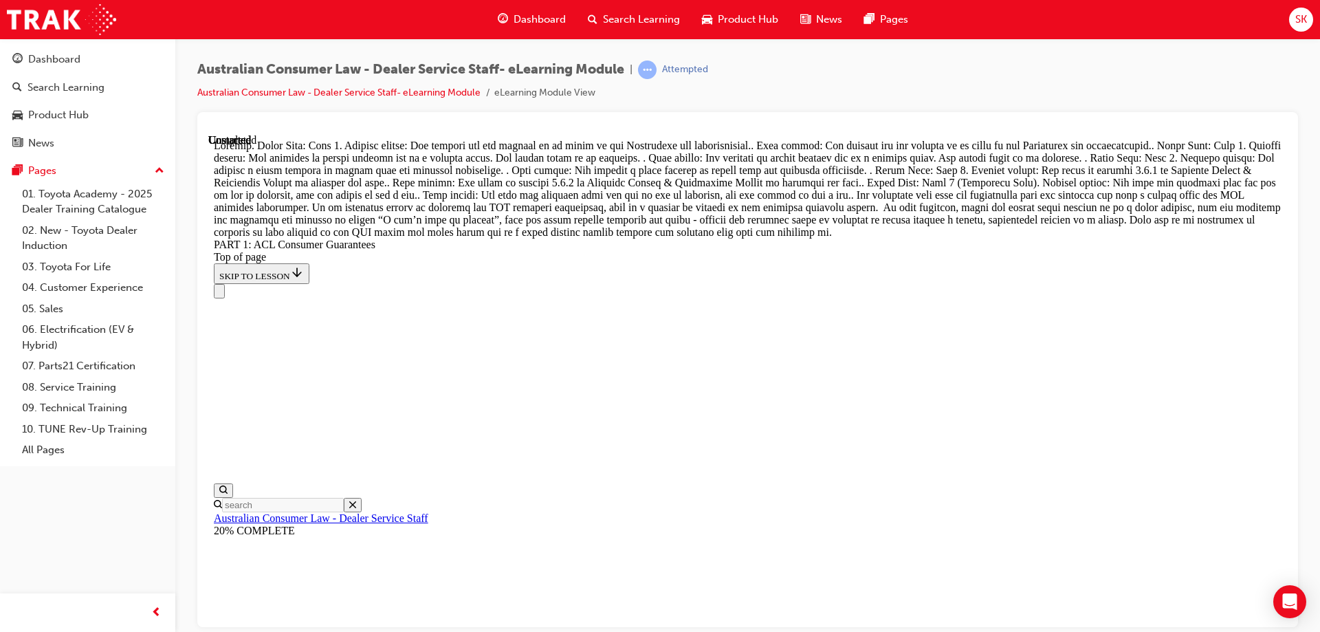
scroll to position [15823, 0]
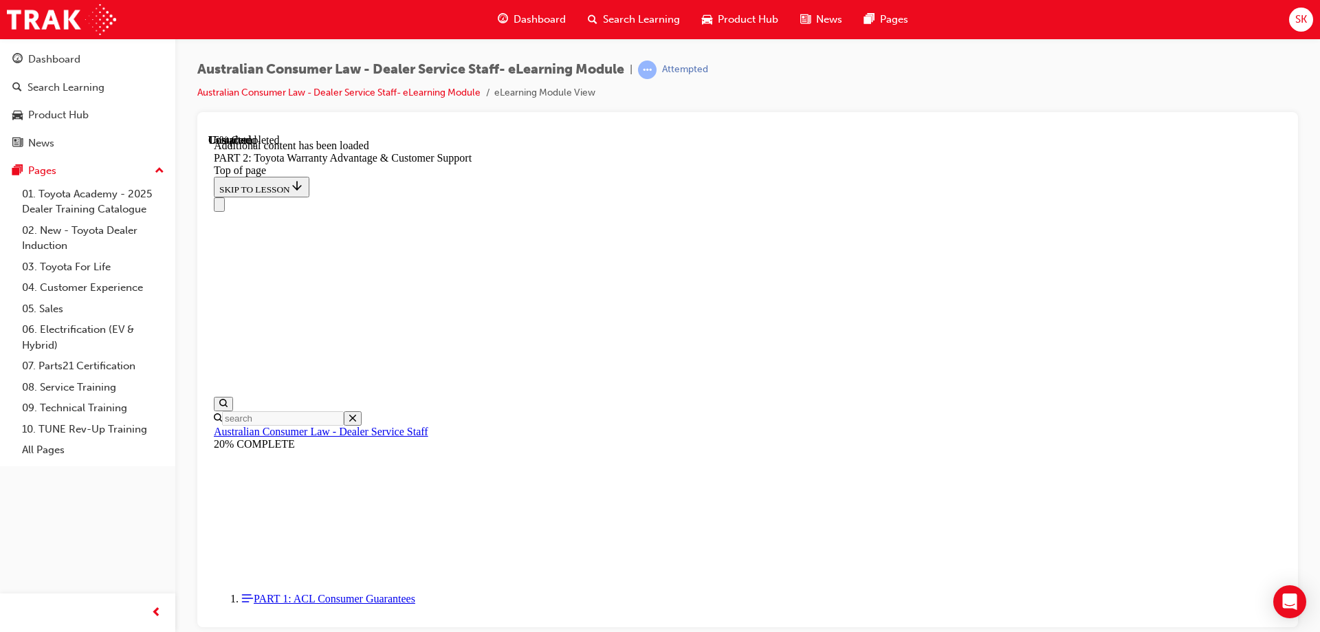
scroll to position [1382, 0]
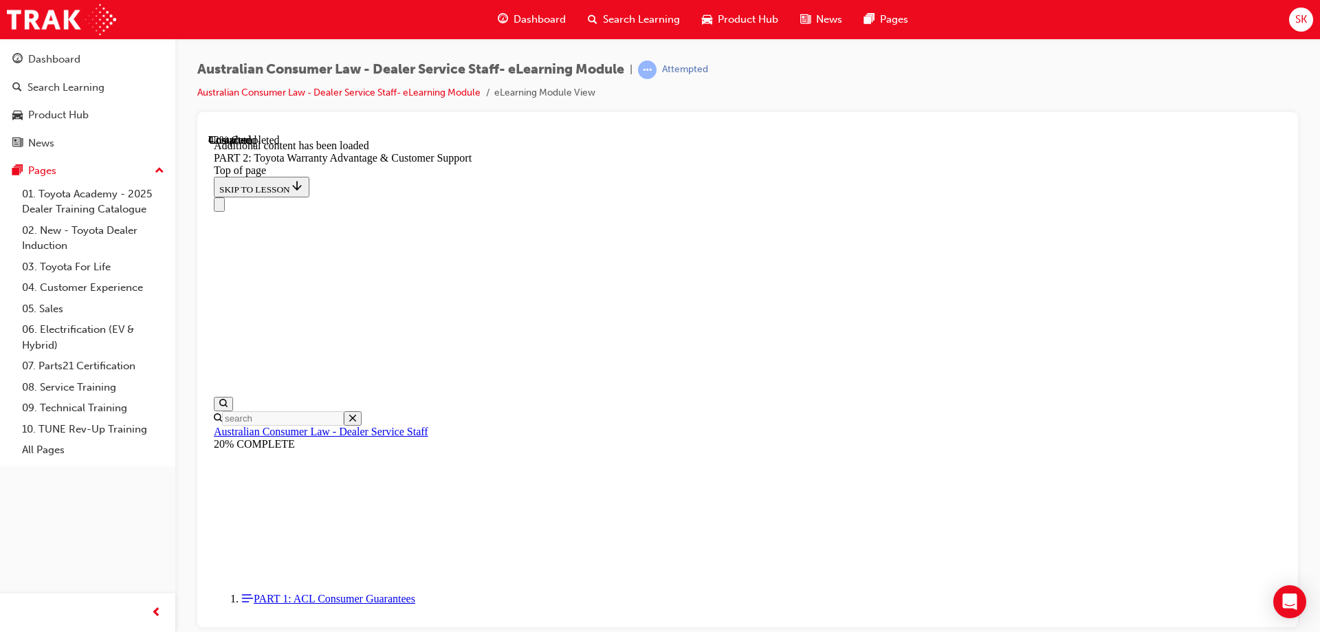
drag, startPoint x: 1013, startPoint y: 355, endPoint x: 1013, endPoint y: 371, distance: 16.5
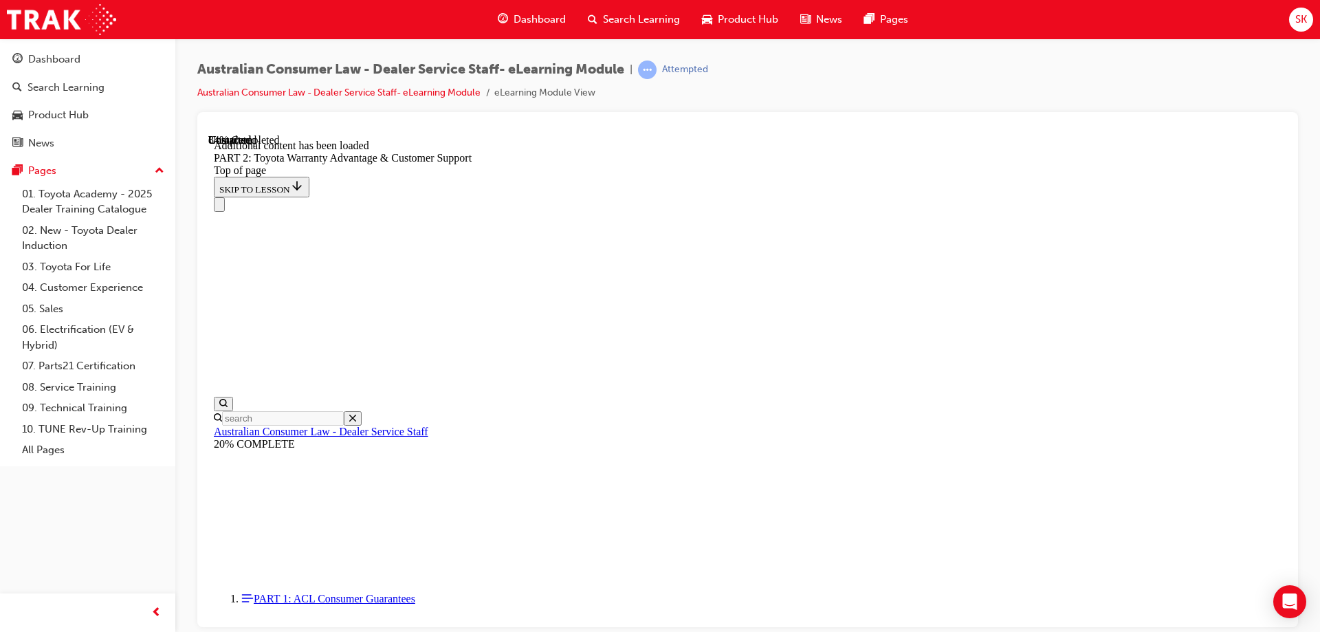
scroll to position [4991, 0]
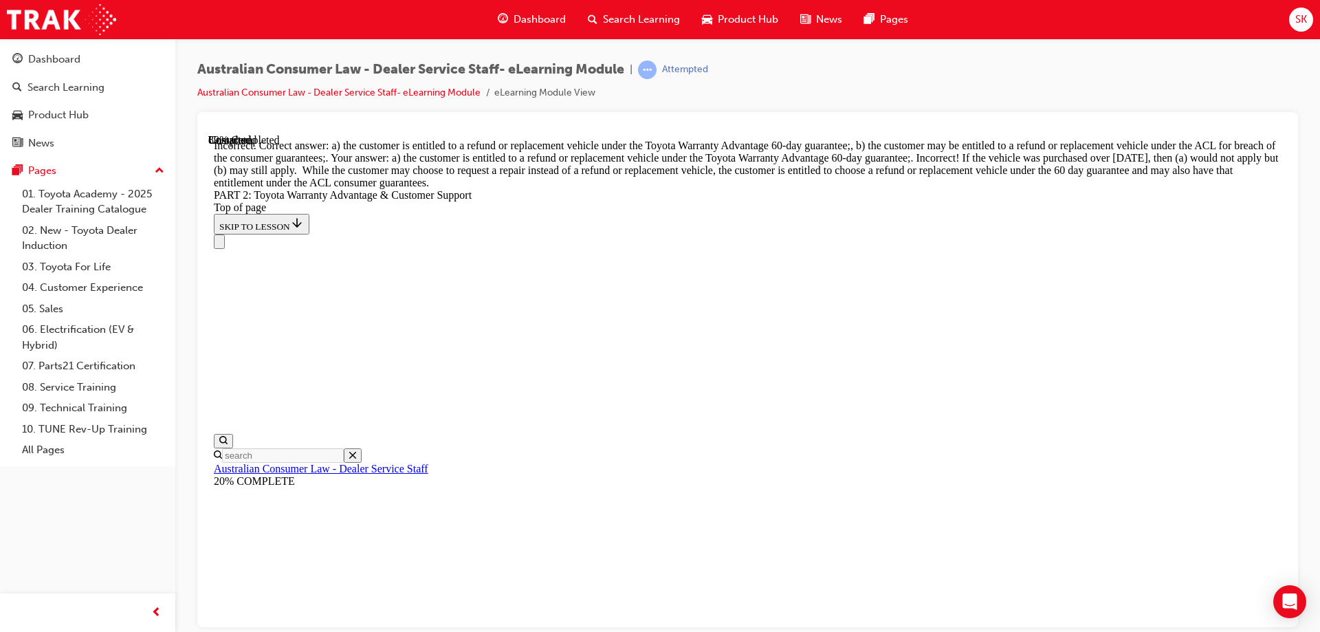
scroll to position [5267, 0]
drag, startPoint x: 878, startPoint y: 347, endPoint x: 879, endPoint y: 340, distance: 7.6
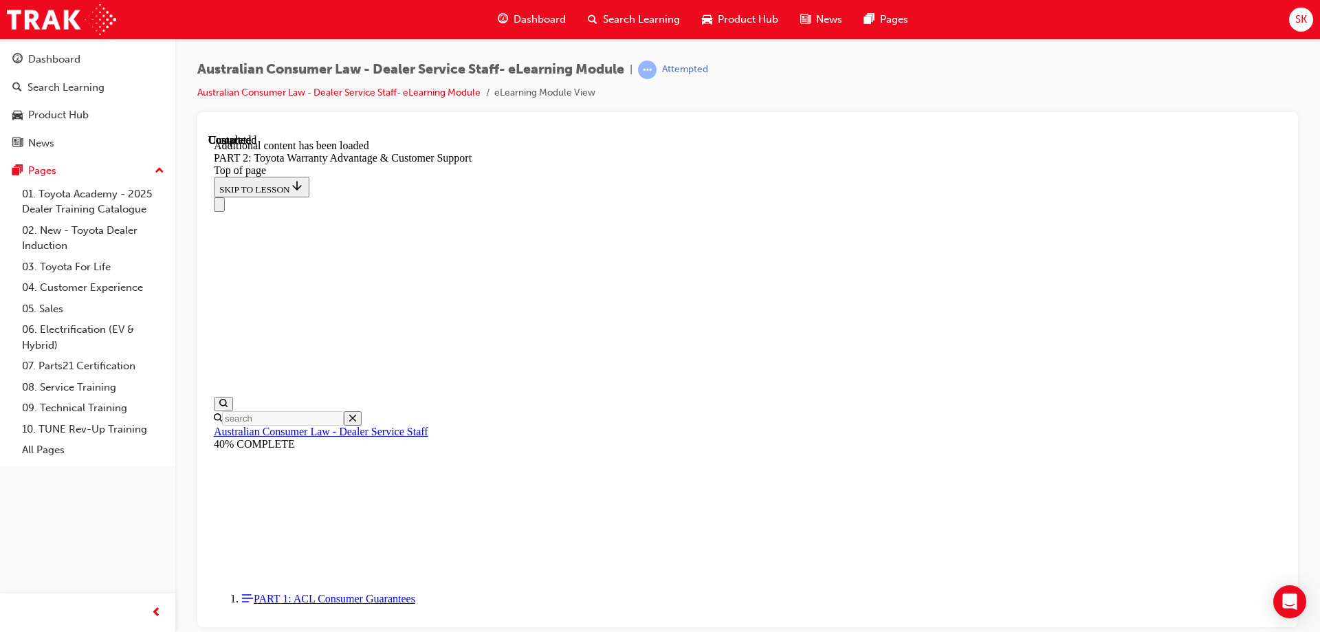
scroll to position [5728, 0]
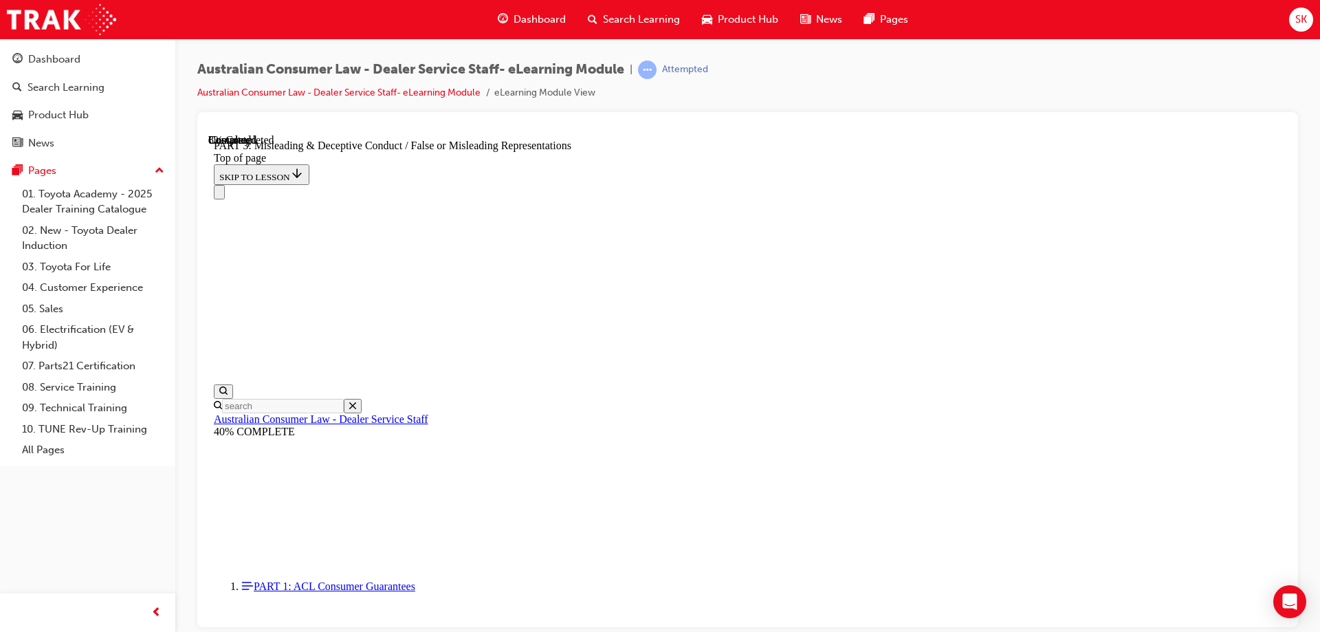
scroll to position [868, 0]
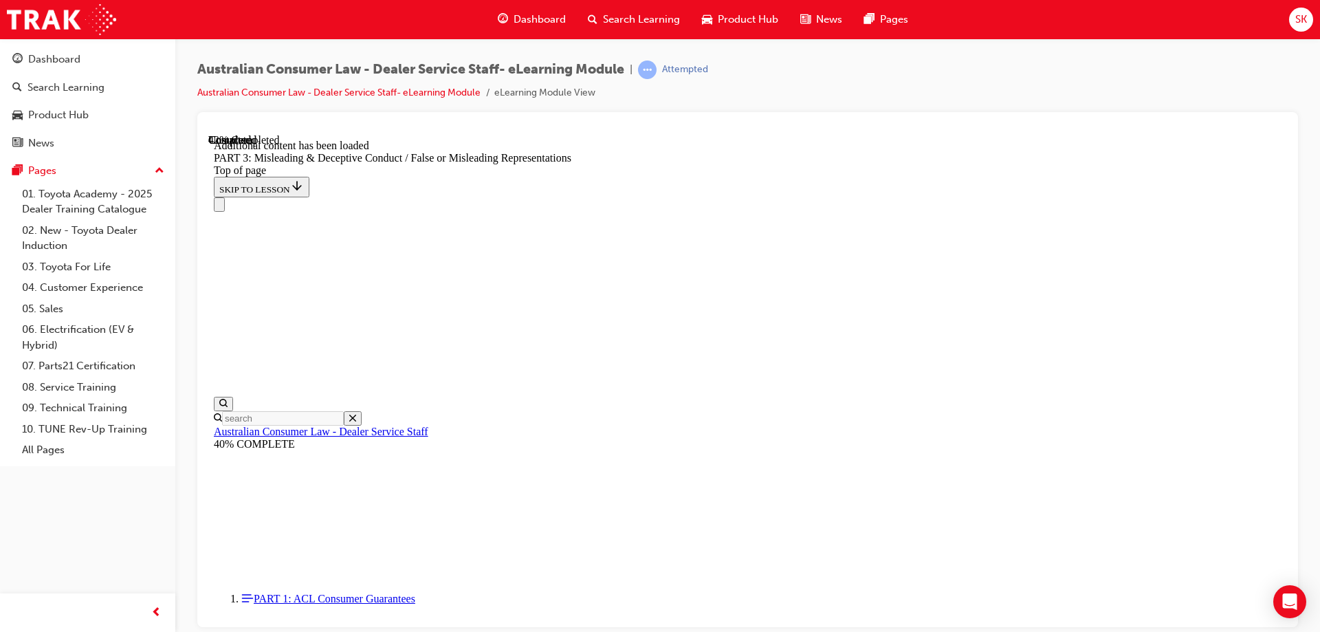
scroll to position [3204, 0]
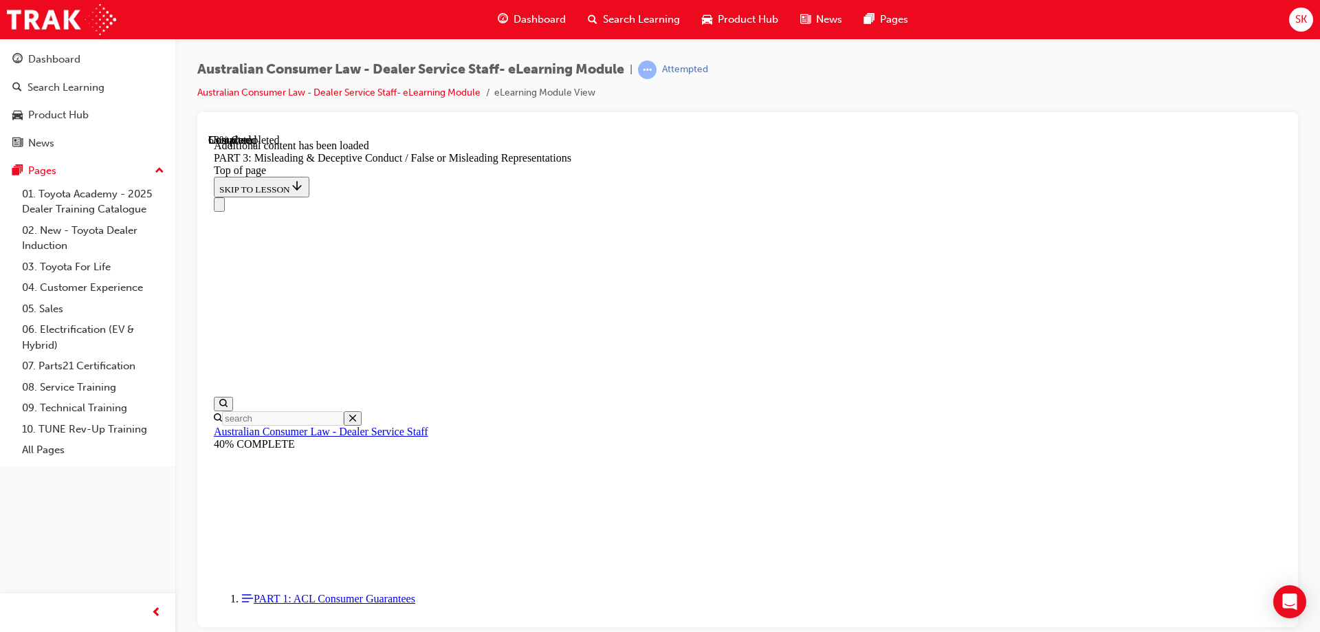
scroll to position [3987, 0]
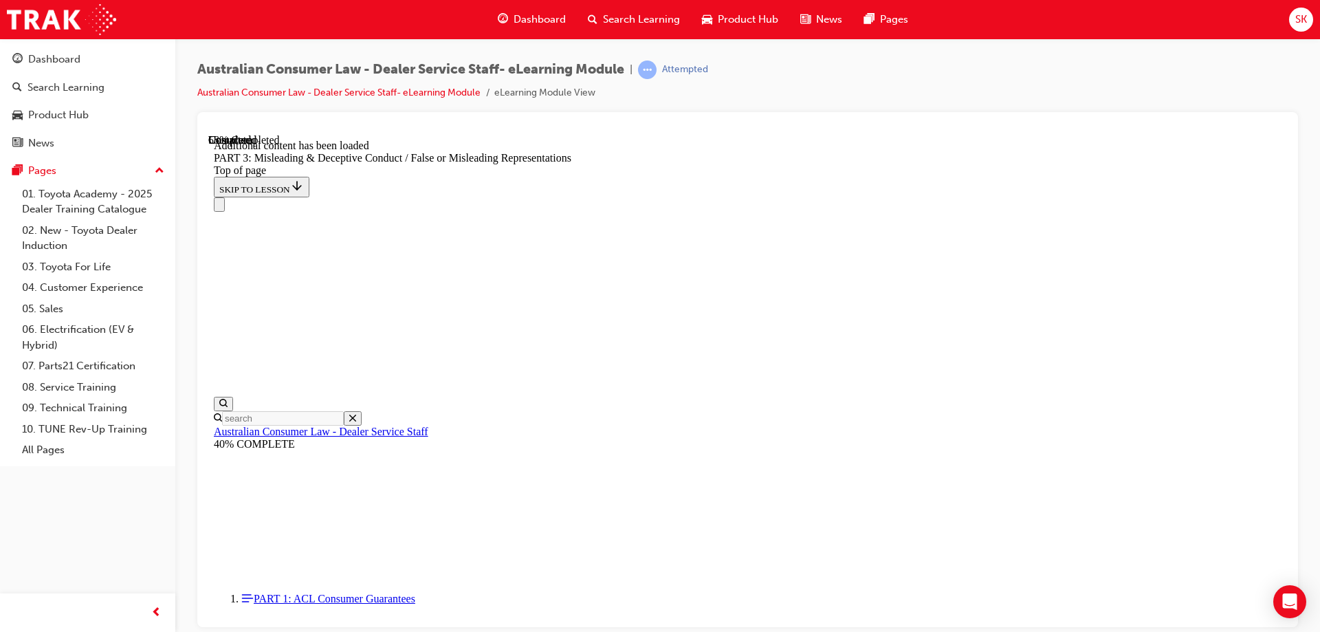
drag, startPoint x: 858, startPoint y: 611, endPoint x: 860, endPoint y: 602, distance: 8.4
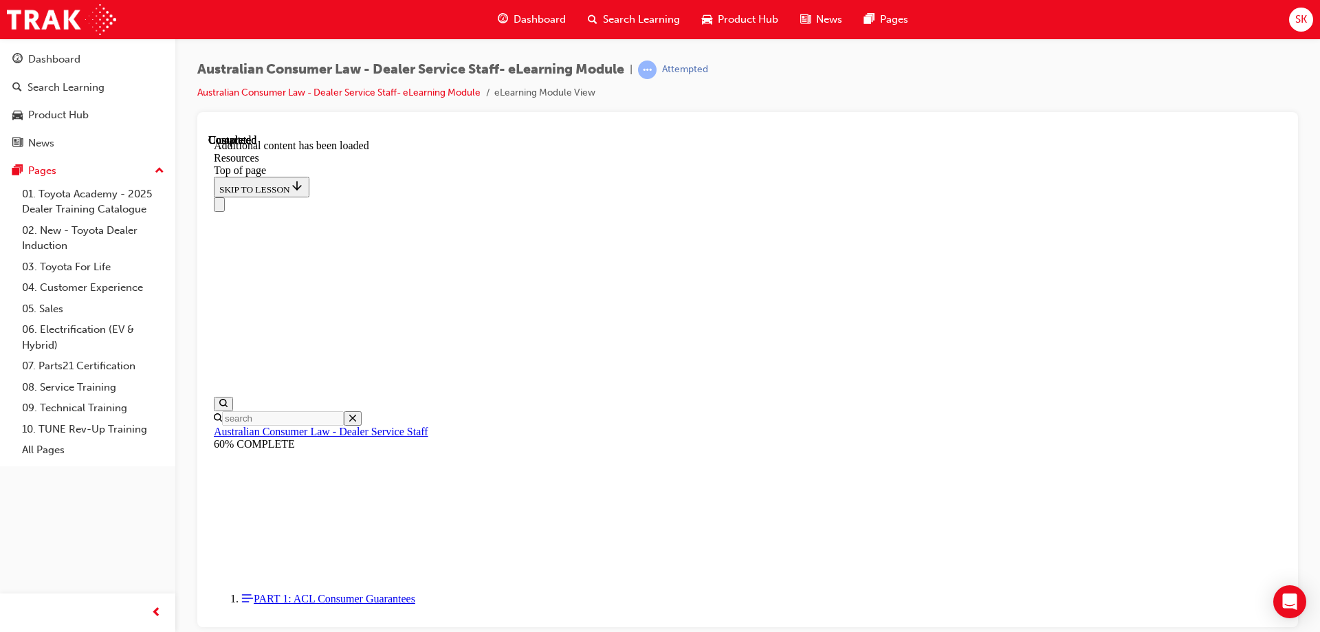
scroll to position [5601, 0]
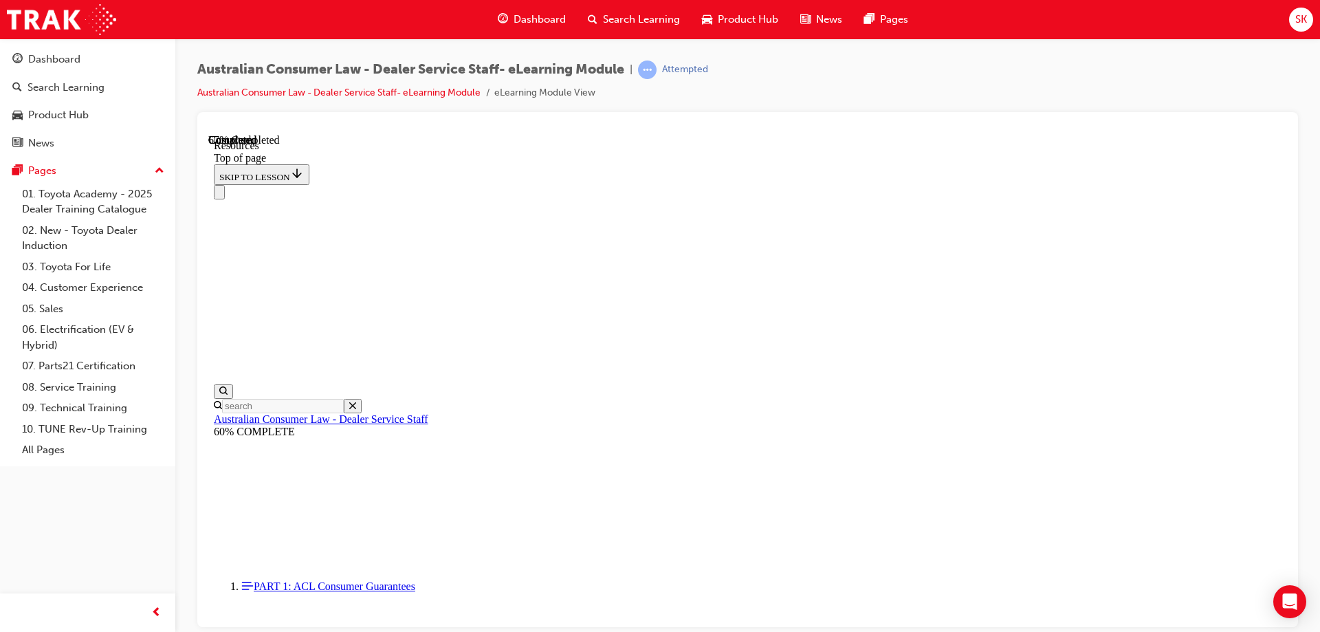
click at [544, 13] on span "Dashboard" at bounding box center [540, 20] width 52 height 16
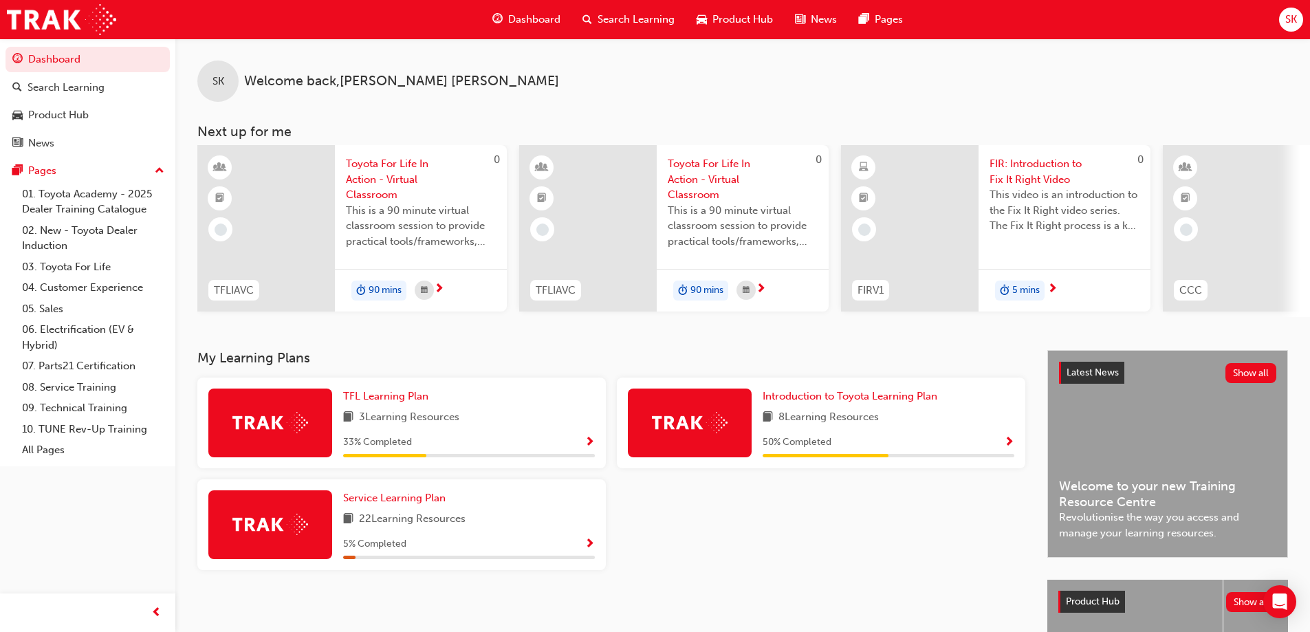
click at [399, 383] on div "TFL Learning Plan 3 Learning Resources 33 % Completed" at bounding box center [401, 423] width 409 height 91
click at [399, 400] on span "TFL Learning Plan" at bounding box center [385, 396] width 85 height 12
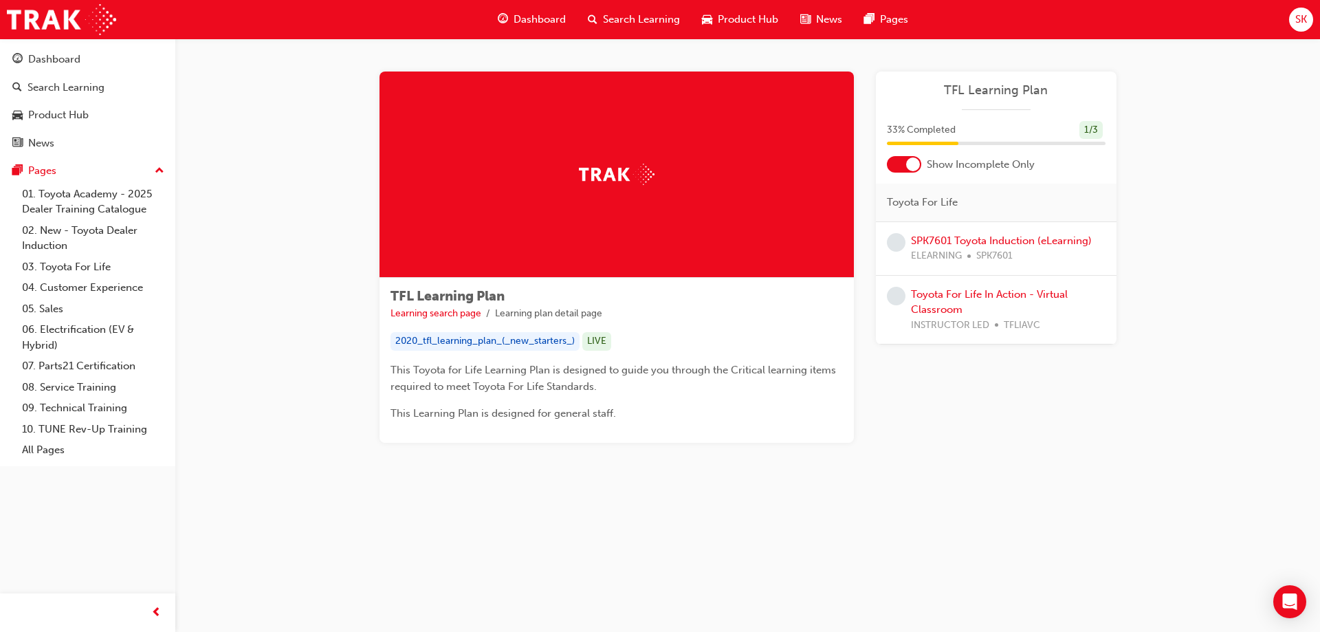
click at [547, 11] on div "Dashboard" at bounding box center [532, 20] width 90 height 28
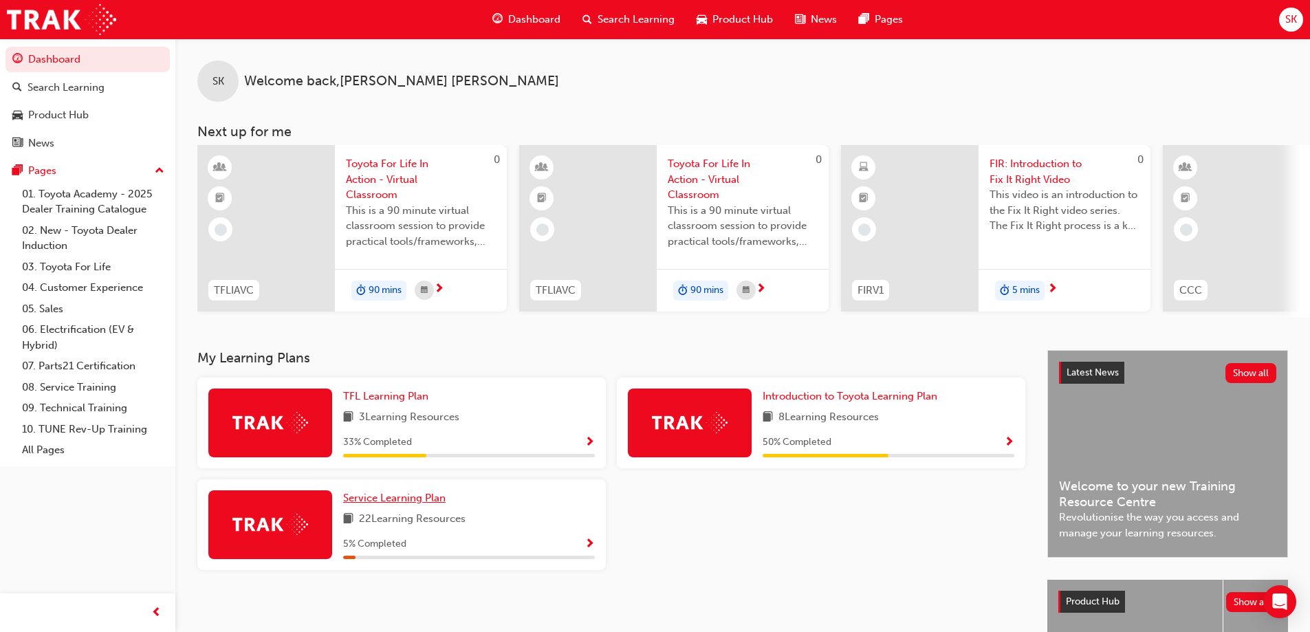
click at [385, 504] on span "Service Learning Plan" at bounding box center [394, 498] width 102 height 12
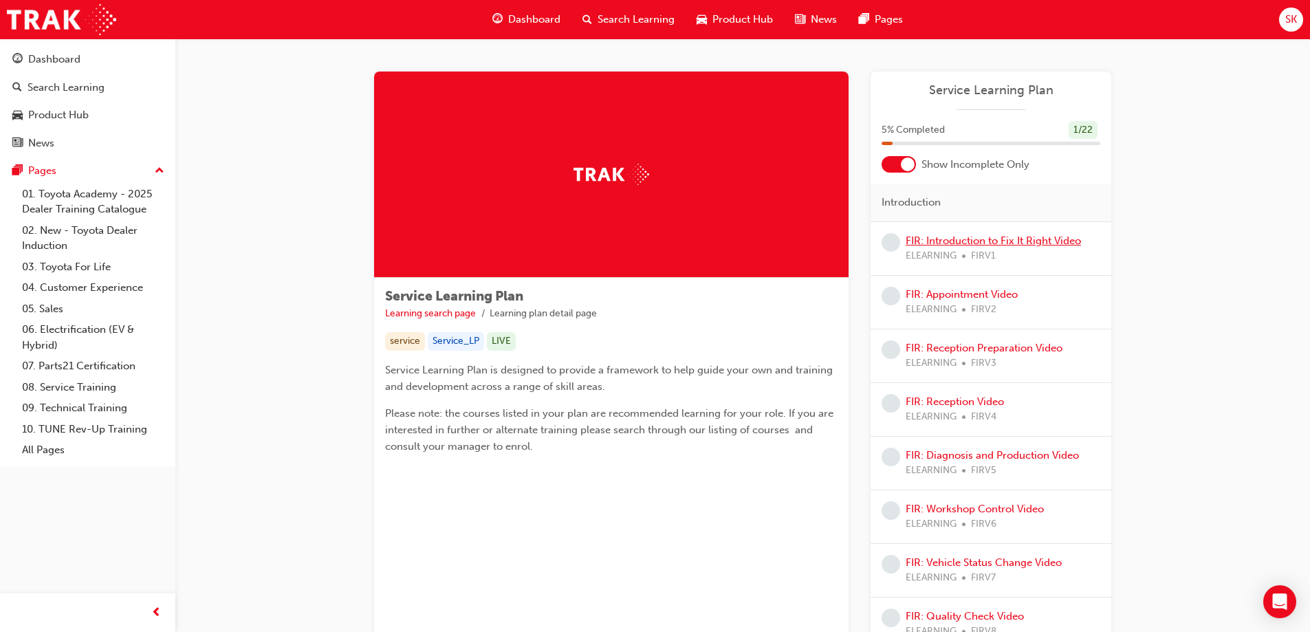
click at [1052, 236] on link "FIR: Introduction to Fix It Right Video" at bounding box center [993, 241] width 175 height 12
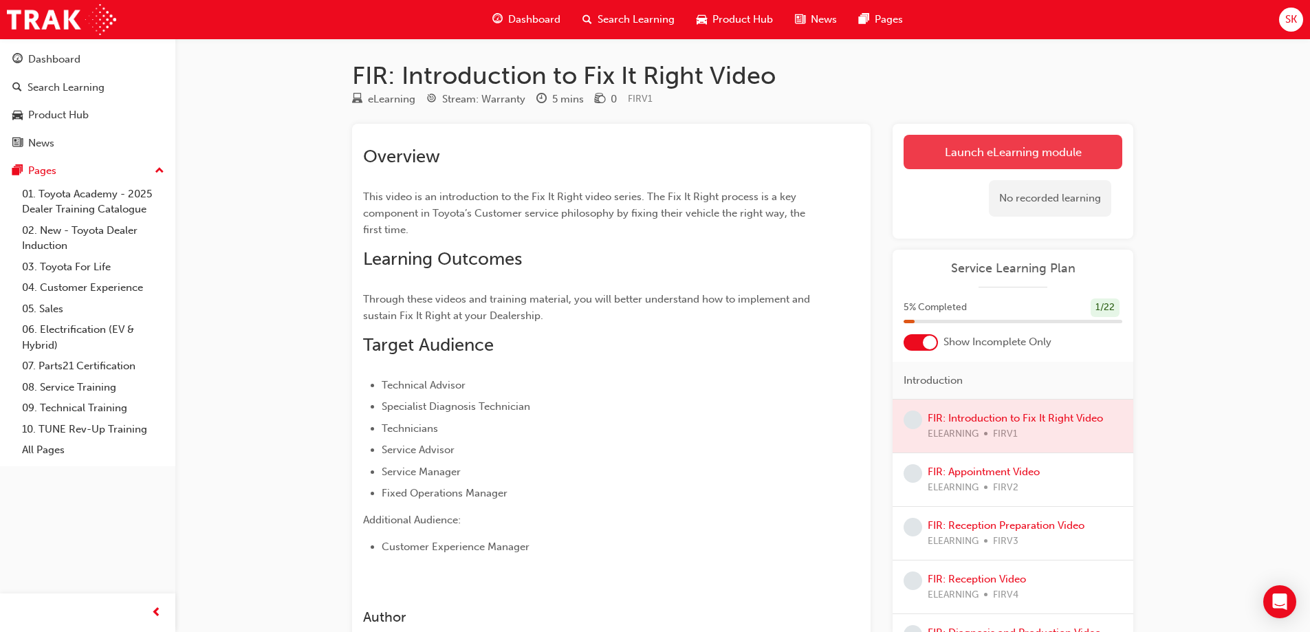
click at [1083, 159] on link "Launch eLearning module" at bounding box center [1013, 152] width 219 height 34
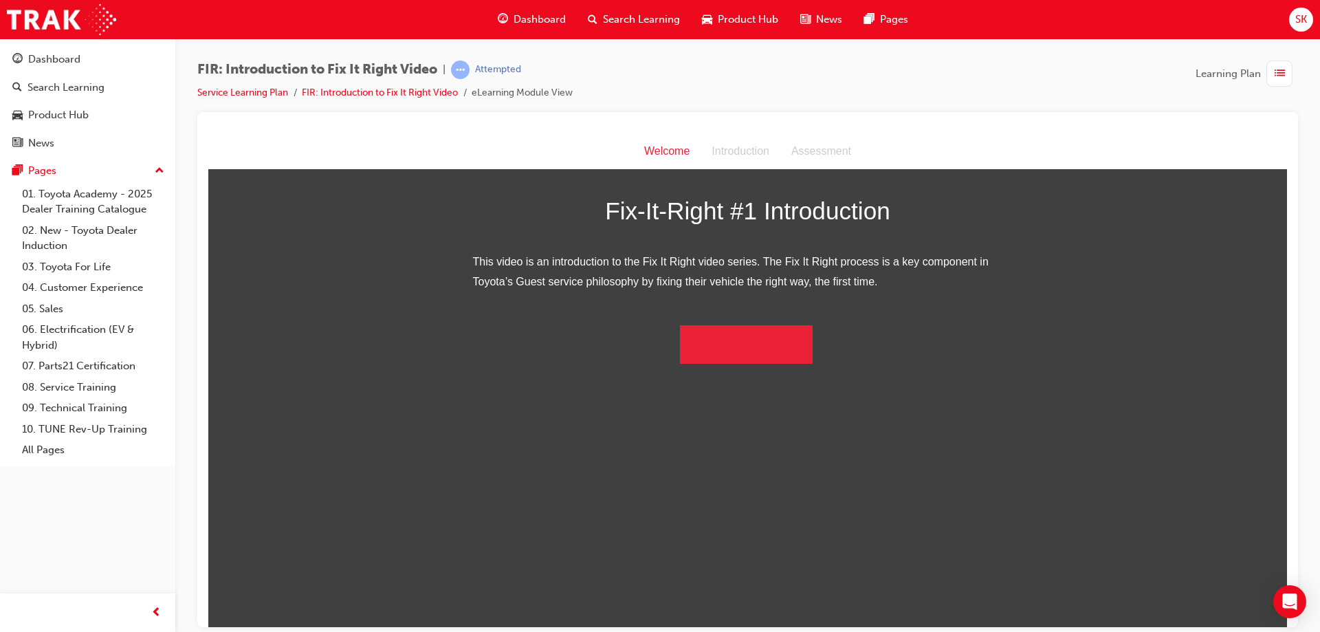
scroll to position [45, 0]
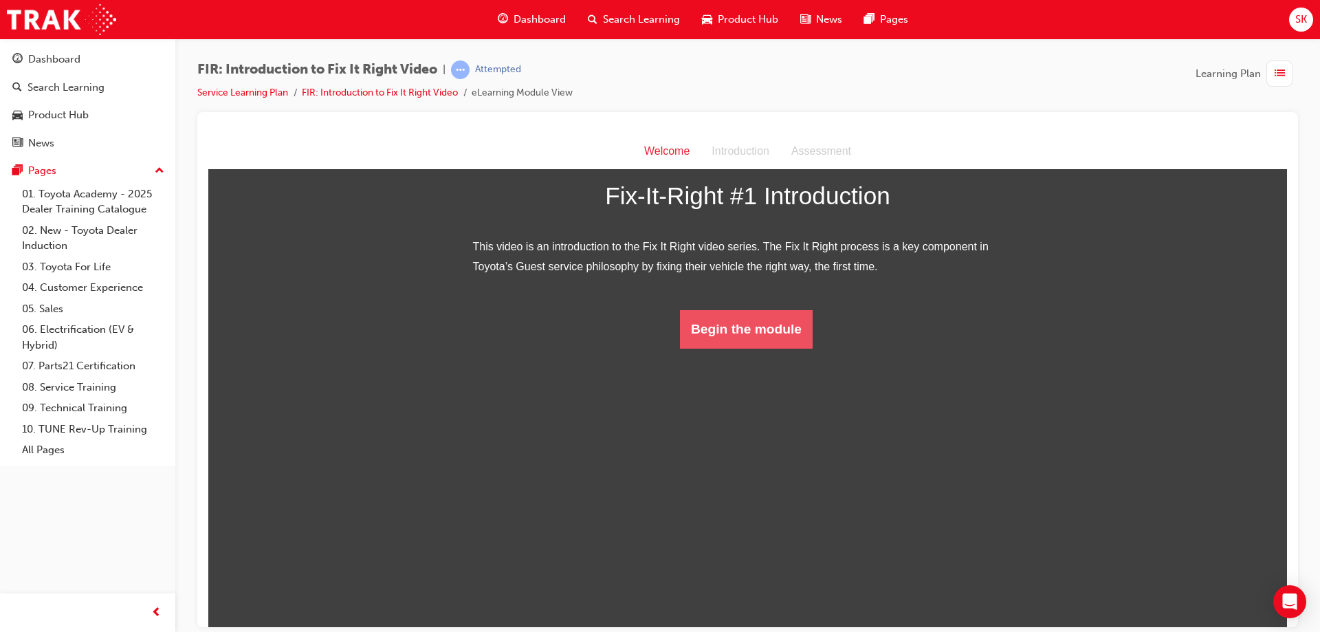
click at [728, 348] on button "Begin the module" at bounding box center [746, 328] width 133 height 39
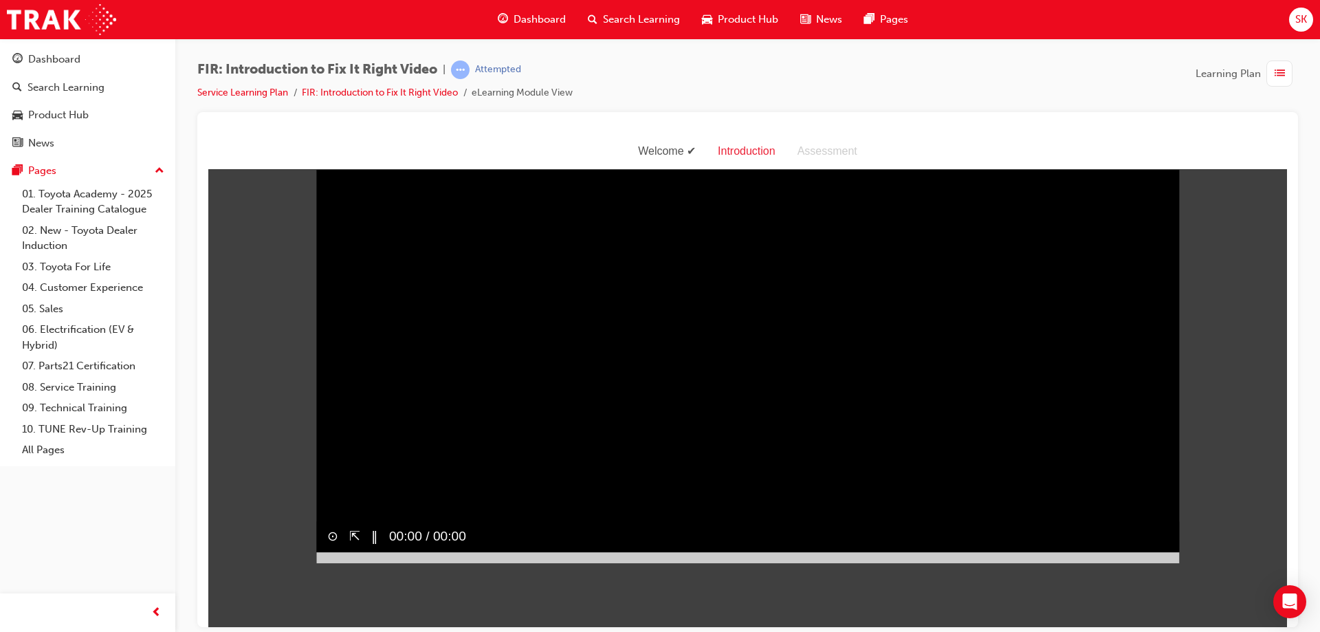
scroll to position [33, 0]
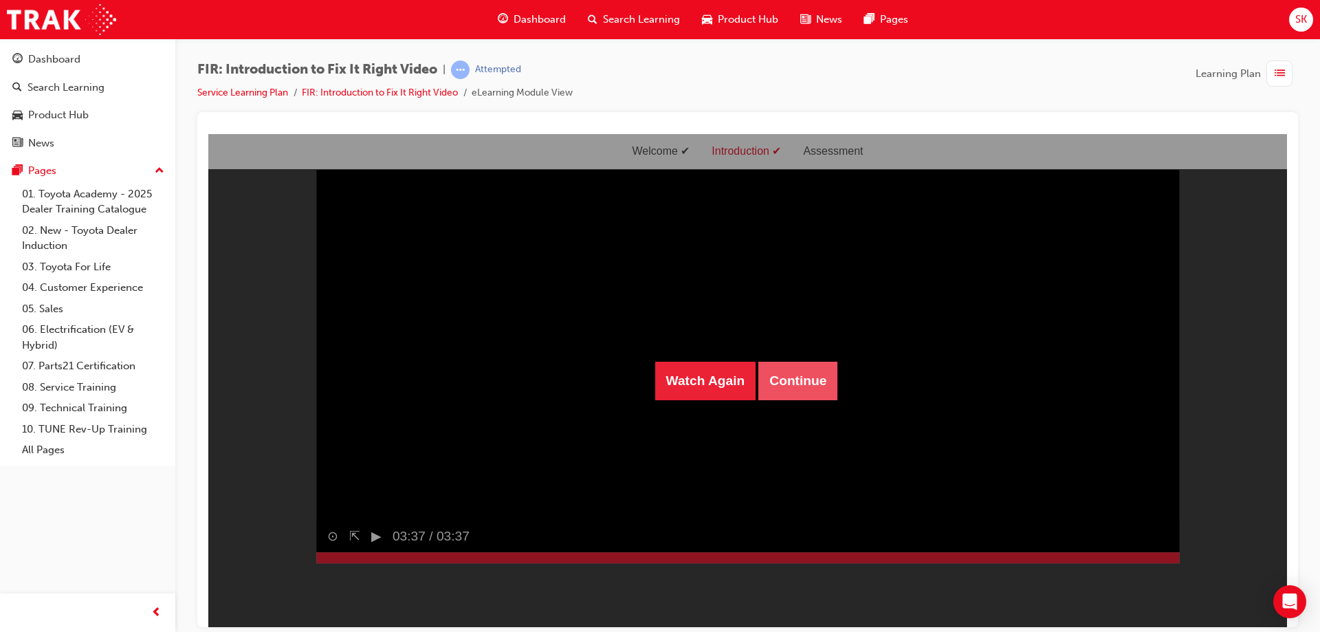
click at [795, 387] on button "Continue" at bounding box center [798, 380] width 79 height 39
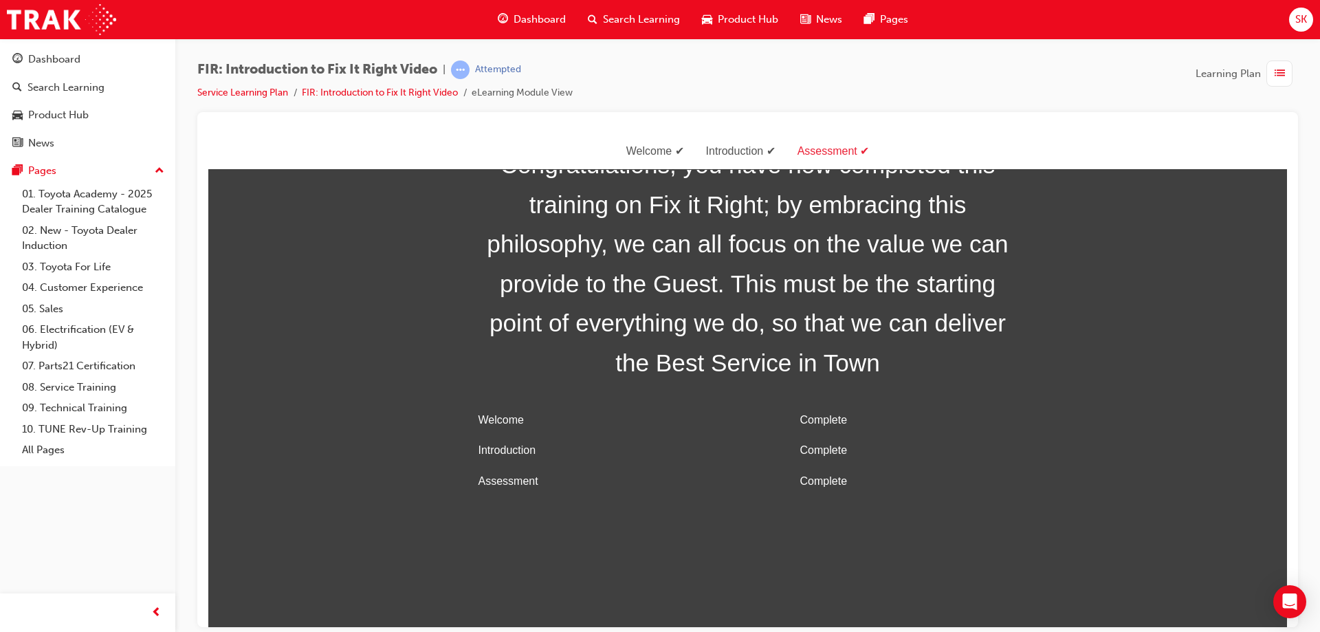
scroll to position [44, 0]
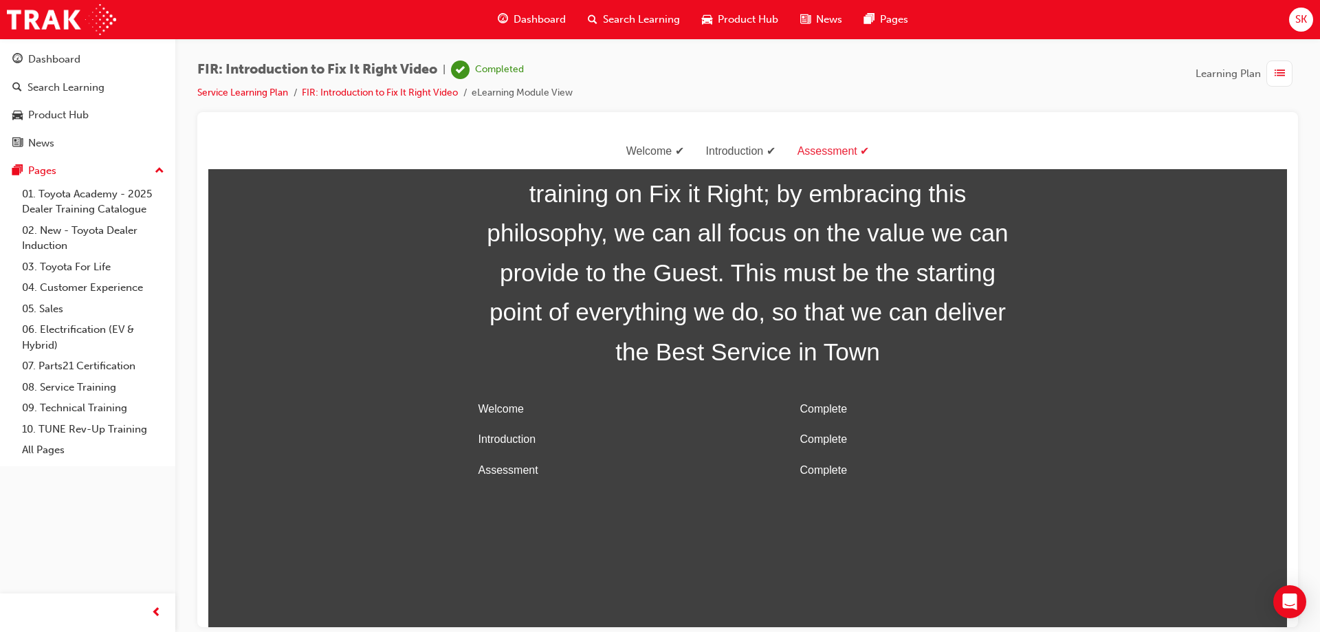
click at [541, 14] on span "Dashboard" at bounding box center [540, 20] width 52 height 16
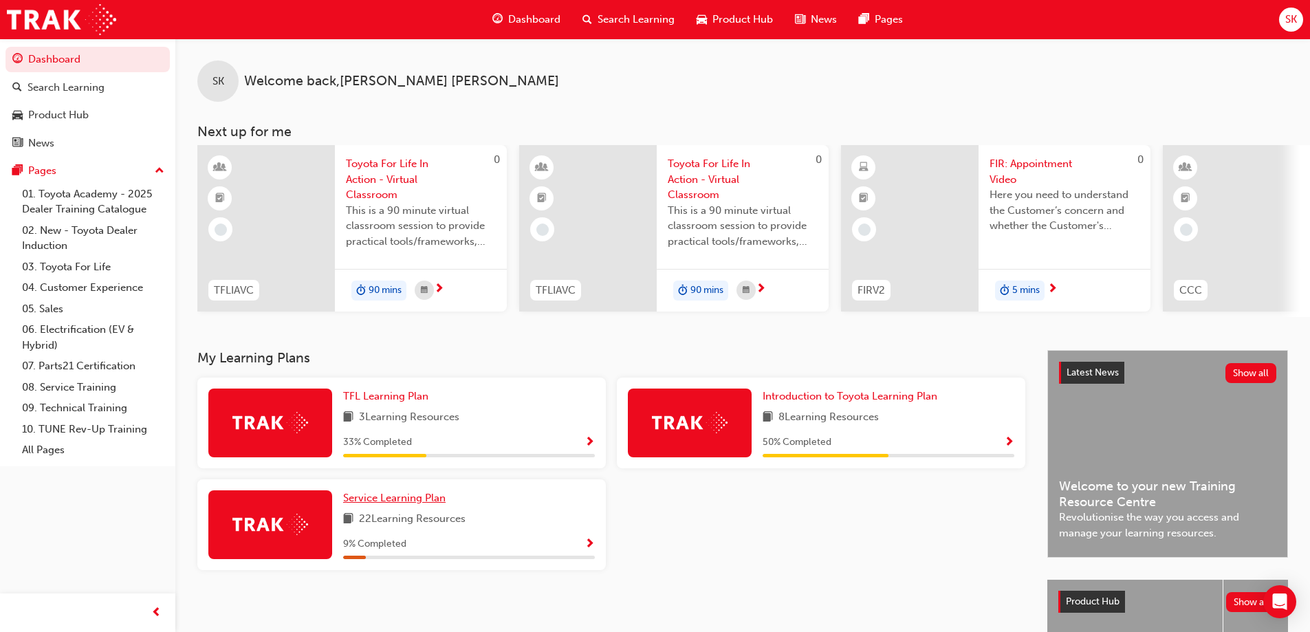
click at [389, 503] on span "Service Learning Plan" at bounding box center [394, 498] width 102 height 12
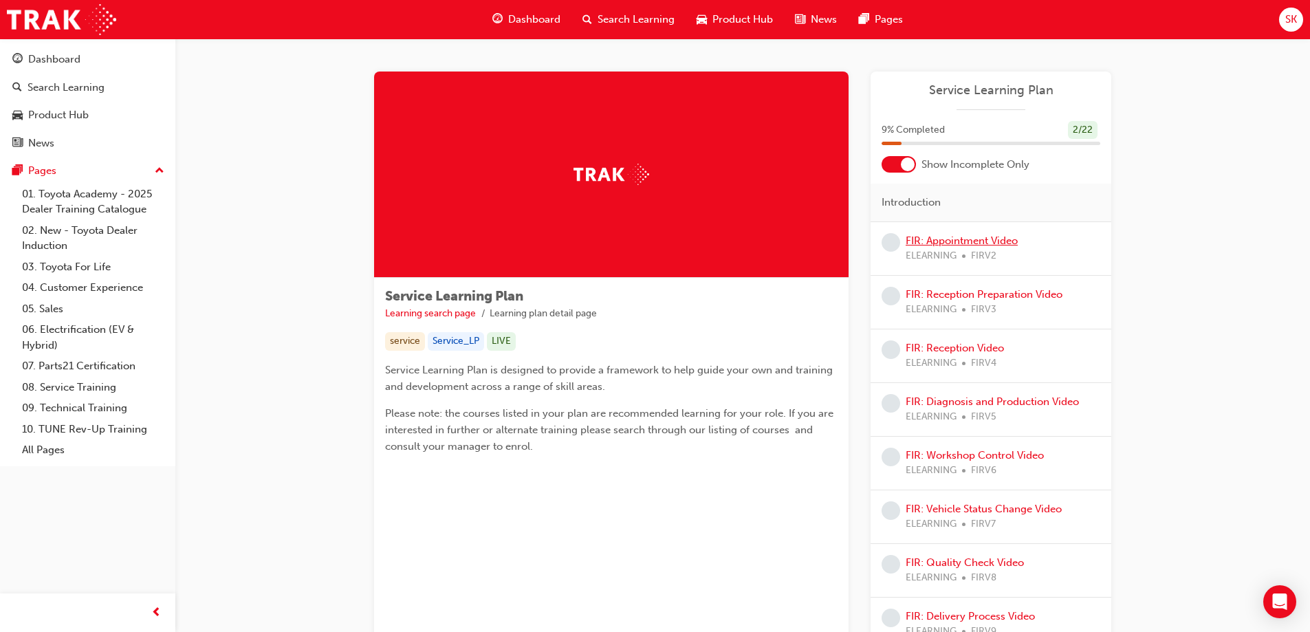
click at [988, 237] on link "FIR: Appointment Video" at bounding box center [962, 241] width 112 height 12
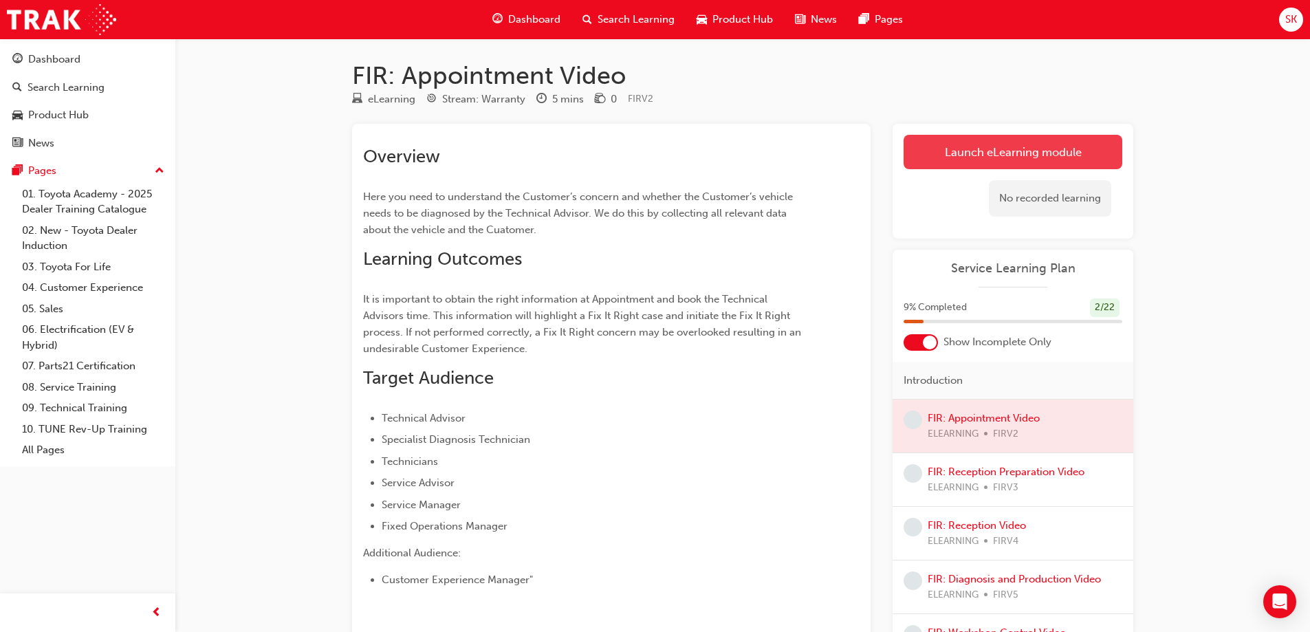
click at [1083, 149] on link "Launch eLearning module" at bounding box center [1013, 152] width 219 height 34
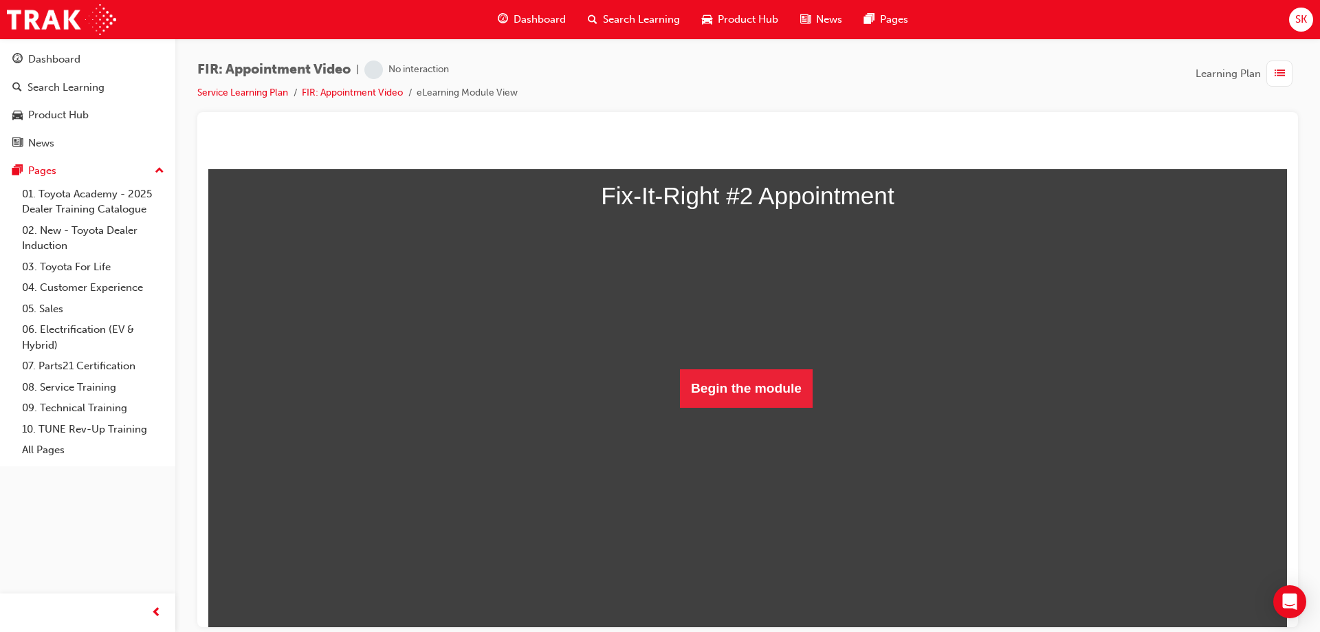
scroll to position [105, 0]
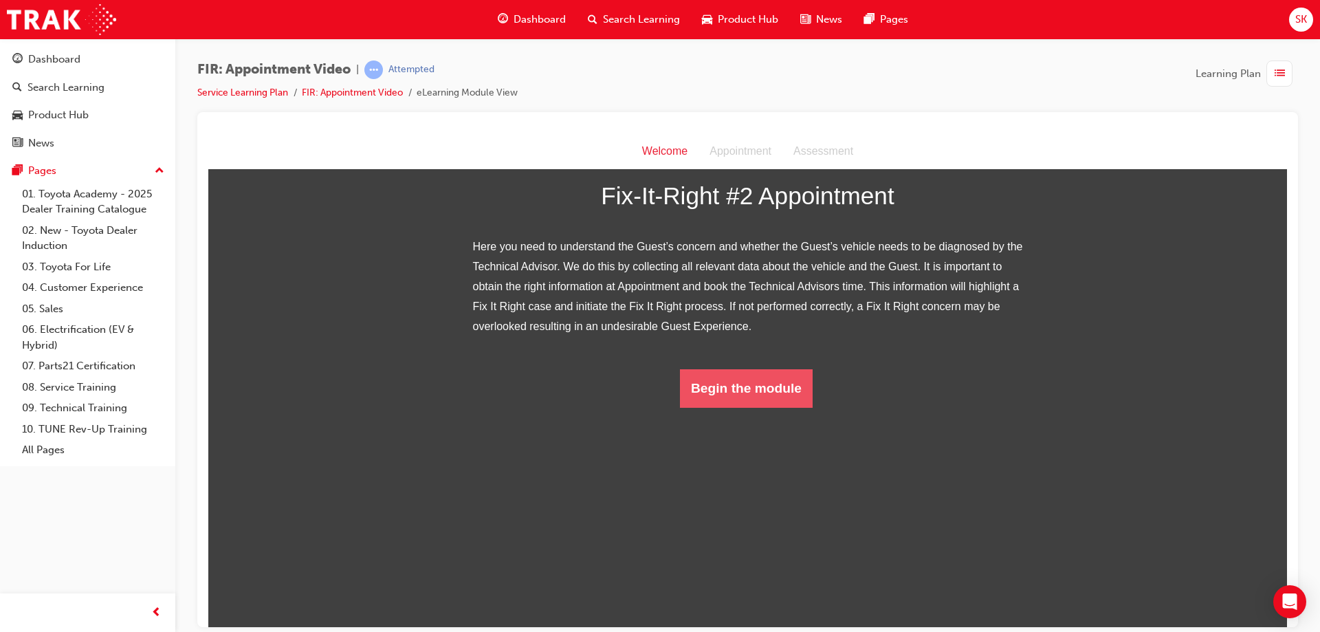
click at [754, 407] on button "Begin the module" at bounding box center [746, 388] width 133 height 39
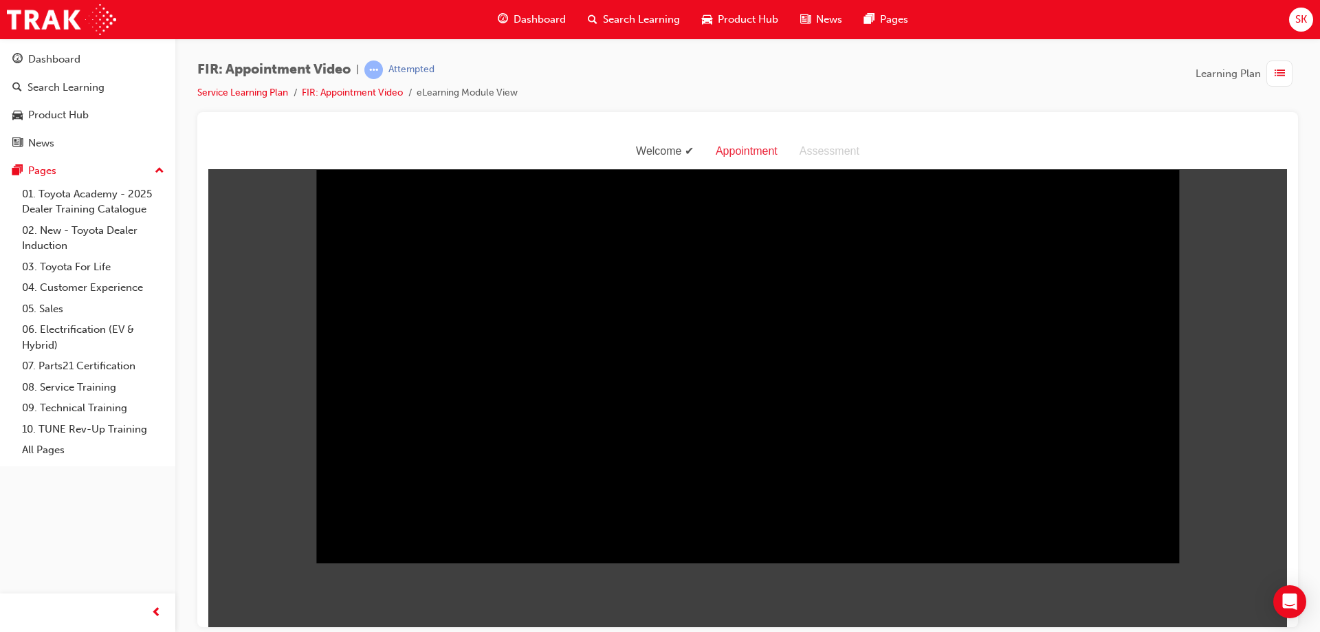
scroll to position [33, 0]
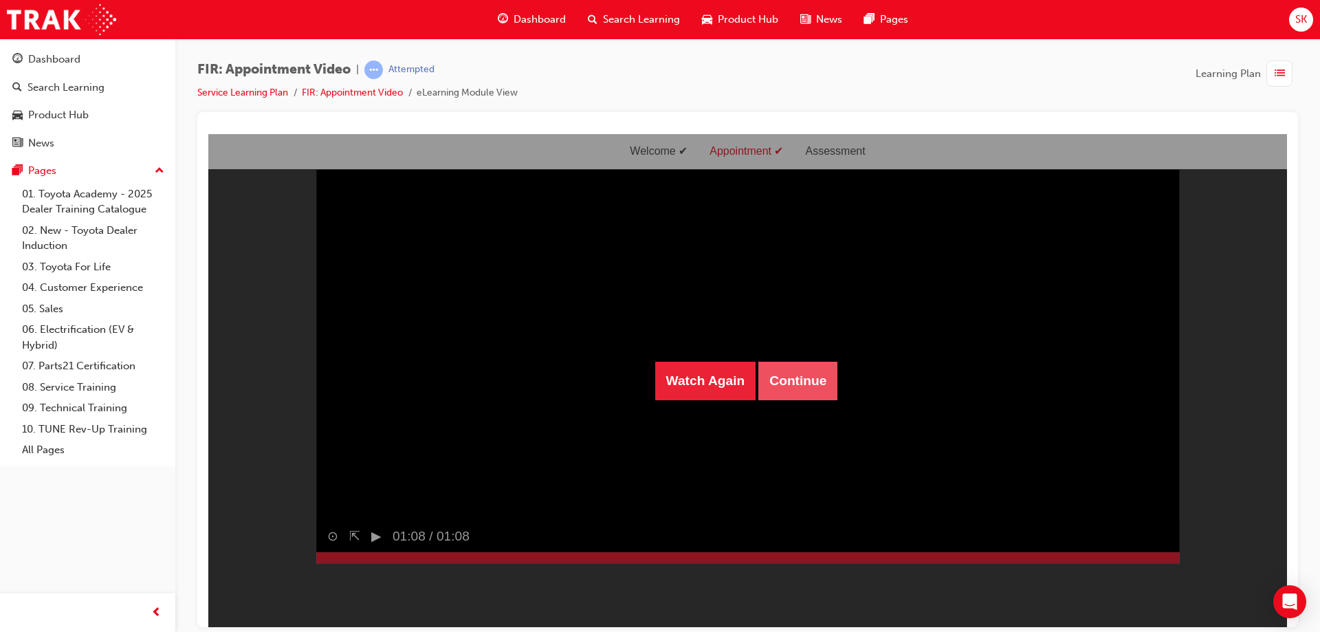
click at [811, 384] on button "Continue" at bounding box center [798, 380] width 79 height 39
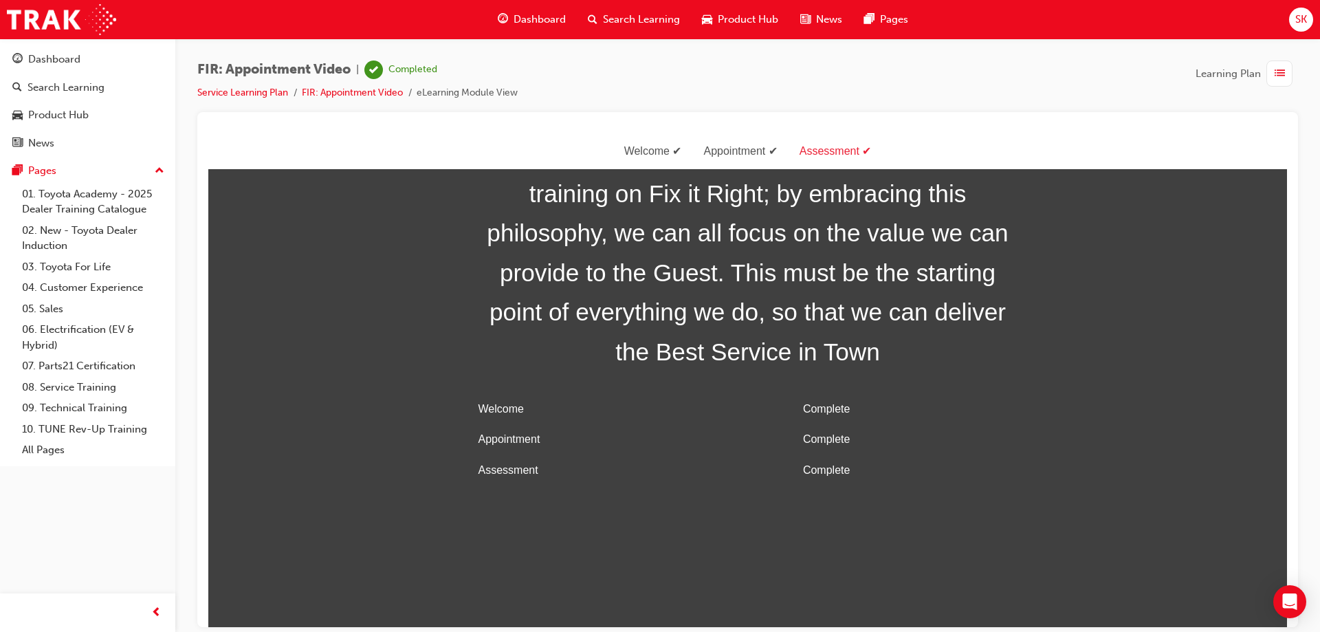
click at [545, 12] on span "Dashboard" at bounding box center [540, 20] width 52 height 16
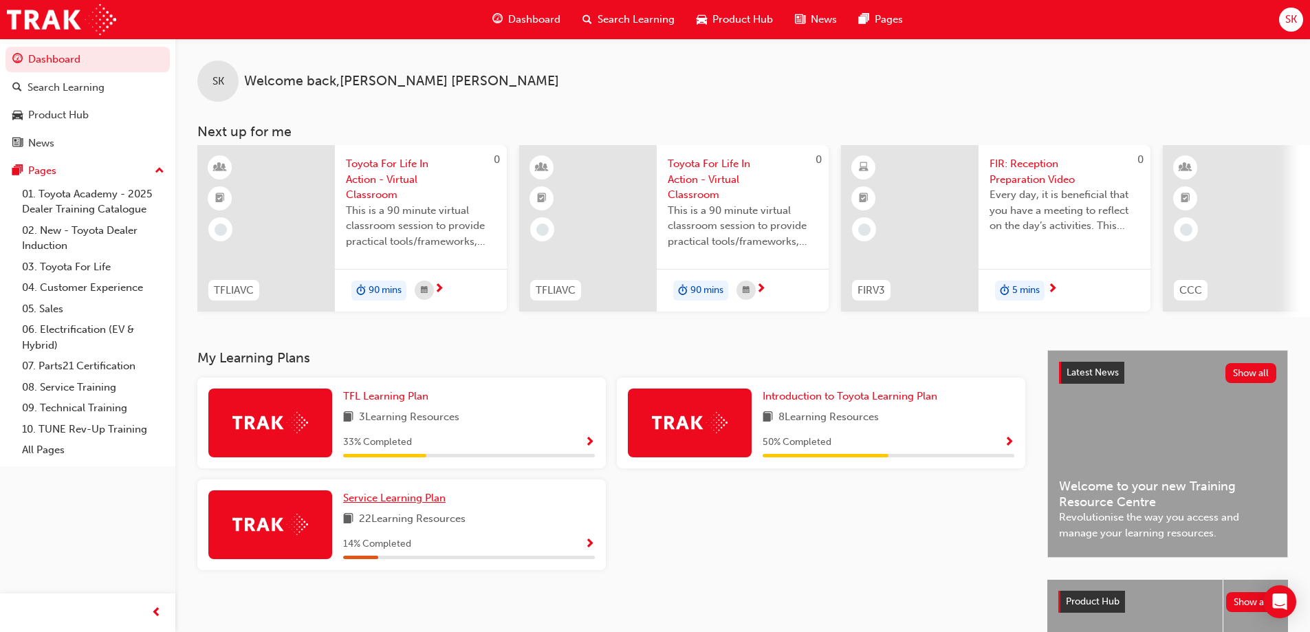
click at [405, 504] on span "Service Learning Plan" at bounding box center [394, 498] width 102 height 12
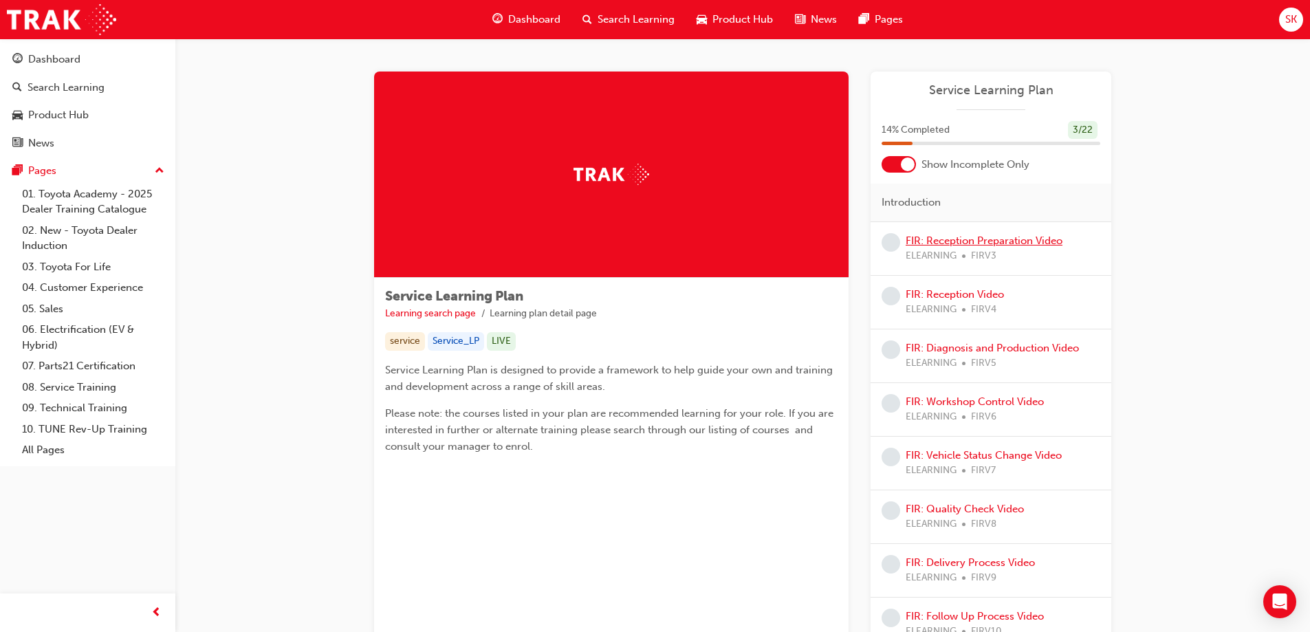
click at [1025, 240] on link "FIR: Reception Preparation Video" at bounding box center [984, 241] width 157 height 12
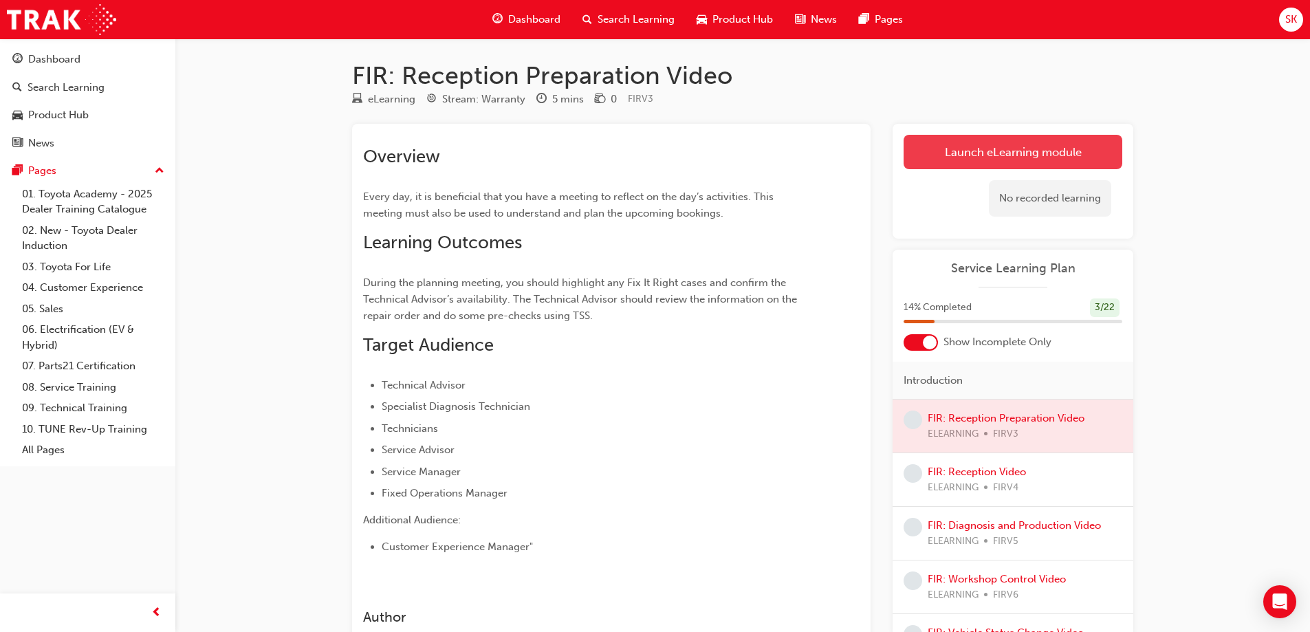
click at [1057, 151] on link "Launch eLearning module" at bounding box center [1013, 152] width 219 height 34
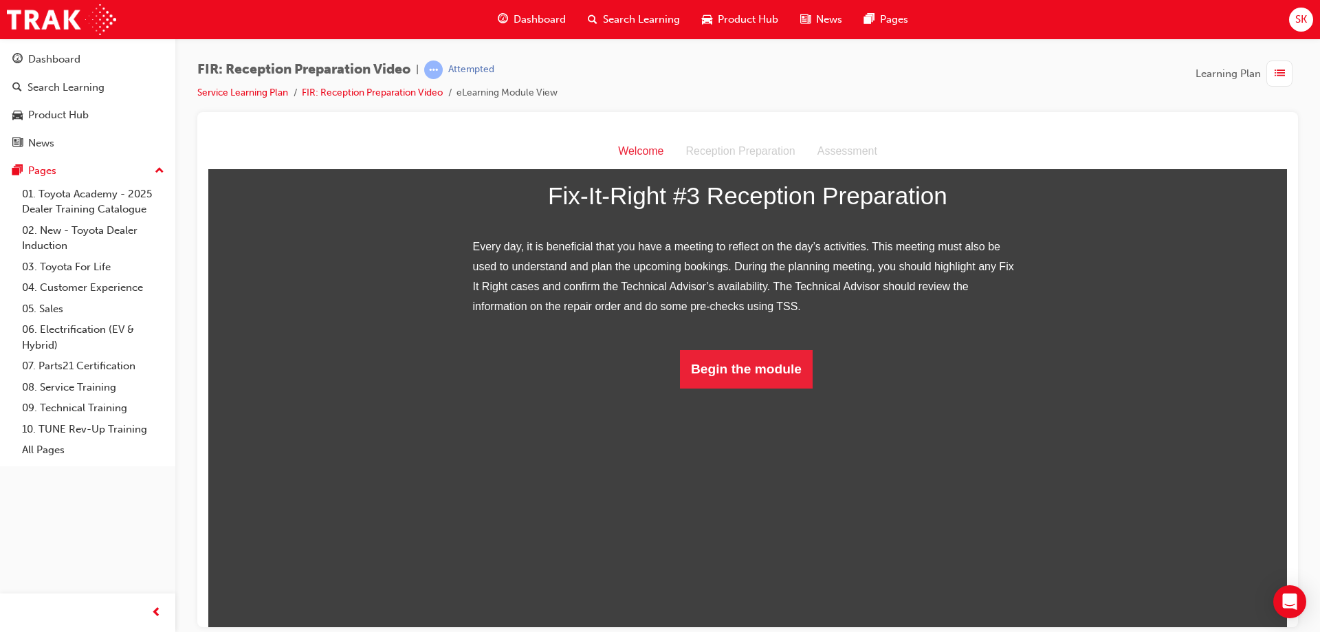
scroll to position [85, 0]
click at [774, 388] on button "Begin the module" at bounding box center [746, 368] width 133 height 39
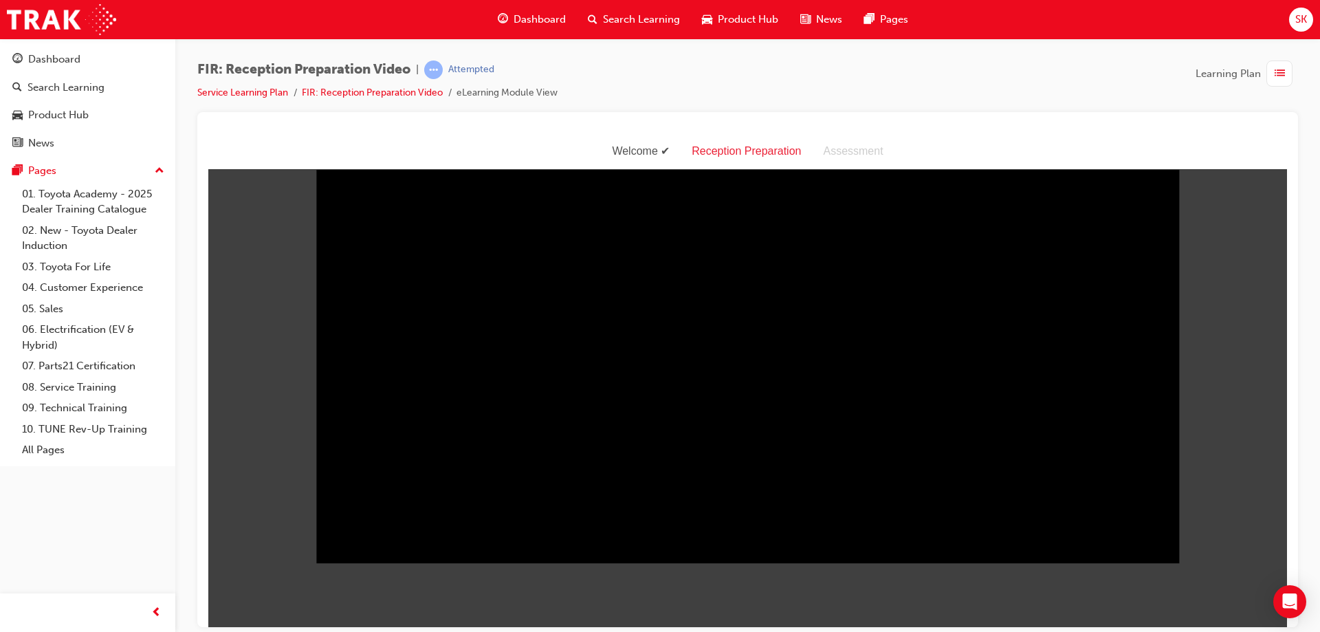
scroll to position [33, 0]
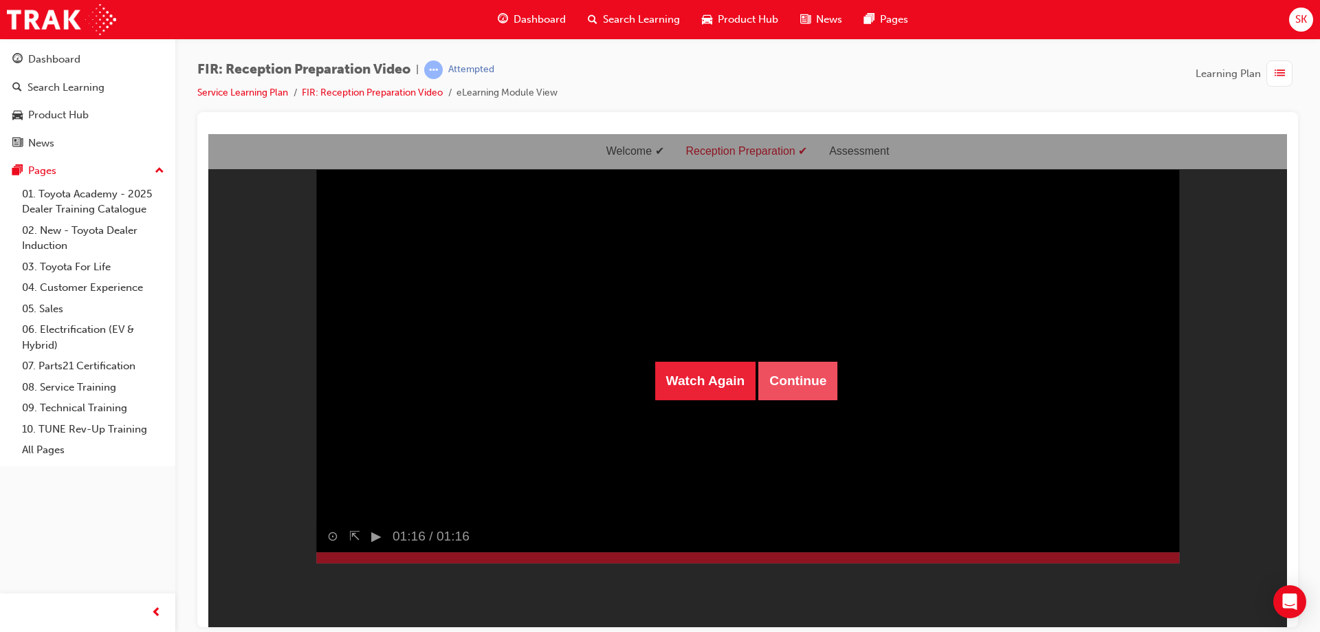
click at [820, 377] on button "Continue" at bounding box center [798, 380] width 79 height 39
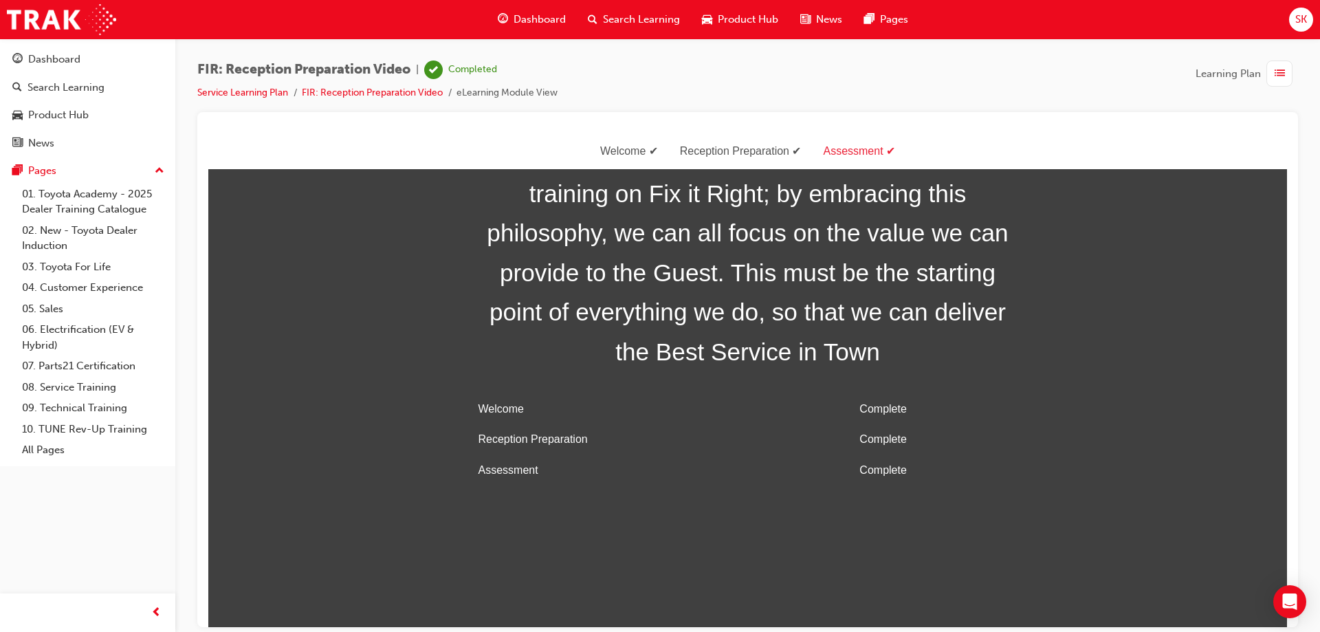
click at [549, 14] on span "Dashboard" at bounding box center [540, 20] width 52 height 16
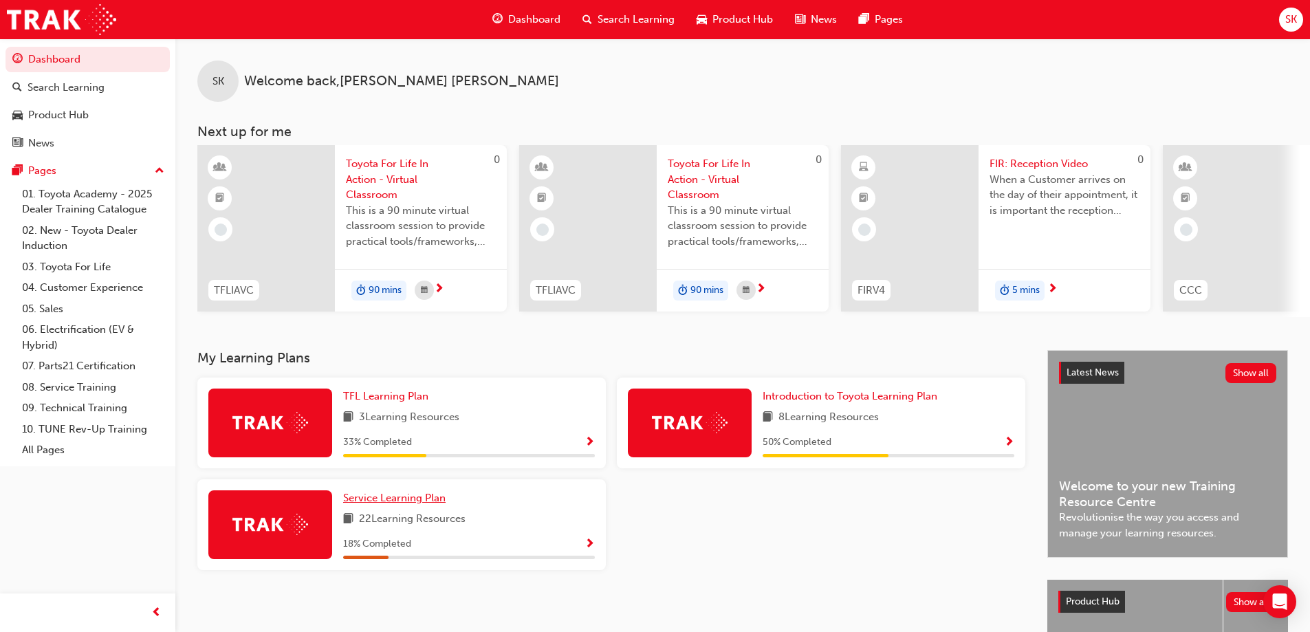
click at [397, 498] on span "Service Learning Plan" at bounding box center [394, 498] width 102 height 12
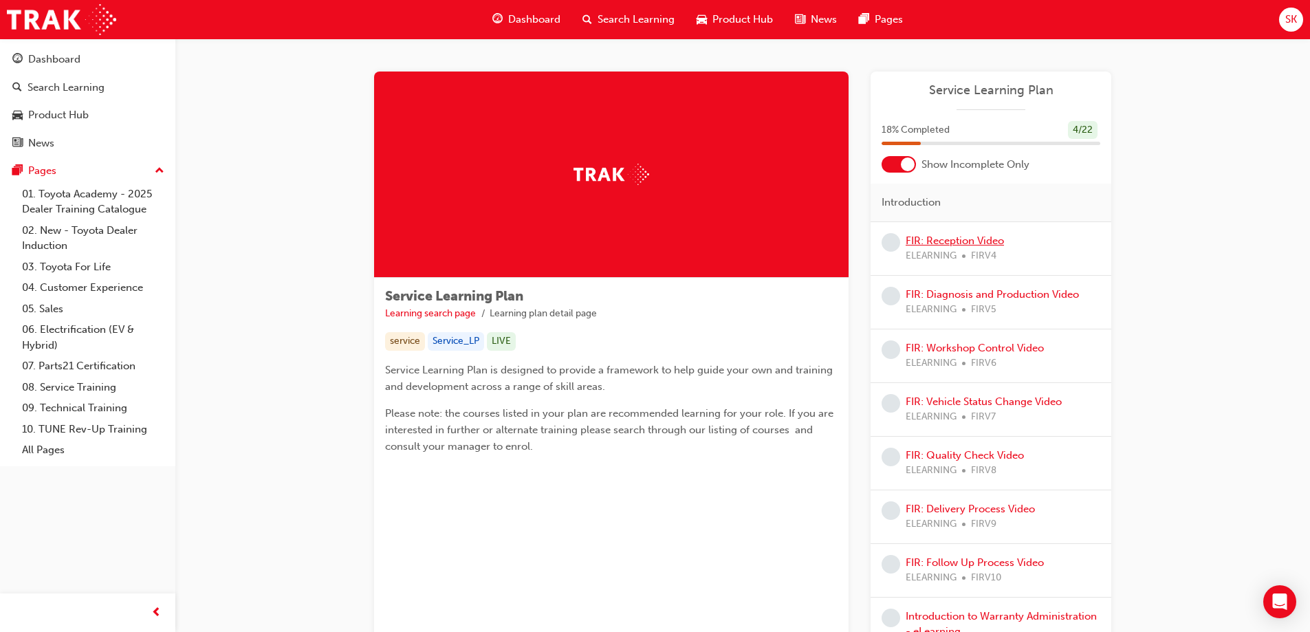
click at [970, 243] on link "FIR: Reception Video" at bounding box center [955, 241] width 98 height 12
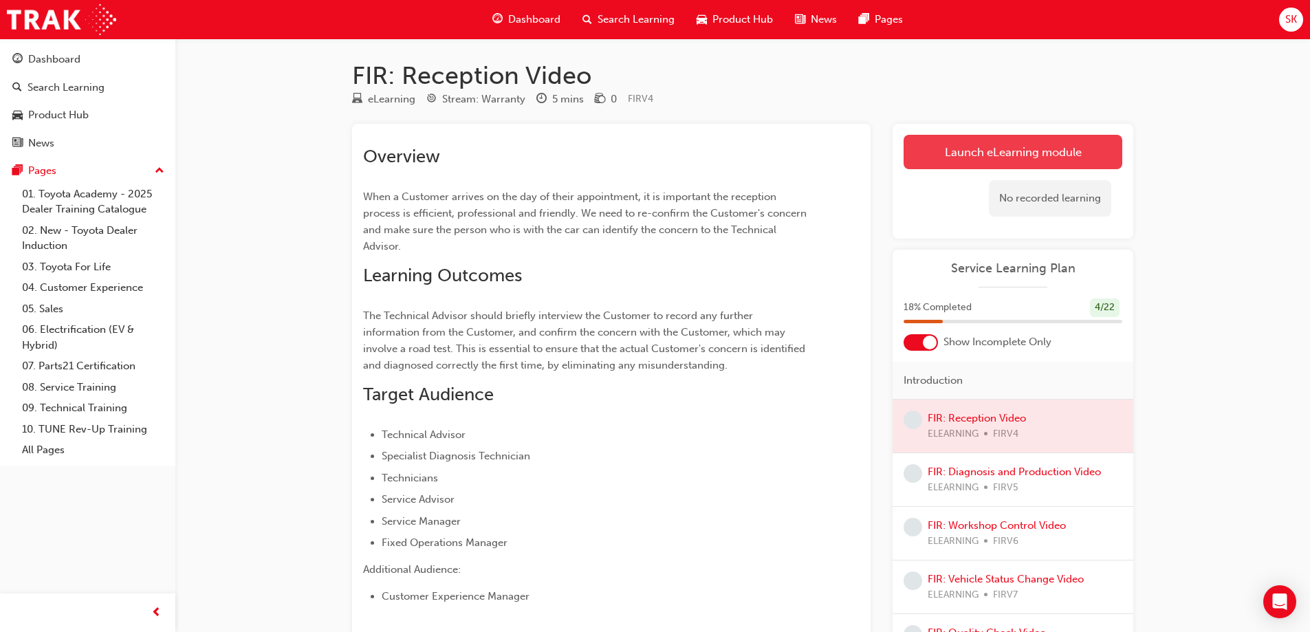
click at [1044, 144] on link "Launch eLearning module" at bounding box center [1013, 152] width 219 height 34
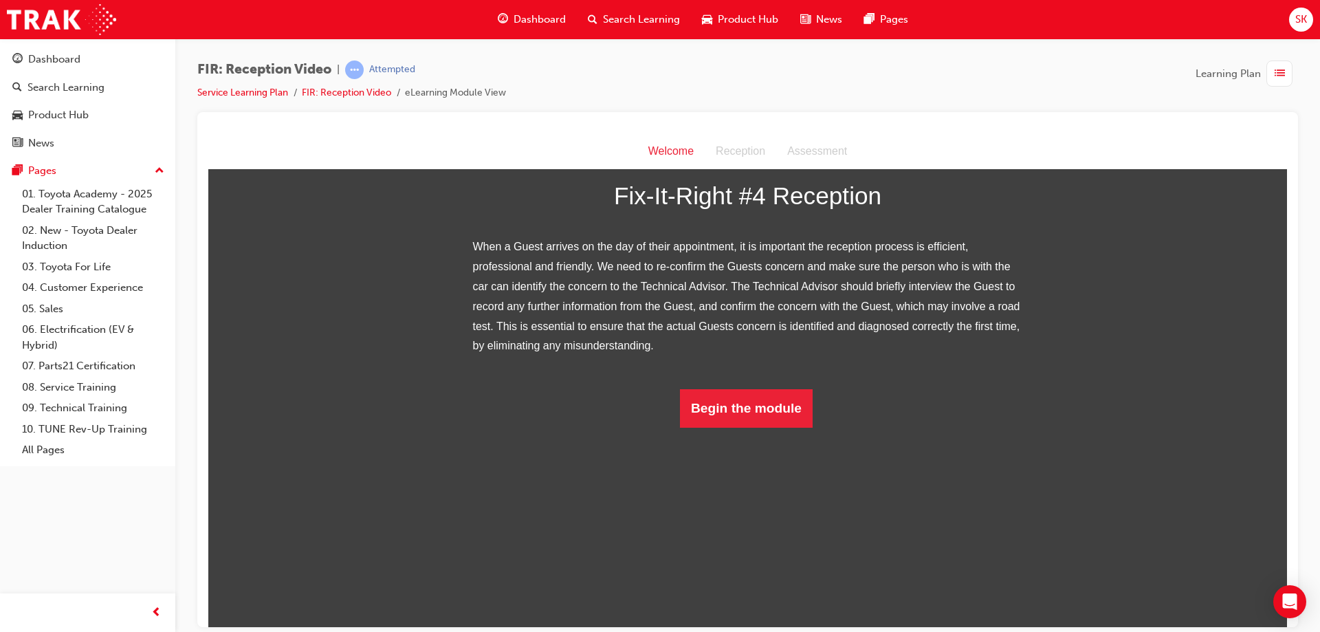
scroll to position [124, 0]
click at [746, 427] on button "Begin the module" at bounding box center [746, 408] width 133 height 39
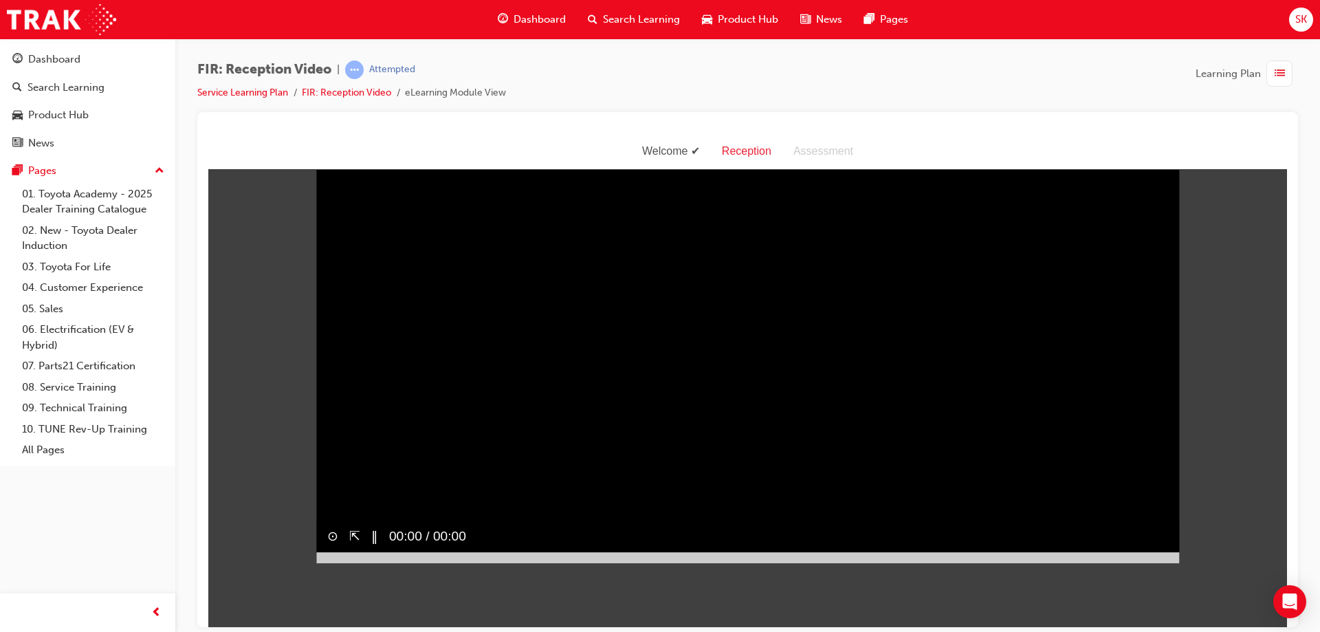
scroll to position [33, 0]
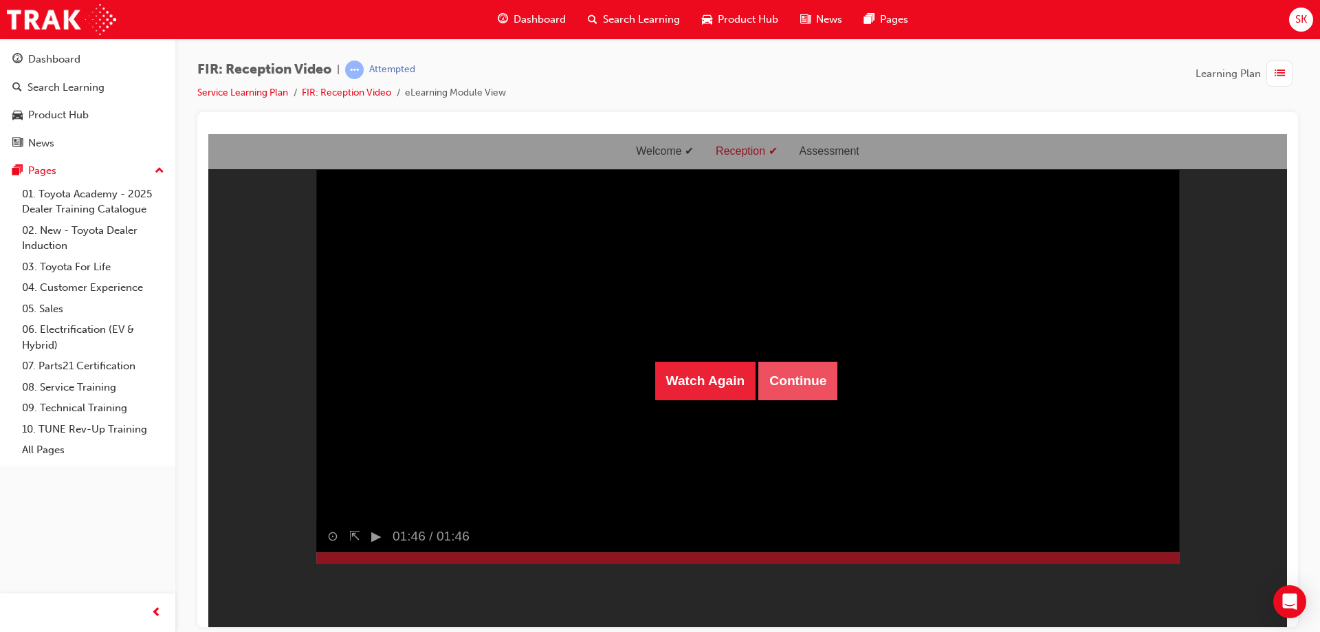
click at [774, 382] on button "Continue" at bounding box center [798, 380] width 79 height 39
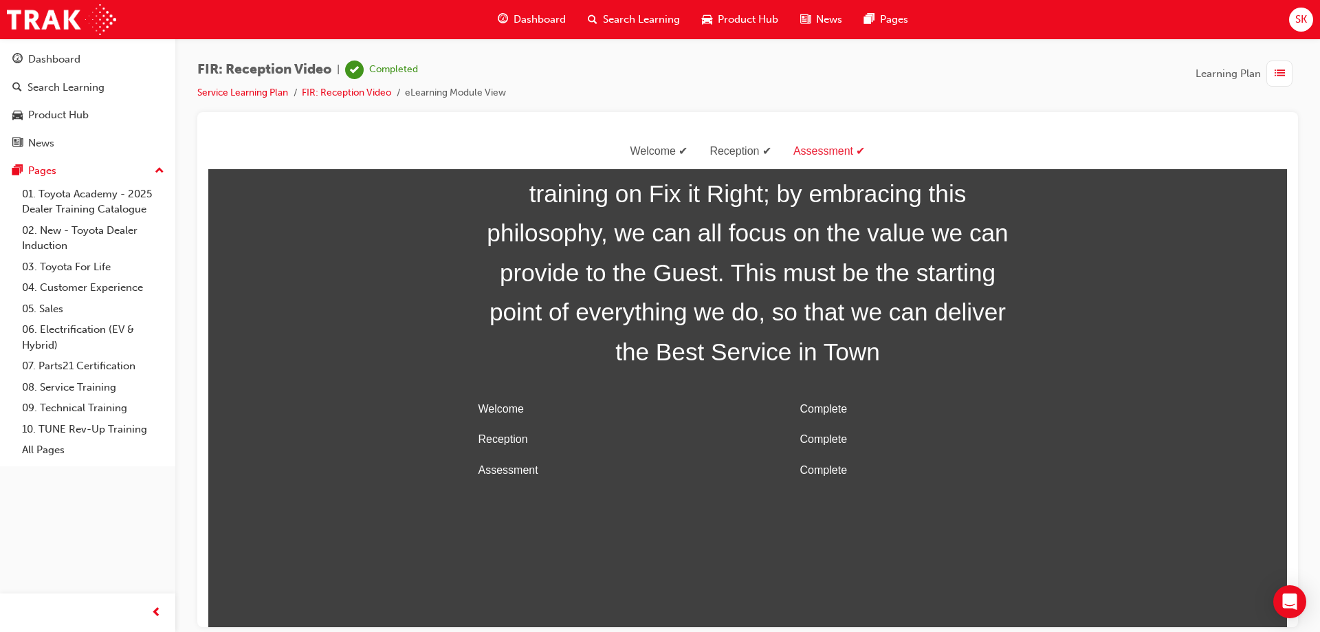
click at [547, 19] on span "Dashboard" at bounding box center [540, 20] width 52 height 16
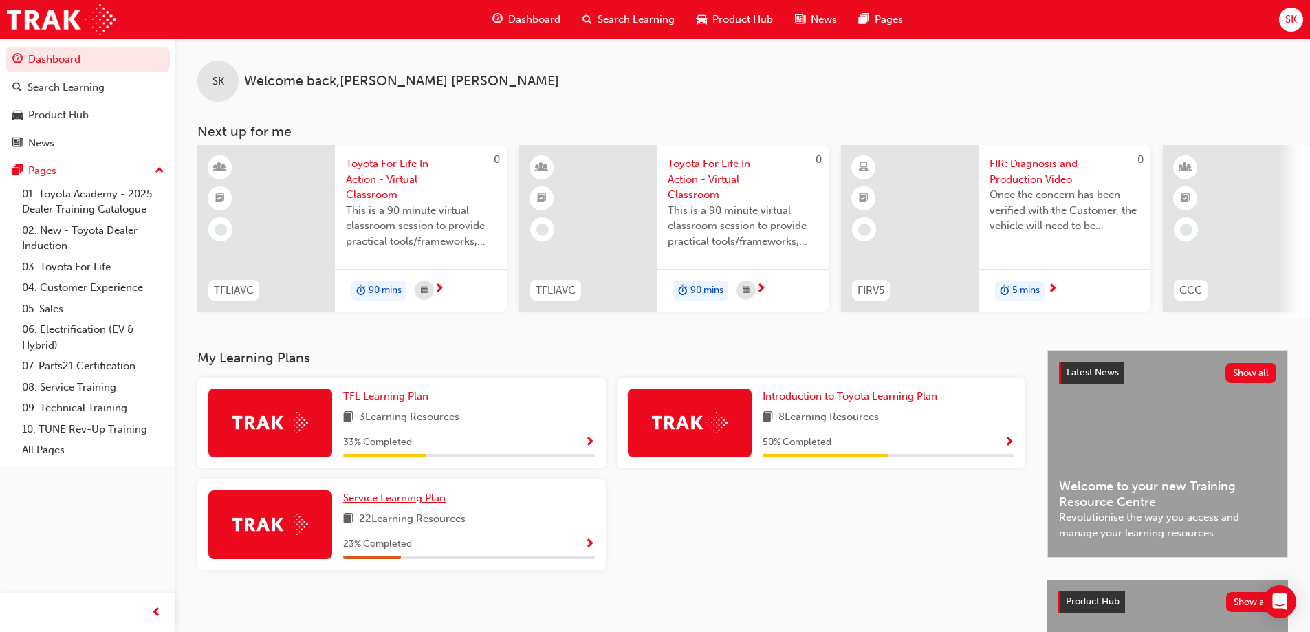
click at [409, 499] on span "Service Learning Plan" at bounding box center [394, 498] width 102 height 12
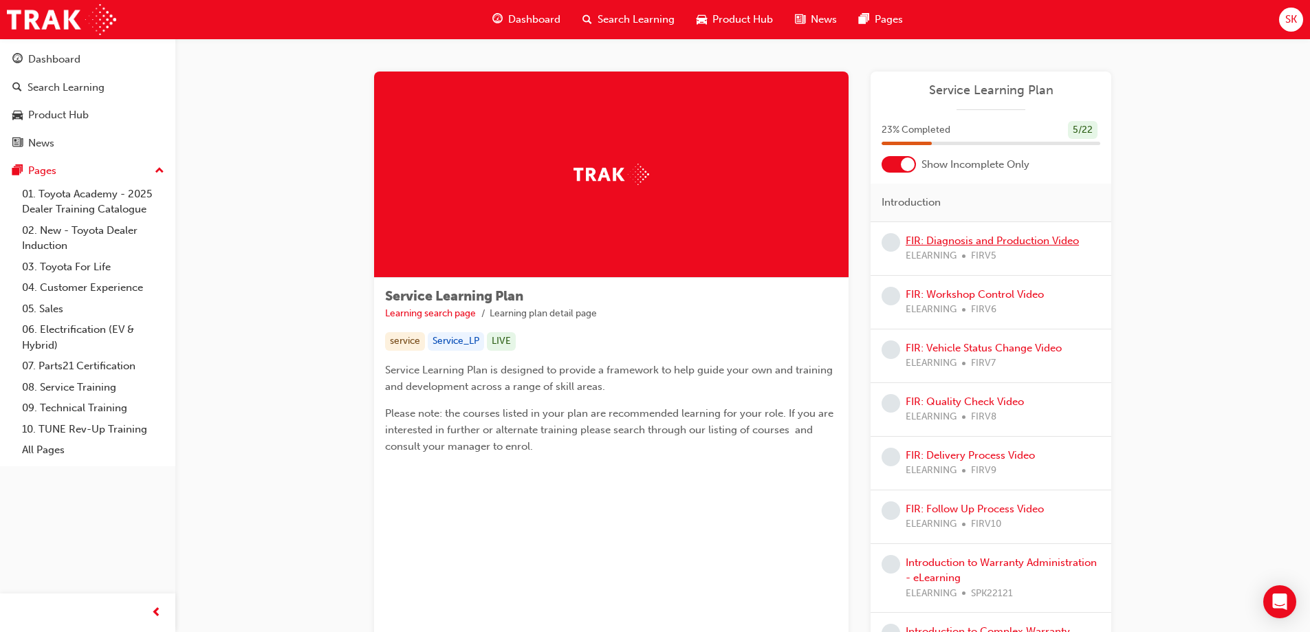
click at [1007, 240] on link "FIR: Diagnosis and Production Video" at bounding box center [992, 241] width 173 height 12
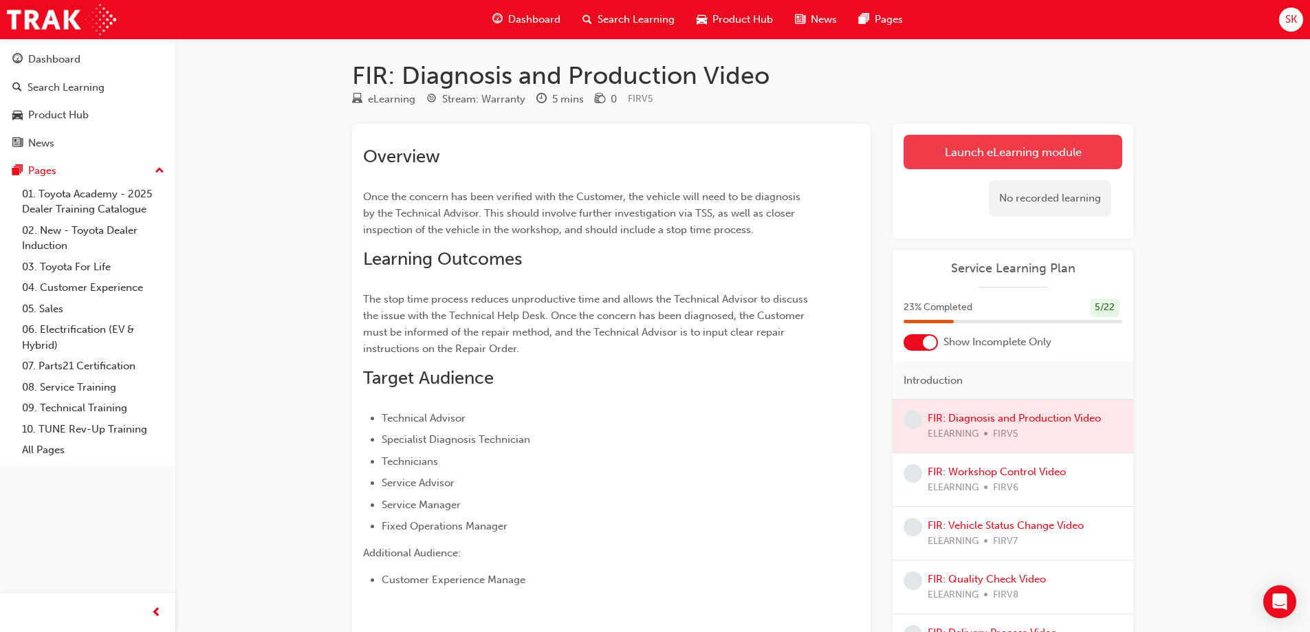
click at [1113, 155] on link "Launch eLearning module" at bounding box center [1013, 152] width 219 height 34
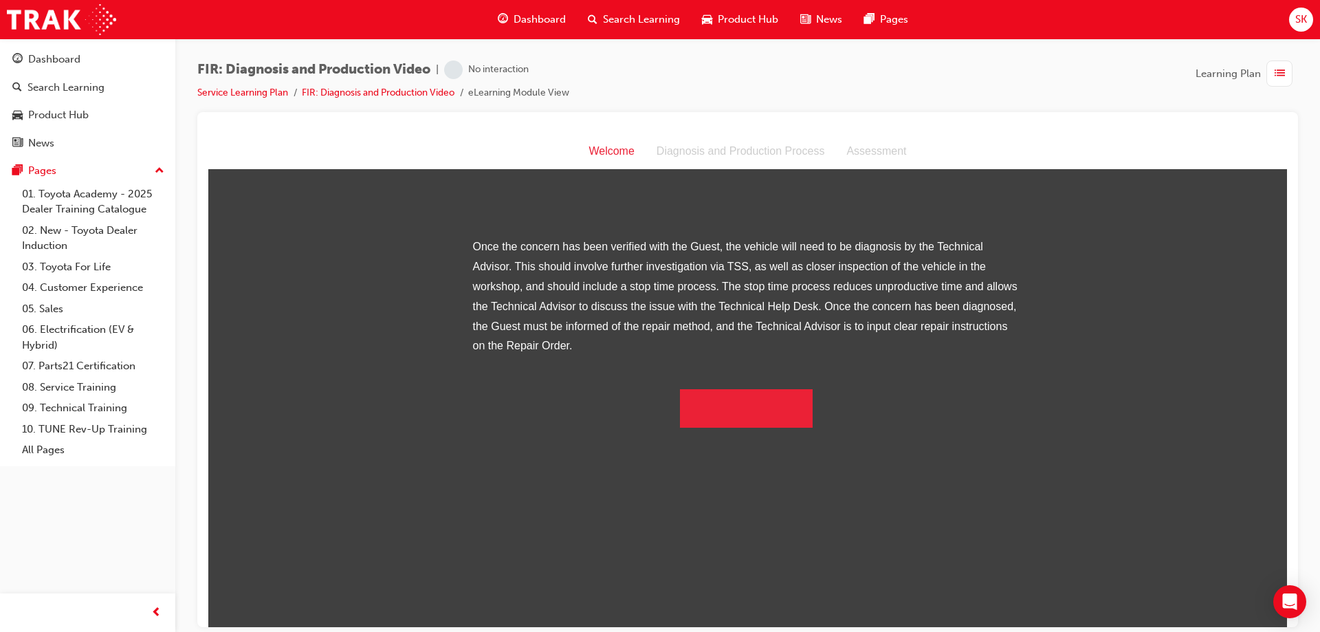
scroll to position [164, 0]
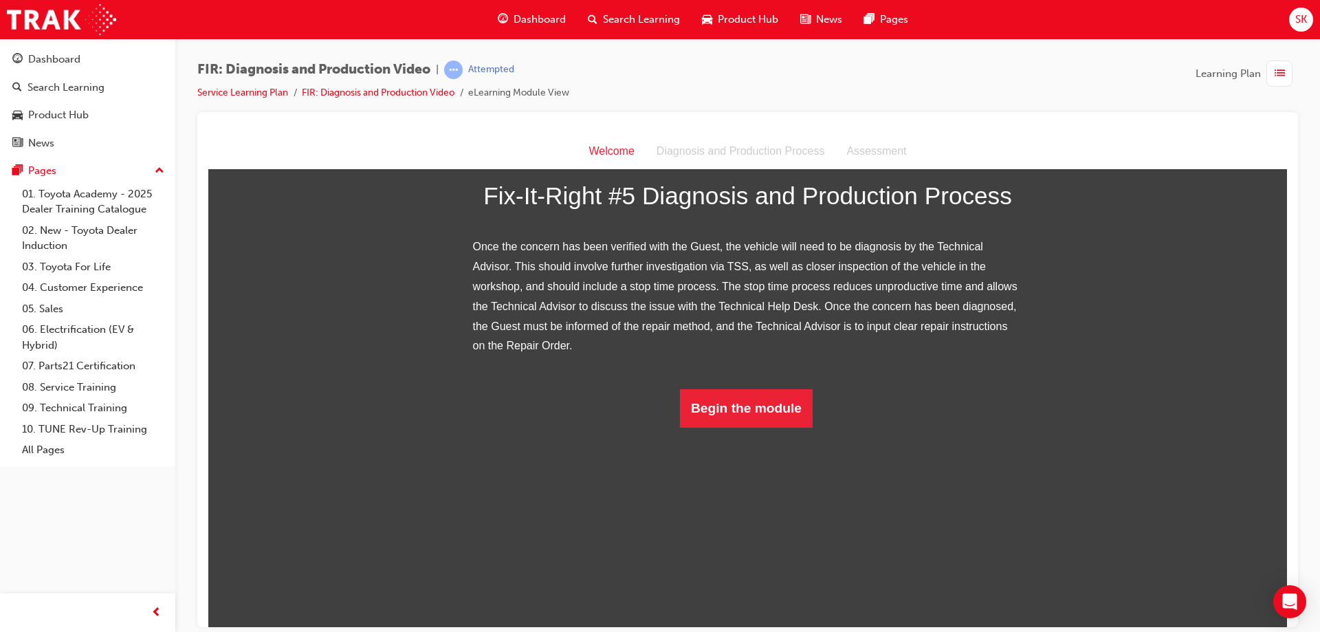
click at [713, 427] on div "Fix-It-Right #5 Diagnosis and Production Process Once the concern has been veri…" at bounding box center [748, 280] width 550 height 294
click at [714, 427] on button "Begin the module" at bounding box center [746, 408] width 133 height 39
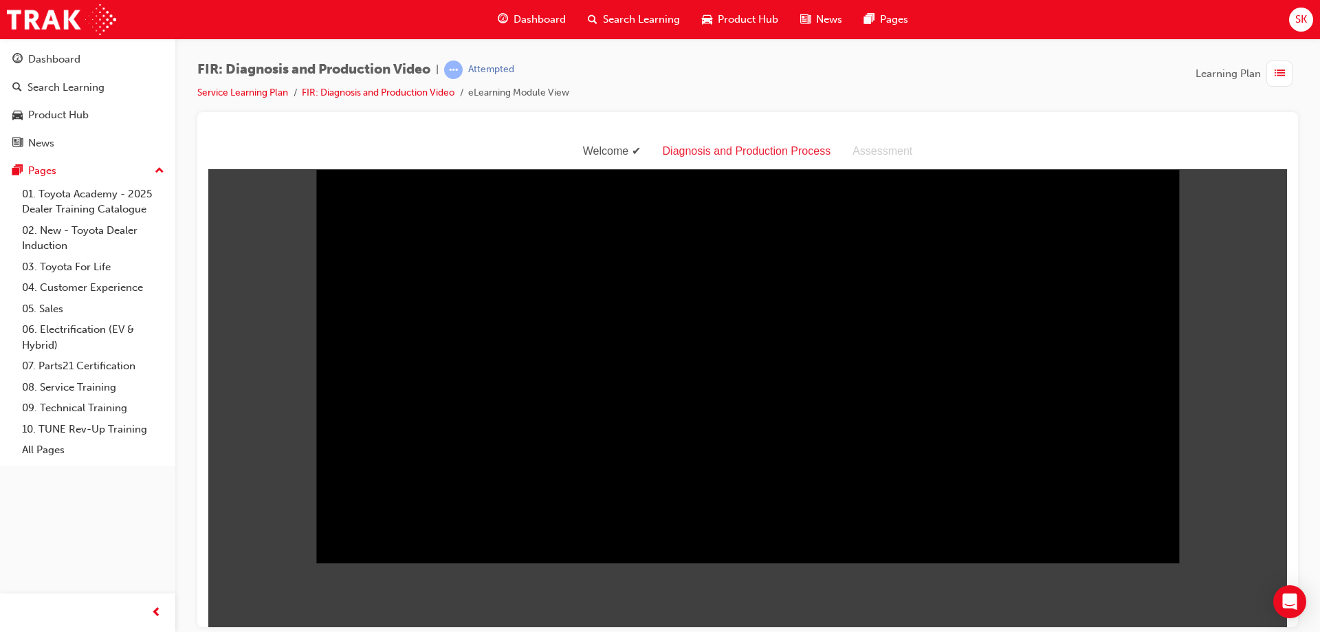
scroll to position [33, 0]
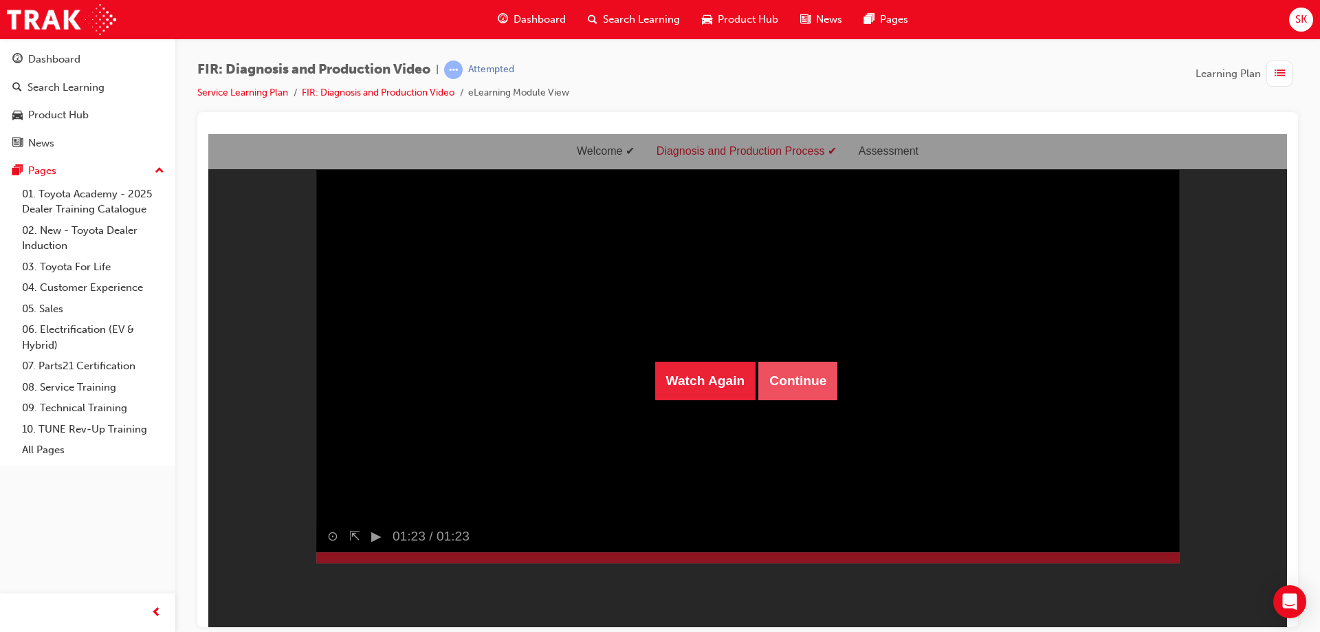
click at [799, 382] on button "Continue" at bounding box center [798, 380] width 79 height 39
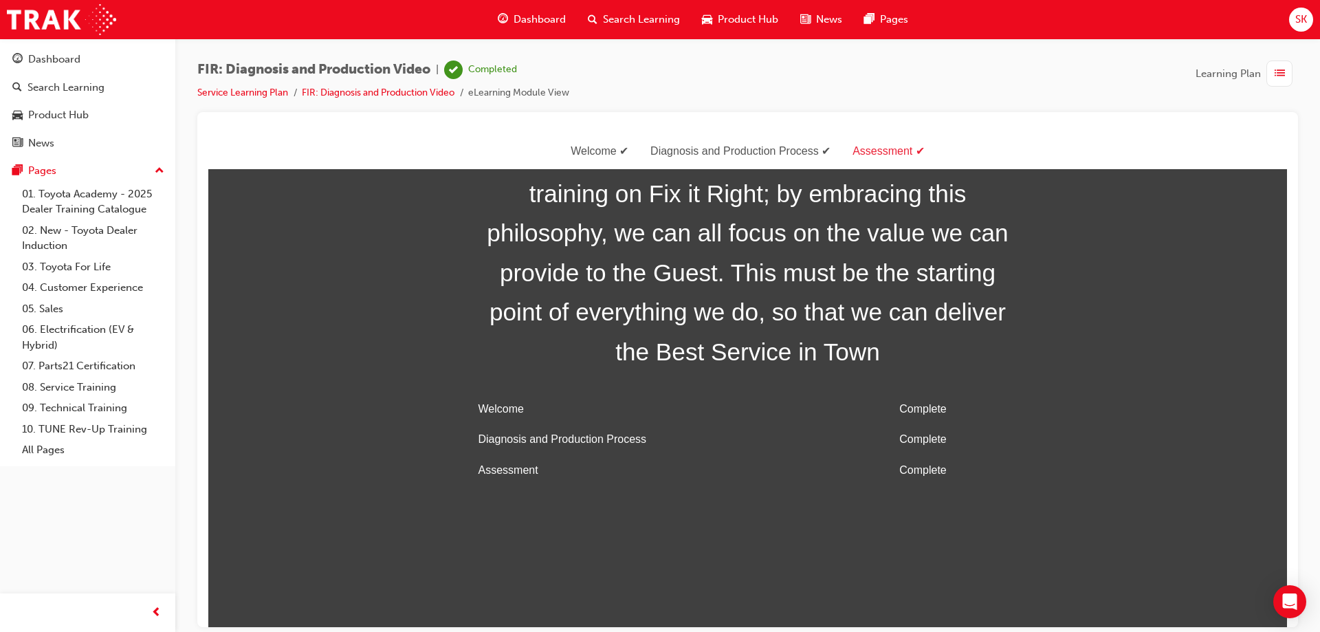
click at [530, 14] on span "Dashboard" at bounding box center [540, 20] width 52 height 16
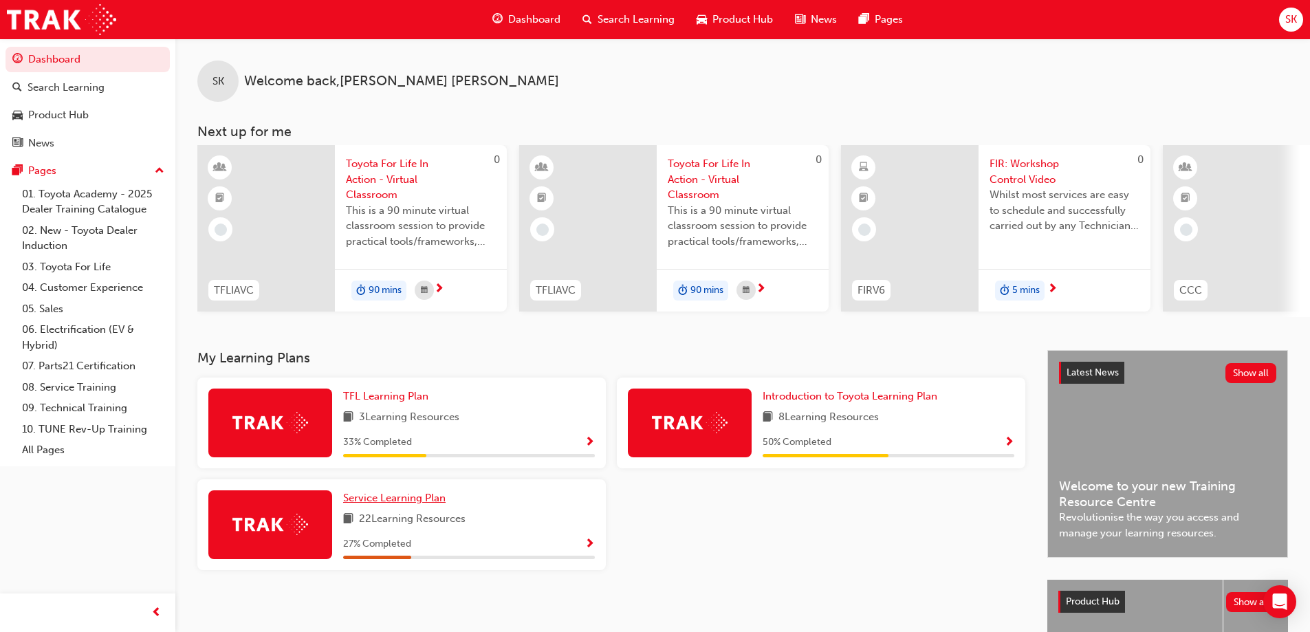
click at [415, 504] on span "Service Learning Plan" at bounding box center [394, 498] width 102 height 12
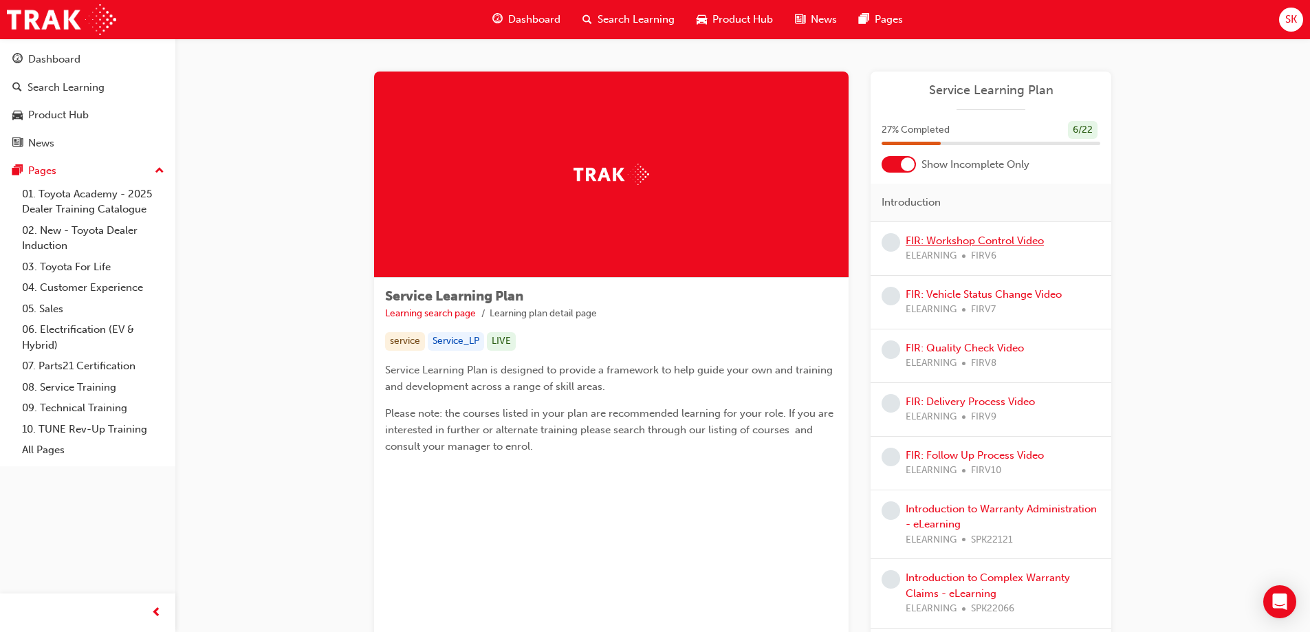
click at [966, 239] on link "FIR: Workshop Control Video" at bounding box center [975, 241] width 138 height 12
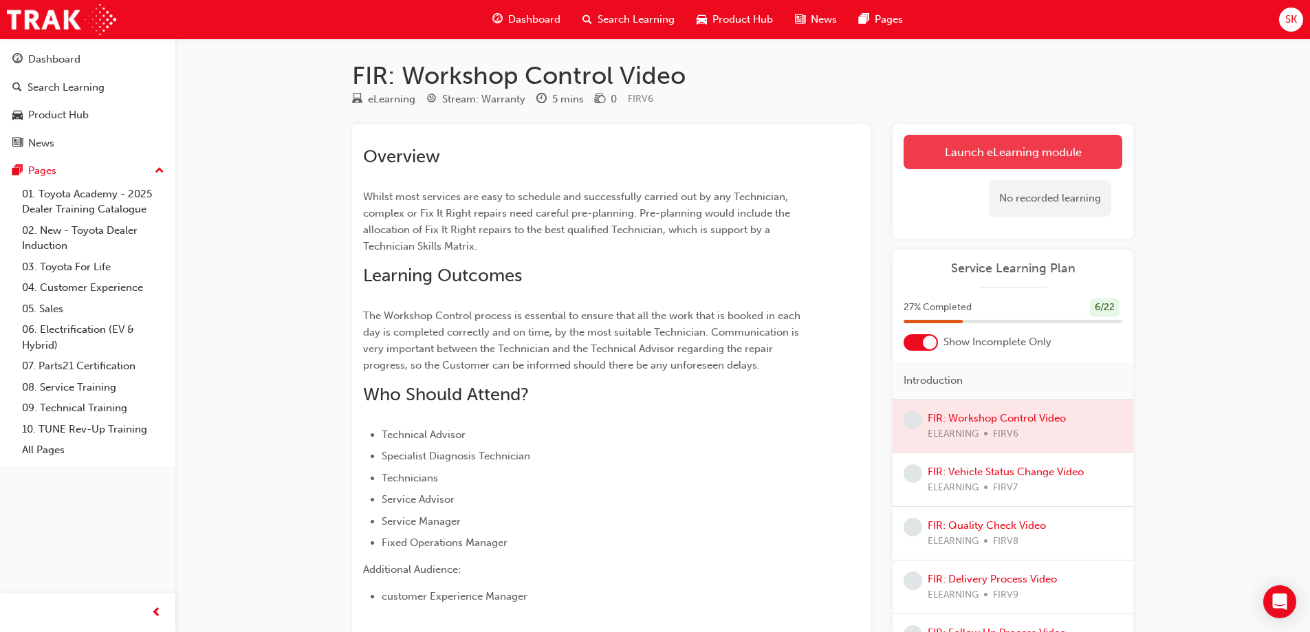
click at [1073, 158] on link "Launch eLearning module" at bounding box center [1013, 152] width 219 height 34
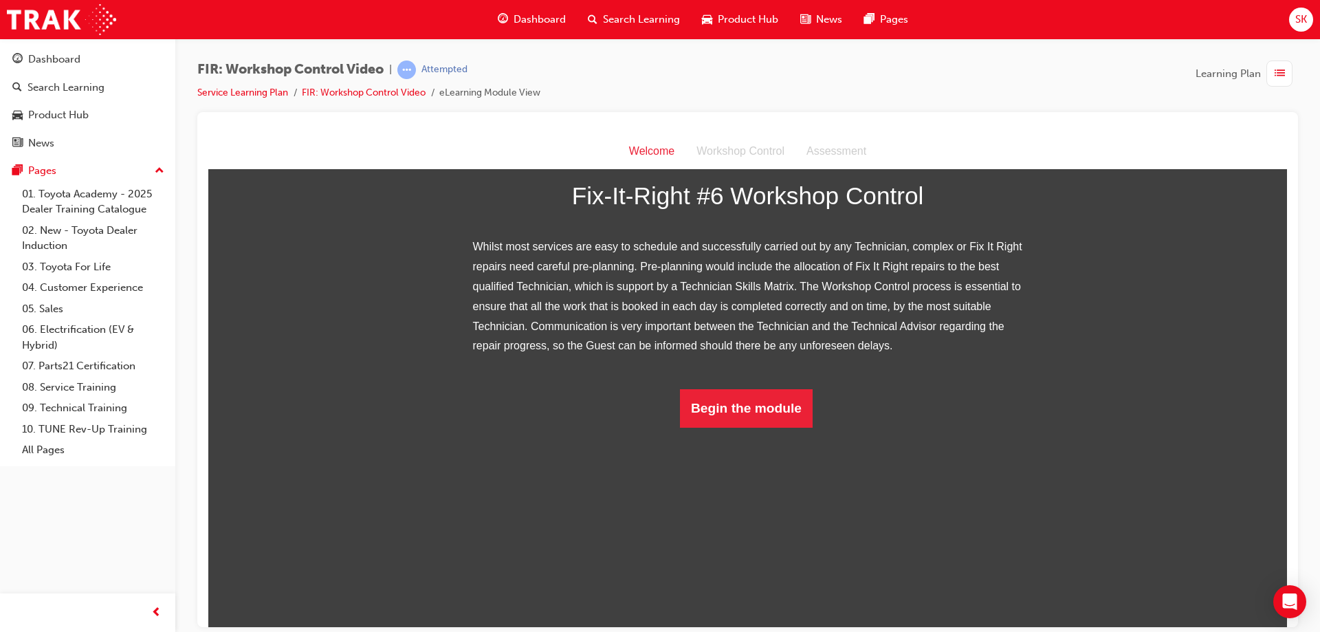
scroll to position [124, 0]
drag, startPoint x: 796, startPoint y: 583, endPoint x: 791, endPoint y: 594, distance: 12.0
click at [794, 427] on div "Fix-It-Right #6 Workshop Control Whilst most services are easy to schedule and …" at bounding box center [748, 280] width 550 height 294
click at [790, 427] on button "Begin the module" at bounding box center [746, 408] width 133 height 39
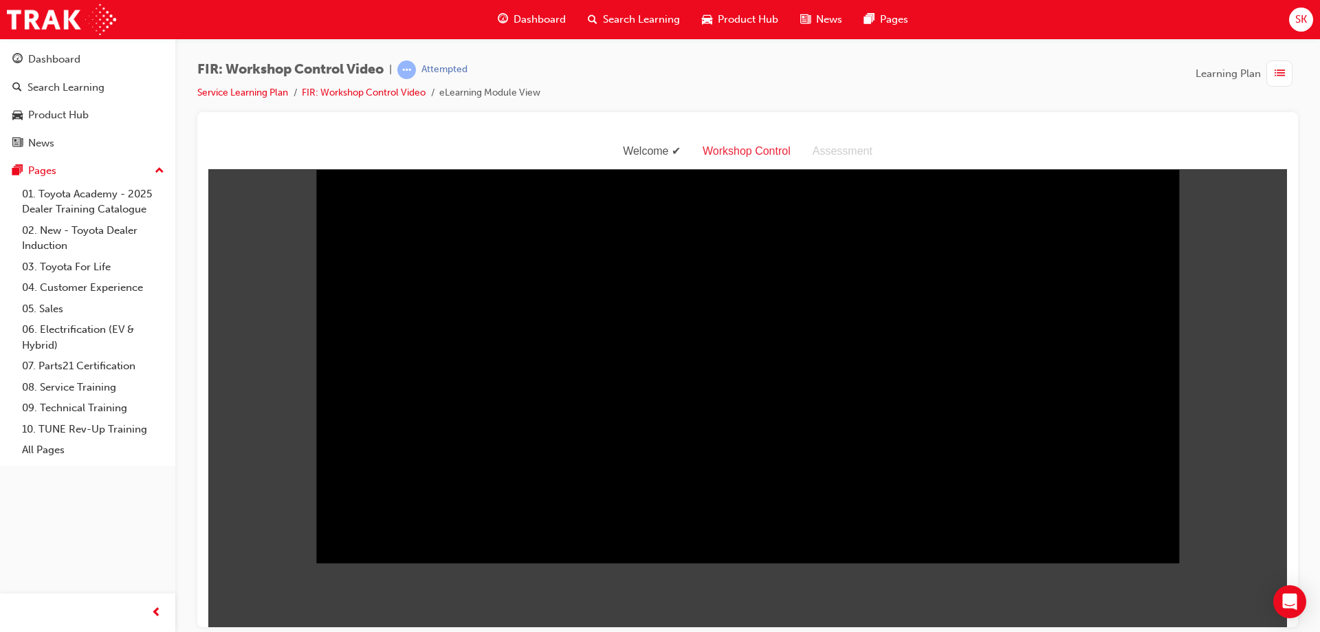
scroll to position [33, 0]
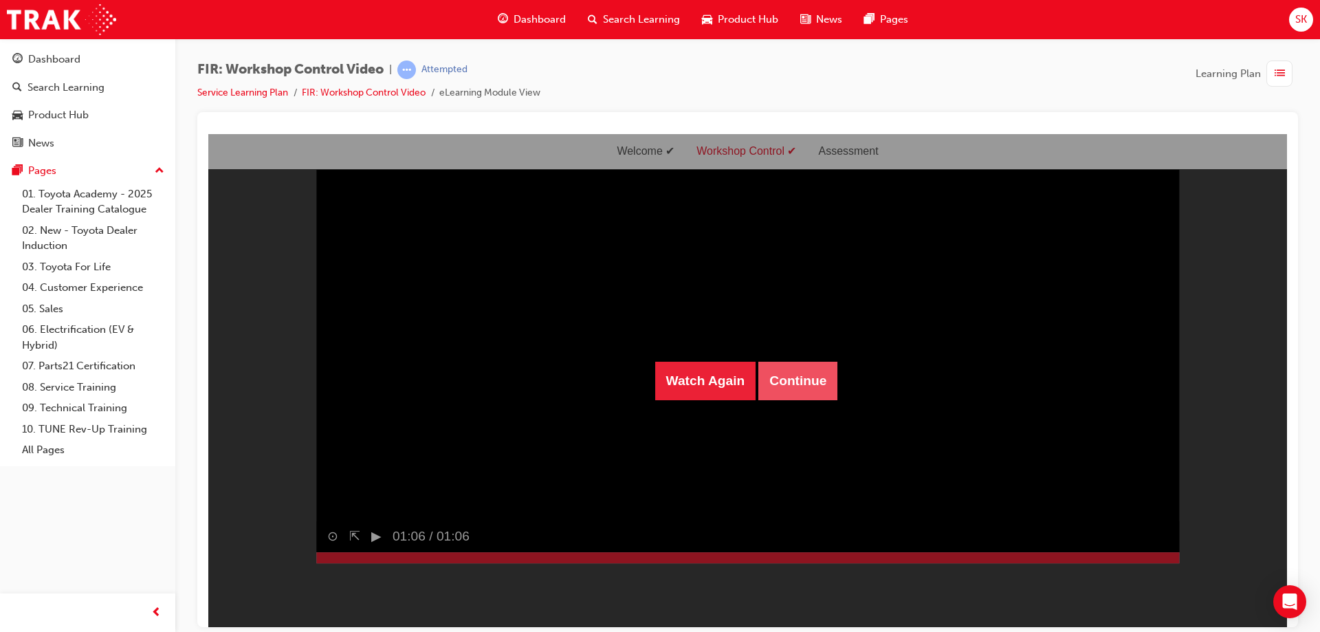
click at [784, 373] on button "Continue" at bounding box center [798, 380] width 79 height 39
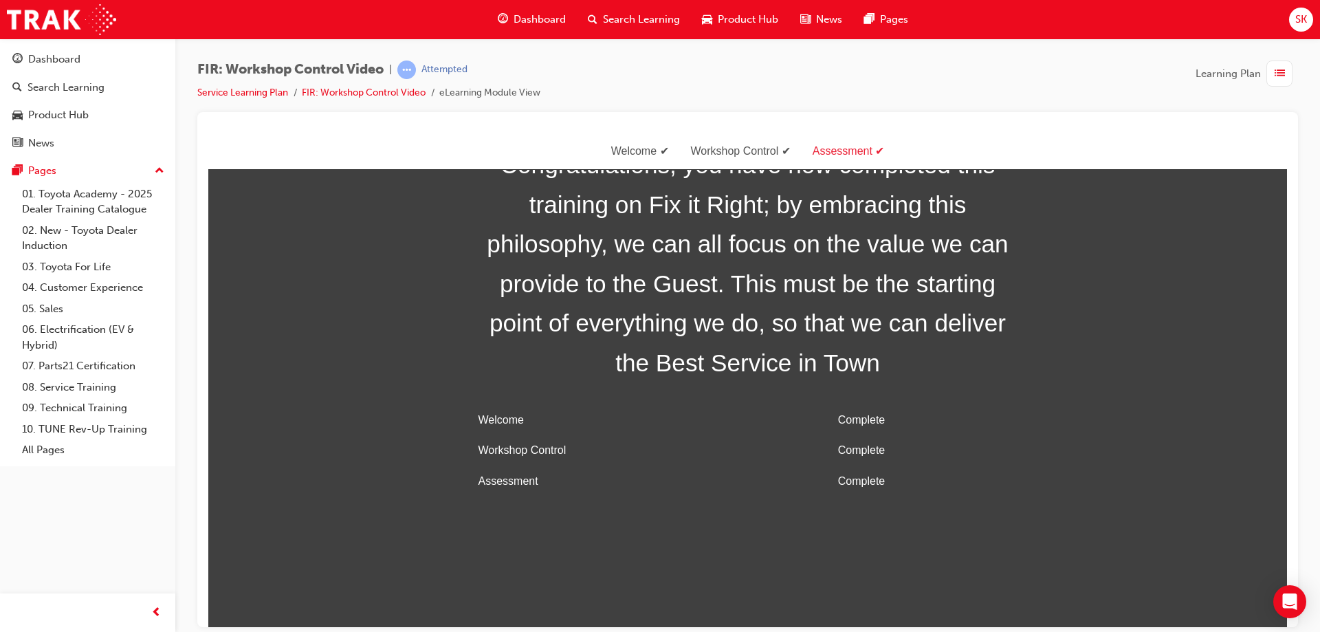
scroll to position [44, 0]
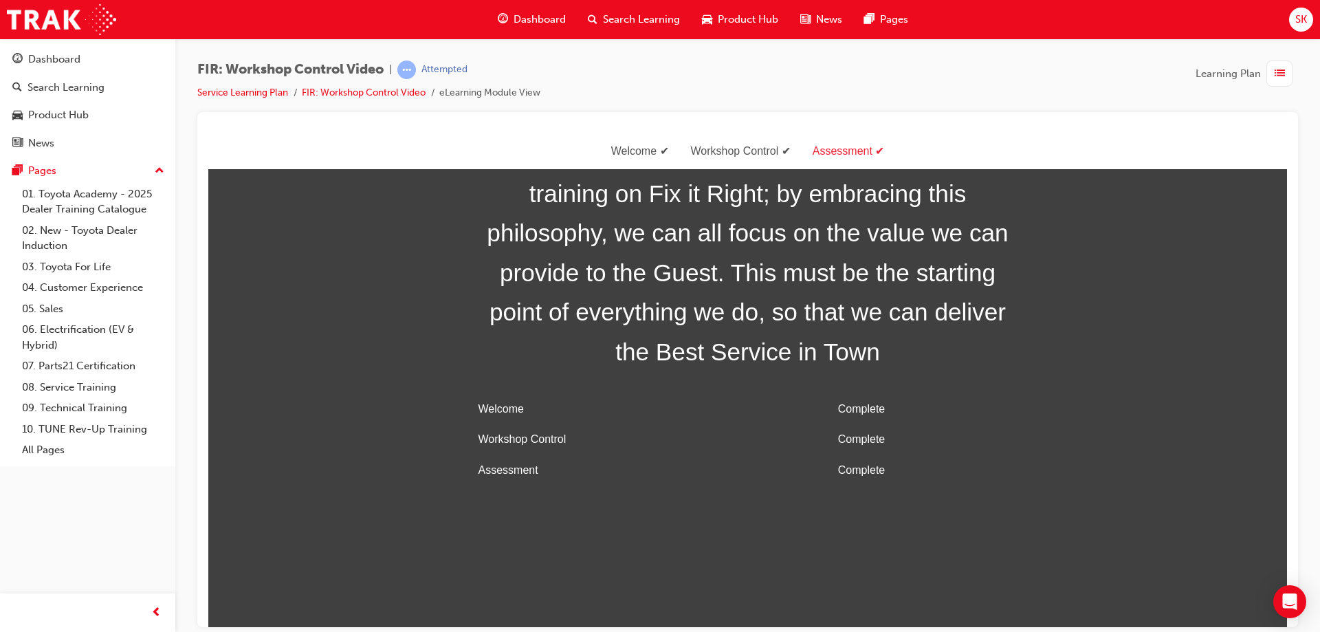
click at [524, 16] on span "Dashboard" at bounding box center [540, 20] width 52 height 16
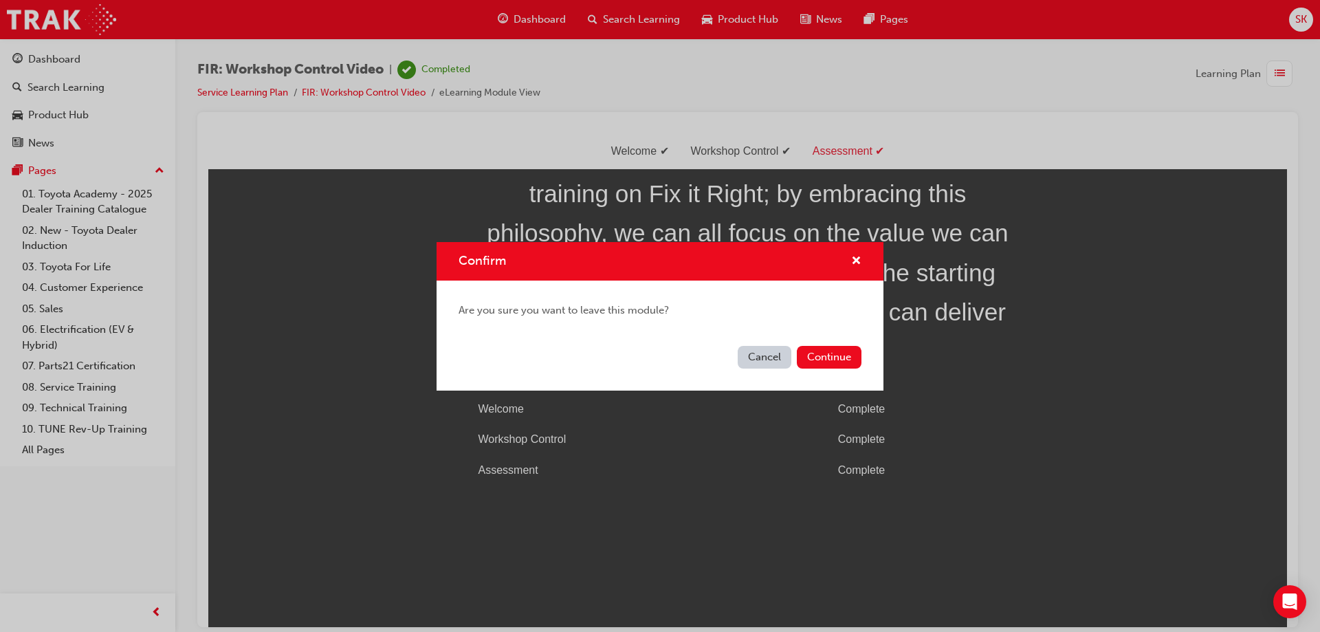
click at [769, 363] on button "Cancel" at bounding box center [765, 357] width 54 height 23
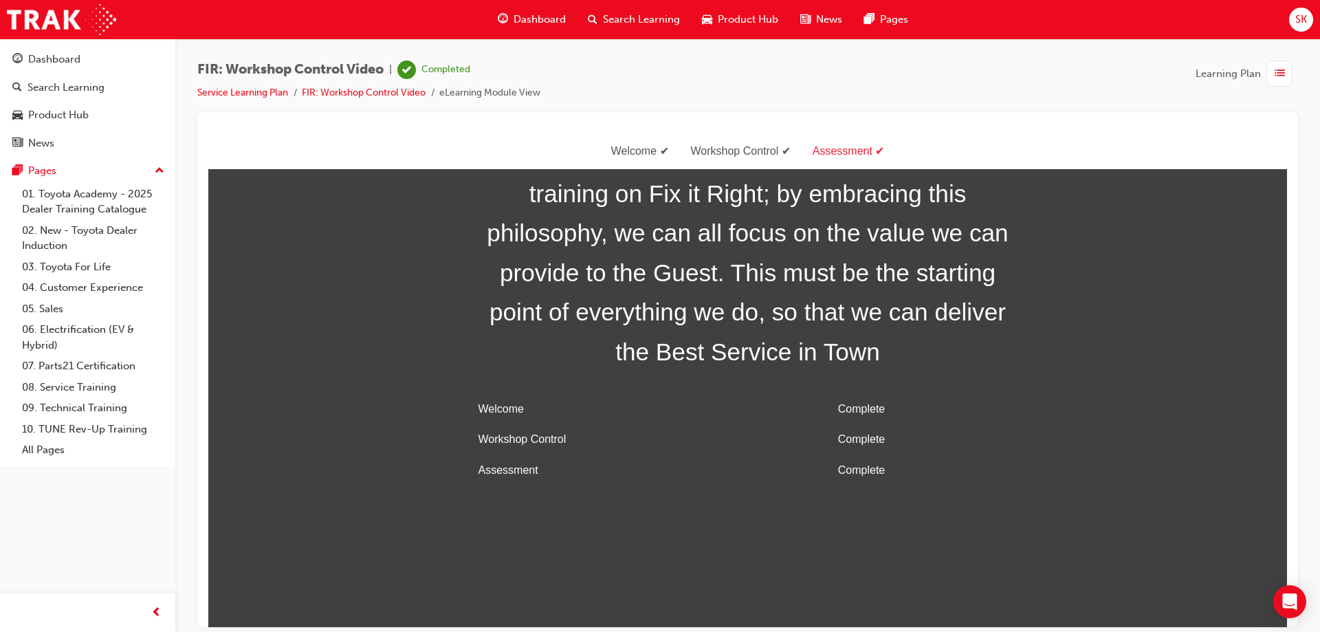
click at [534, 18] on span "Dashboard" at bounding box center [540, 20] width 52 height 16
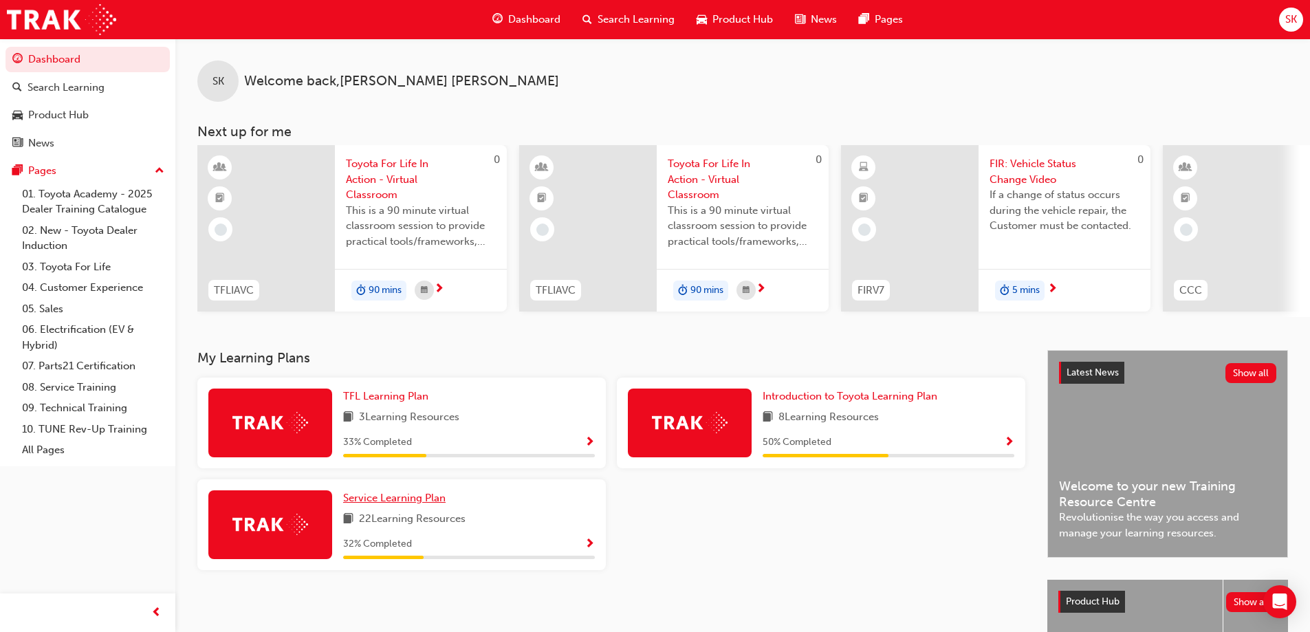
click at [409, 504] on span "Service Learning Plan" at bounding box center [394, 498] width 102 height 12
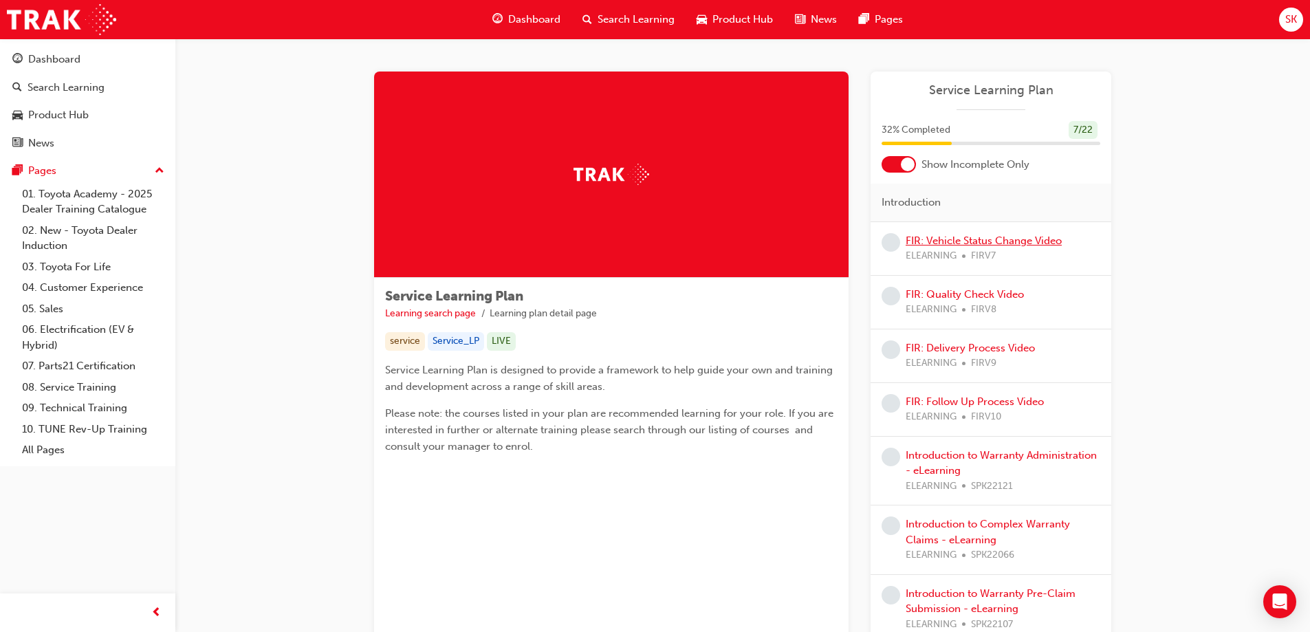
click at [998, 241] on link "FIR: Vehicle Status Change Video" at bounding box center [984, 241] width 156 height 12
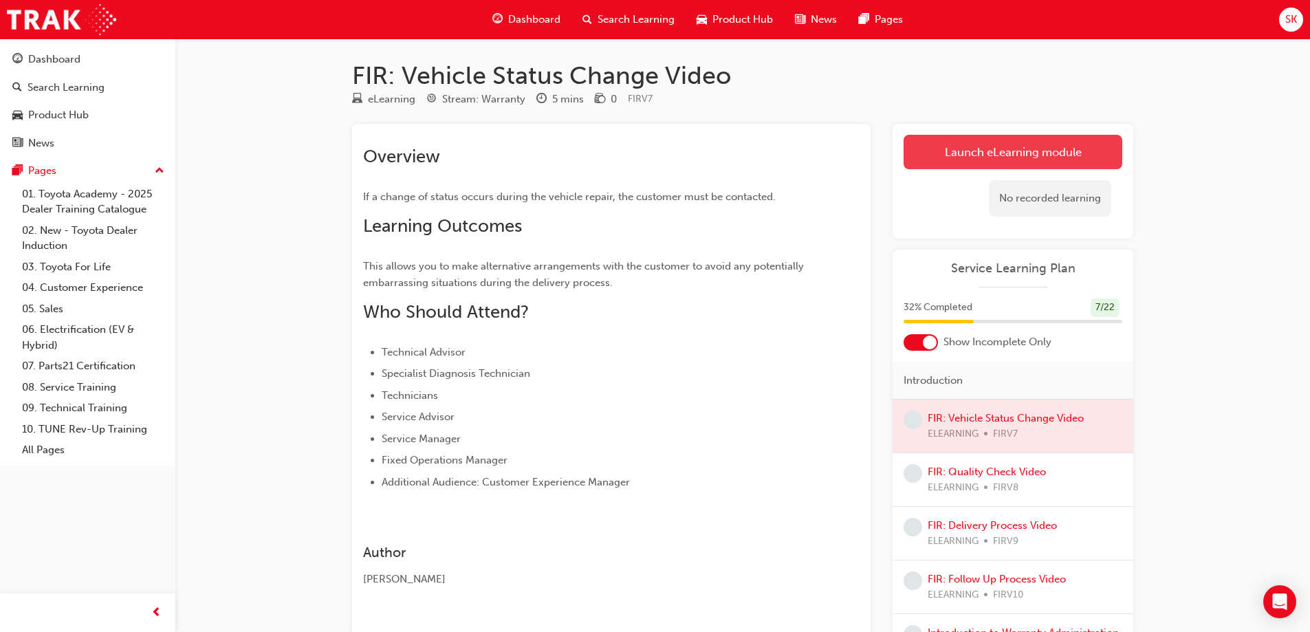
click at [970, 154] on link "Launch eLearning module" at bounding box center [1013, 152] width 219 height 34
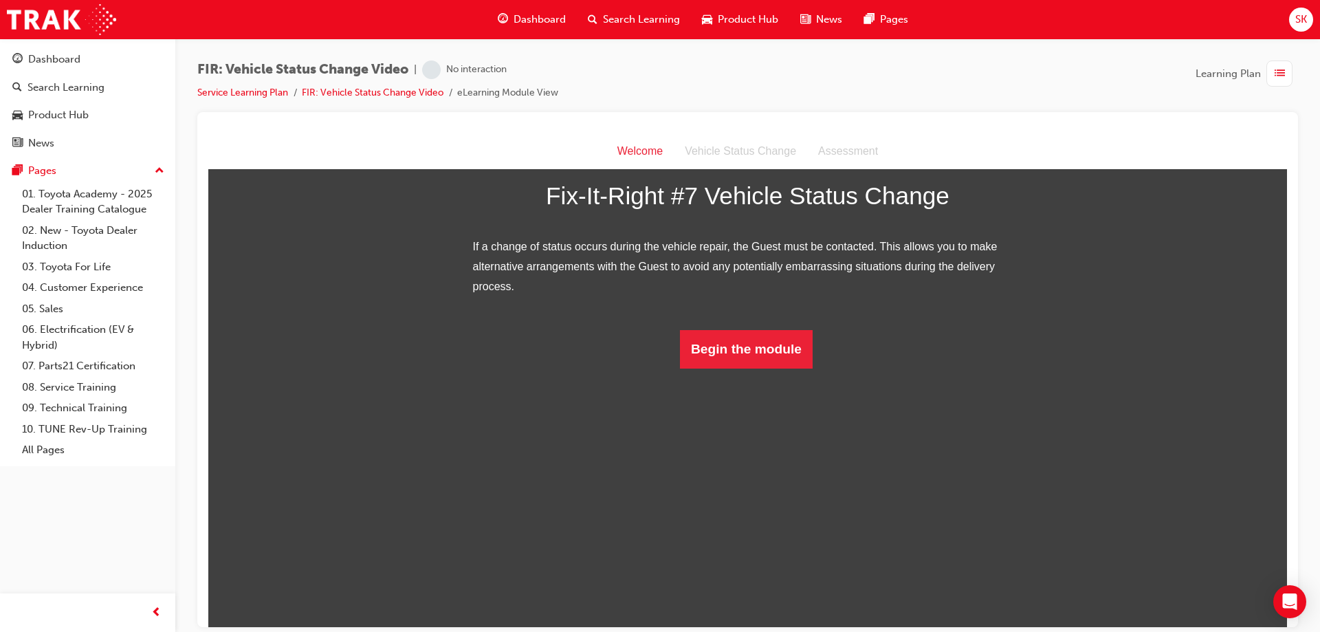
scroll to position [65, 0]
click at [769, 368] on button "Begin the module" at bounding box center [746, 348] width 133 height 39
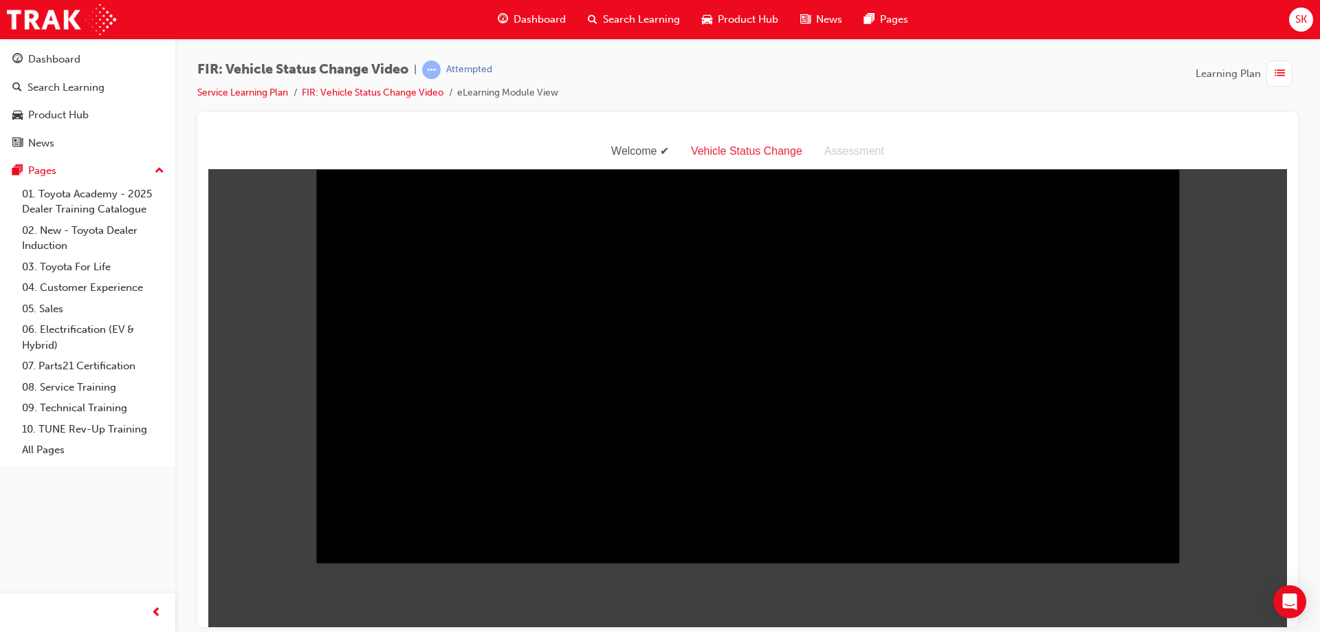
scroll to position [33, 0]
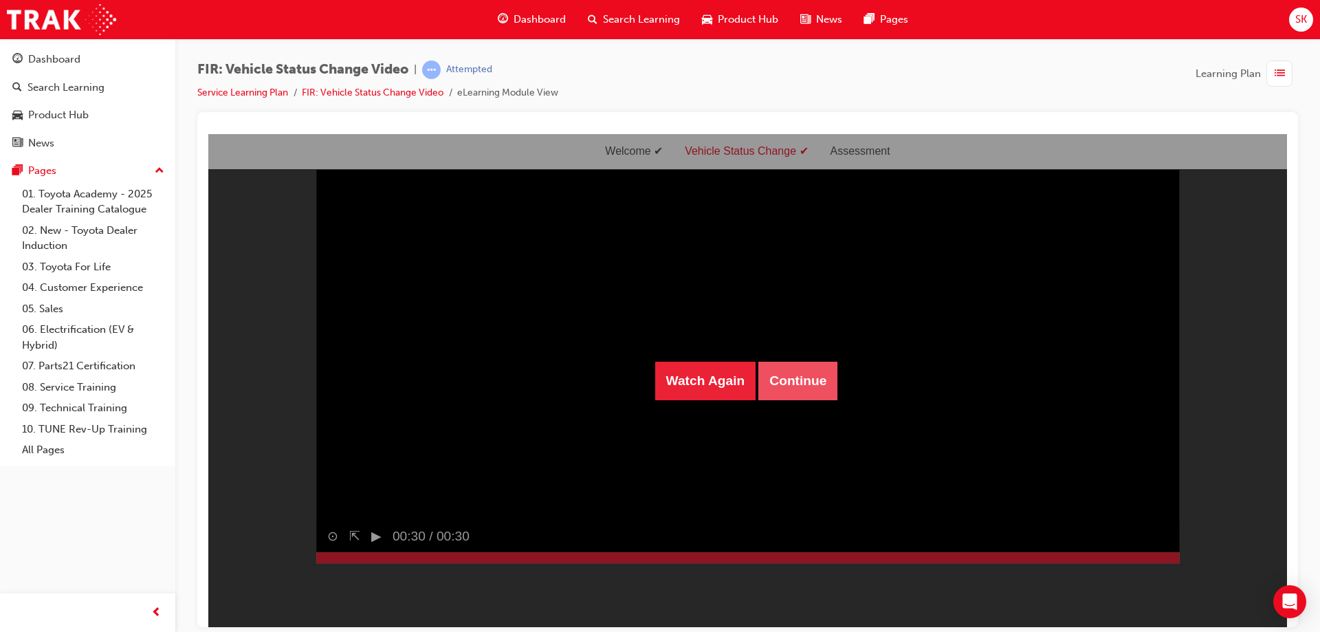
click at [763, 390] on button "Continue" at bounding box center [798, 380] width 79 height 39
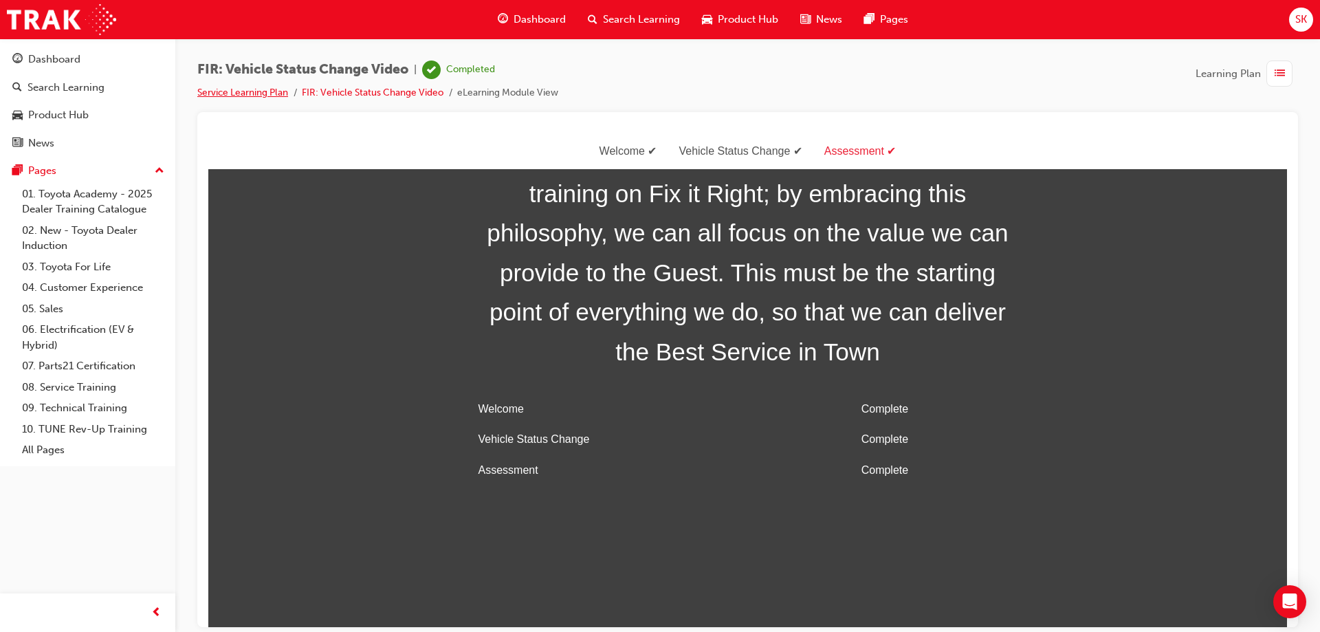
click at [229, 91] on link "Service Learning Plan" at bounding box center [242, 93] width 91 height 12
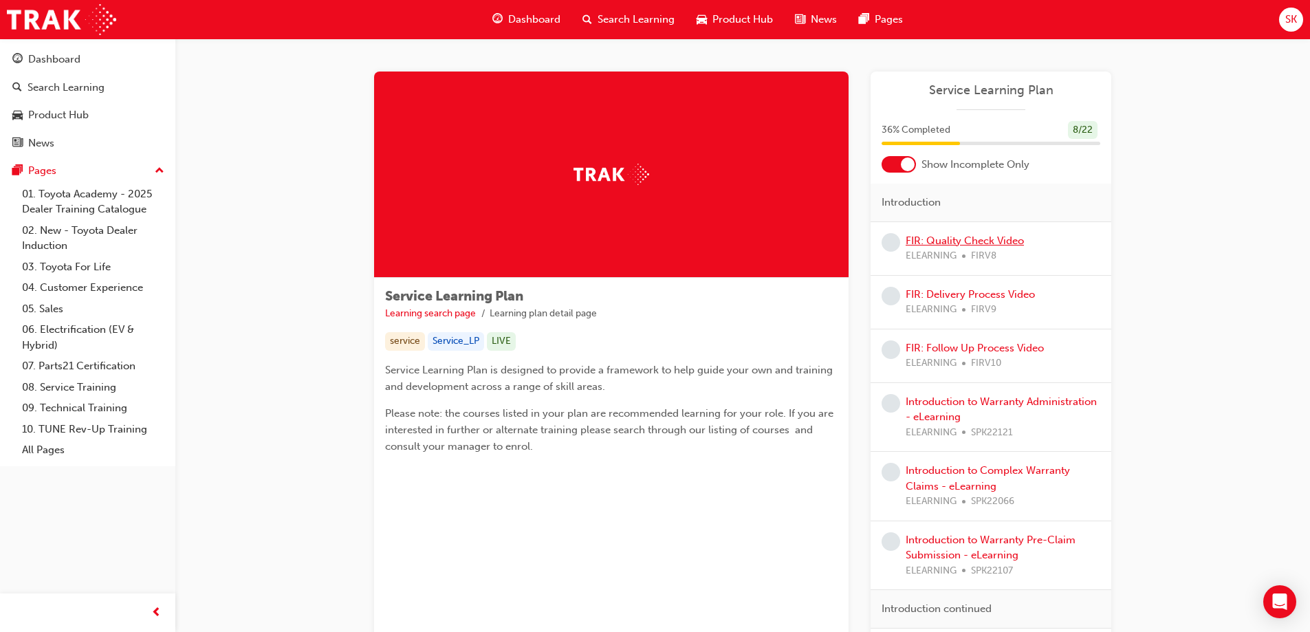
click at [981, 239] on link "FIR: Quality Check Video" at bounding box center [965, 241] width 118 height 12
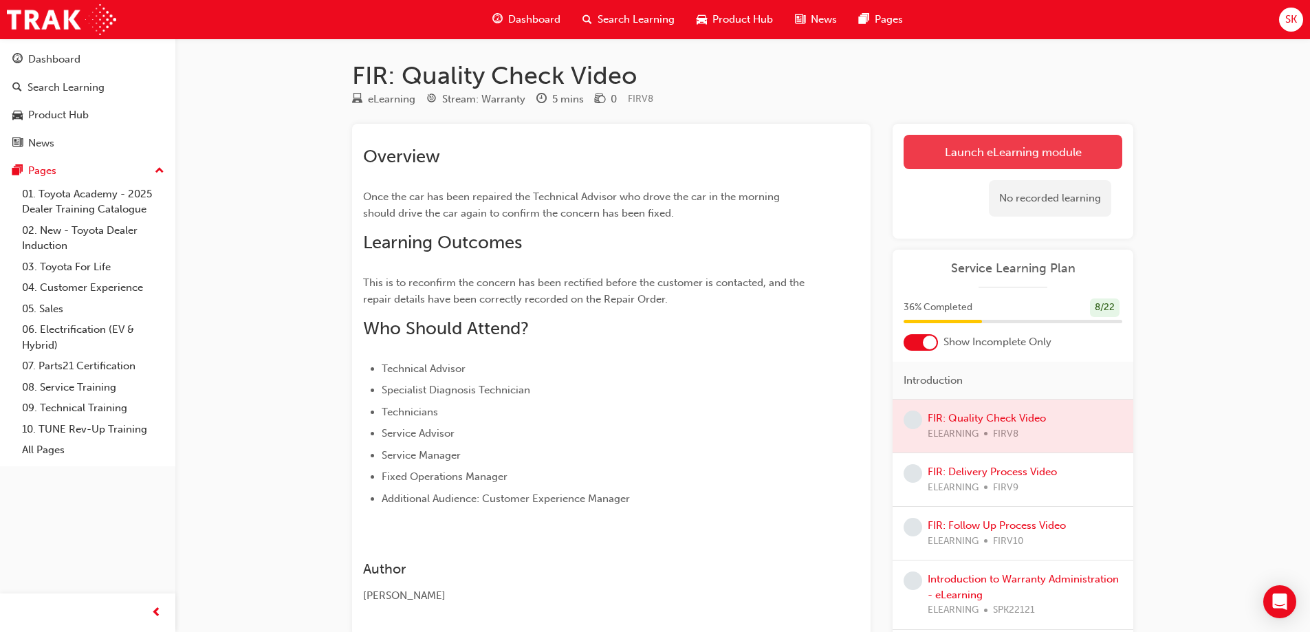
click at [1059, 151] on link "Launch eLearning module" at bounding box center [1013, 152] width 219 height 34
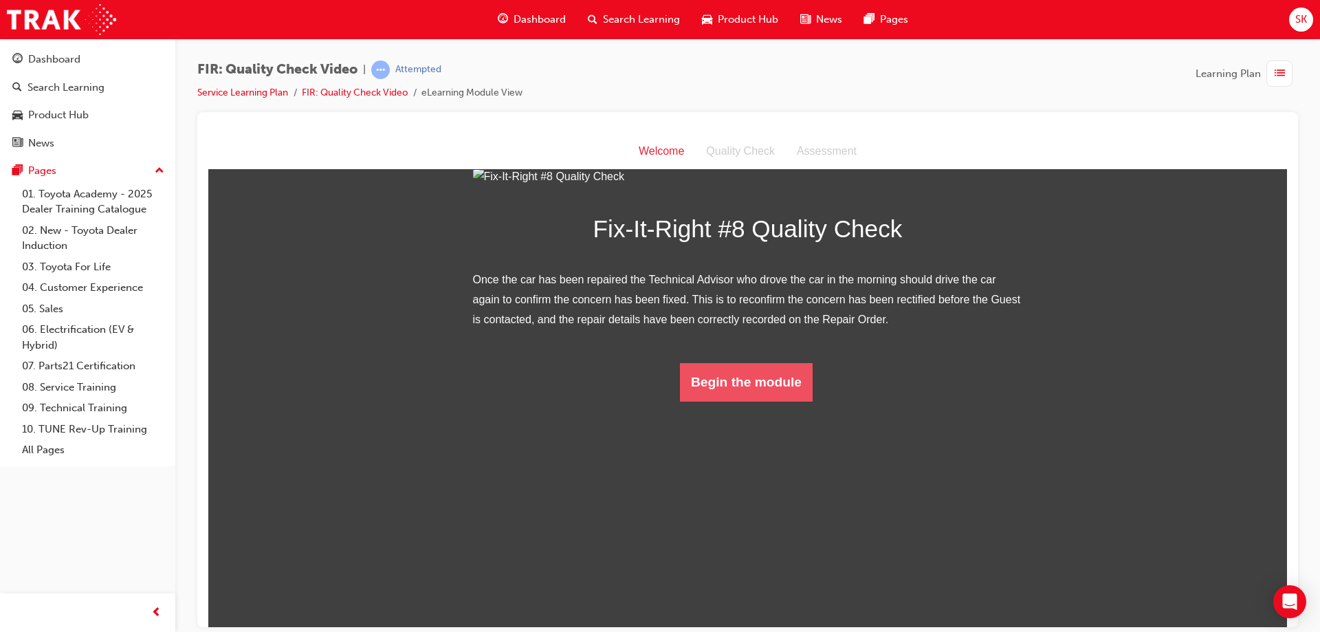
scroll to position [65, 0]
click at [744, 401] on button "Begin the module" at bounding box center [746, 381] width 133 height 39
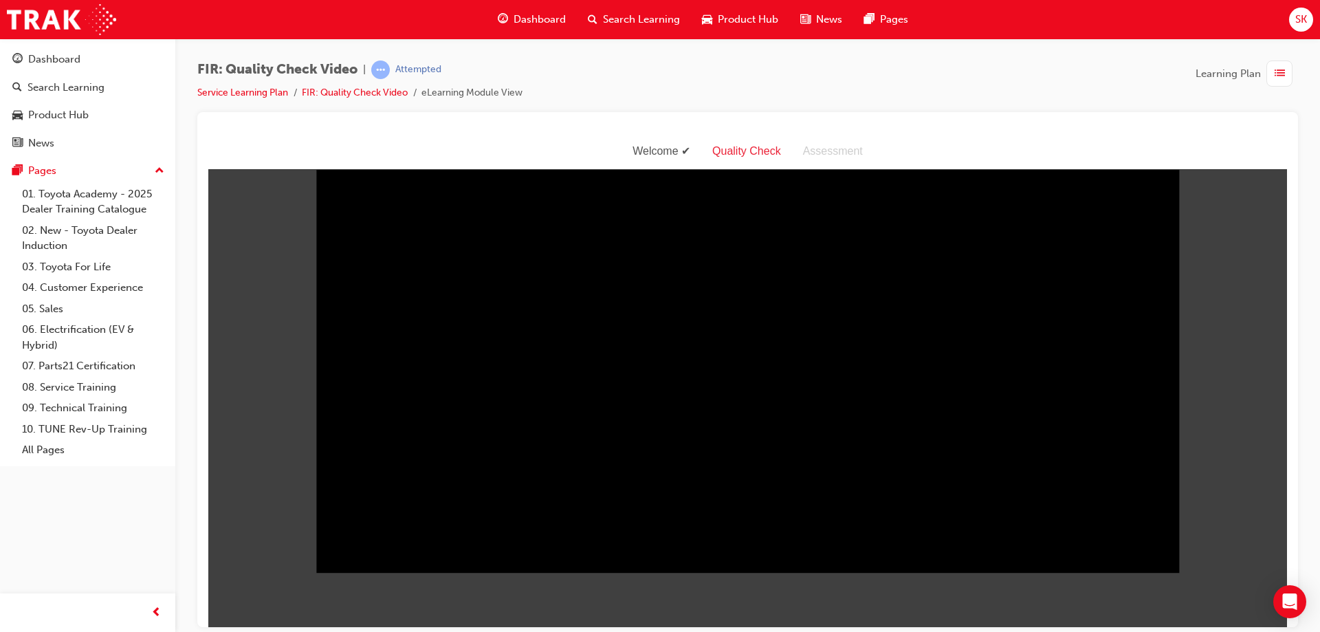
scroll to position [0, 0]
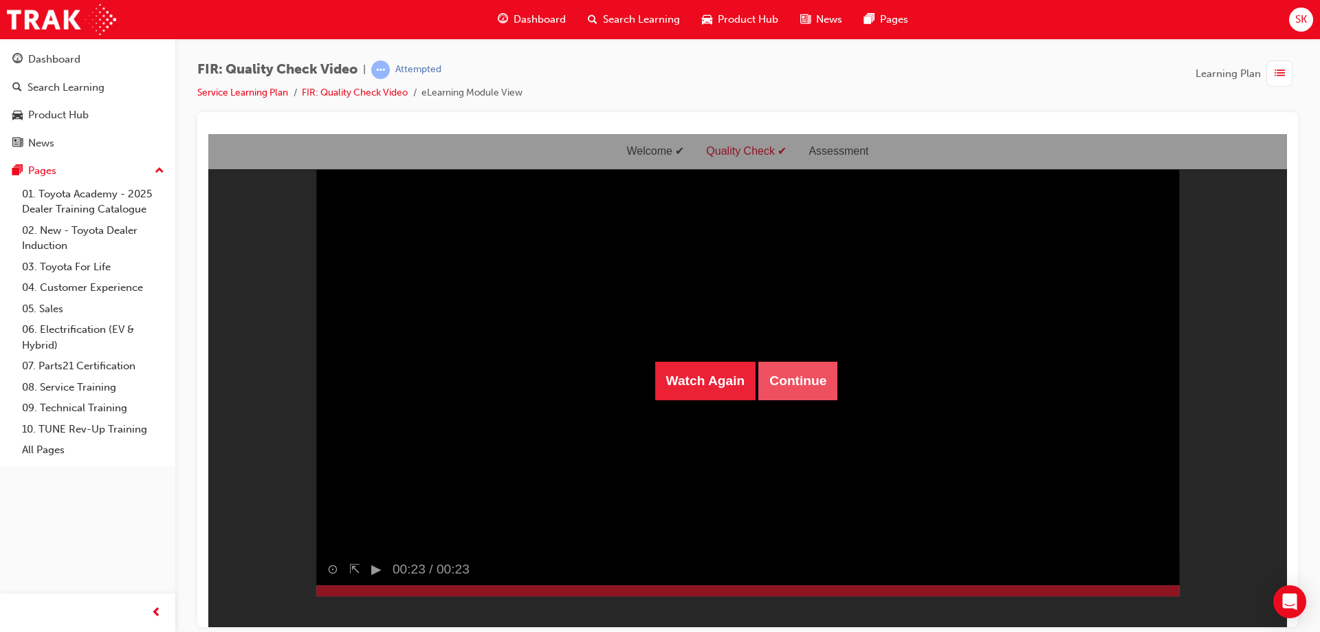
click at [802, 376] on button "Continue" at bounding box center [798, 380] width 79 height 39
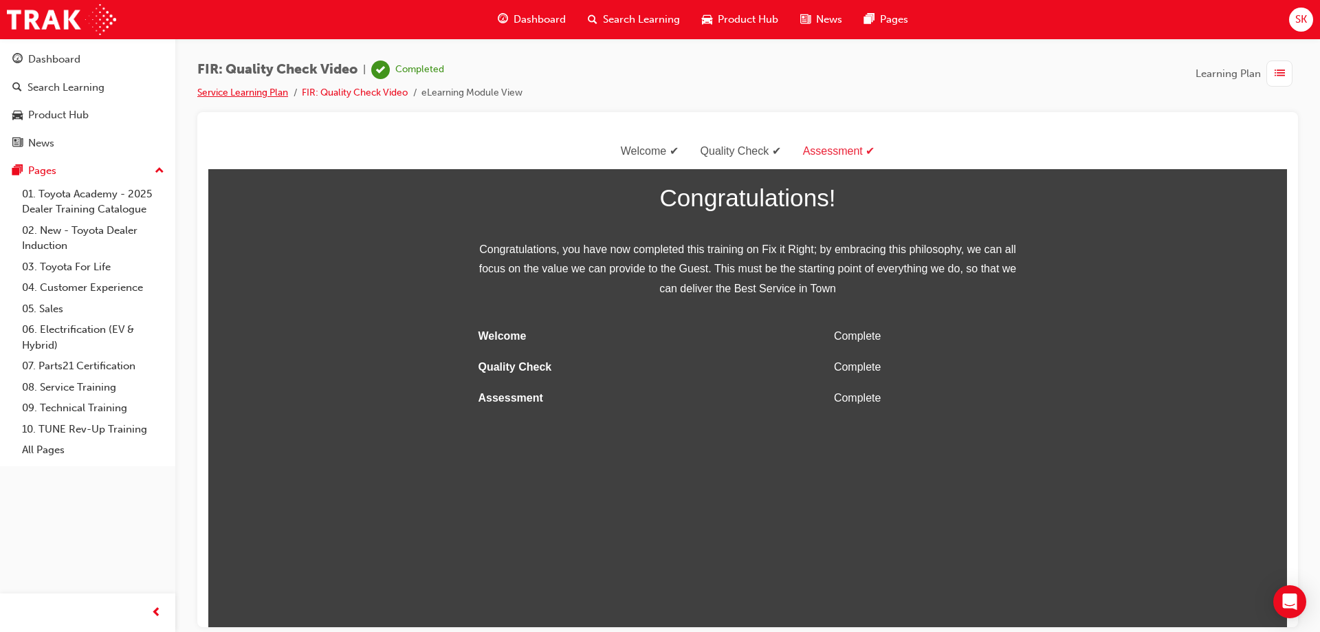
click at [267, 92] on link "Service Learning Plan" at bounding box center [242, 93] width 91 height 12
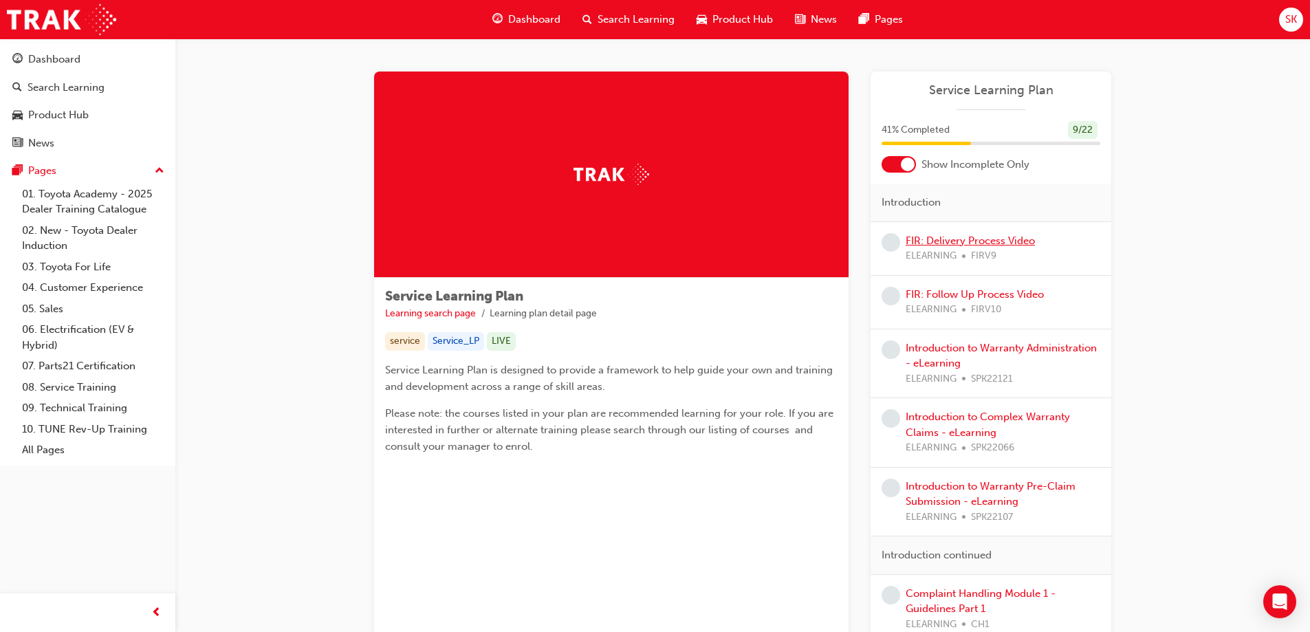
click at [999, 236] on link "FIR: Delivery Process Video" at bounding box center [970, 241] width 129 height 12
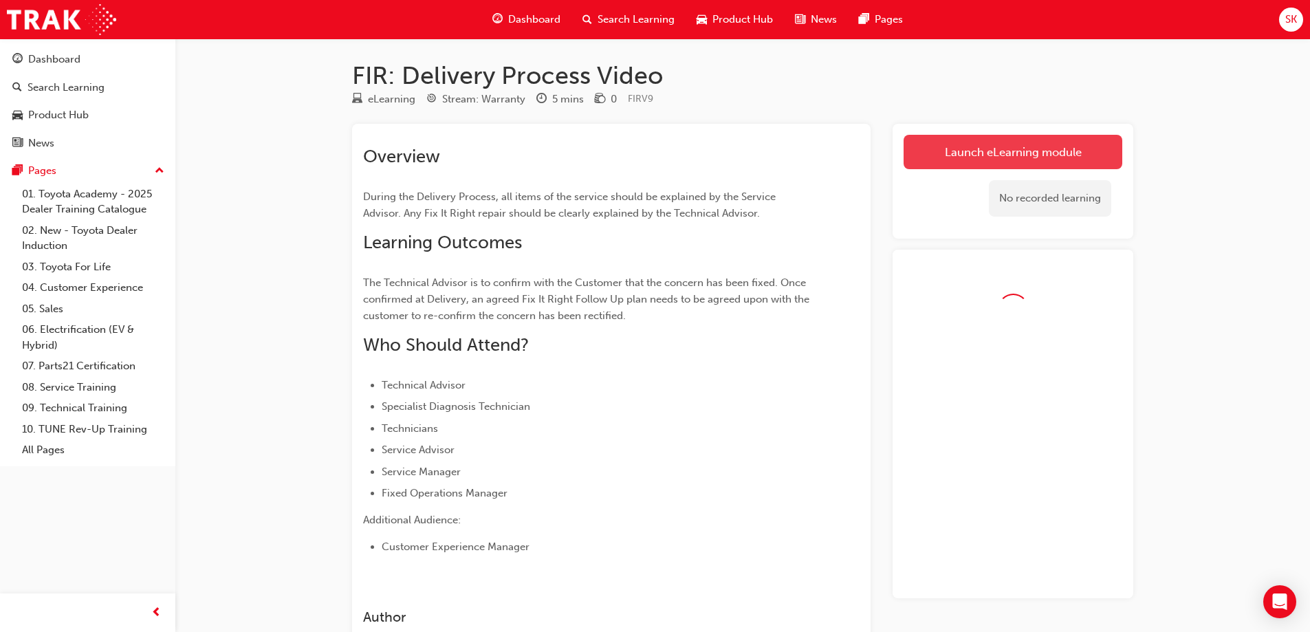
click at [1070, 151] on link "Launch eLearning module" at bounding box center [1013, 152] width 219 height 34
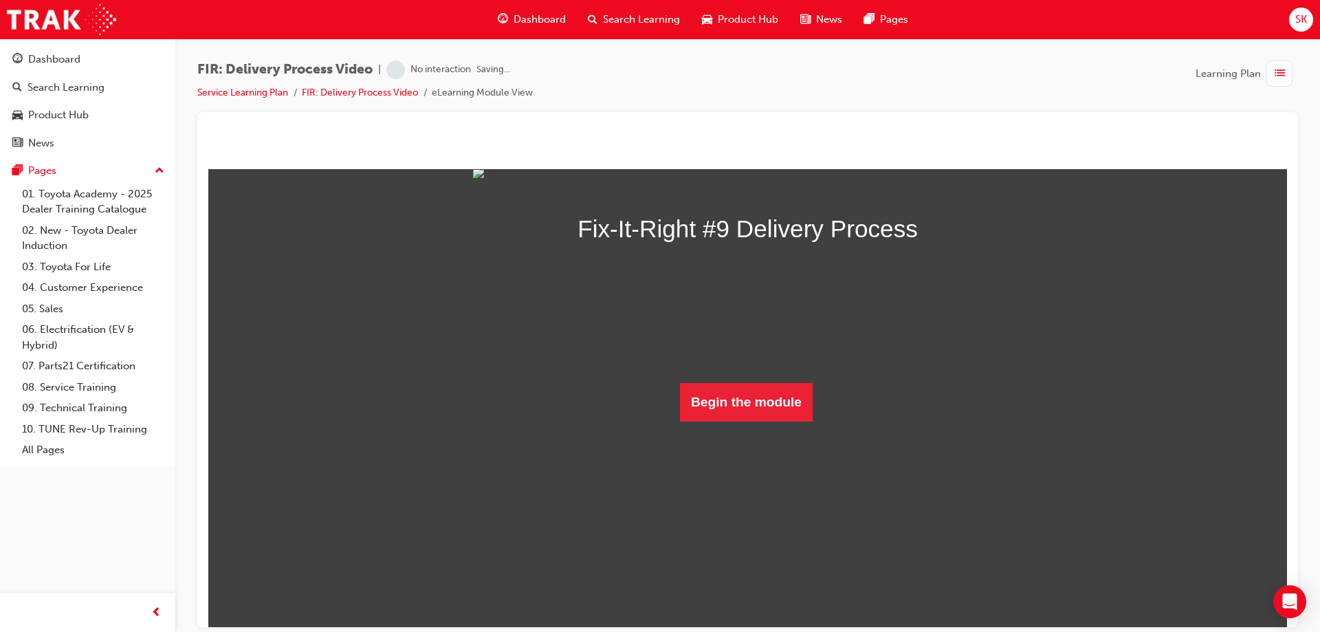
scroll to position [85, 0]
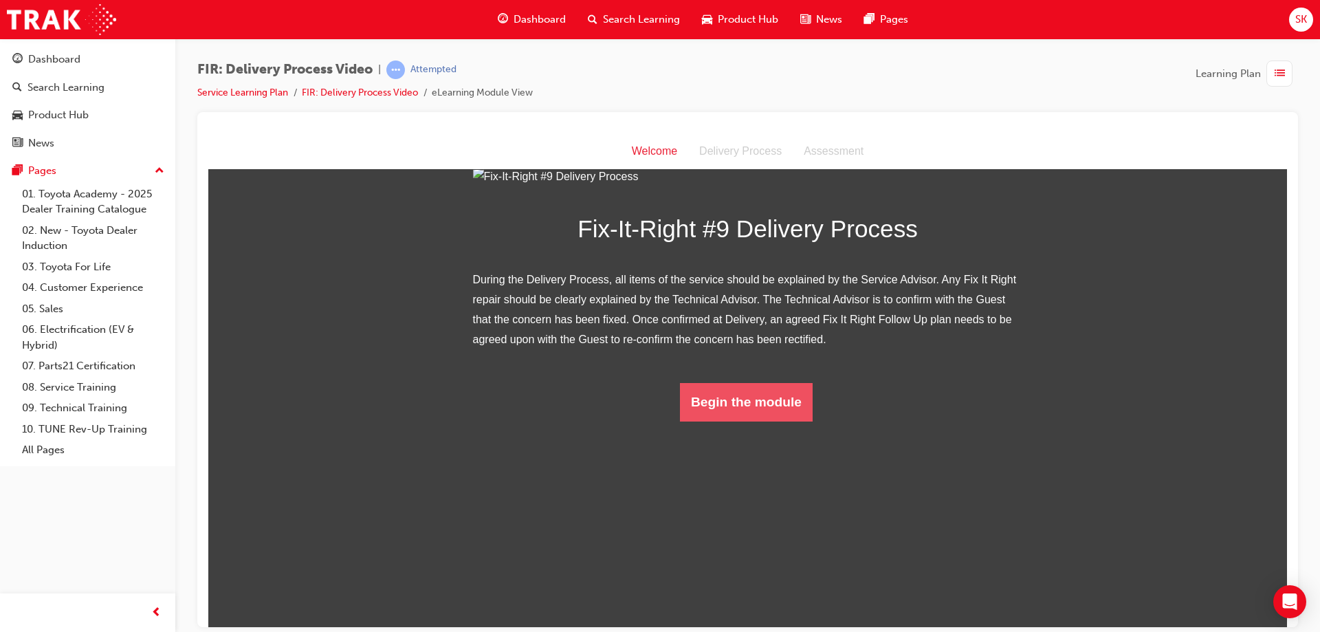
click at [765, 421] on button "Begin the module" at bounding box center [746, 401] width 133 height 39
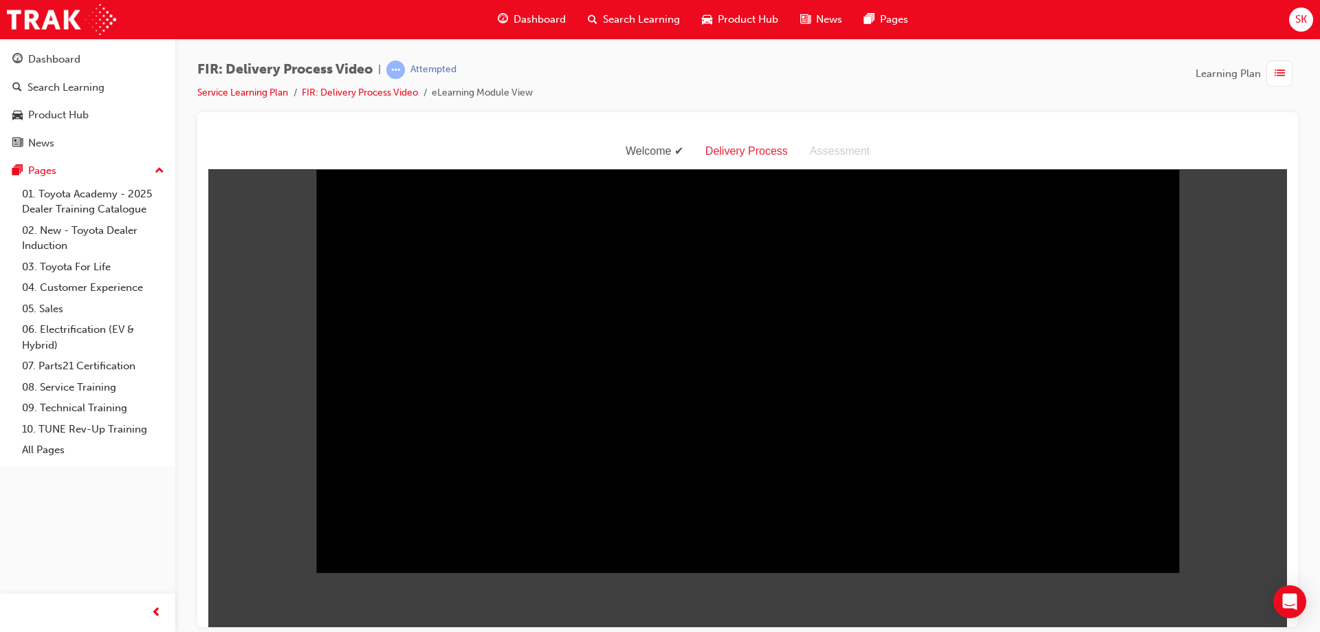
scroll to position [0, 0]
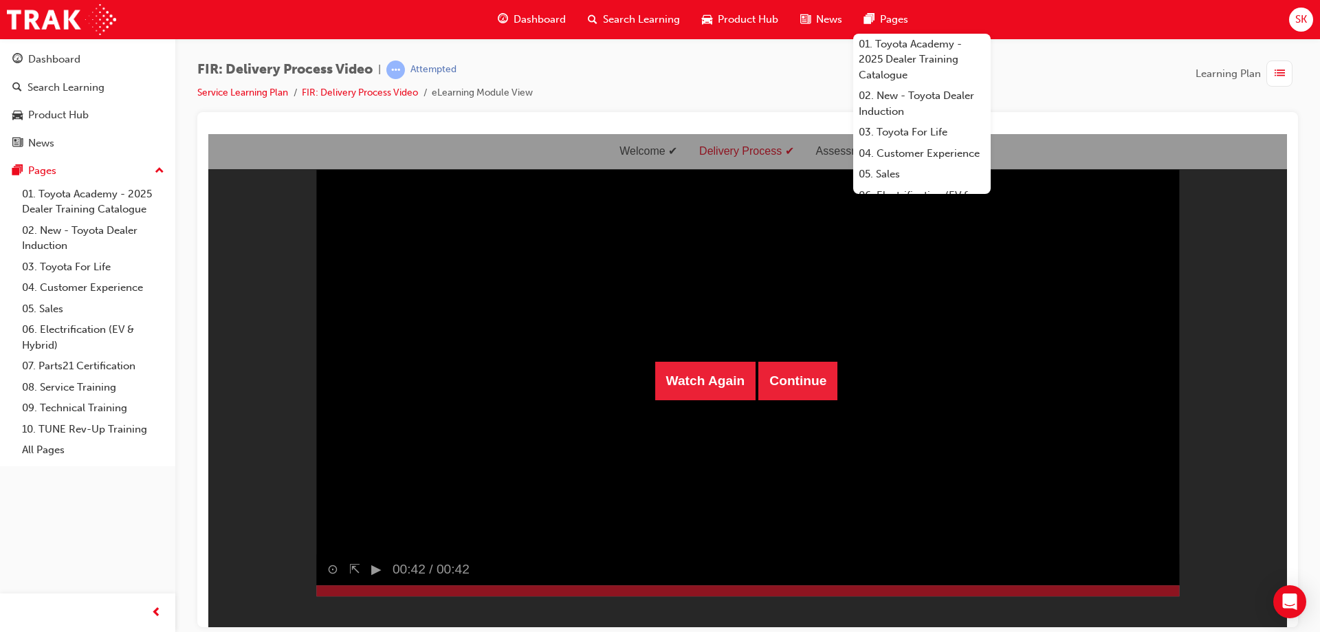
drag, startPoint x: 784, startPoint y: 400, endPoint x: 792, endPoint y: 392, distance: 11.2
click at [785, 399] on div "Watch Again Continue" at bounding box center [747, 379] width 1079 height 493
click at [794, 390] on button "Continue" at bounding box center [798, 380] width 79 height 39
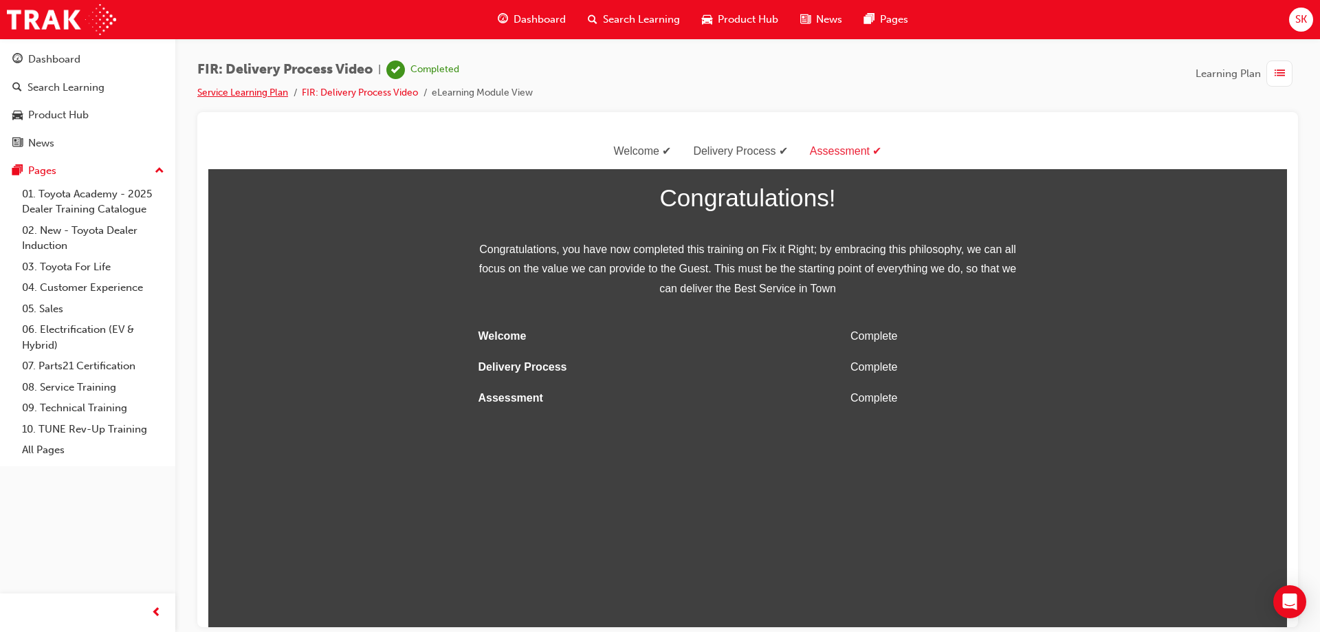
click at [248, 94] on link "Service Learning Plan" at bounding box center [242, 93] width 91 height 12
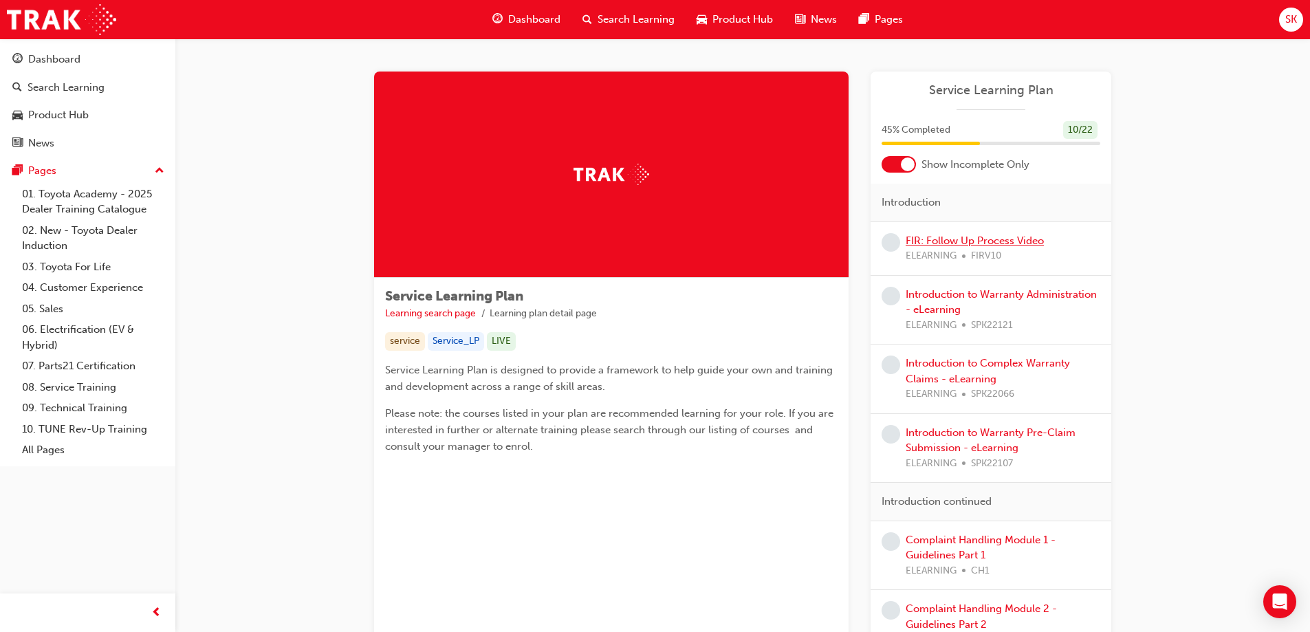
click at [966, 236] on link "FIR: Follow Up Process Video" at bounding box center [975, 241] width 138 height 12
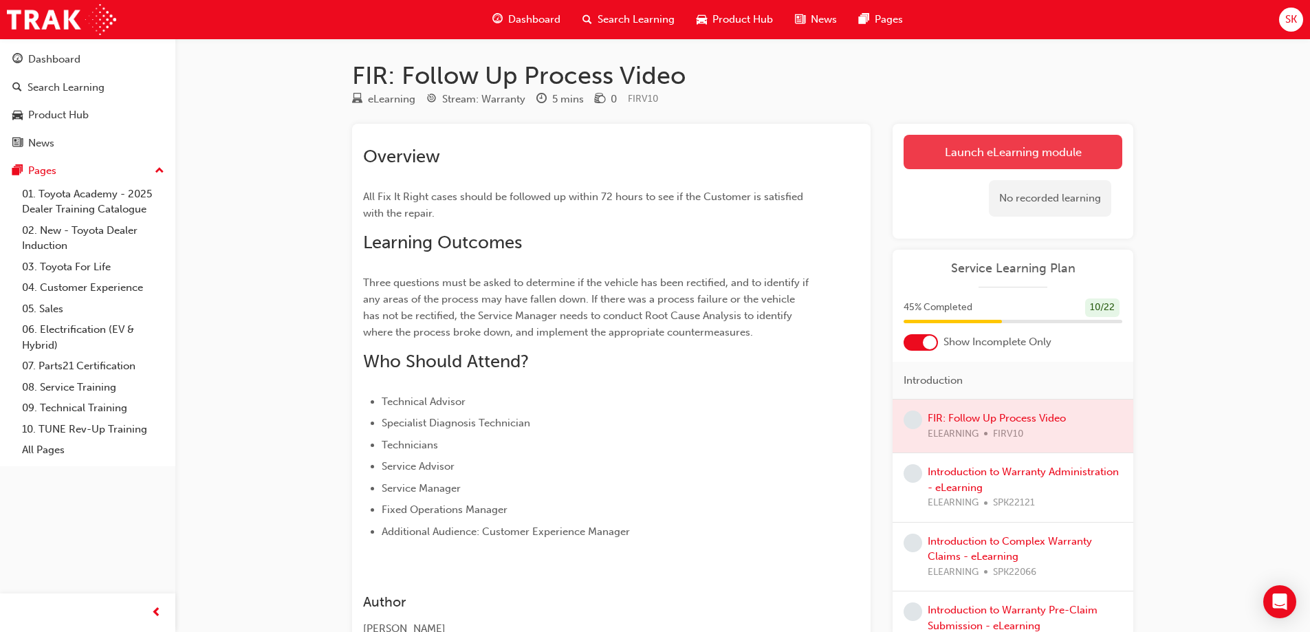
click at [1082, 147] on link "Launch eLearning module" at bounding box center [1013, 152] width 219 height 34
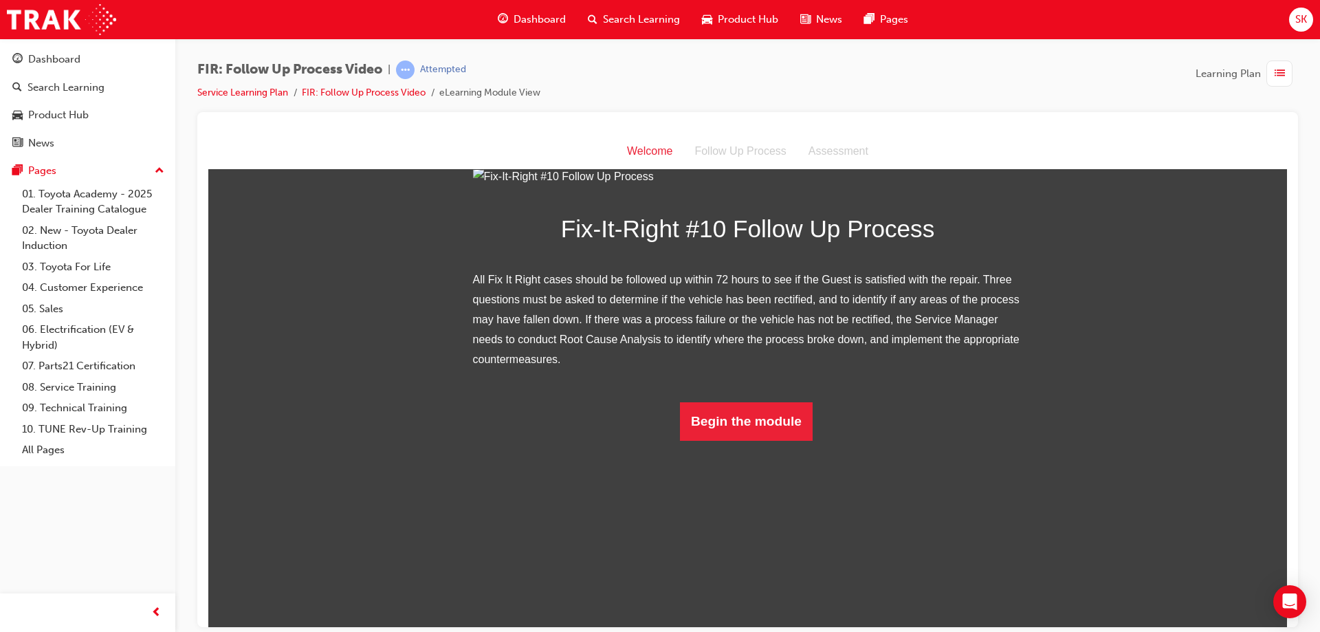
scroll to position [105, 0]
click at [772, 440] on button "Begin the module" at bounding box center [746, 421] width 133 height 39
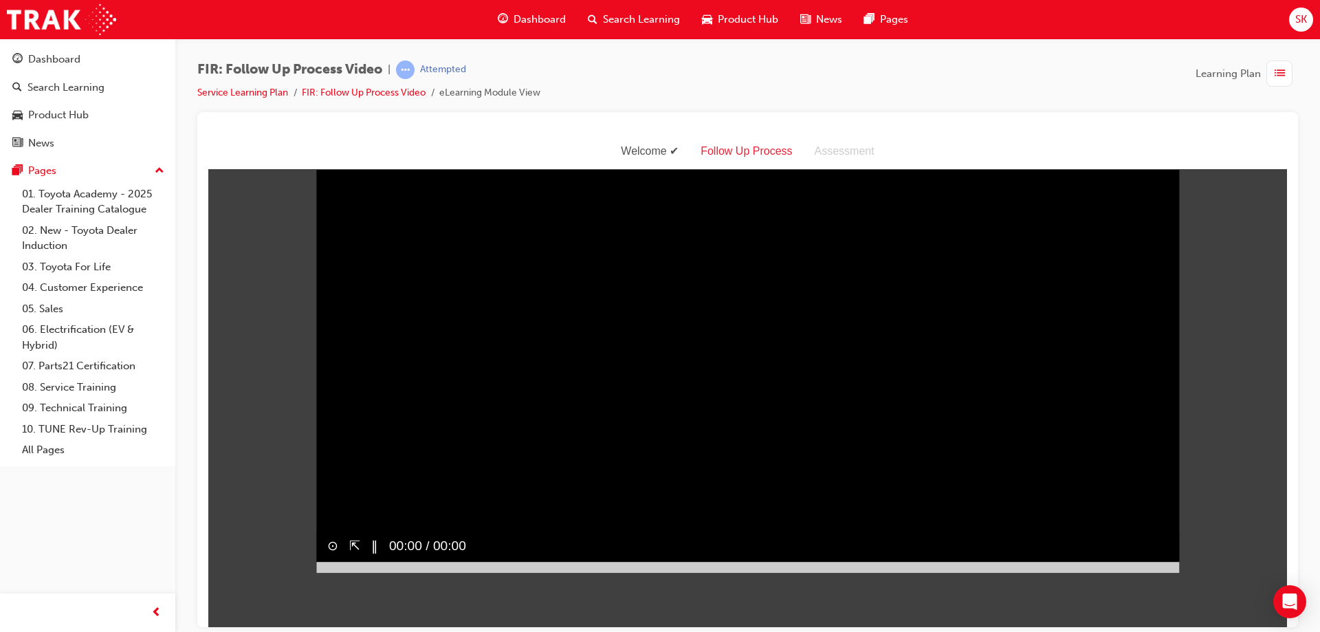
scroll to position [0, 0]
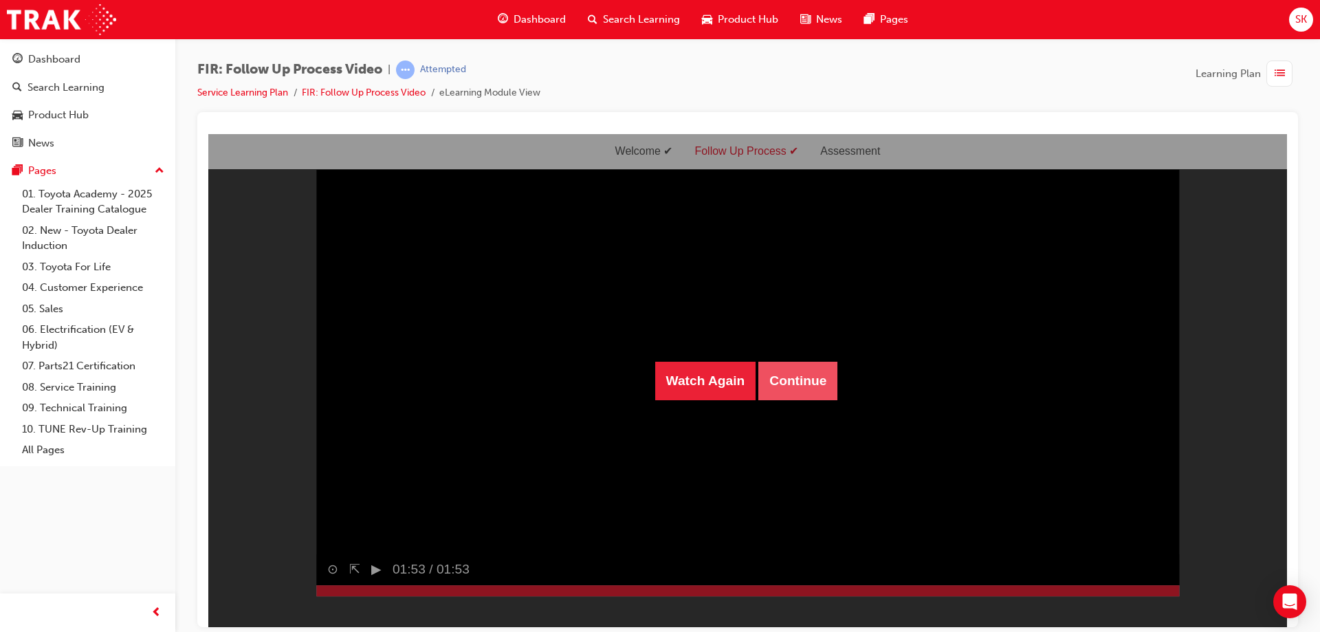
click at [817, 382] on button "Continue" at bounding box center [798, 380] width 79 height 39
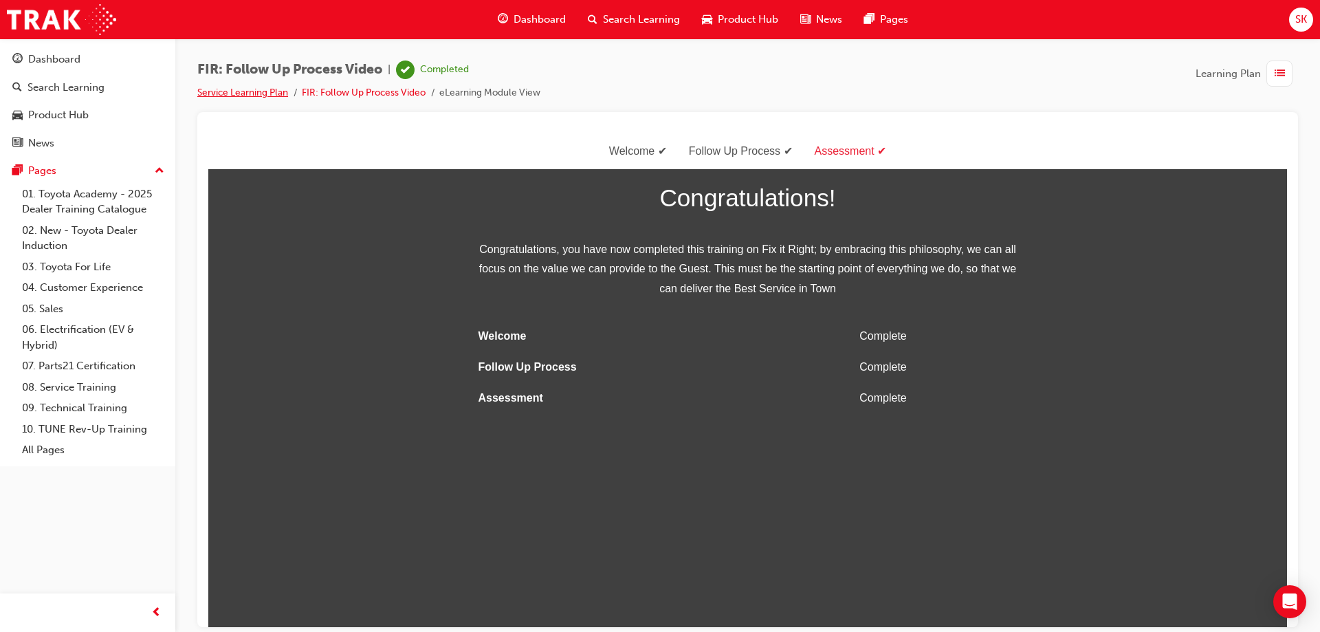
click at [250, 87] on link "Service Learning Plan" at bounding box center [242, 93] width 91 height 12
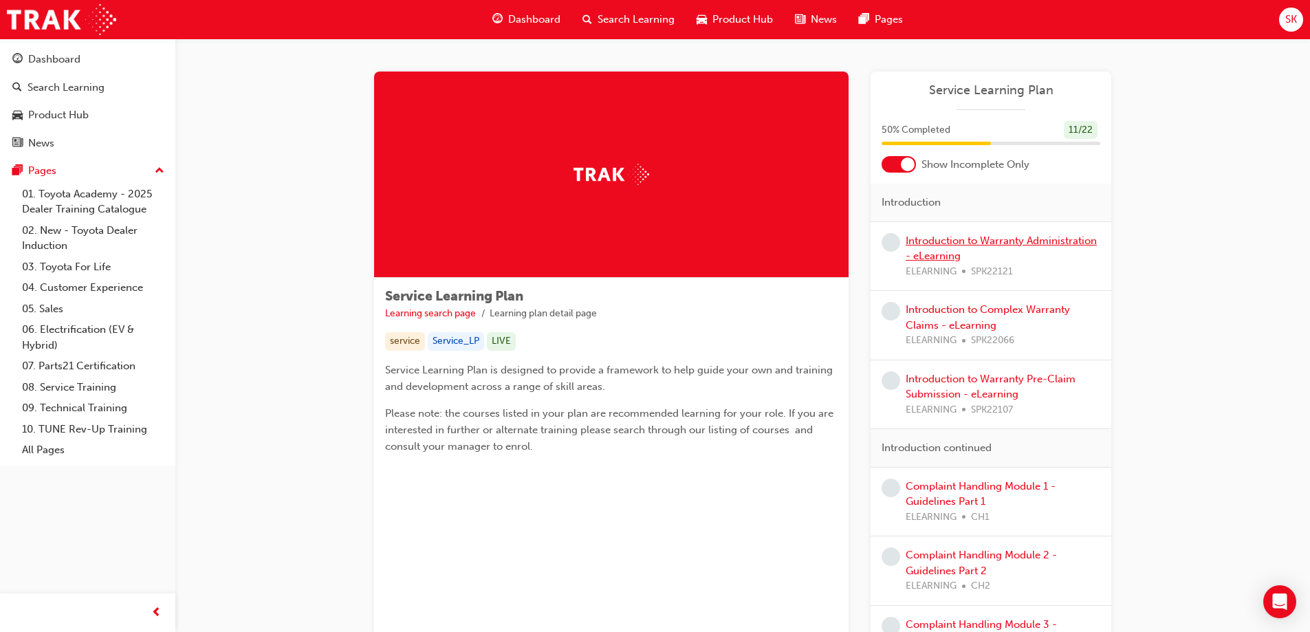
click at [1068, 239] on link "Introduction to Warranty Administration - eLearning" at bounding box center [1001, 249] width 191 height 28
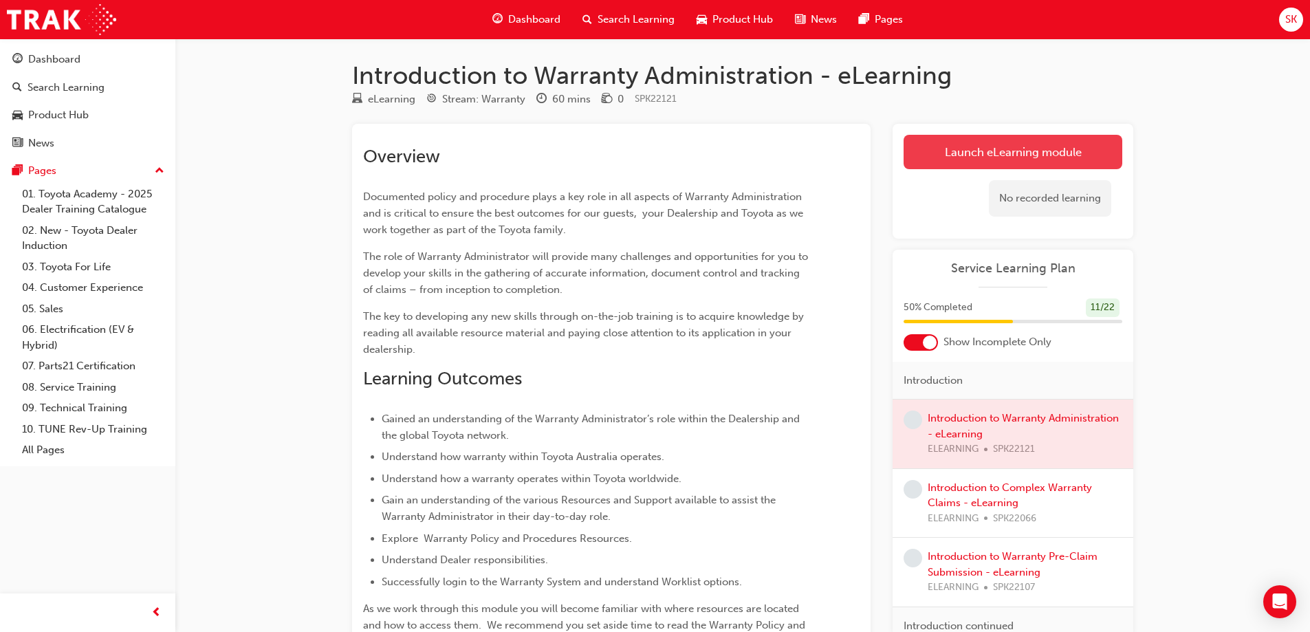
click at [1070, 151] on link "Launch eLearning module" at bounding box center [1013, 152] width 219 height 34
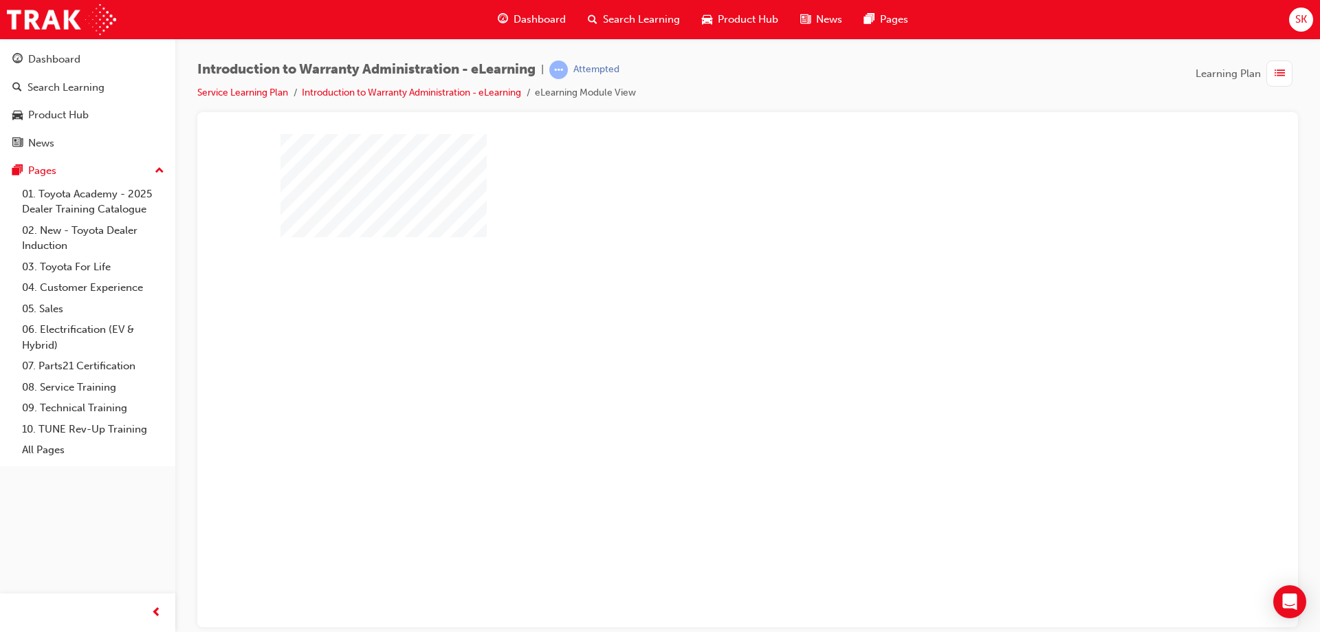
click at [708, 340] on div "play" at bounding box center [708, 340] width 0 height 0
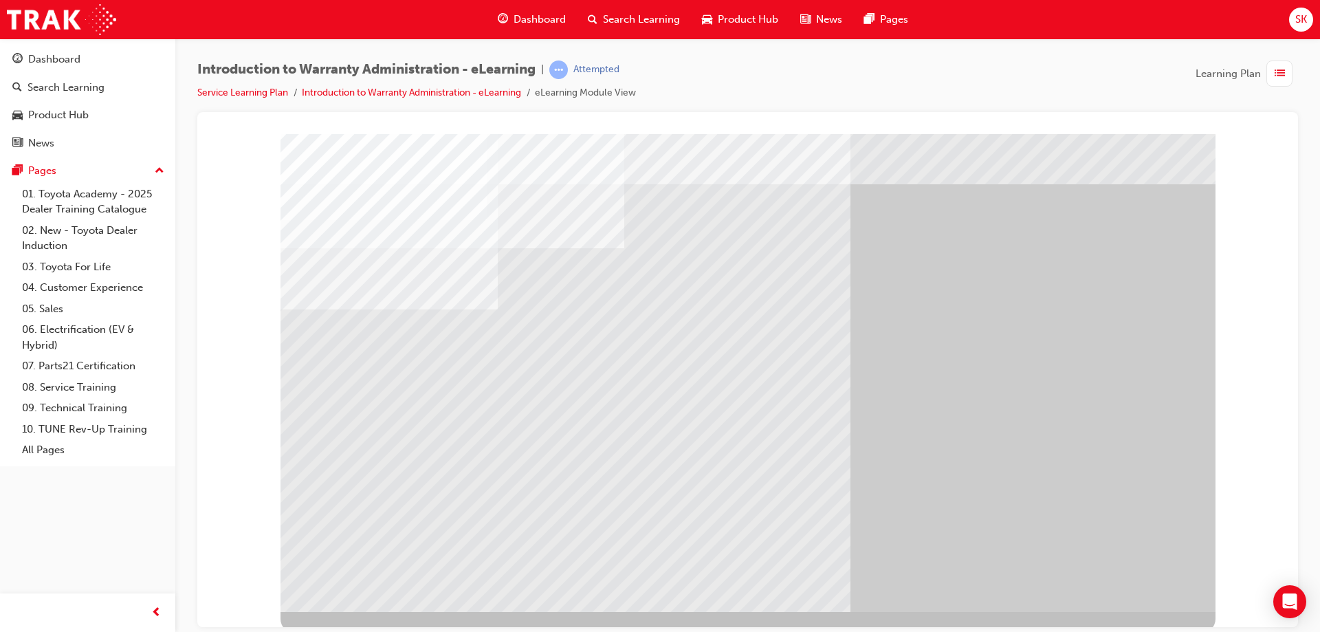
scroll to position [23, 0]
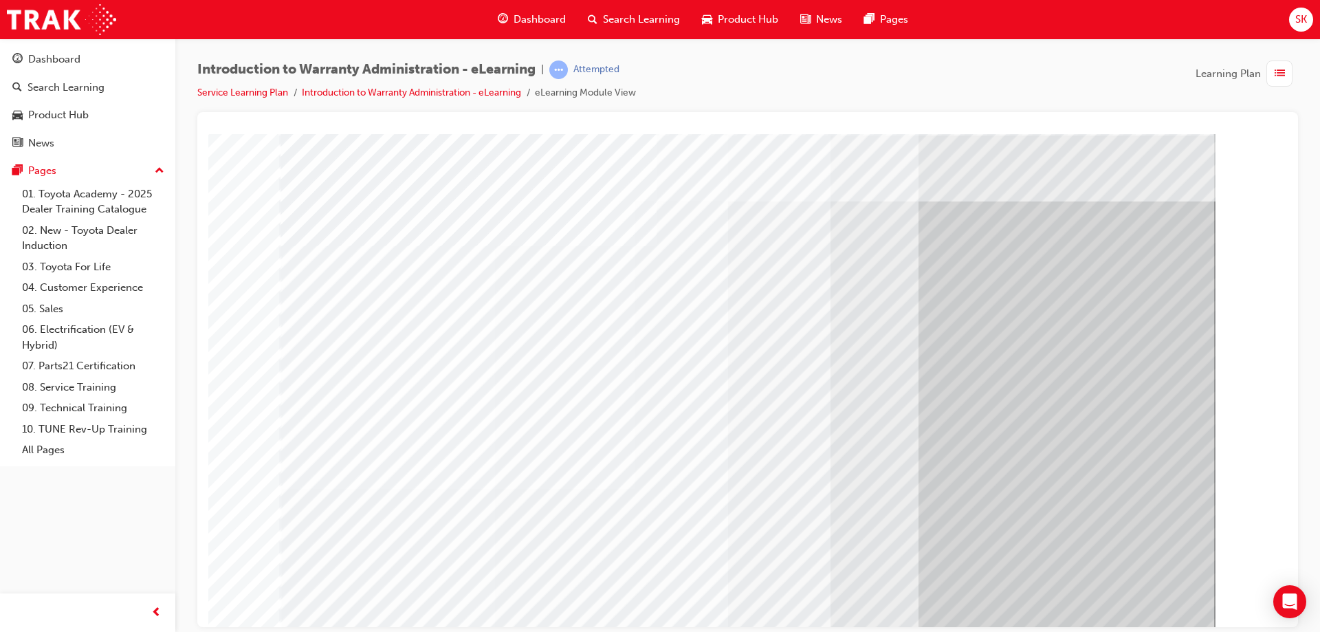
scroll to position [23, 0]
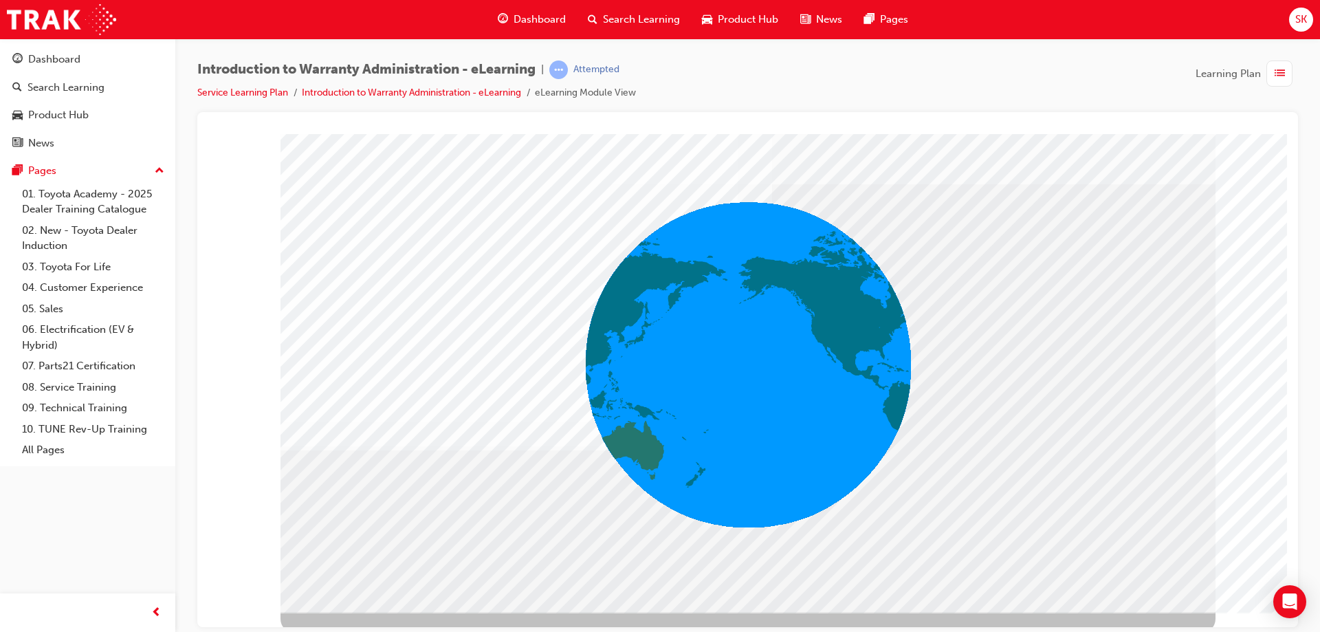
scroll to position [23, 0]
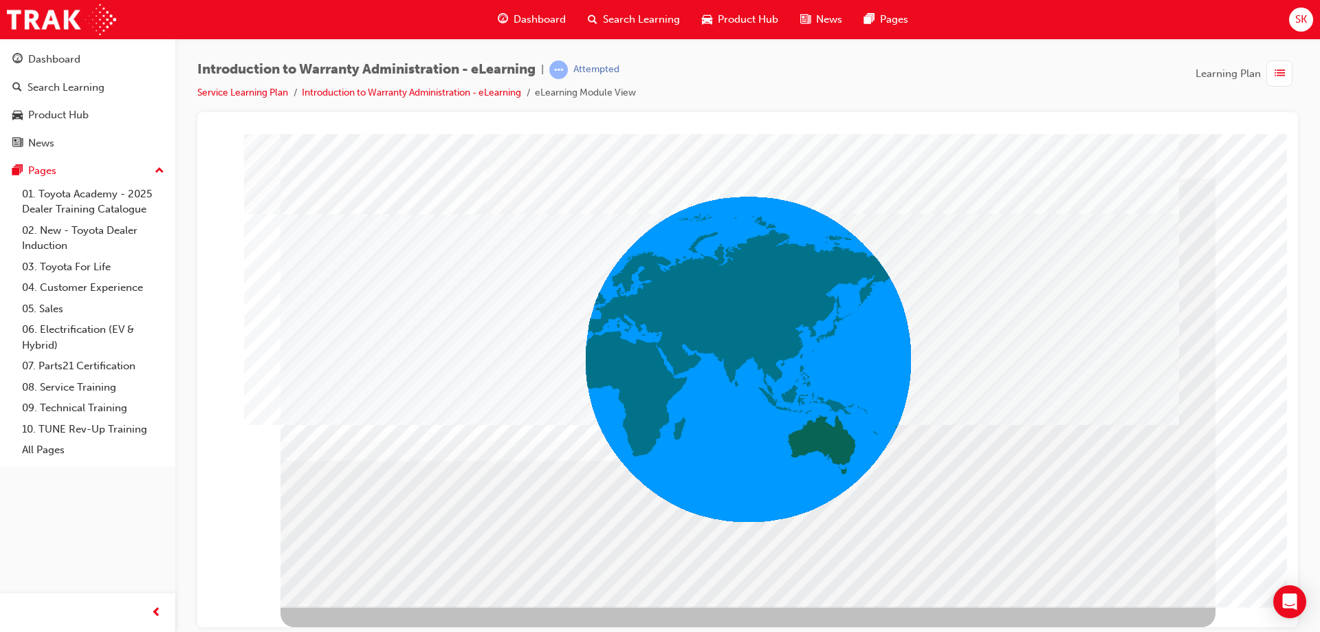
scroll to position [0, 0]
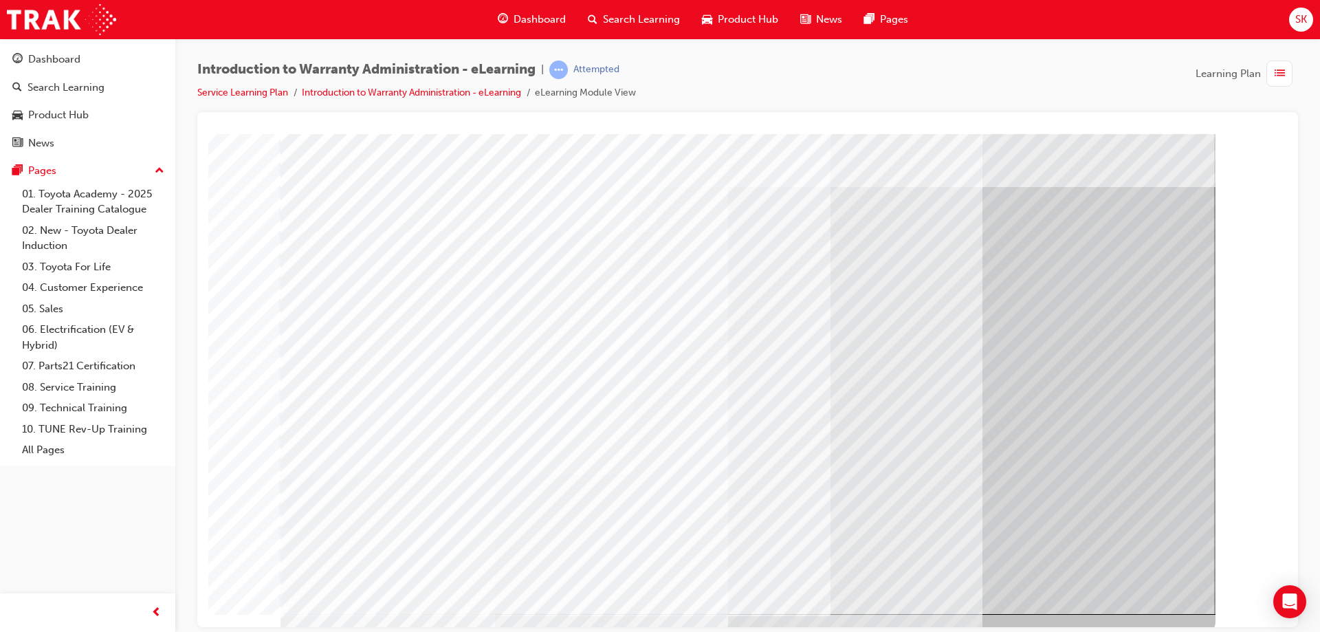
scroll to position [23, 0]
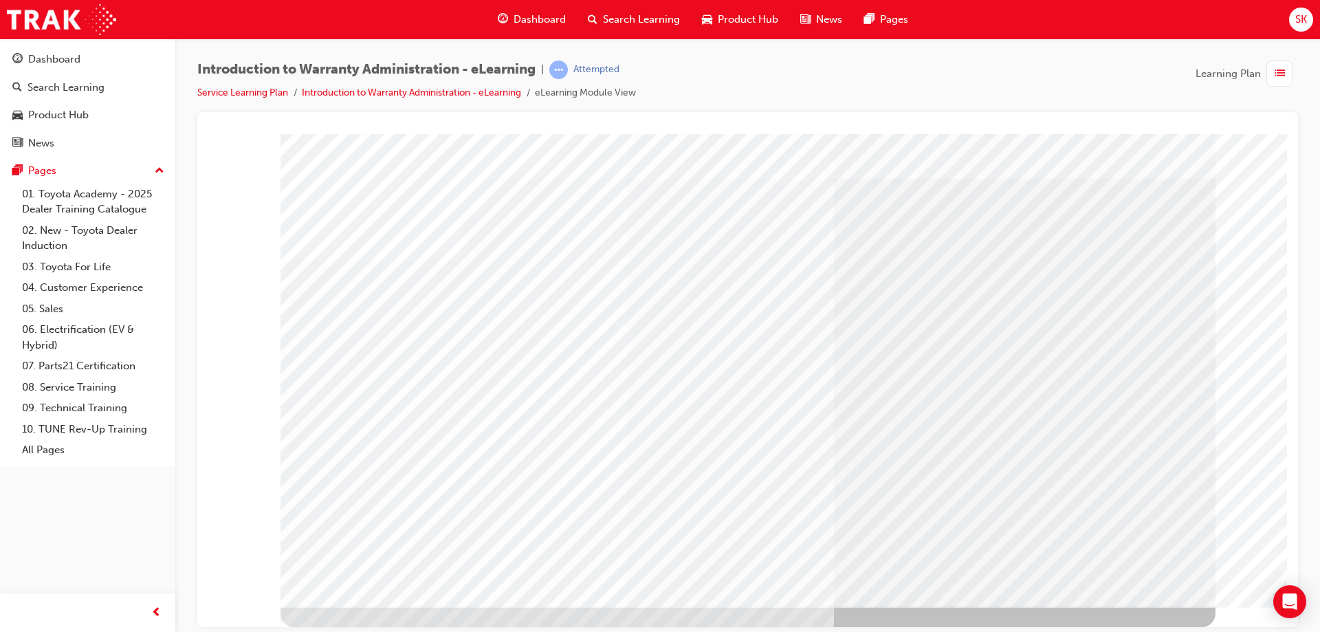
scroll to position [0, 0]
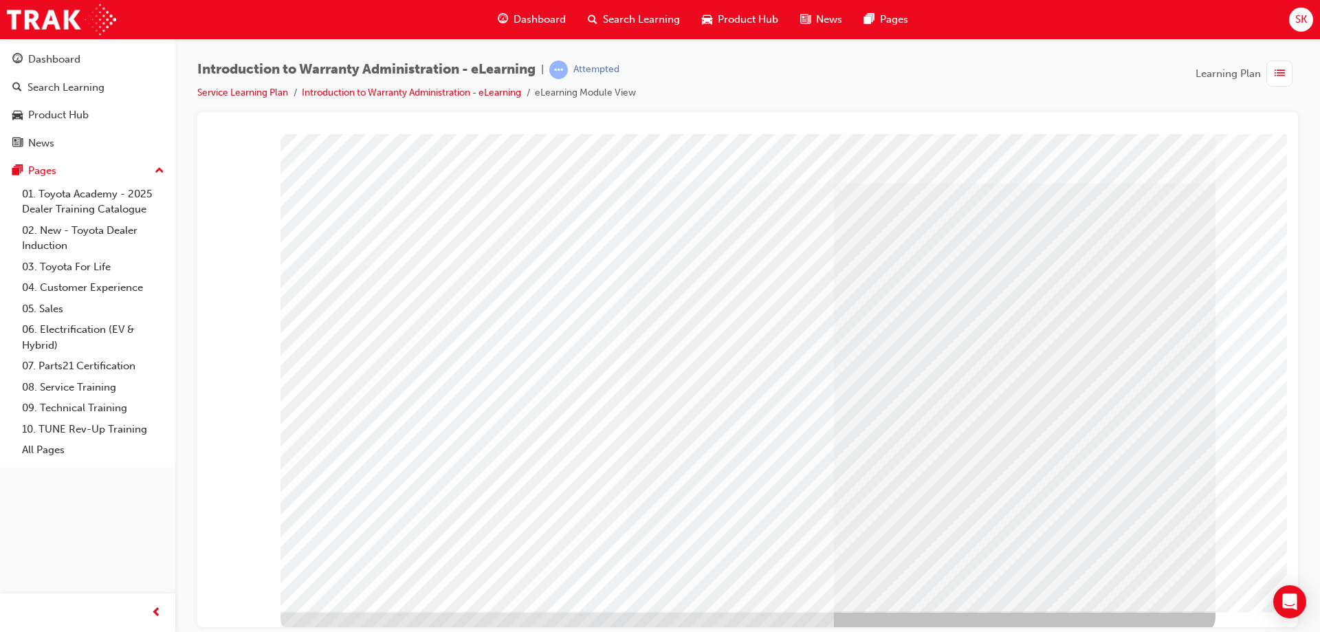
scroll to position [23, 0]
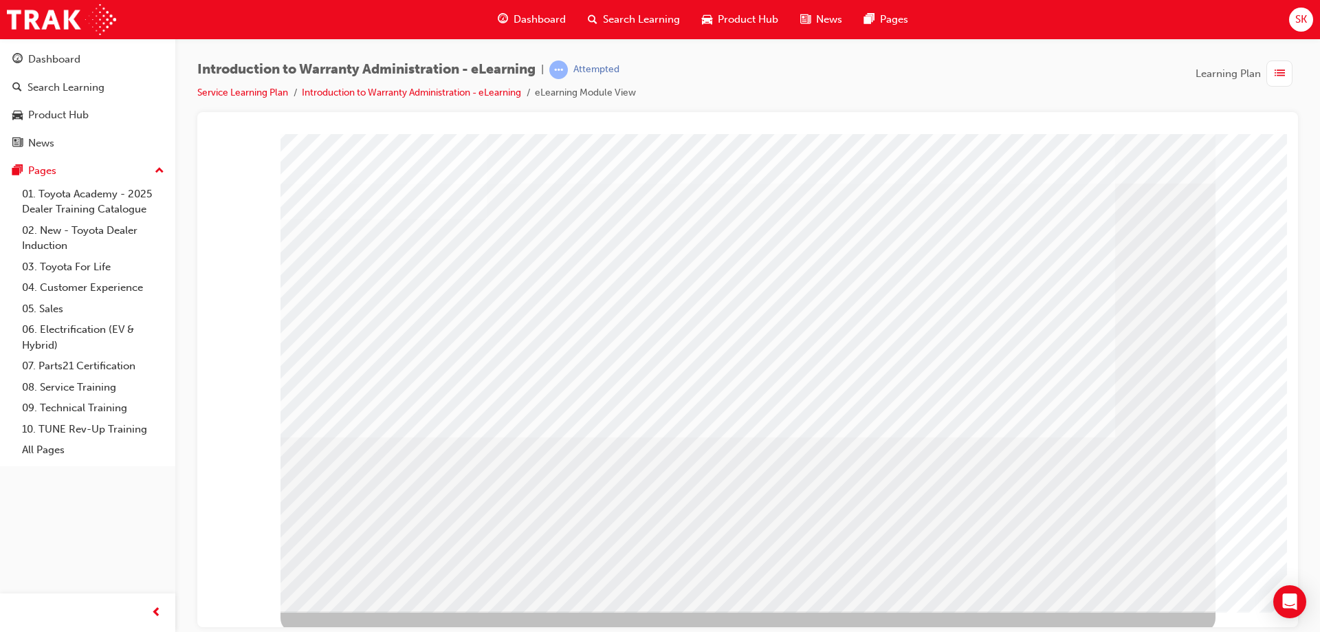
scroll to position [23, 0]
